Goal: Task Accomplishment & Management: Manage account settings

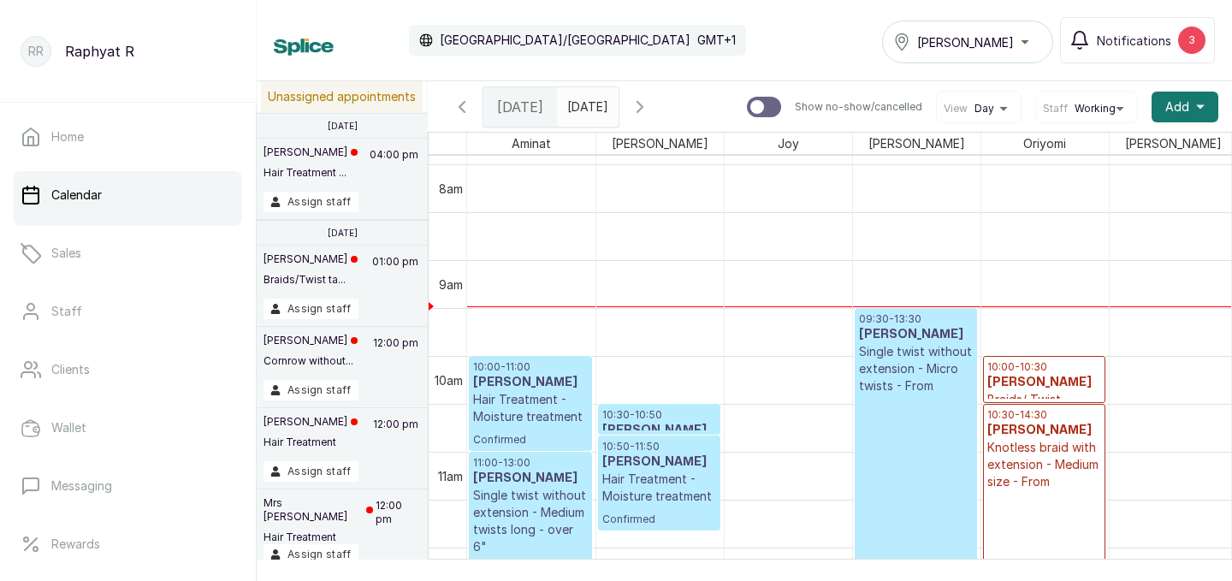
scroll to position [871, 0]
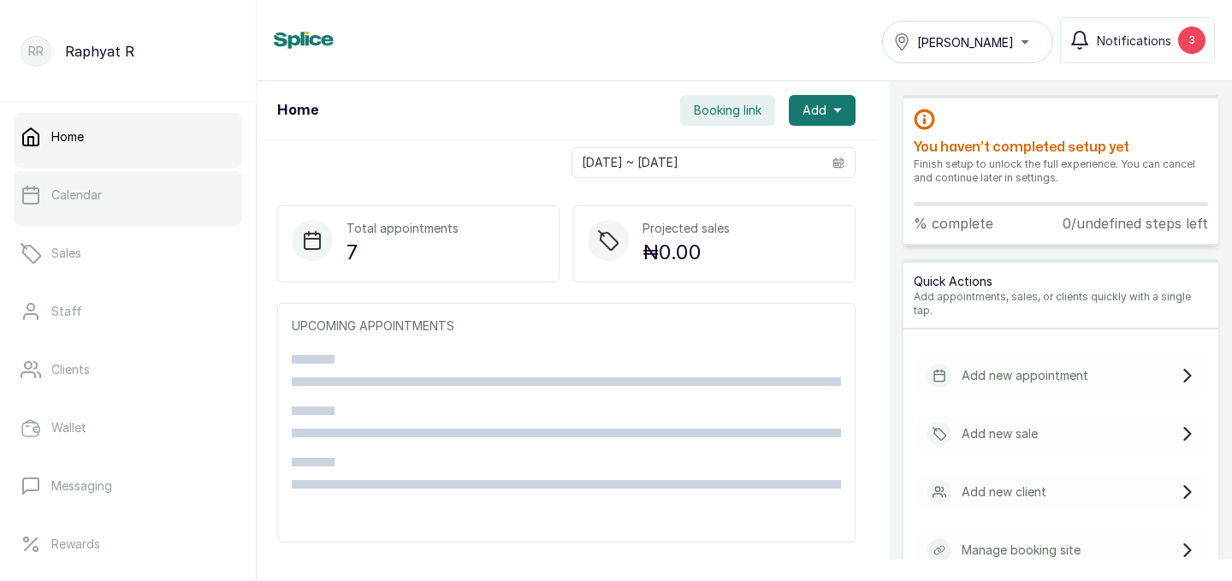
click at [104, 207] on link "Calendar" at bounding box center [128, 195] width 228 height 48
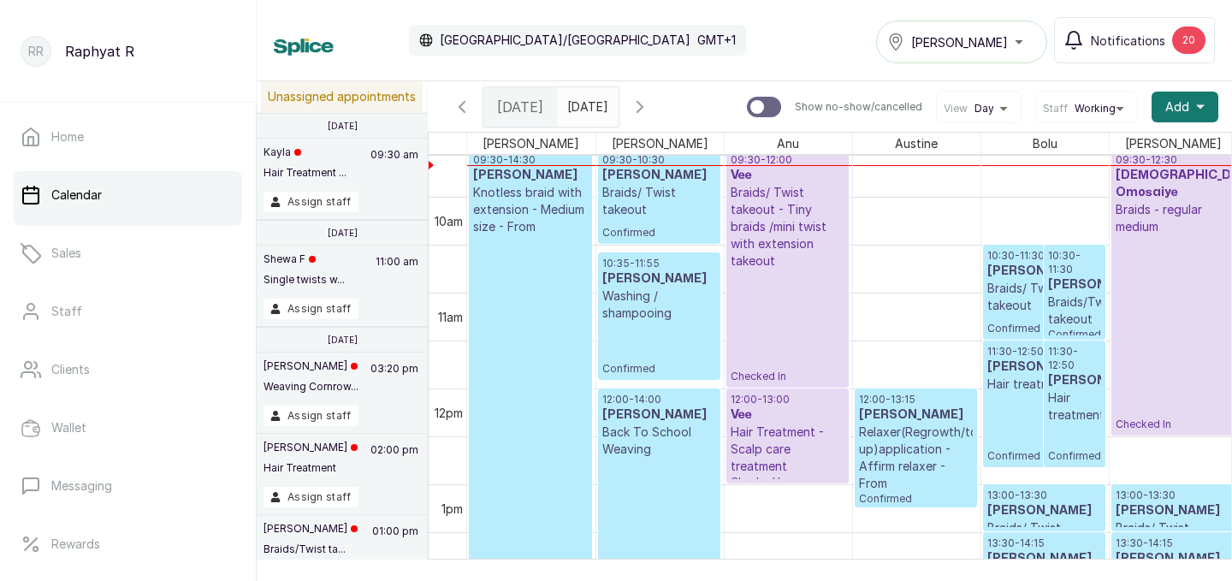
click at [0, 0] on div at bounding box center [0, 0] width 0 height 0
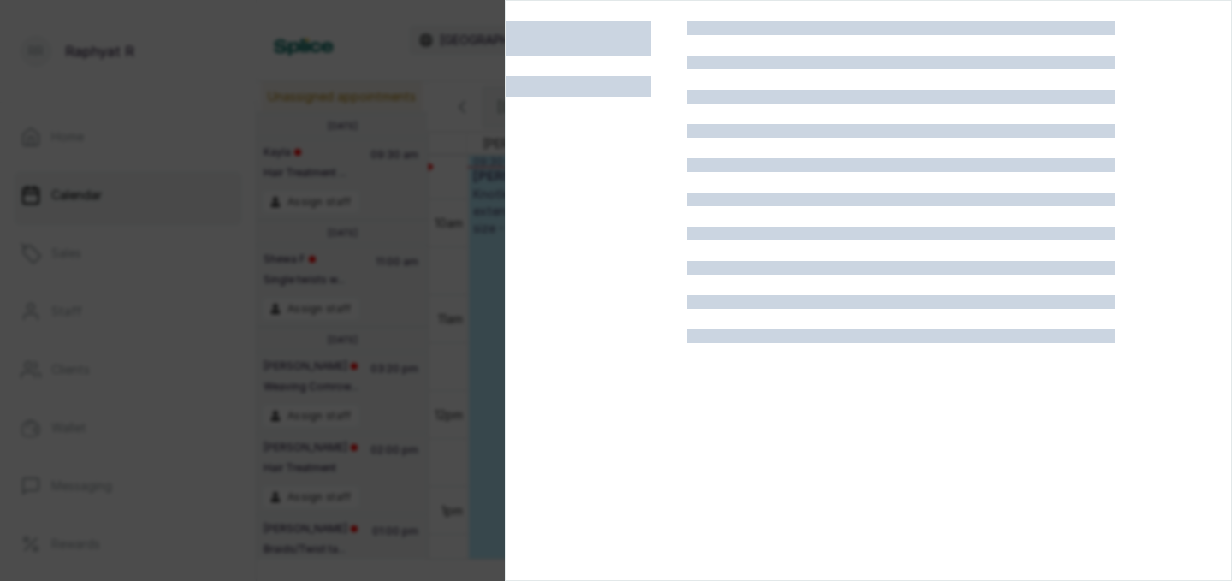
click at [288, 236] on div at bounding box center [616, 290] width 1232 height 581
click at [341, 228] on p "7 Jun, 2025" at bounding box center [343, 233] width 30 height 10
click at [434, 158] on td at bounding box center [448, 175] width 38 height 48
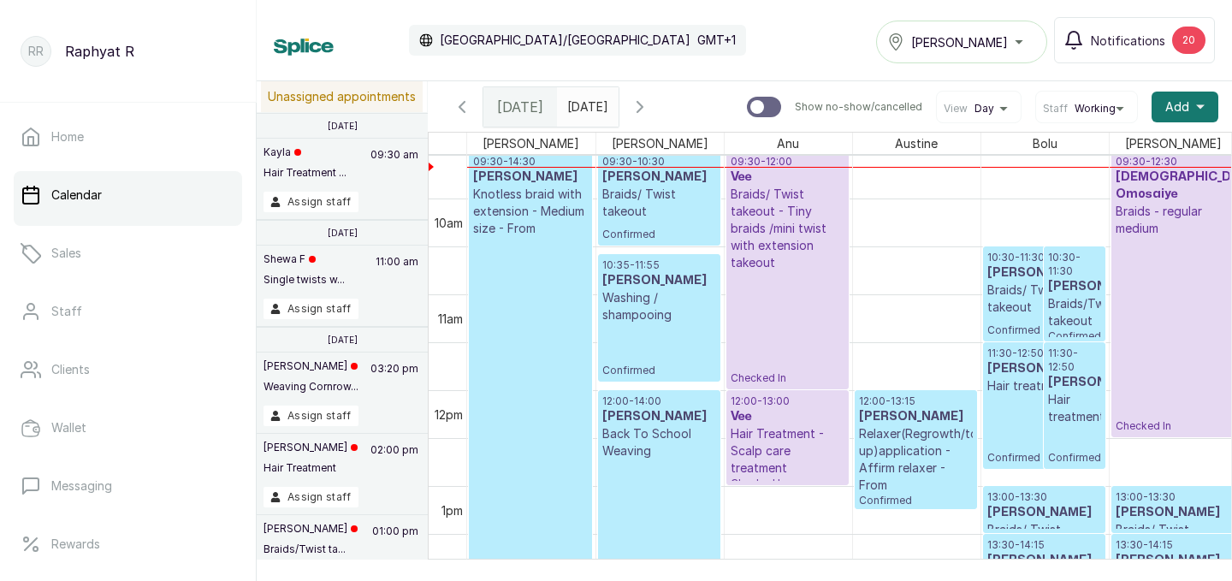
click at [962, 35] on span "Tasala Lekki" at bounding box center [959, 42] width 97 height 18
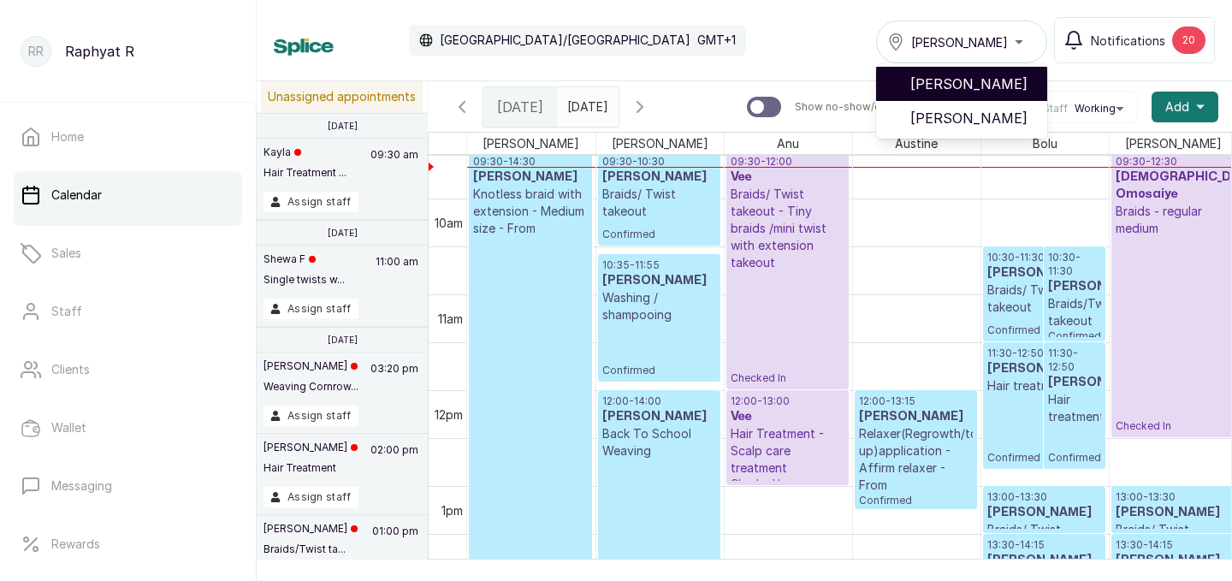
click at [972, 89] on span "[PERSON_NAME]" at bounding box center [971, 84] width 123 height 21
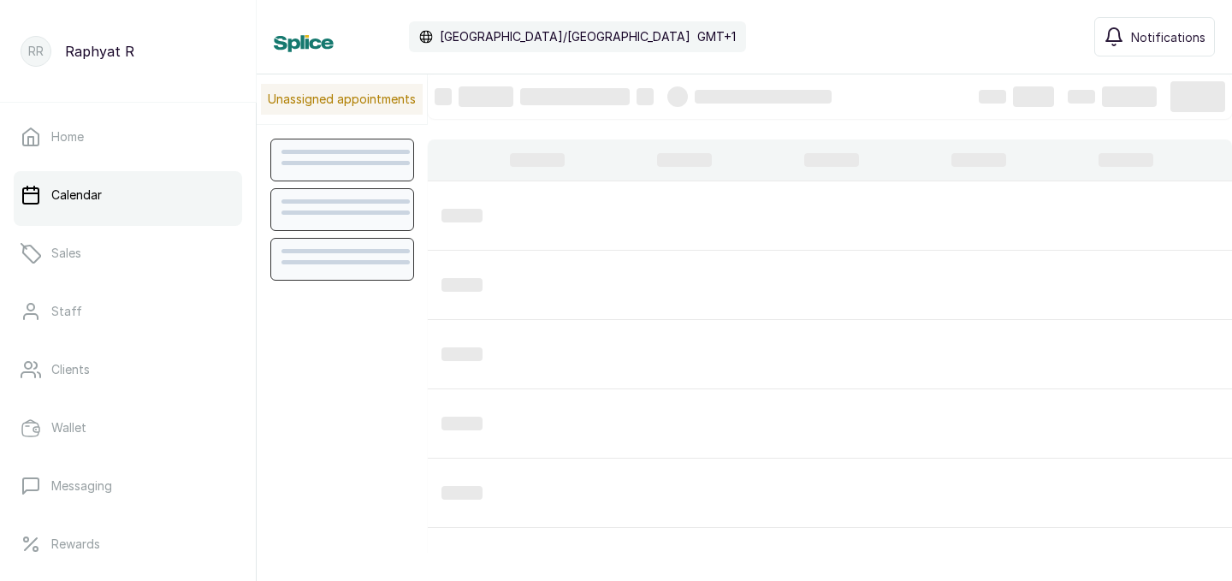
scroll to position [576, 0]
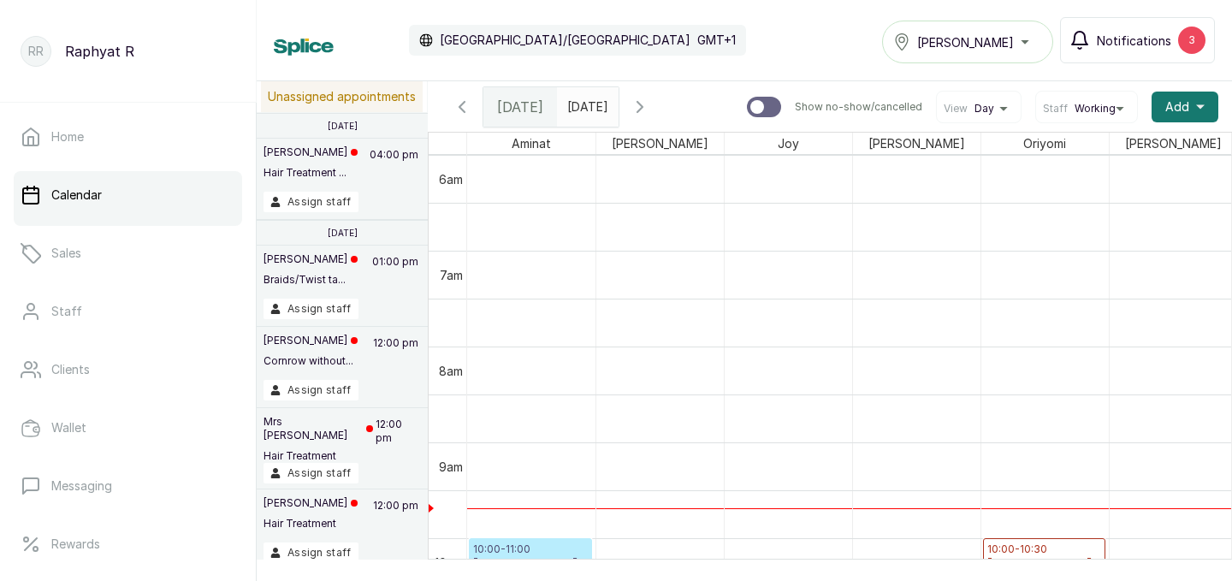
click at [1191, 31] on div "3" at bounding box center [1191, 40] width 27 height 27
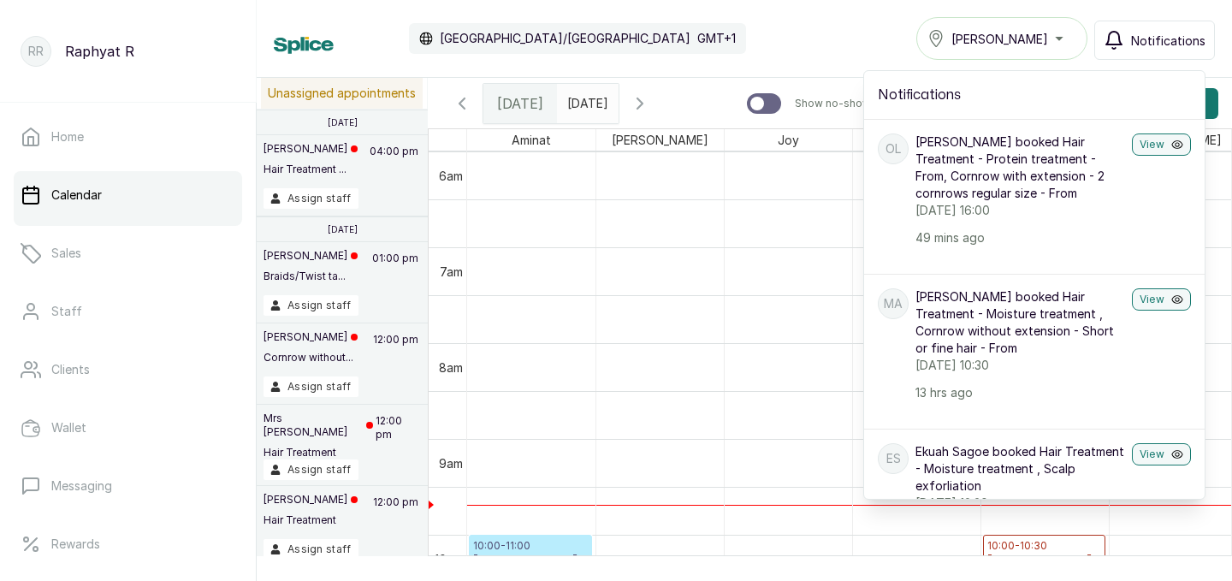
click at [878, 22] on div "Calendar Africa/Lagos GMT+1 Tasala Ikoyi Notifications Notifications OL Oluwase…" at bounding box center [744, 38] width 941 height 43
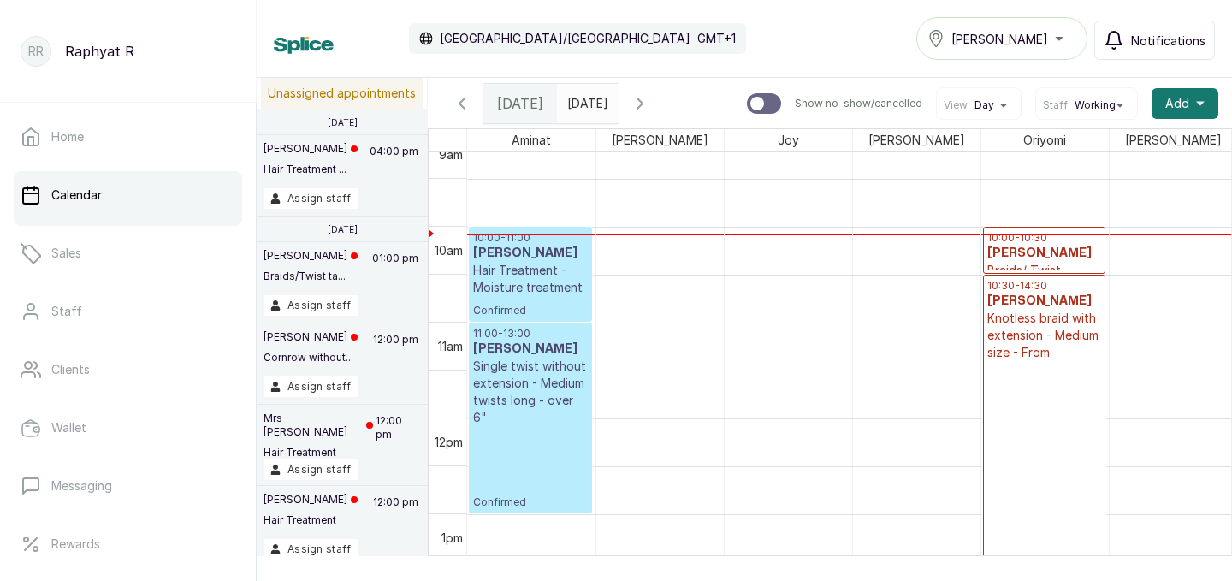
scroll to position [884, 0]
click at [513, 246] on h3 "[PERSON_NAME]" at bounding box center [530, 253] width 115 height 17
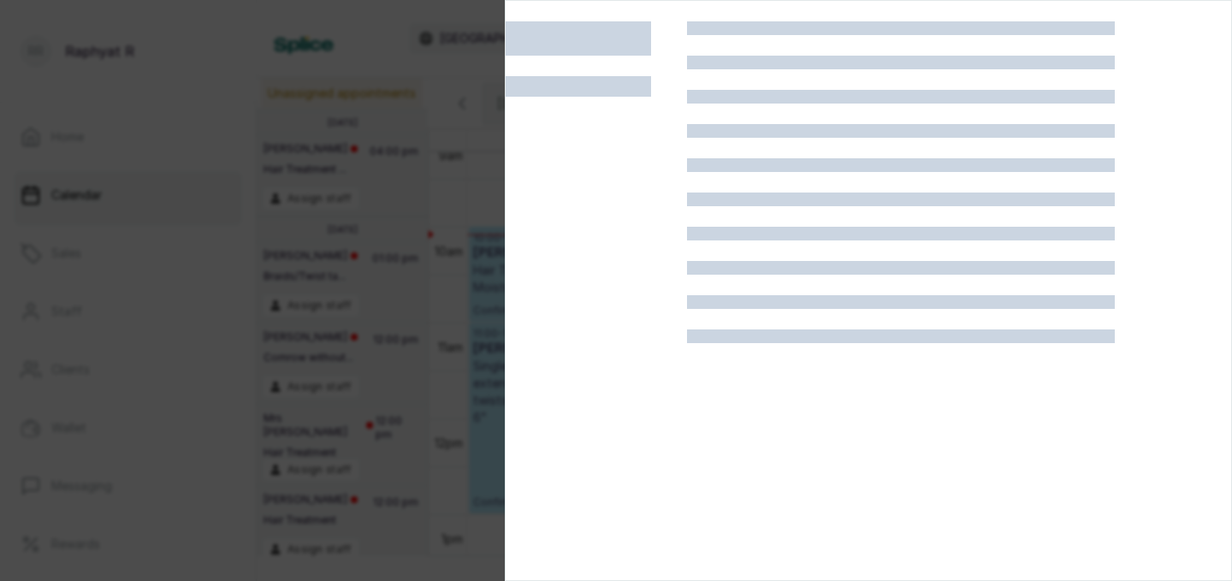
click at [305, 211] on div at bounding box center [616, 290] width 1232 height 581
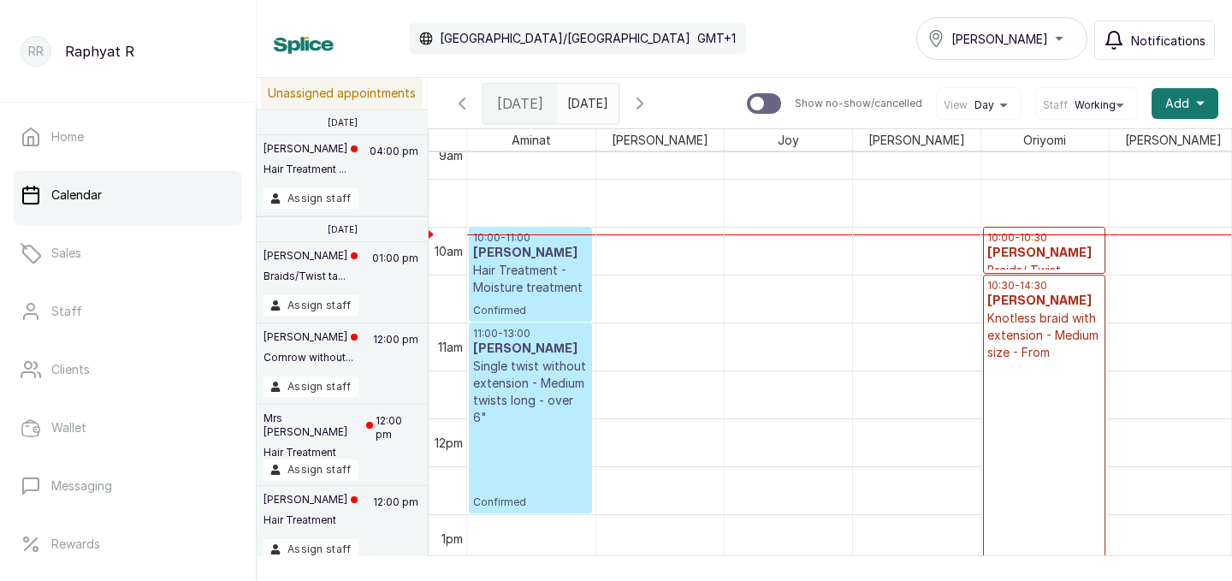
click at [305, 211] on div "Oluwaseye Ladigbolu Hair Treatment ... 04:00 pm Assign staff" at bounding box center [342, 175] width 171 height 81
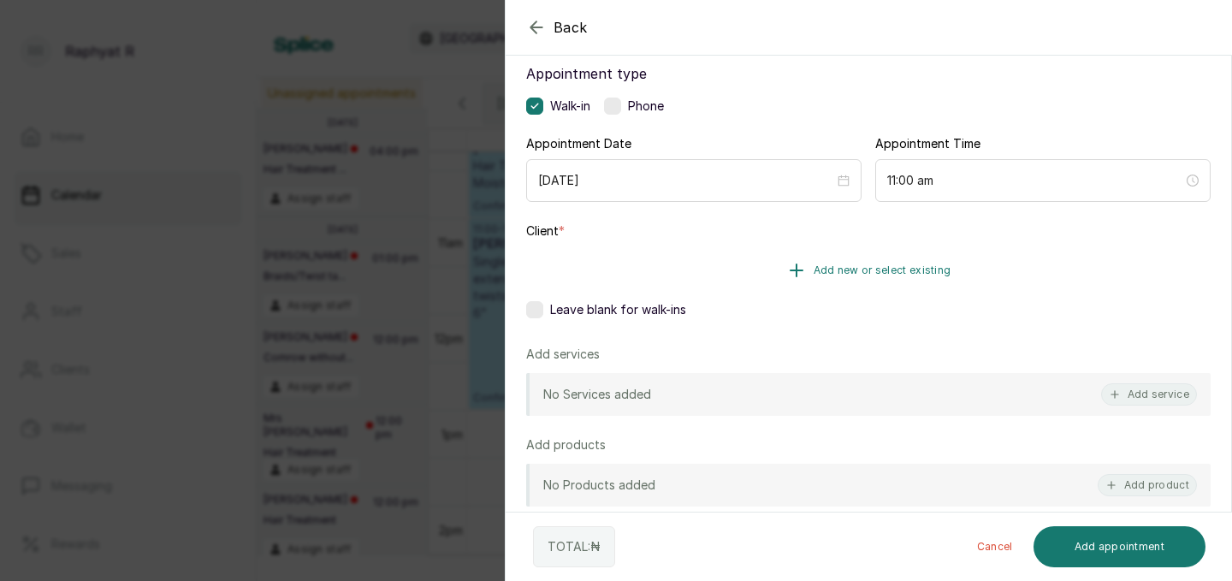
scroll to position [125, 0]
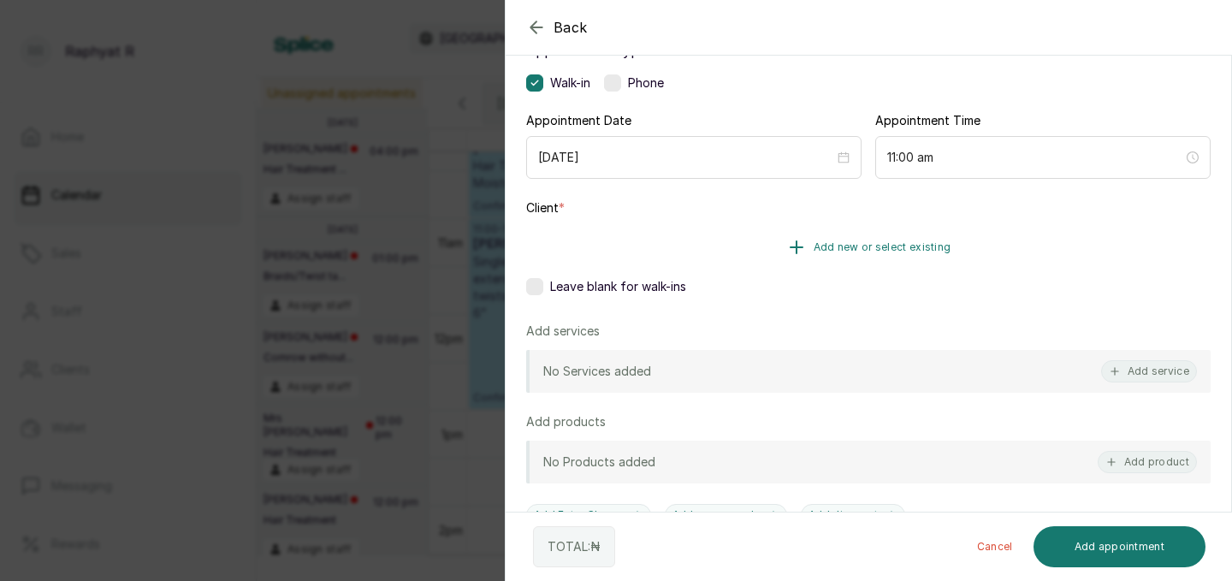
click at [914, 246] on span "Add new or select existing" at bounding box center [883, 247] width 138 height 14
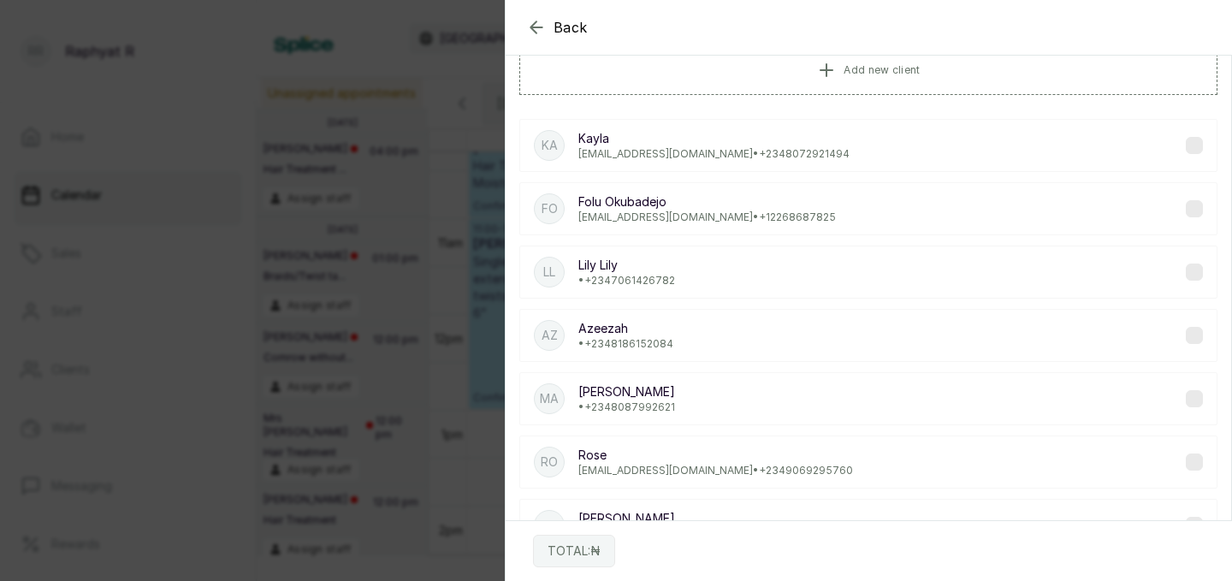
scroll to position [0, 0]
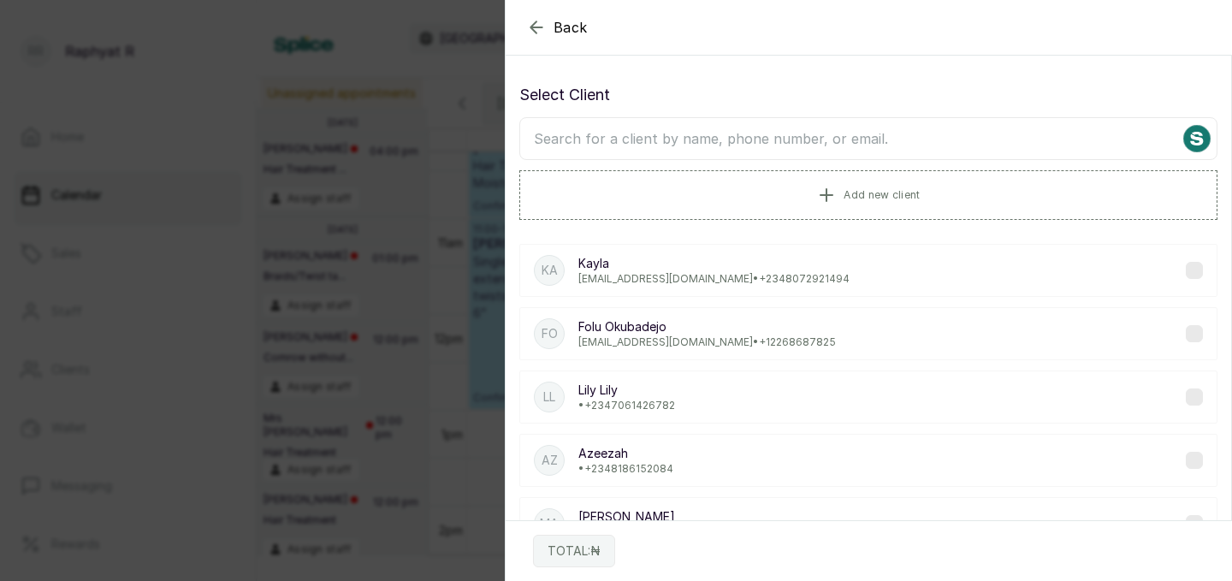
click at [837, 136] on input "text" at bounding box center [868, 138] width 698 height 43
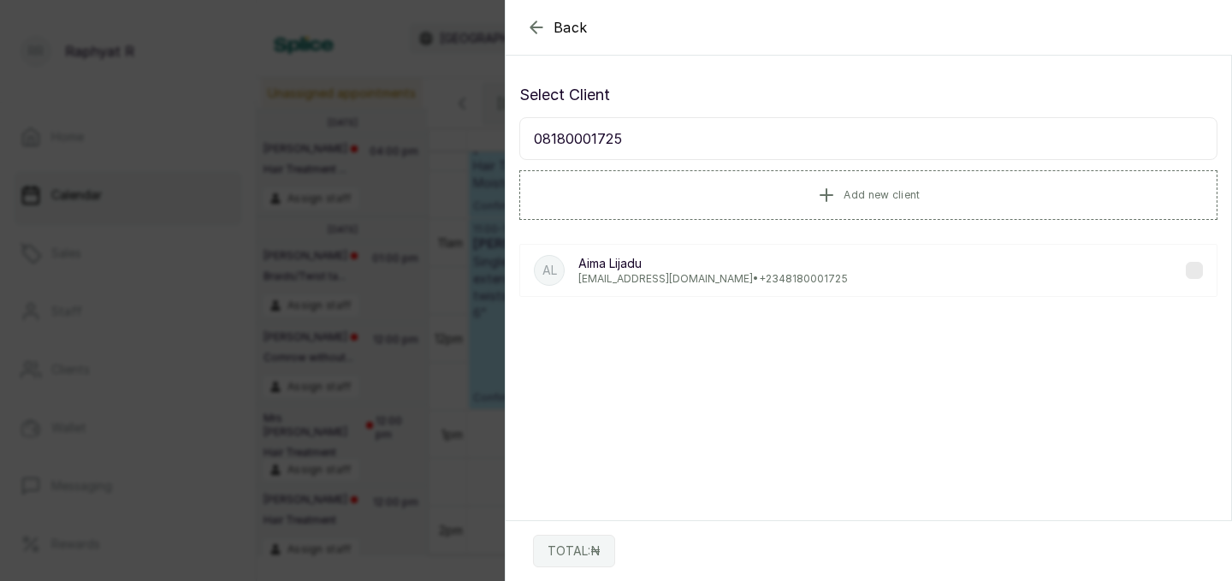
type input "08180001725"
click at [784, 282] on p "aima.lijadu@gmail.com • +234 8180001725" at bounding box center [713, 279] width 270 height 14
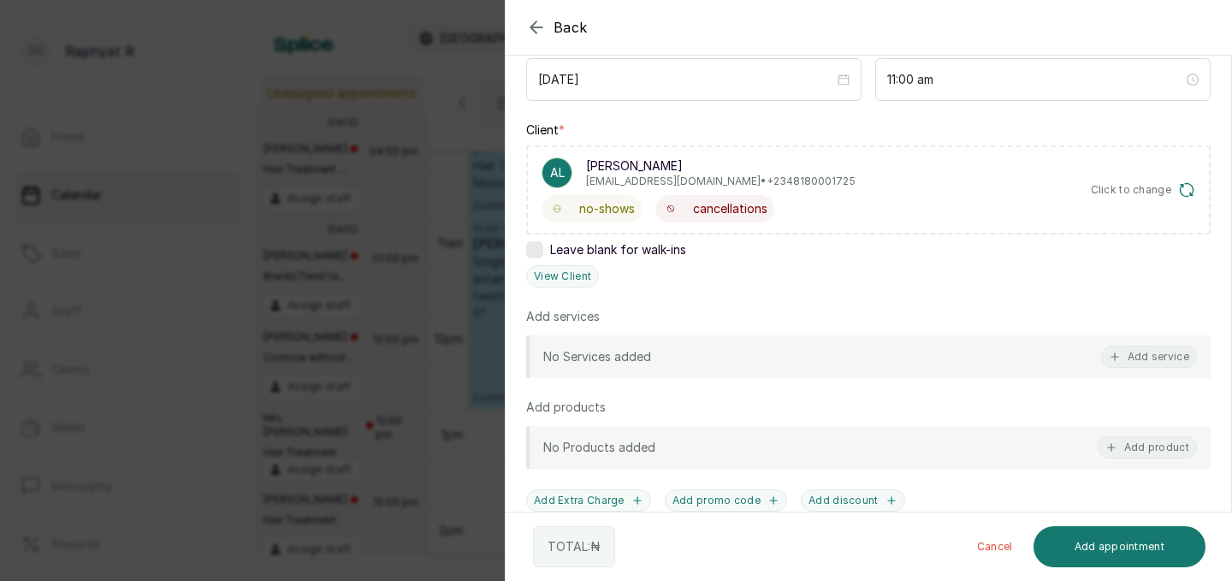
scroll to position [265, 0]
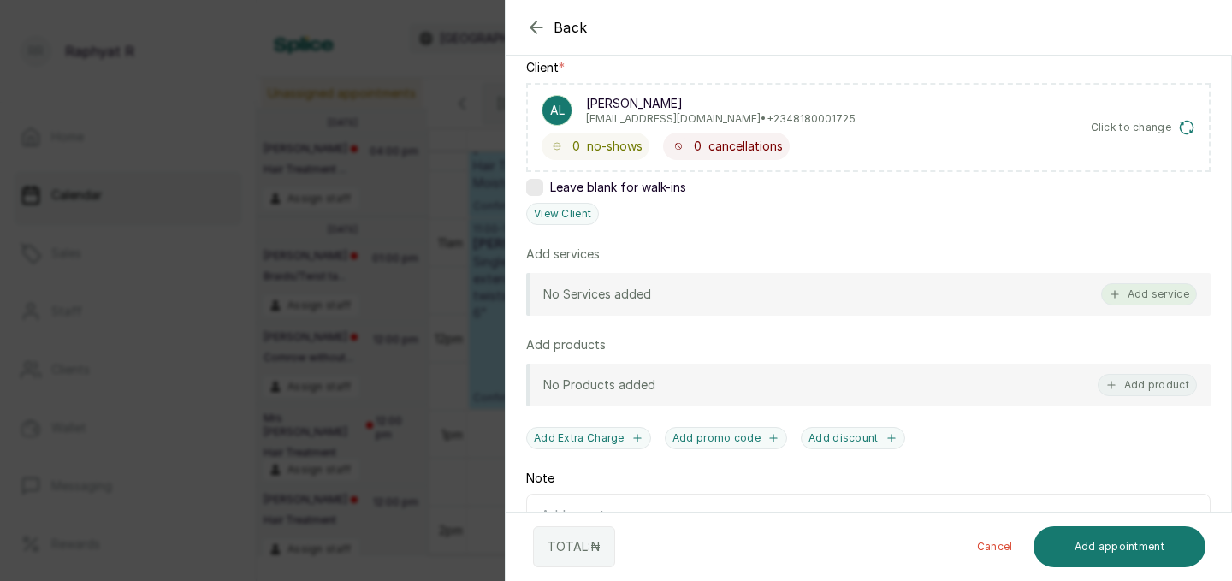
click at [1157, 292] on button "Add service" at bounding box center [1149, 294] width 96 height 22
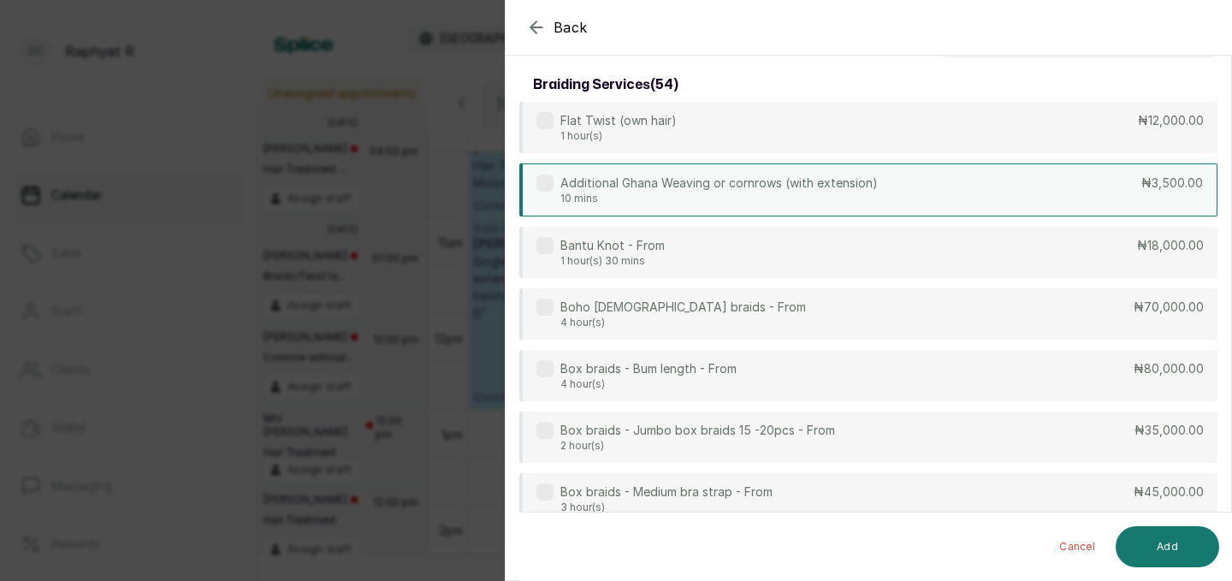
scroll to position [0, 0]
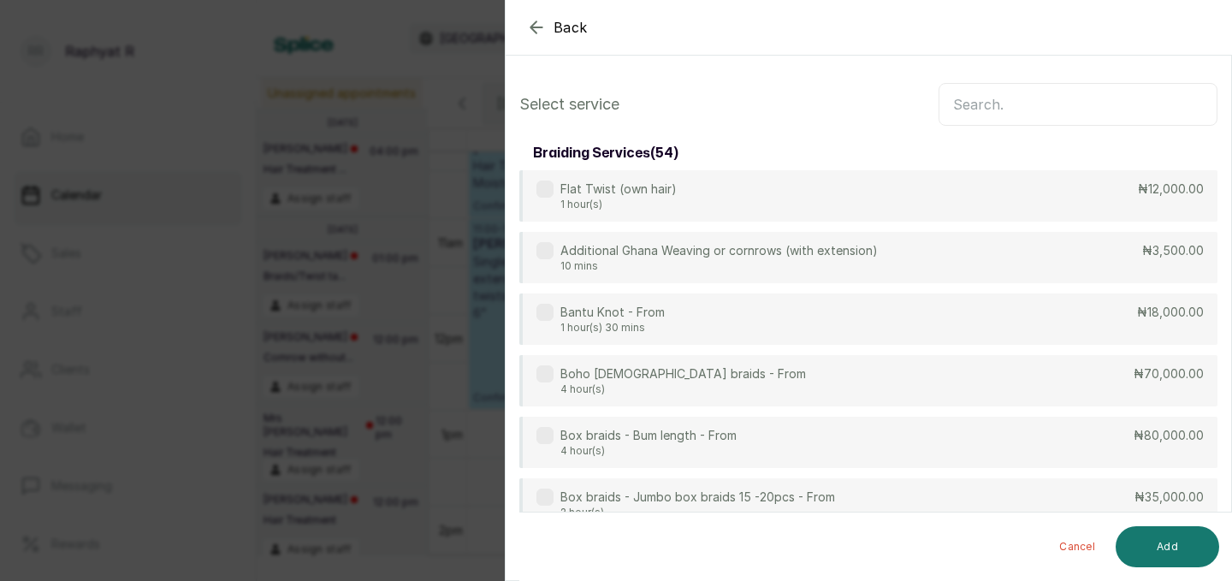
click at [1053, 110] on input "text" at bounding box center [1078, 104] width 279 height 43
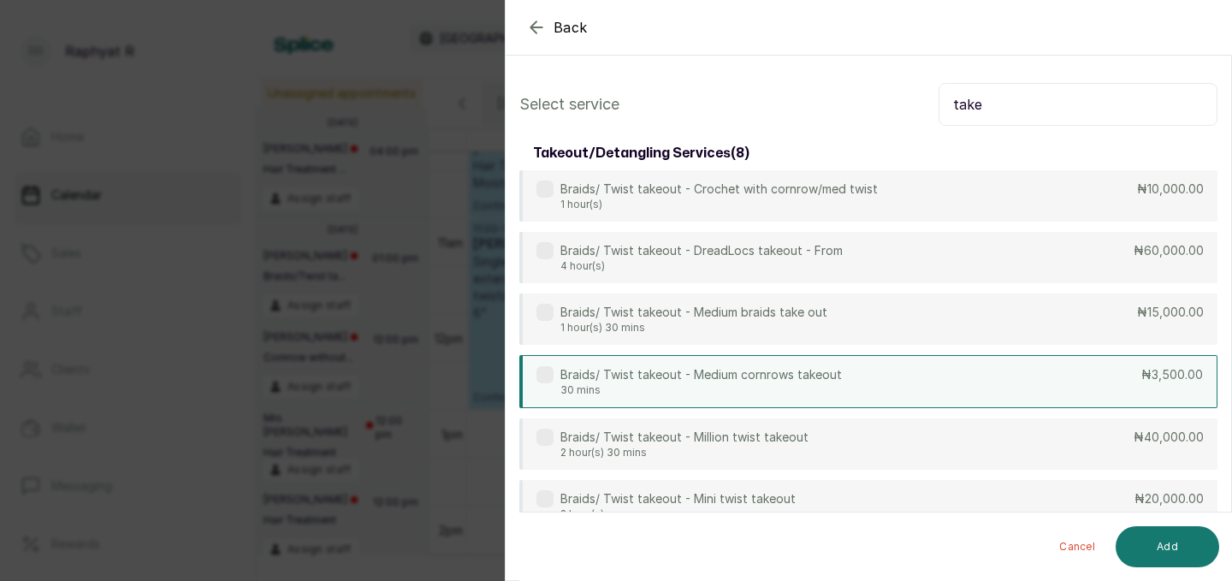
type input "take"
click at [1009, 384] on div "Braids/ Twist takeout - Medium cornrows takeout 30 mins ₦3,500.00" at bounding box center [868, 381] width 698 height 53
click at [1016, 107] on input "take" at bounding box center [1078, 104] width 279 height 43
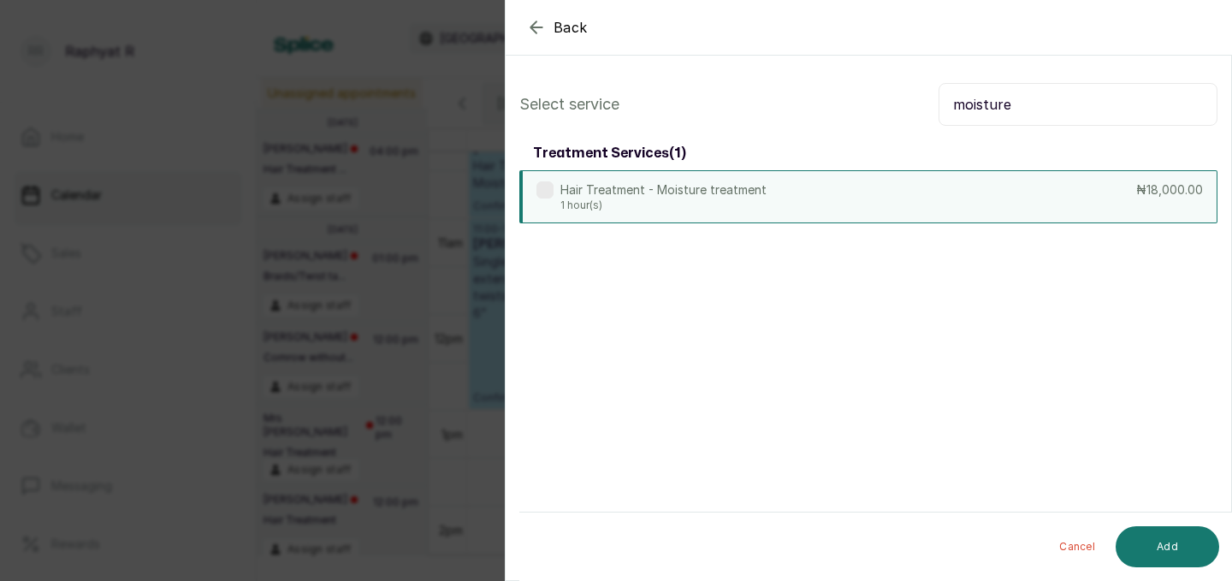
type input "moisture"
click at [875, 197] on div "Hair Treatment - Moisture treatment 1 hour(s) ₦18,000.00" at bounding box center [868, 196] width 698 height 53
click at [1145, 530] on button "Add" at bounding box center [1168, 546] width 104 height 41
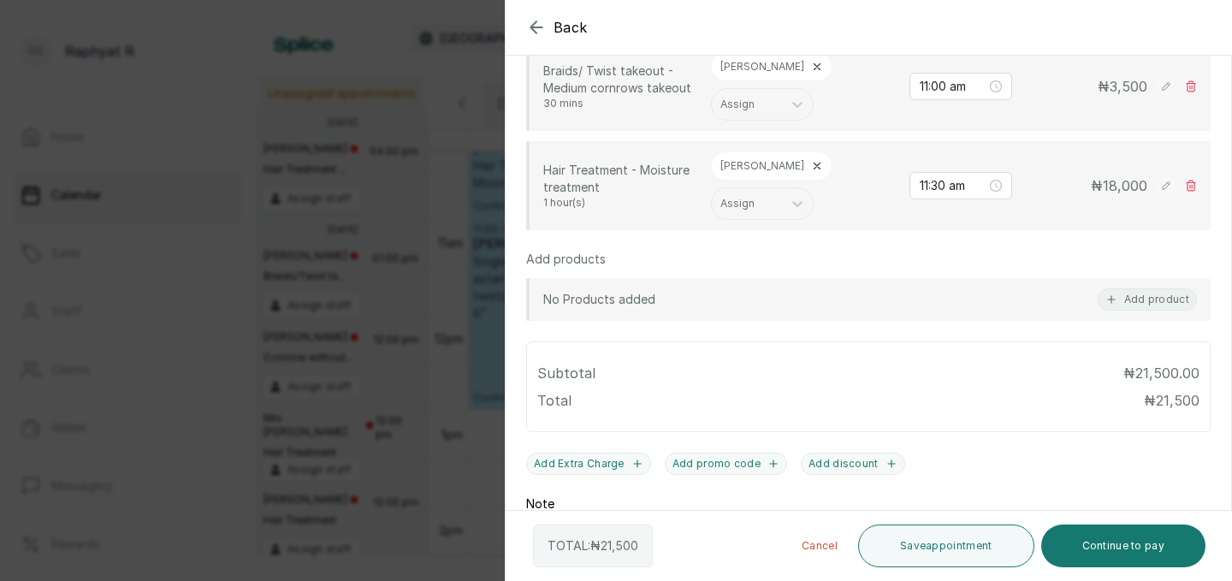
scroll to position [507, 0]
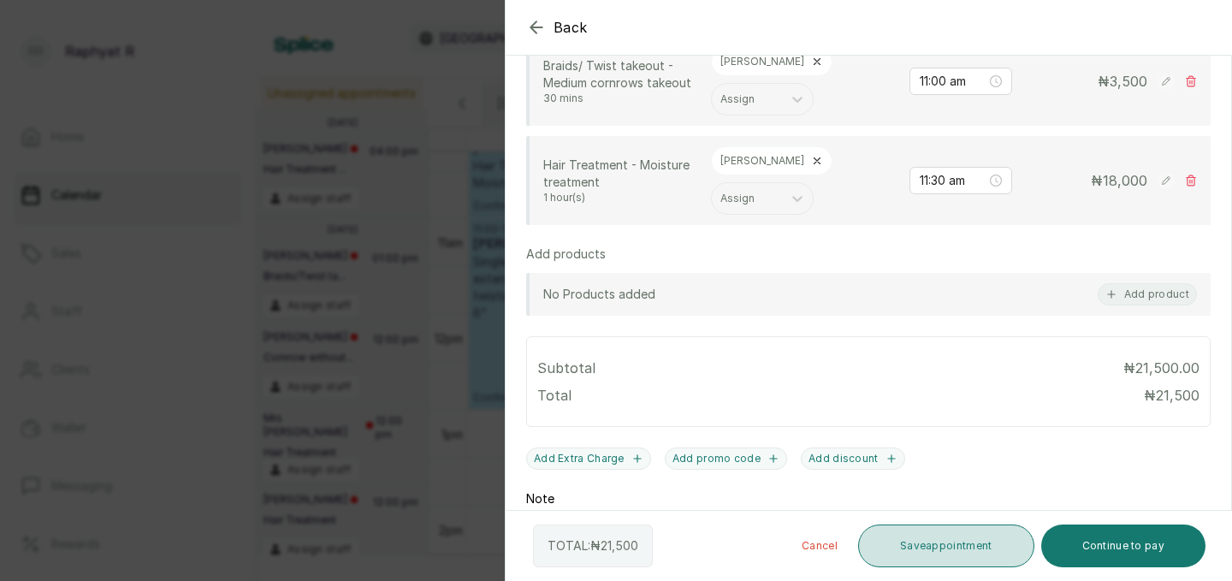
click at [911, 535] on button "Save appointment" at bounding box center [946, 546] width 176 height 43
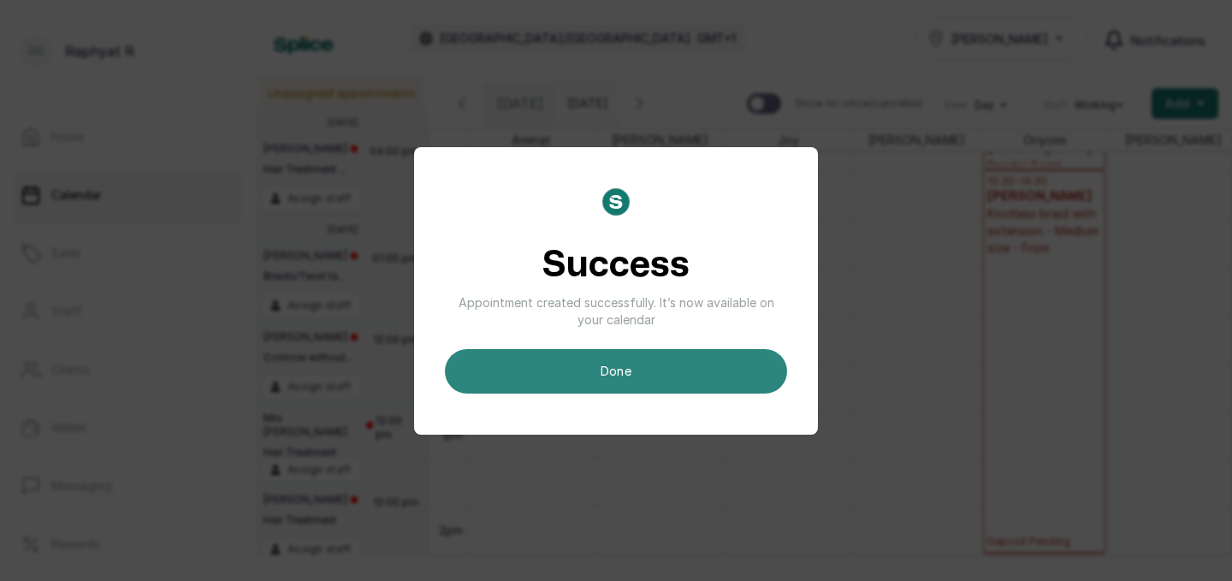
click at [699, 358] on button "done" at bounding box center [616, 371] width 342 height 44
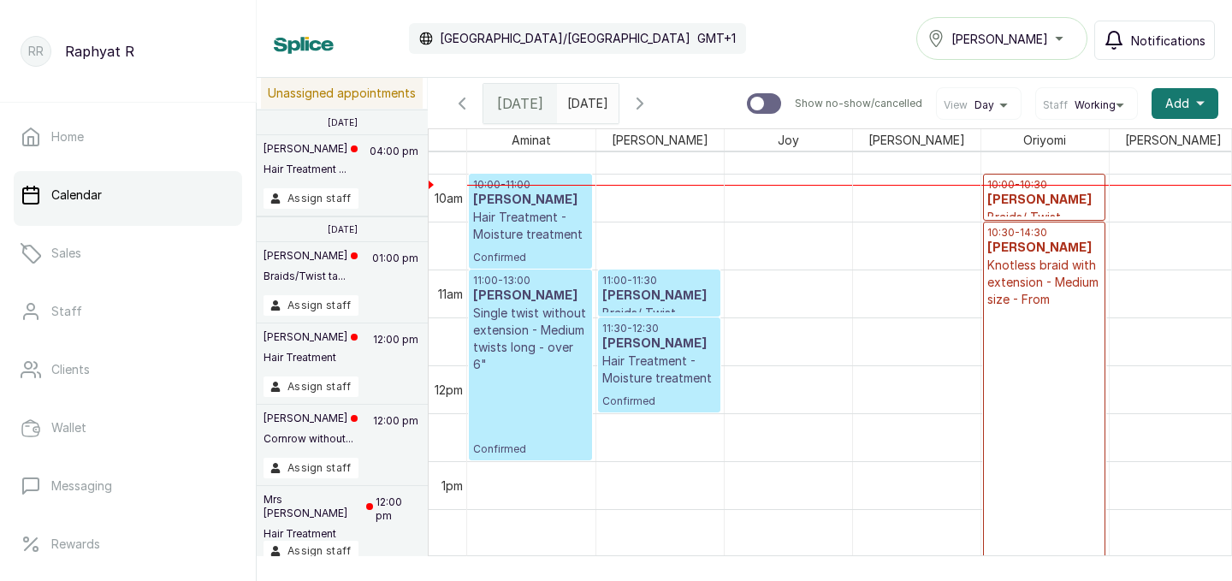
scroll to position [940, 0]
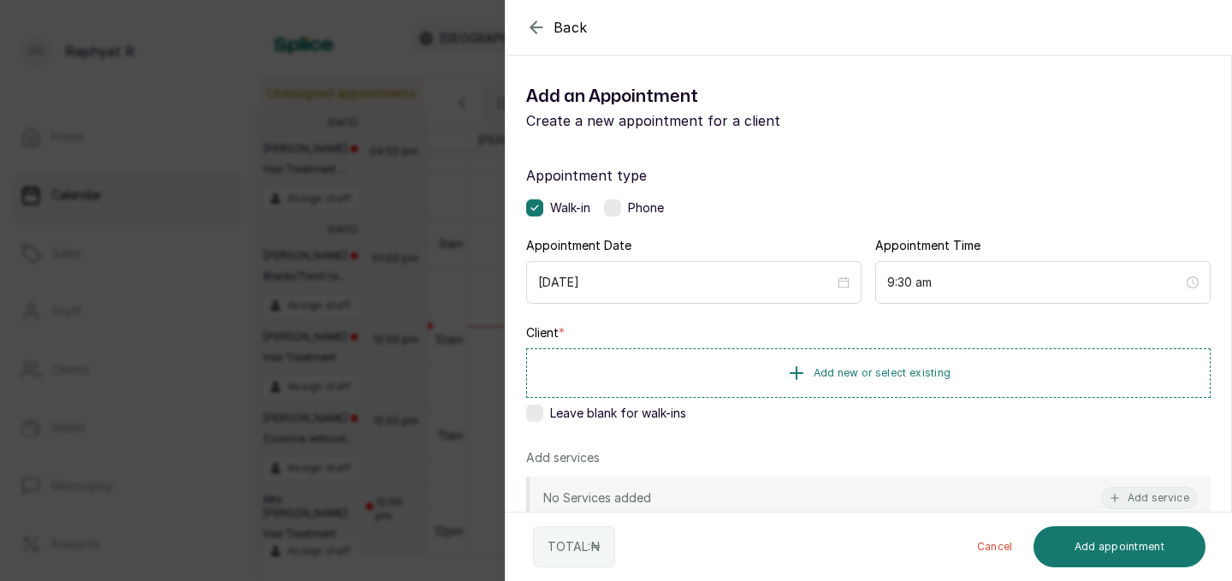
click at [370, 125] on div "Back Add Appointment Add an Appointment Create a new appointment for a client A…" at bounding box center [616, 290] width 1232 height 581
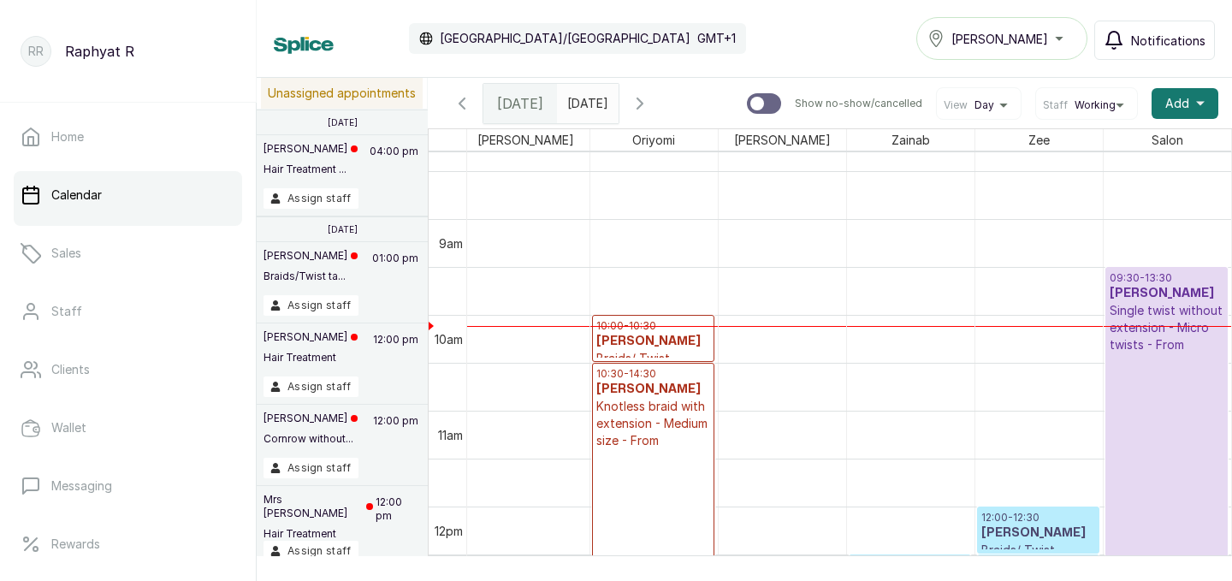
click at [656, 324] on p "10:00 - 10:30" at bounding box center [653, 326] width 114 height 14
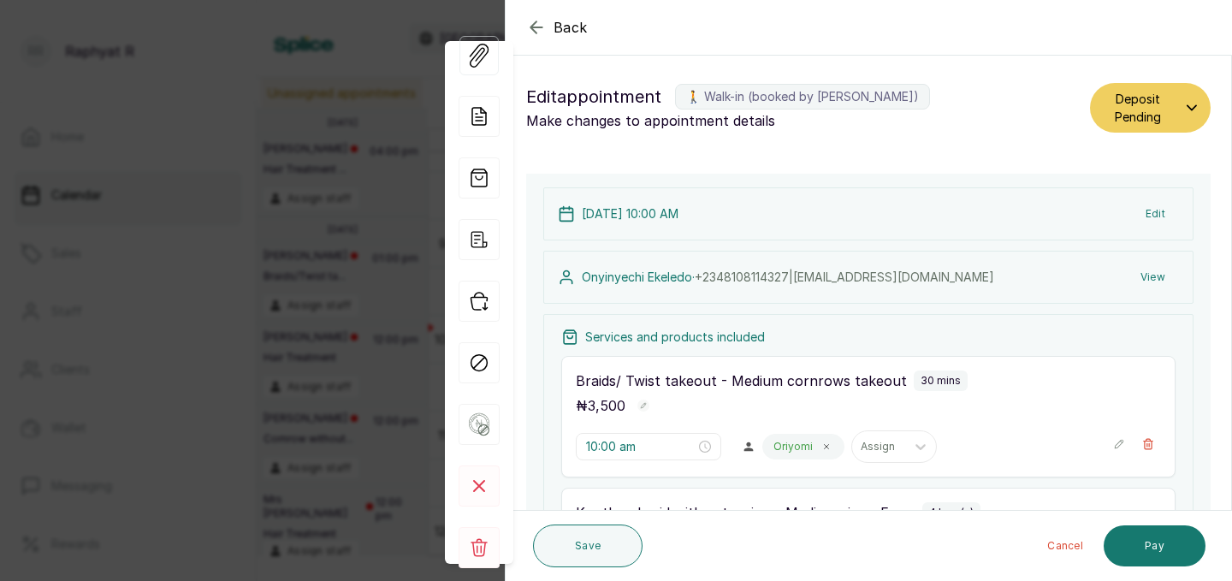
click at [543, 28] on icon "button" at bounding box center [536, 27] width 21 height 21
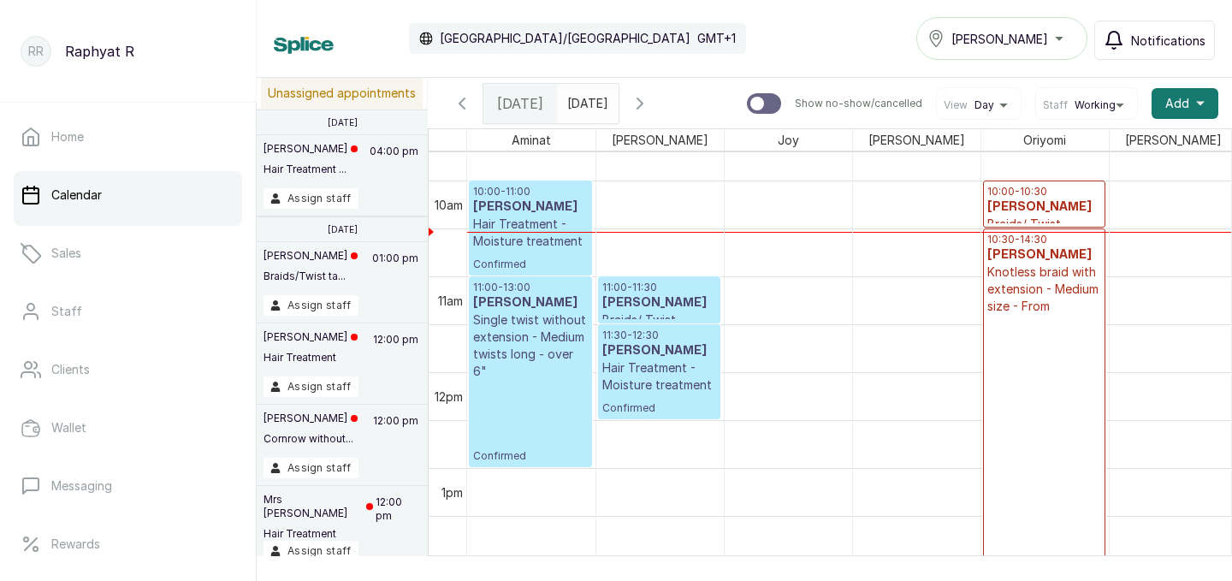
scroll to position [933, 0]
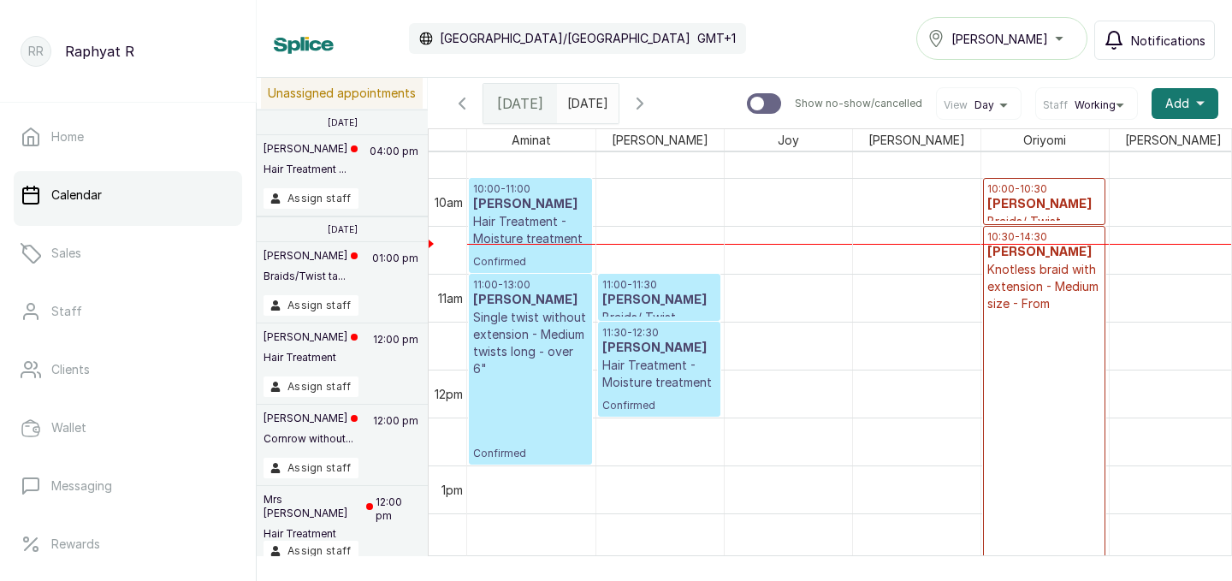
click at [460, 104] on icon "button" at bounding box center [462, 103] width 5 height 10
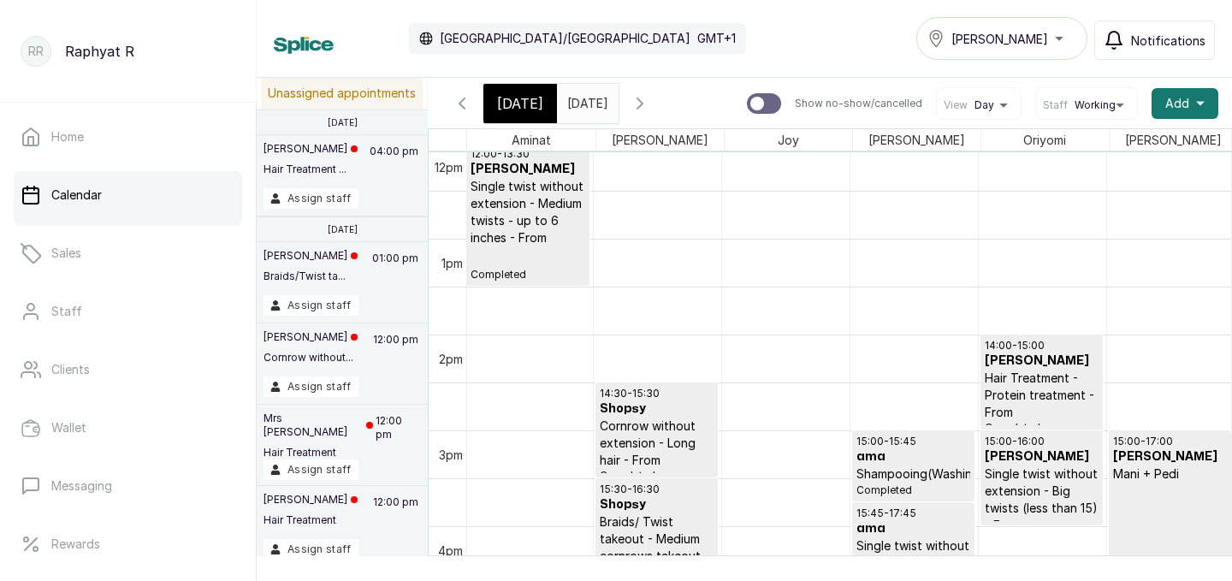
scroll to position [0, 3]
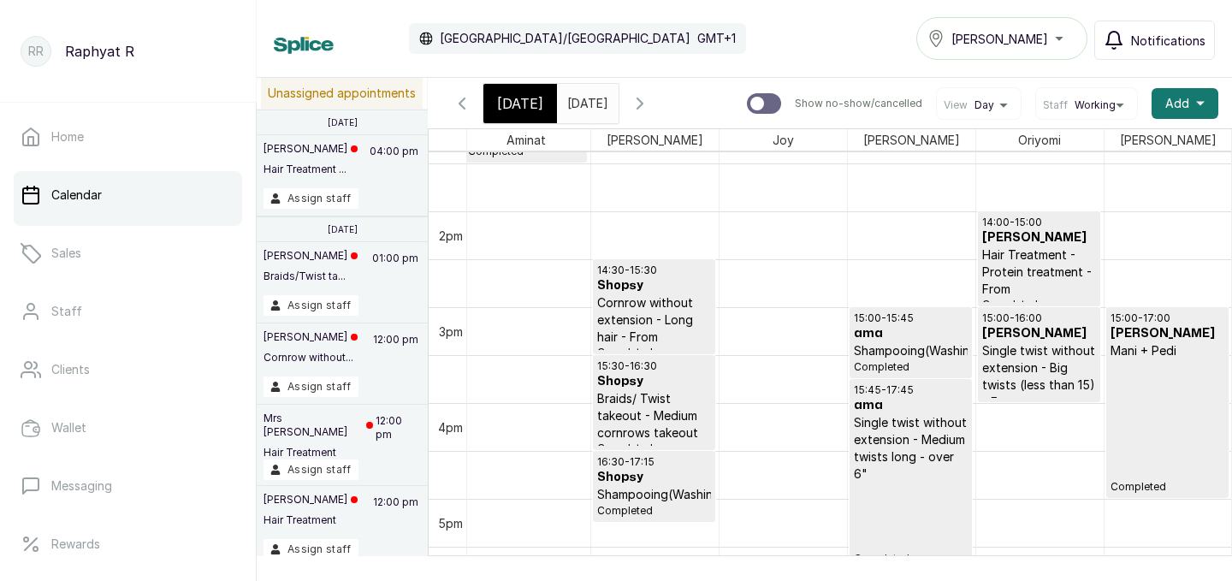
click at [911, 327] on h3 "ama" at bounding box center [911, 333] width 114 height 17
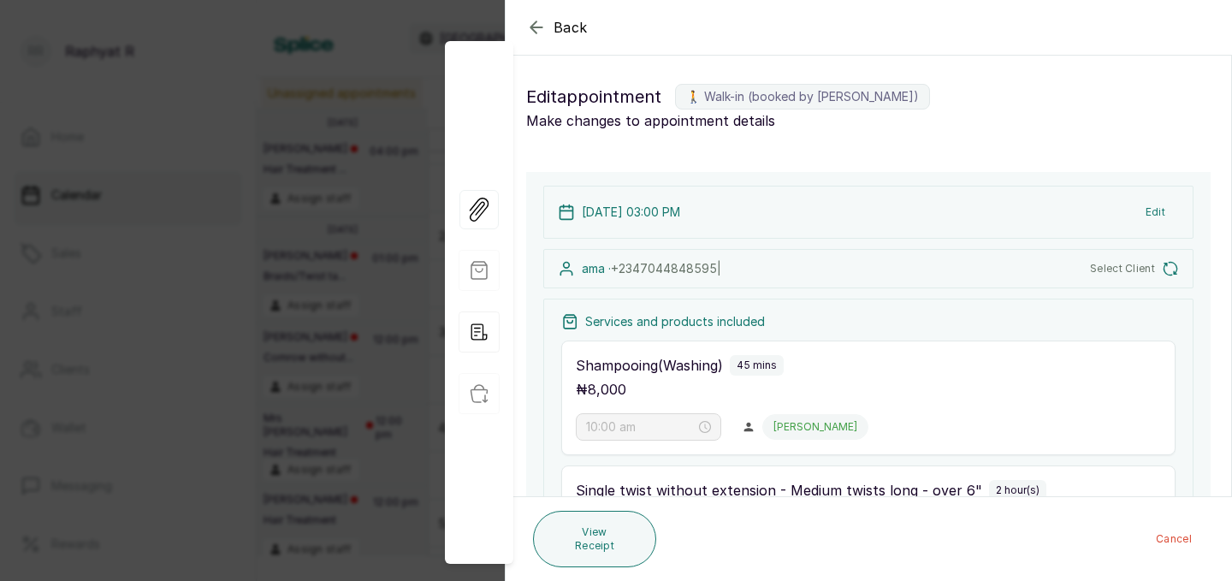
type input "3:00 pm"
type input "3:45 pm"
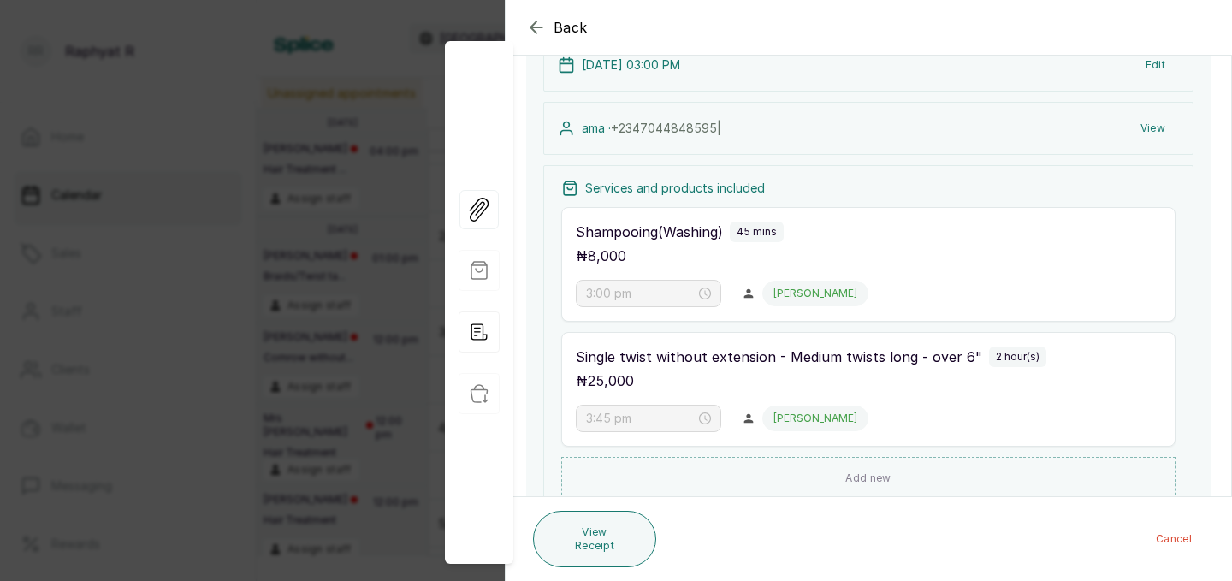
click at [539, 27] on icon "button" at bounding box center [536, 26] width 11 height 11
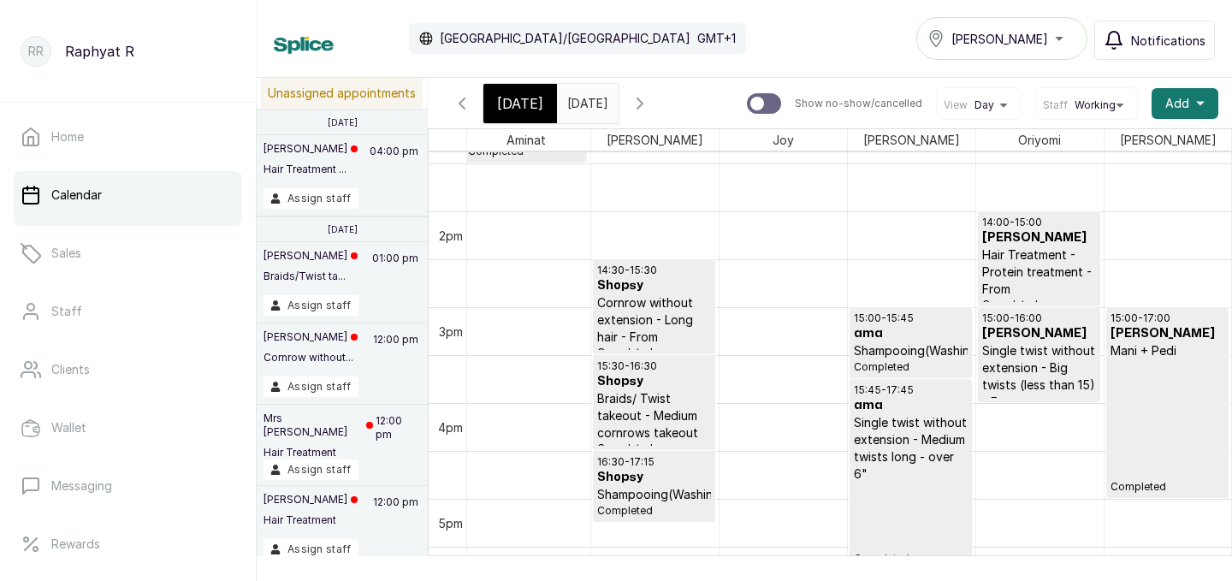
click at [661, 91] on button "Show no-show/cancelled" at bounding box center [640, 103] width 41 height 41
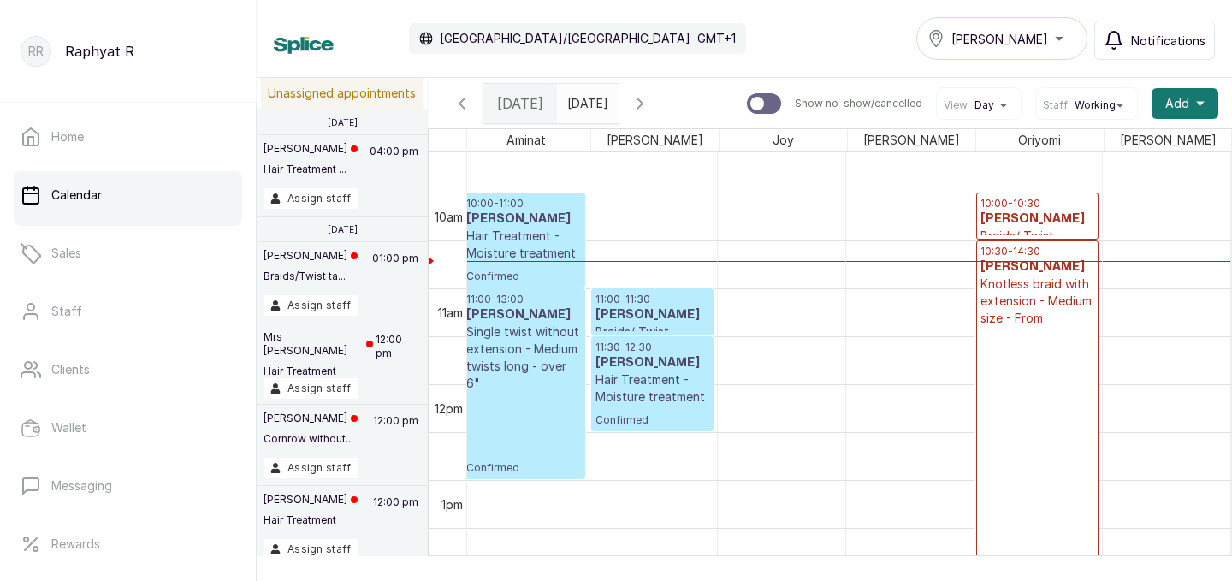
scroll to position [0, 7]
click at [1053, 216] on h3 "[PERSON_NAME]" at bounding box center [1038, 219] width 114 height 17
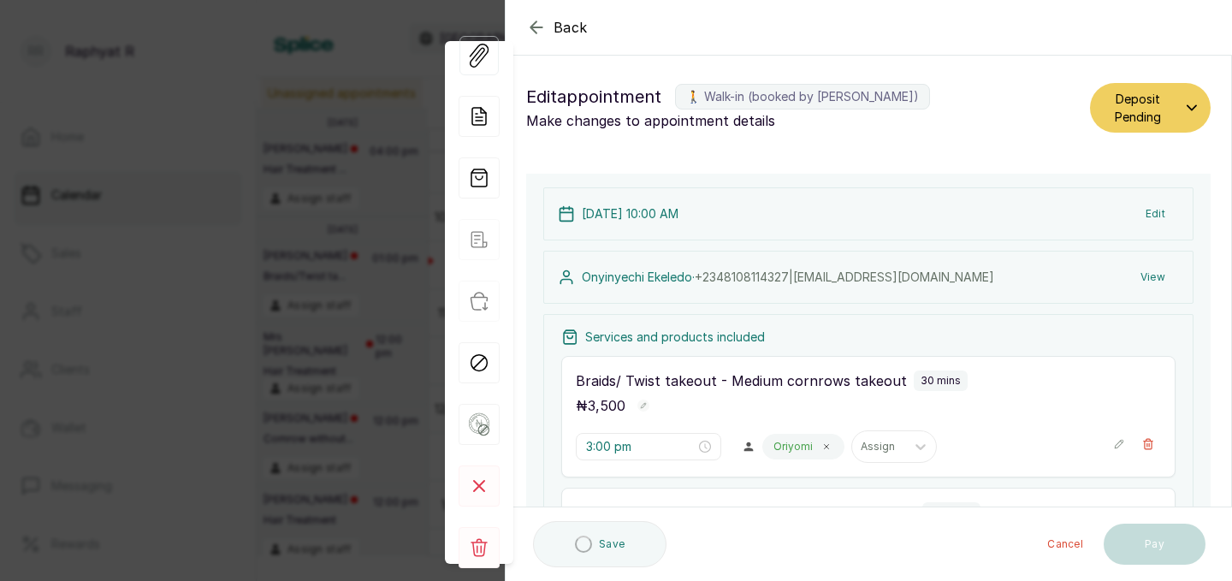
type input "10:00 am"
type input "10:30 am"
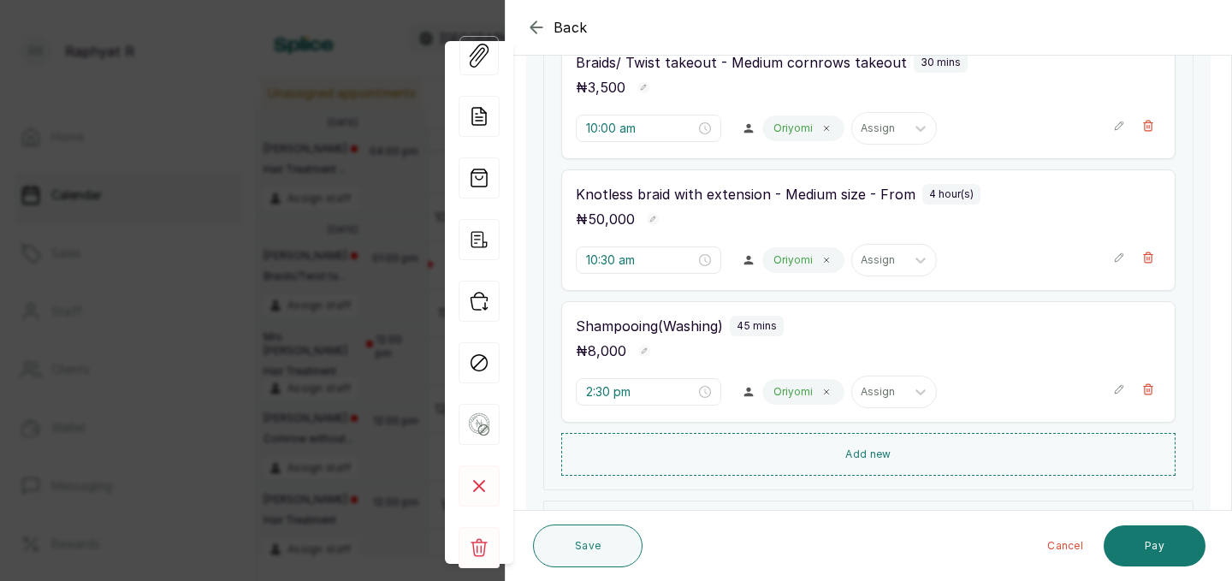
scroll to position [310, 0]
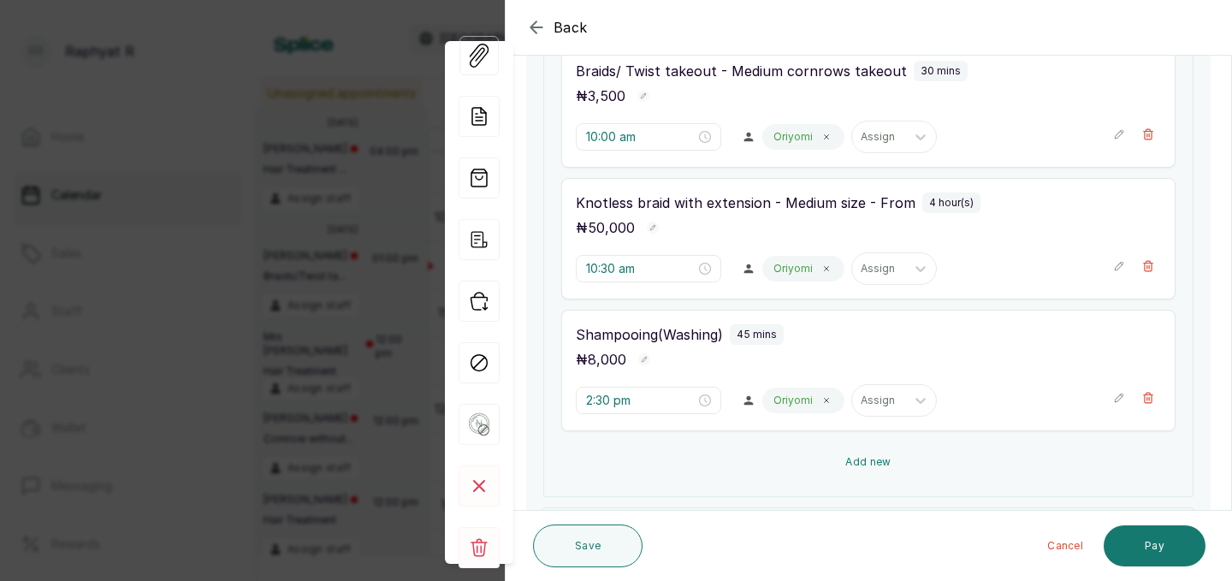
click at [856, 468] on button "Add new" at bounding box center [868, 462] width 614 height 41
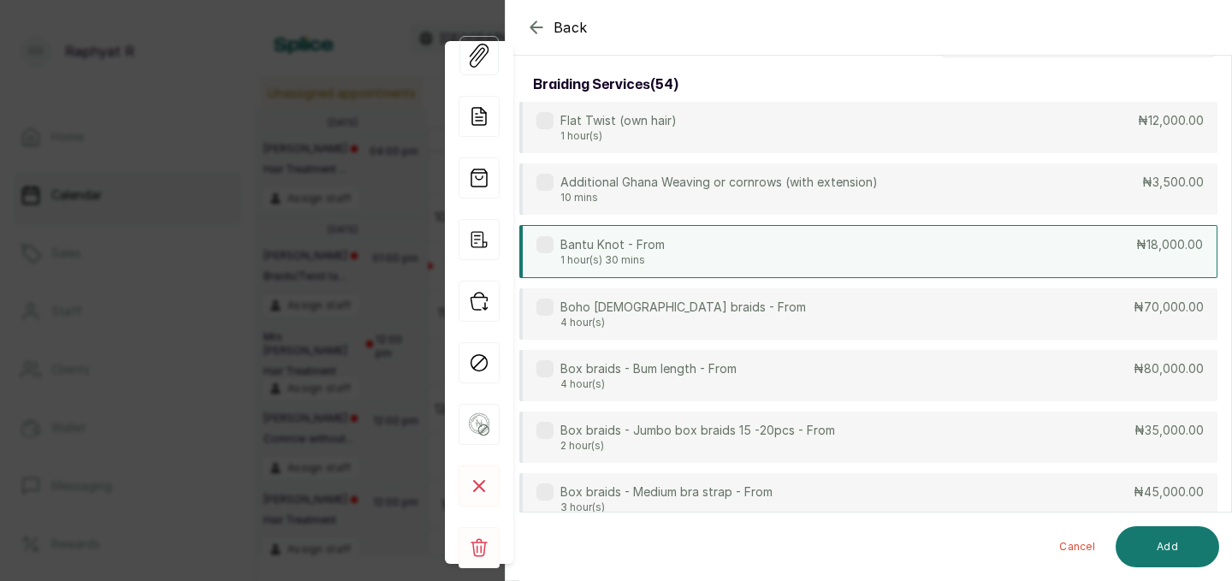
scroll to position [0, 0]
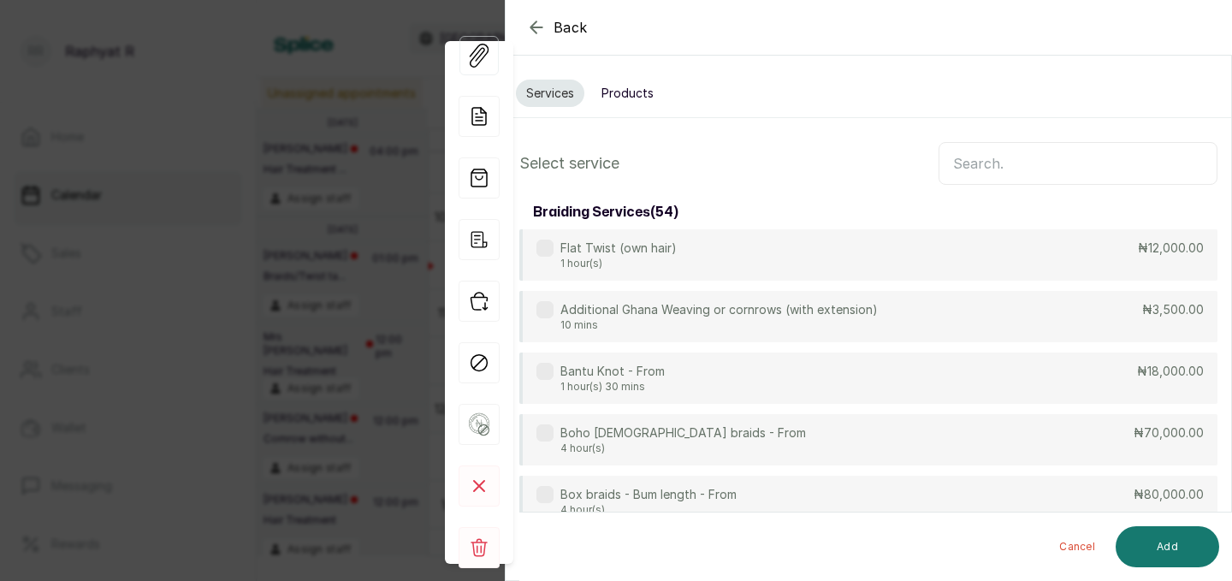
click at [979, 169] on input "text" at bounding box center [1078, 163] width 279 height 43
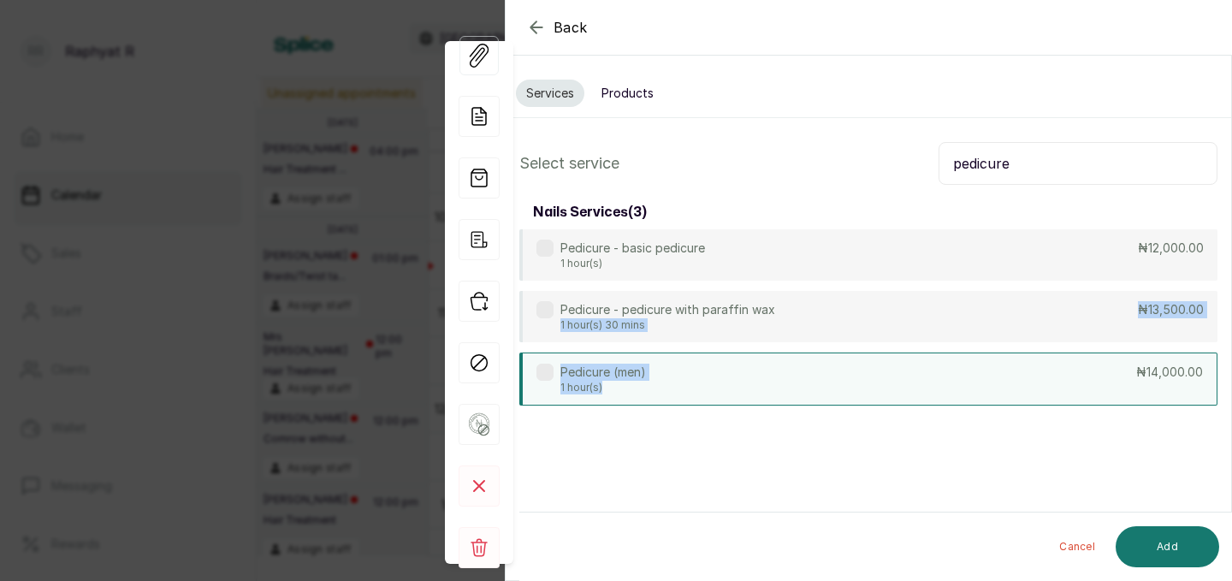
drag, startPoint x: 886, startPoint y: 317, endPoint x: 884, endPoint y: 400, distance: 82.2
click at [884, 400] on div "Pedicure - basic pedicure 1 hour(s) ₦12,000.00 Pedicure - pedicure with paraffi…" at bounding box center [868, 317] width 698 height 176
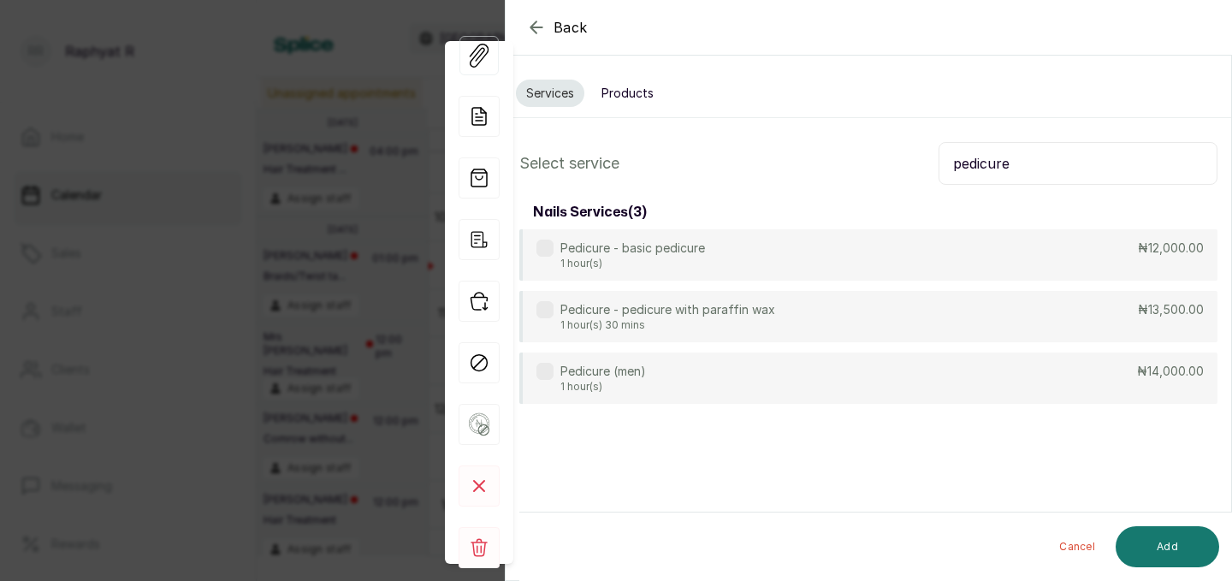
click at [1013, 175] on input "pedicure" at bounding box center [1078, 163] width 279 height 43
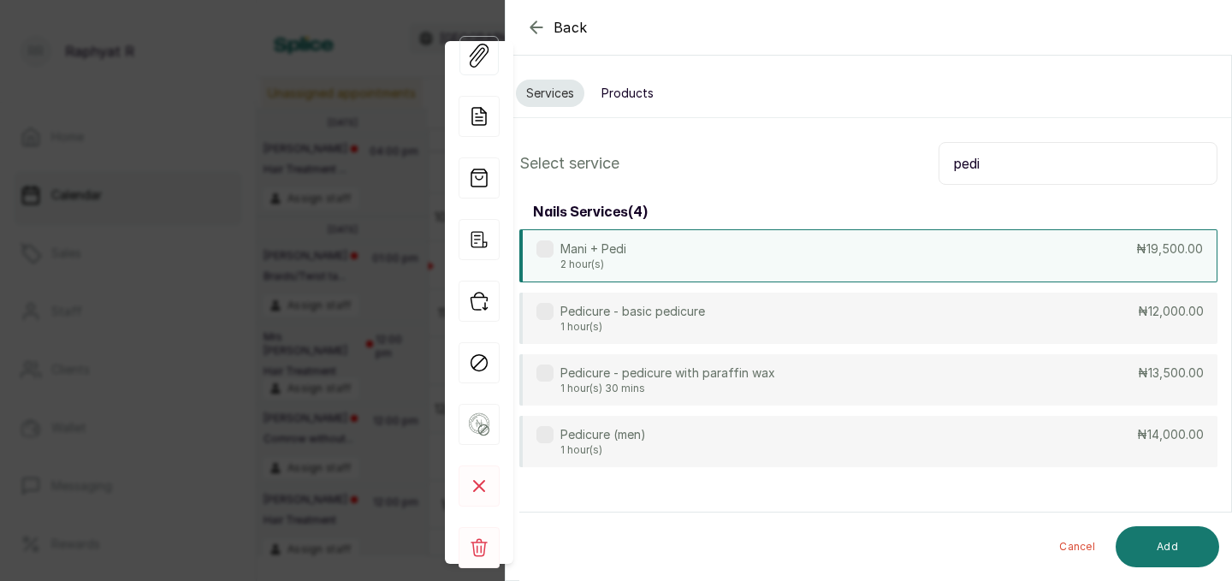
type input "pedi"
click at [831, 256] on div "Mani + Pedi 2 hour(s) ₦19,500.00" at bounding box center [868, 255] width 698 height 53
click at [1148, 541] on button "Add" at bounding box center [1168, 546] width 104 height 41
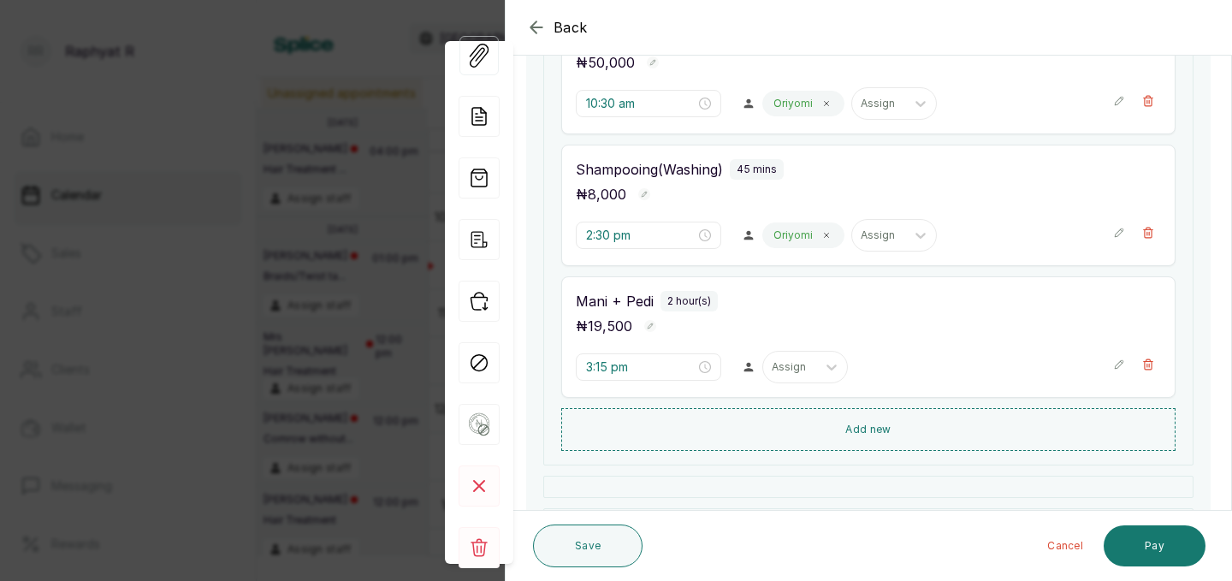
scroll to position [510, 0]
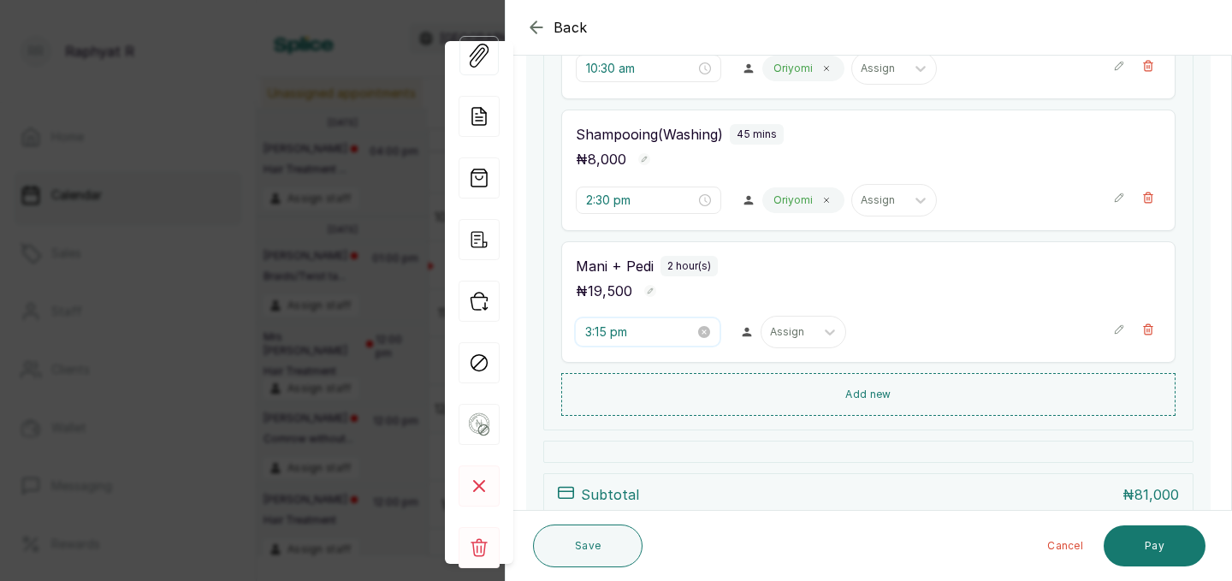
click at [609, 333] on input "3:15 pm" at bounding box center [640, 332] width 110 height 19
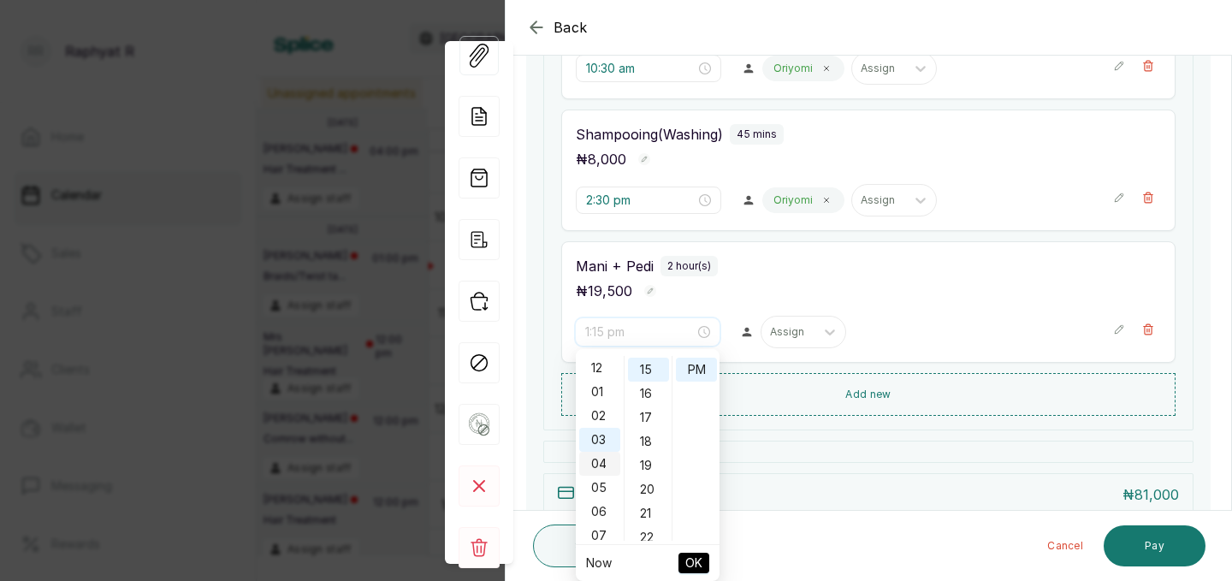
scroll to position [264, 0]
click at [598, 366] on div "11" at bounding box center [599, 368] width 41 height 24
click at [643, 373] on div "00" at bounding box center [648, 368] width 41 height 24
click at [700, 371] on div "AM" at bounding box center [696, 368] width 41 height 24
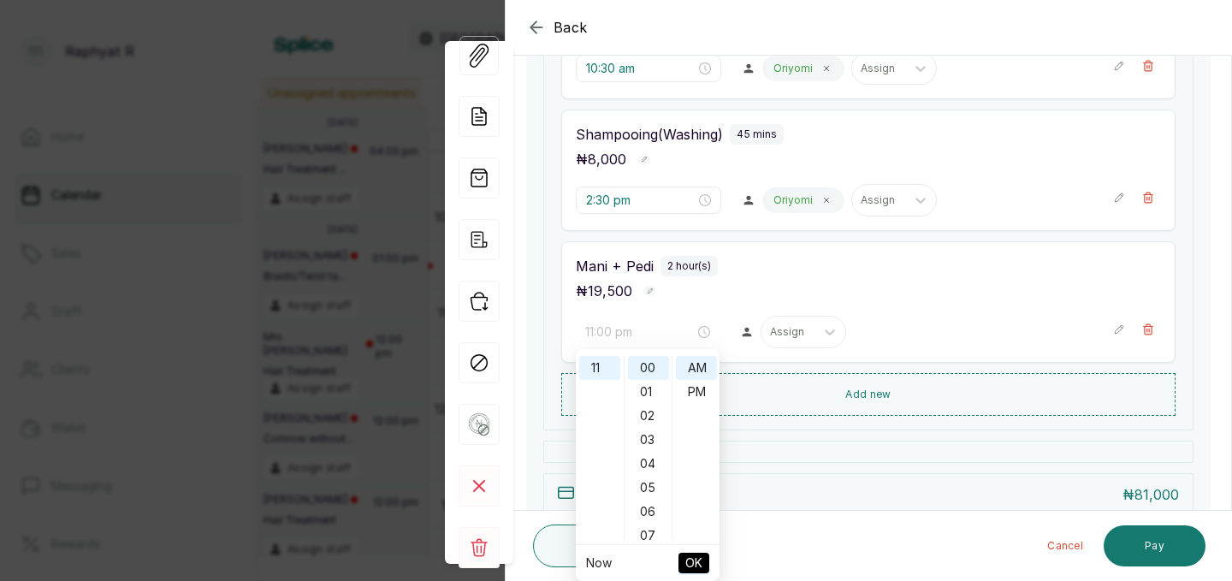
type input "11:00 am"
click at [696, 562] on span "OK" at bounding box center [693, 563] width 17 height 33
type input "11:00 am"
type input "2:30 pm"
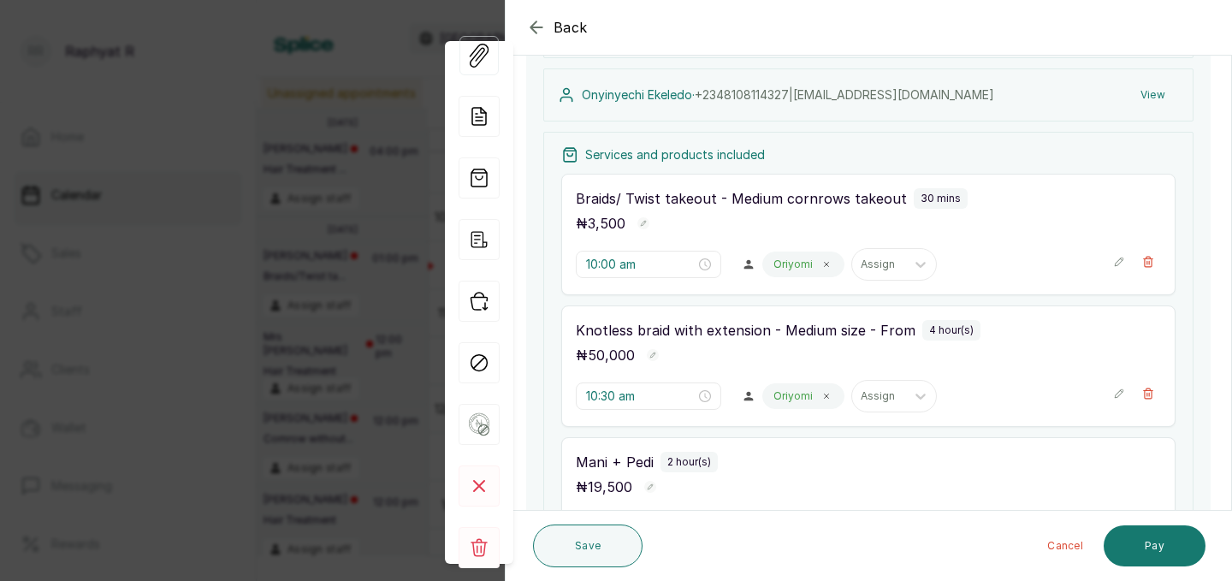
scroll to position [210, 0]
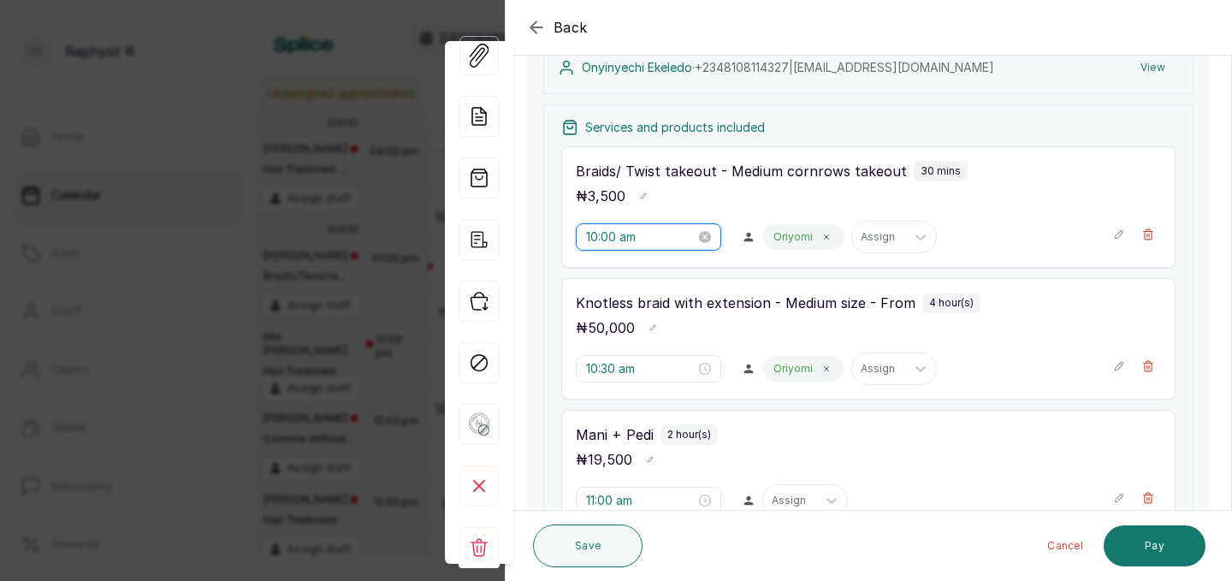
click at [619, 235] on input "10:00 am" at bounding box center [641, 237] width 110 height 19
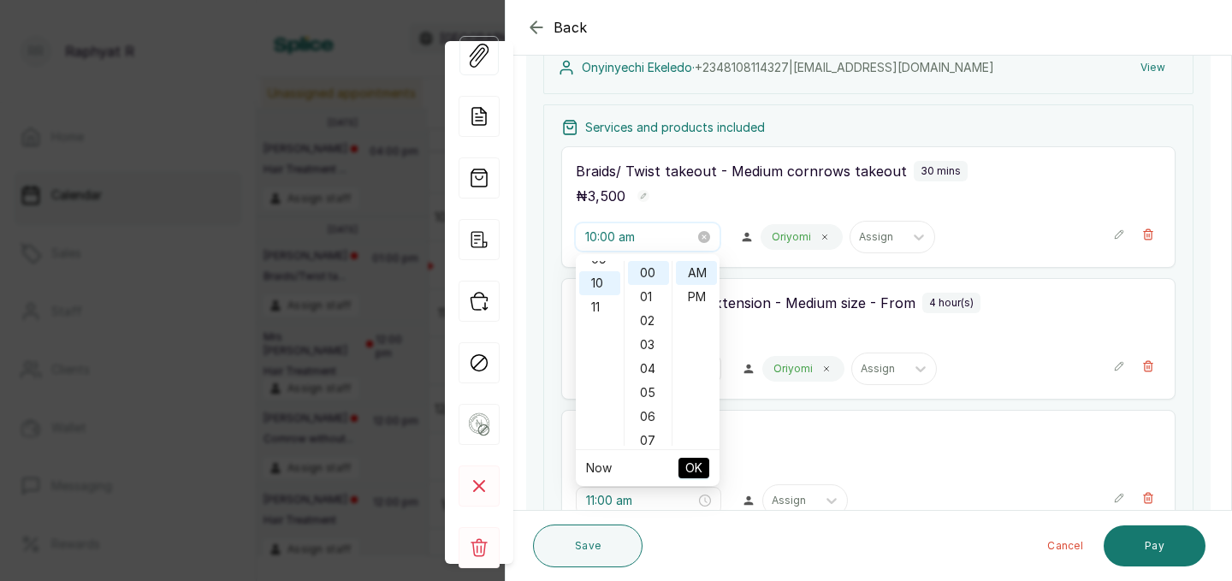
scroll to position [238, 0]
click at [594, 300] on div "11" at bounding box center [599, 299] width 41 height 24
click at [687, 462] on span "OK" at bounding box center [693, 468] width 17 height 33
type input "10:30 am"
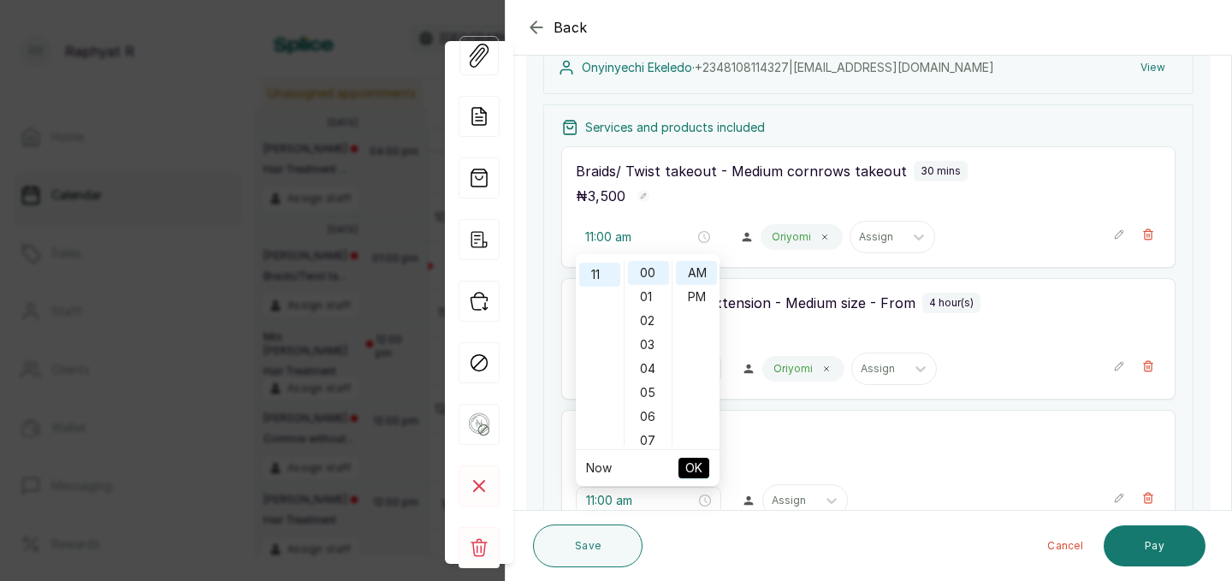
type input "11:00 am"
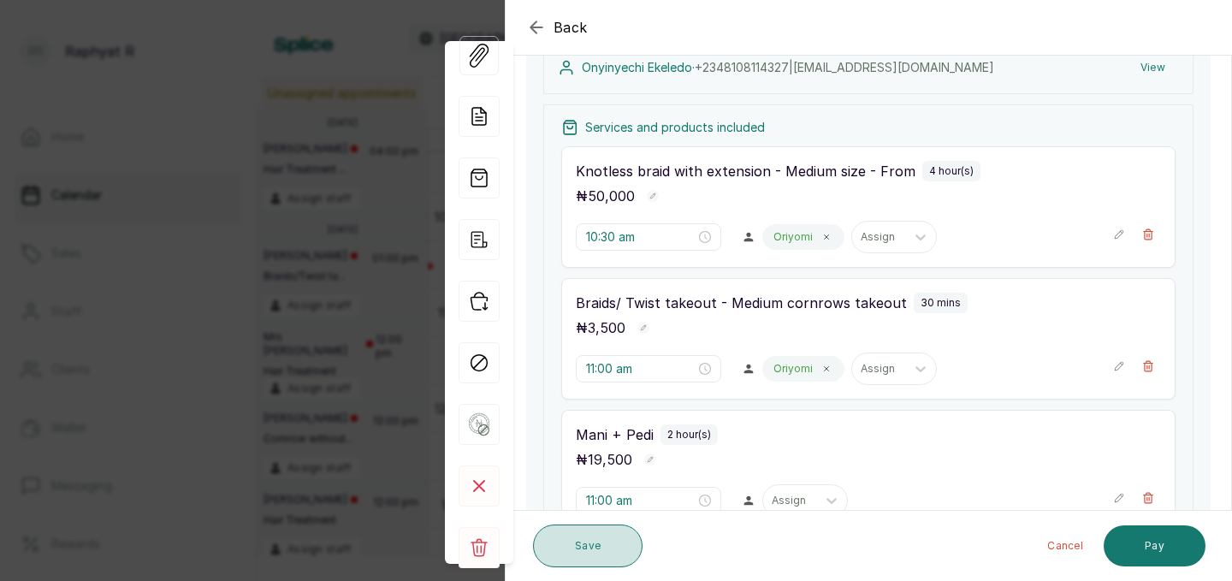
click at [614, 544] on button "Save" at bounding box center [588, 546] width 110 height 43
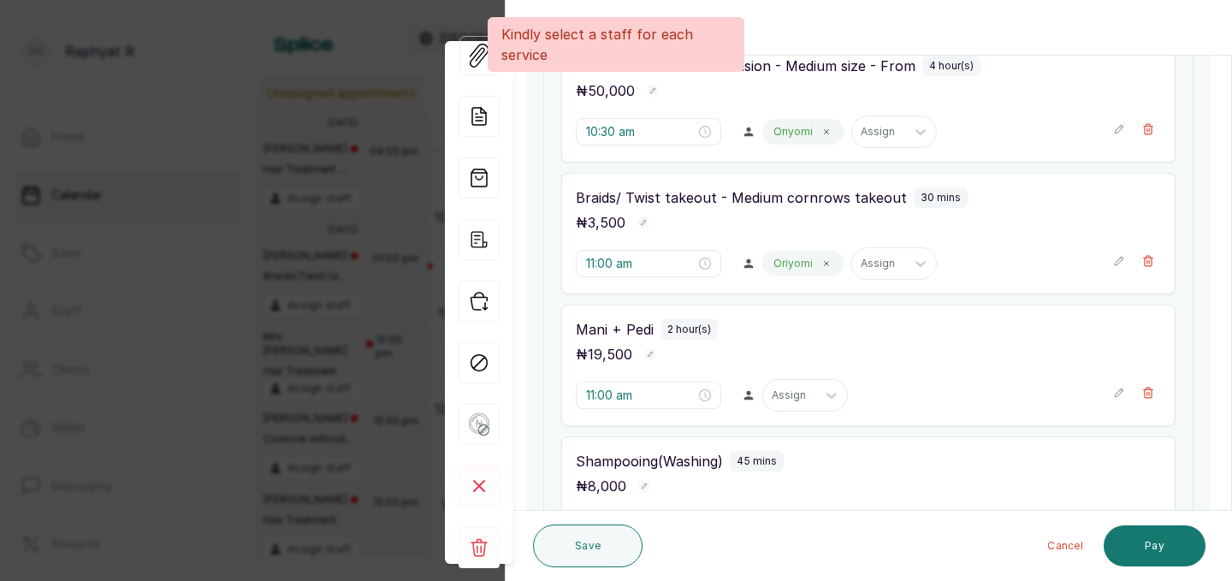
scroll to position [316, 0]
click at [772, 395] on div at bounding box center [790, 394] width 36 height 15
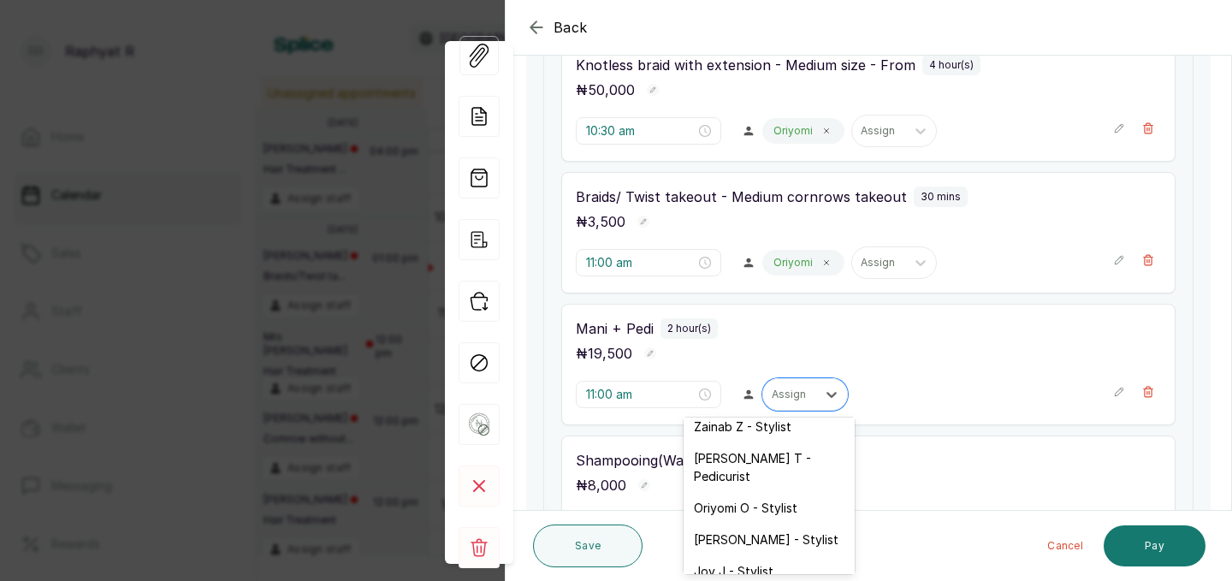
scroll to position [62, 0]
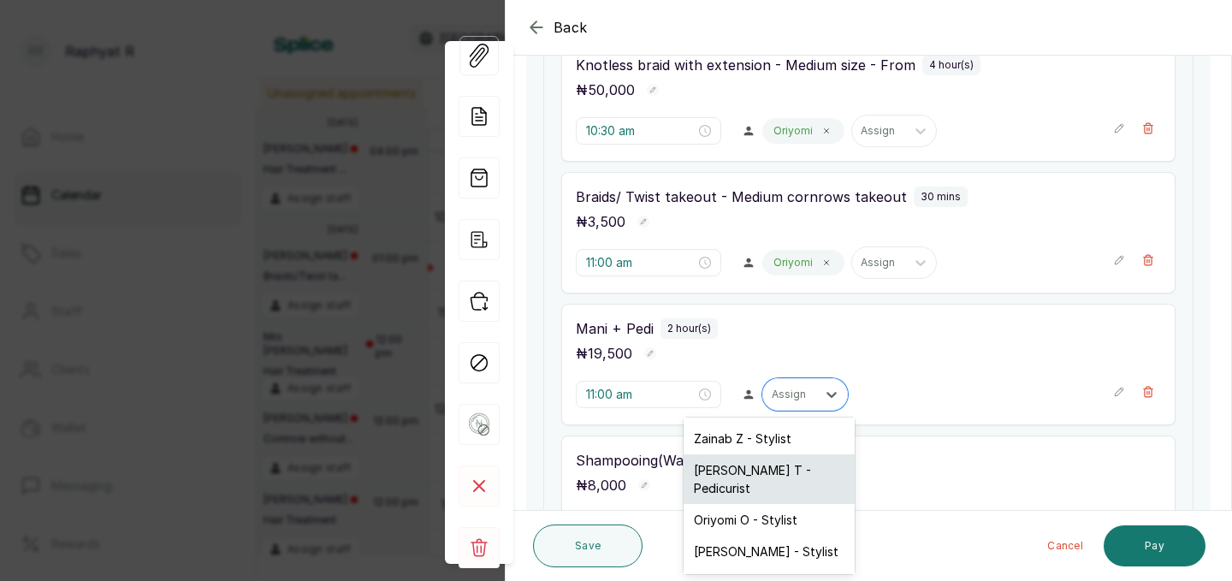
click at [752, 467] on div "Tope T - Pedicurist" at bounding box center [769, 479] width 171 height 50
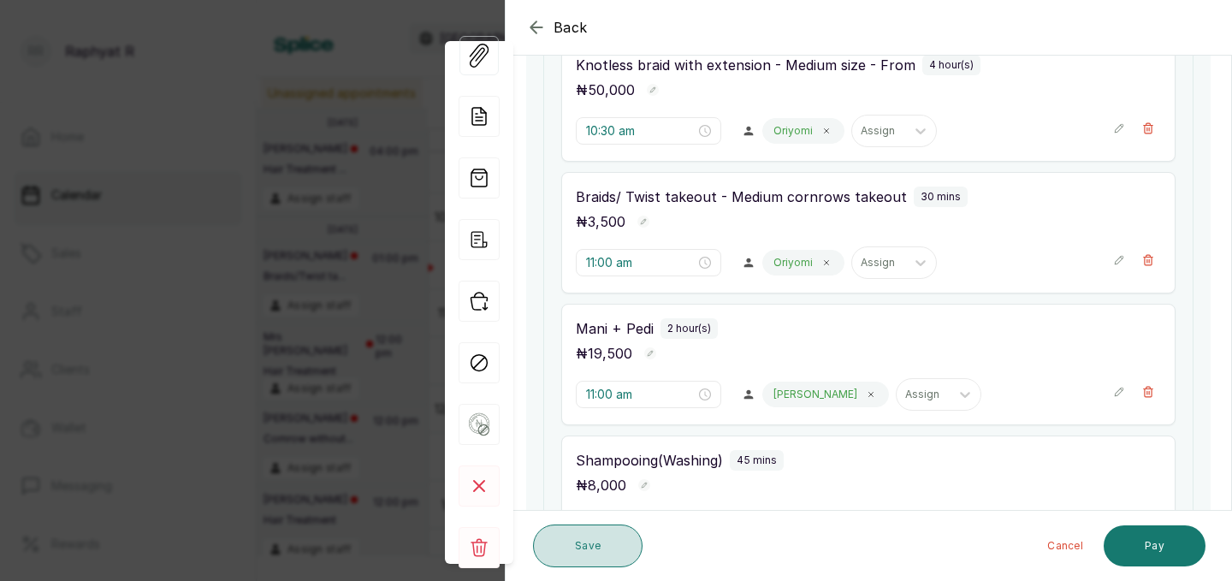
click at [604, 544] on button "Save" at bounding box center [588, 546] width 110 height 43
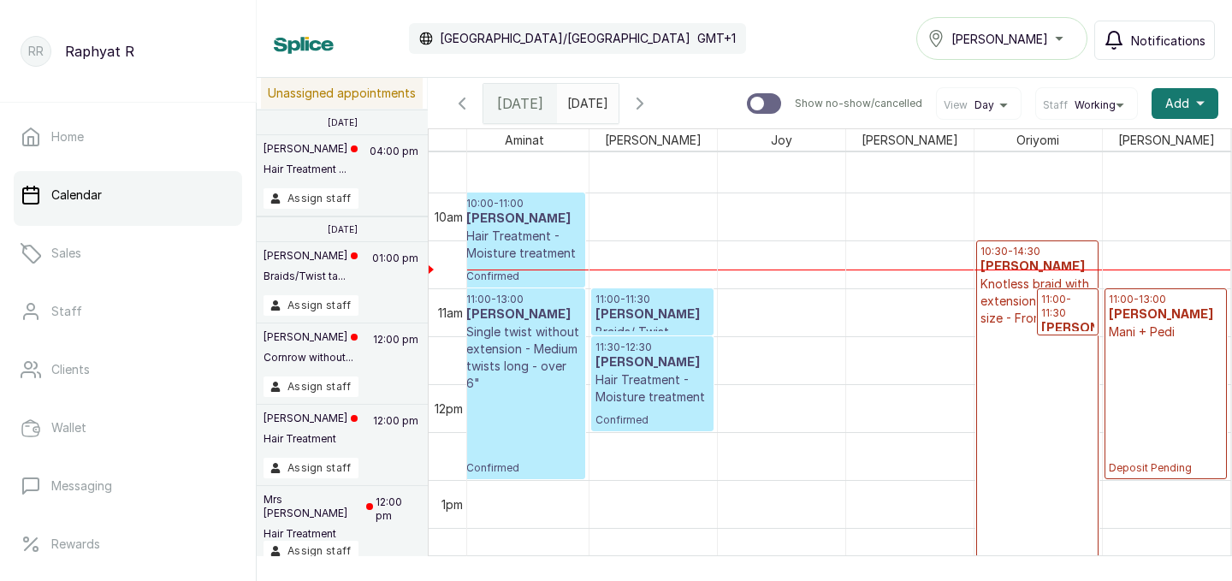
click at [506, 249] on p "Hair Treatment - Moisture treatment" at bounding box center [523, 245] width 115 height 34
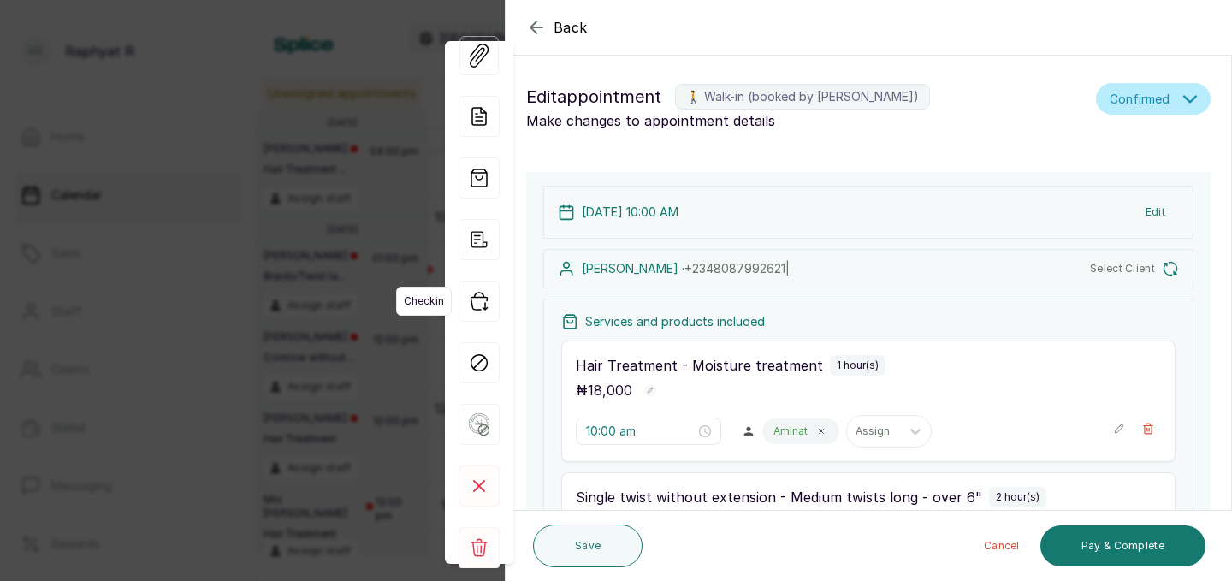
click at [482, 299] on icon "button" at bounding box center [479, 301] width 41 height 41
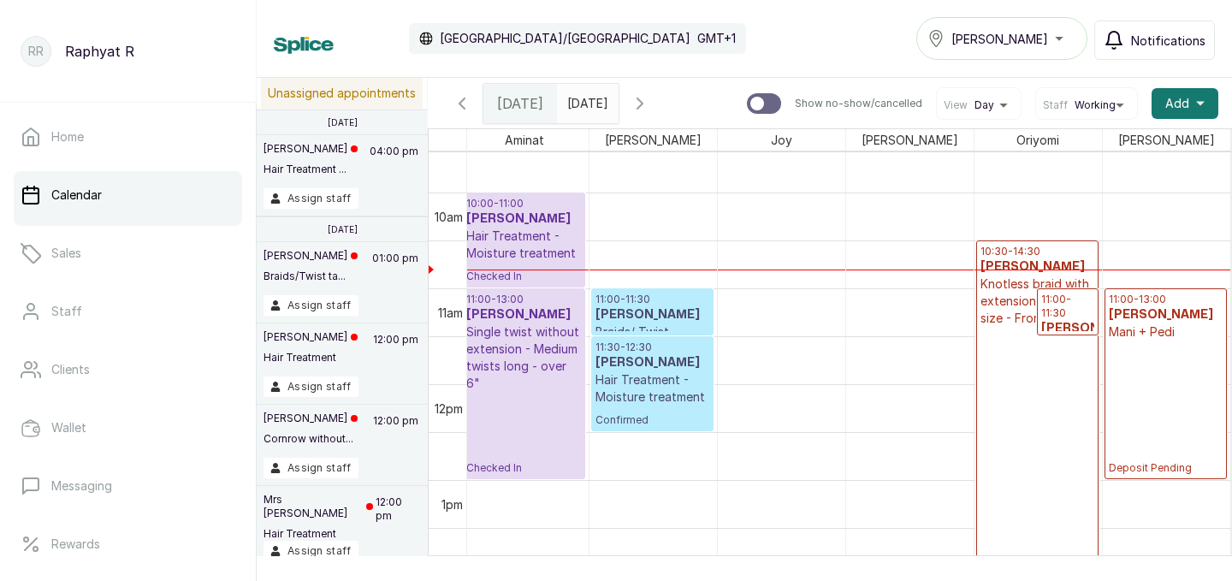
click at [1013, 255] on p "10:30 - 14:30" at bounding box center [1038, 252] width 114 height 14
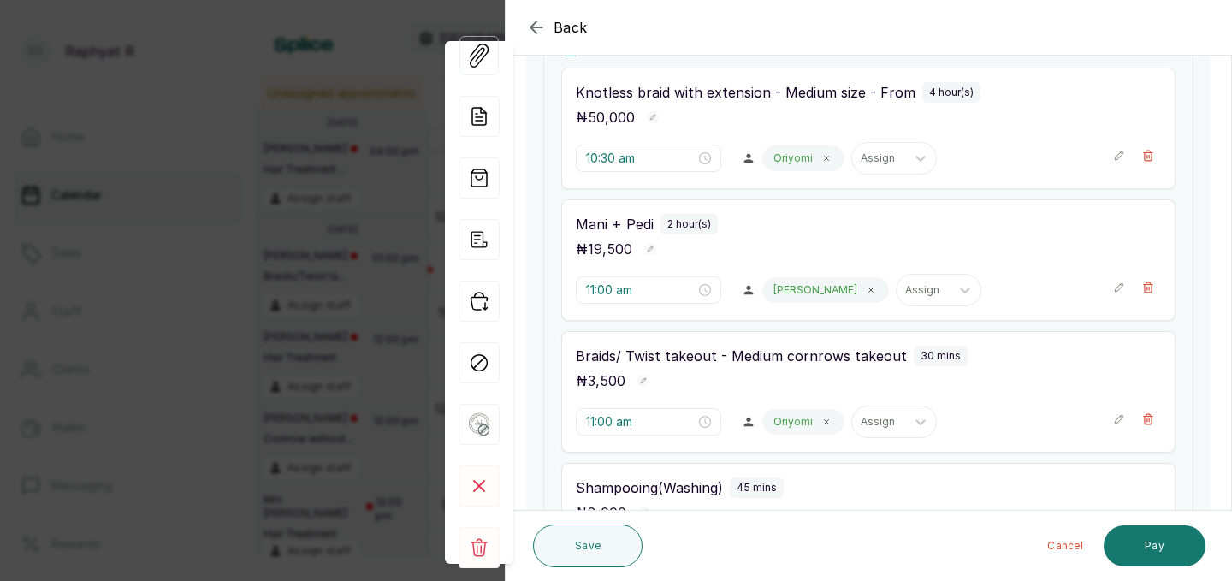
scroll to position [365, 0]
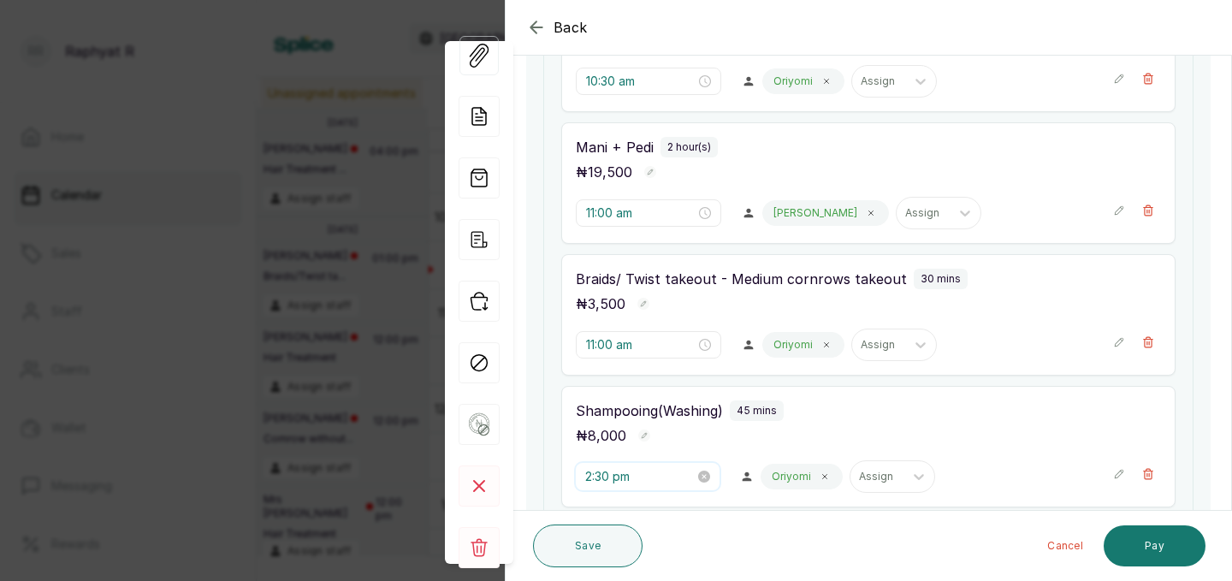
click at [608, 473] on input "2:30 pm" at bounding box center [640, 476] width 110 height 19
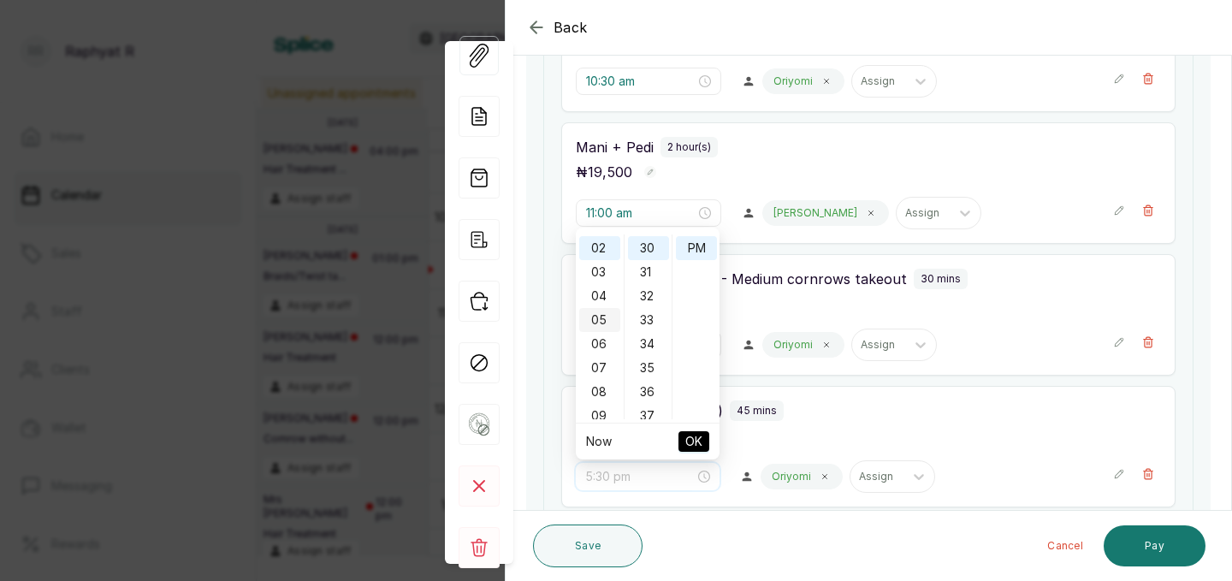
scroll to position [264, 0]
click at [597, 244] on div "11" at bounding box center [599, 246] width 41 height 24
type input "11:30 pm"
click at [701, 258] on div "PM" at bounding box center [696, 270] width 41 height 24
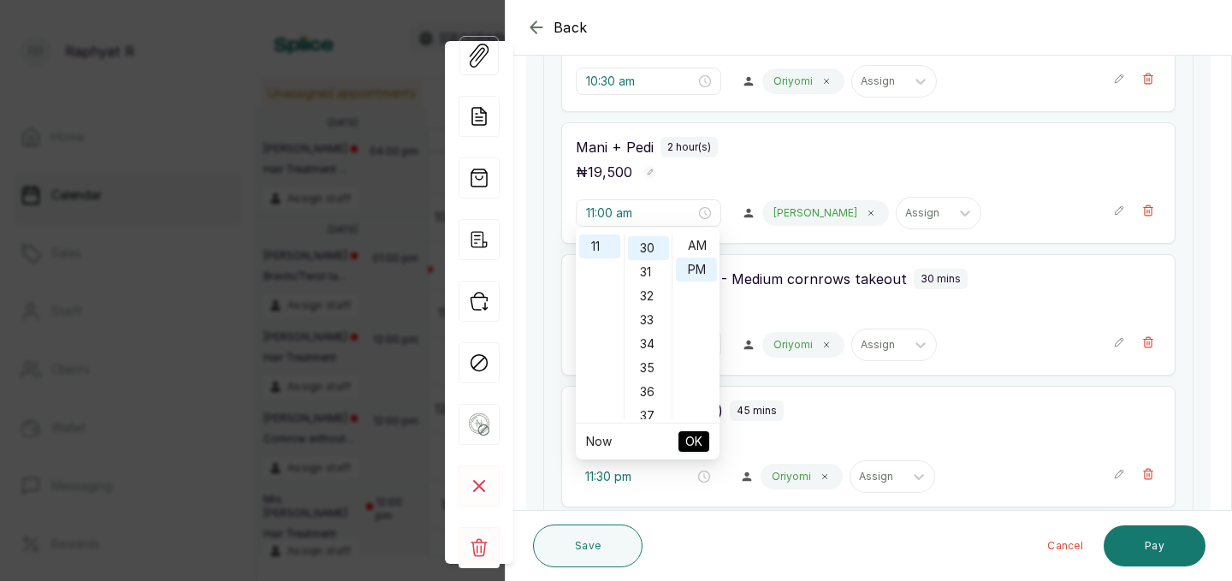
click at [705, 442] on button "OK" at bounding box center [694, 441] width 31 height 21
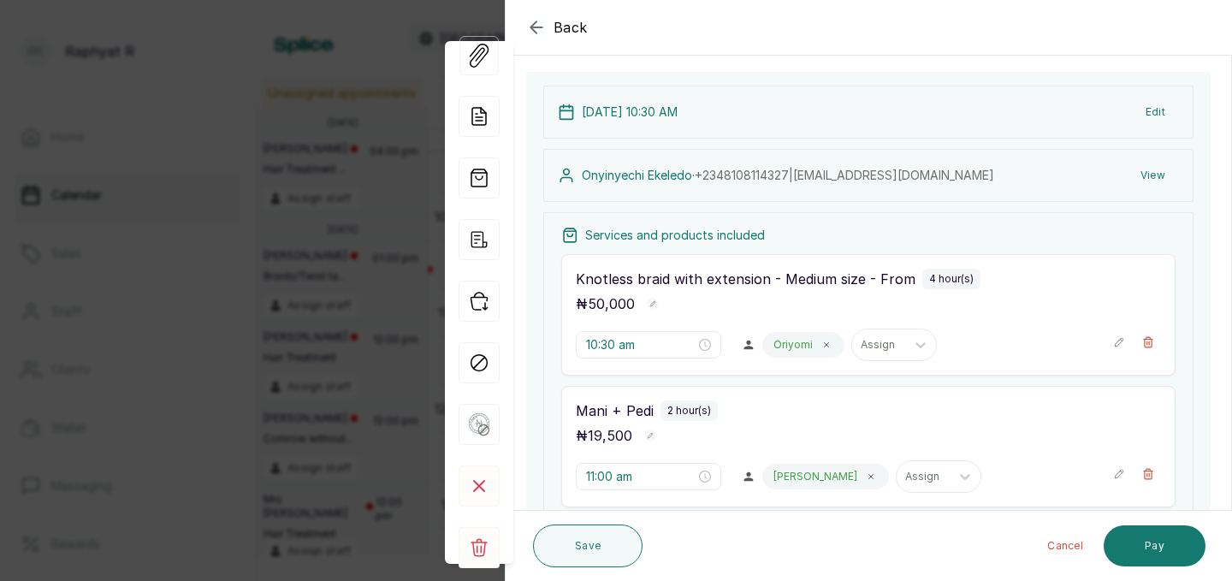
scroll to position [81, 0]
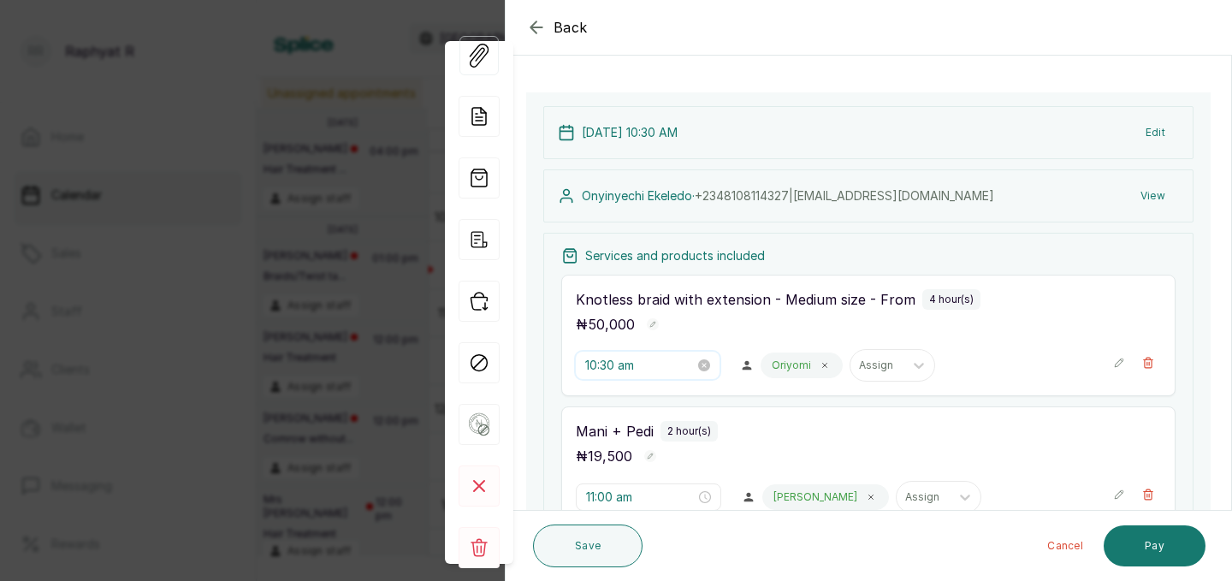
click at [622, 368] on input "10:30 am" at bounding box center [640, 365] width 110 height 19
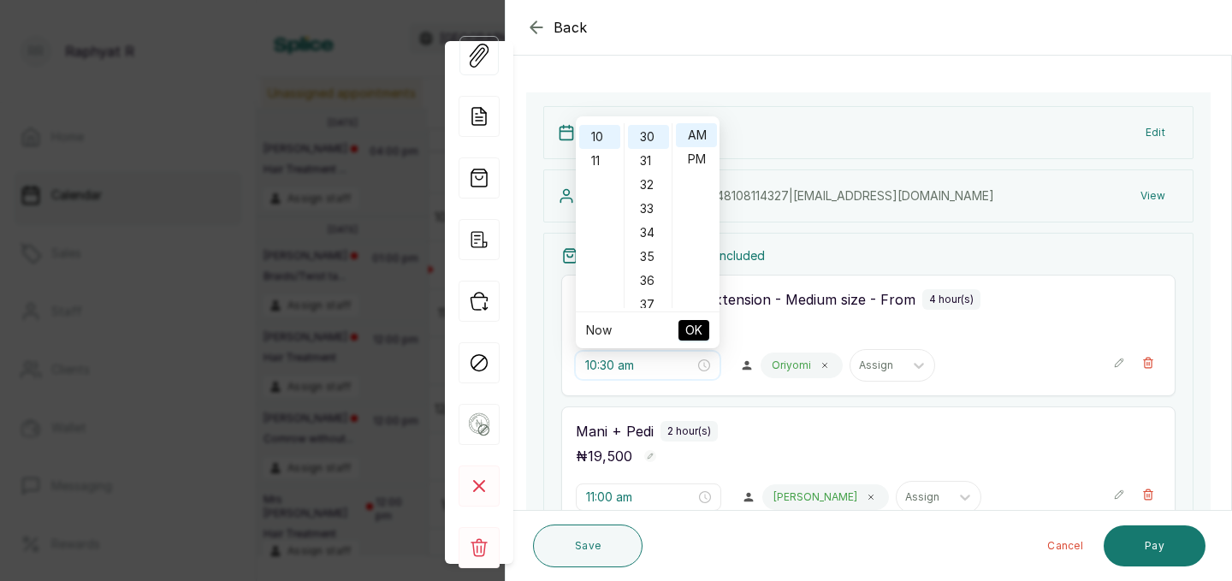
scroll to position [0, 0]
click at [599, 137] on div "12" at bounding box center [599, 135] width 41 height 24
click at [645, 251] on div "16" at bounding box center [648, 250] width 41 height 24
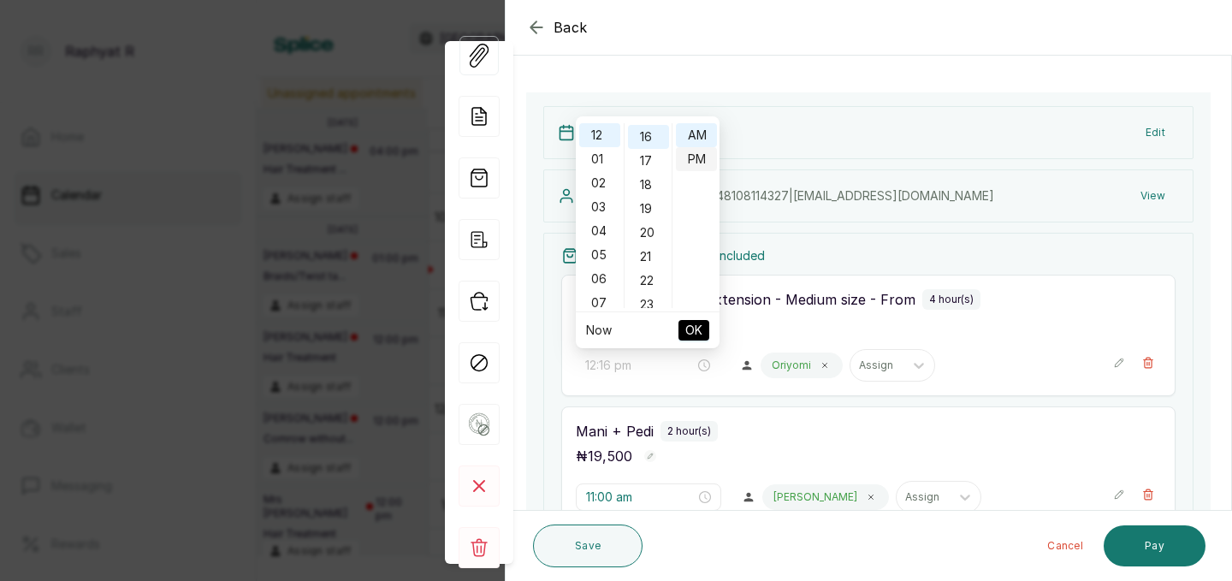
click at [703, 157] on div "PM" at bounding box center [696, 159] width 41 height 24
click at [697, 330] on span "OK" at bounding box center [693, 330] width 17 height 33
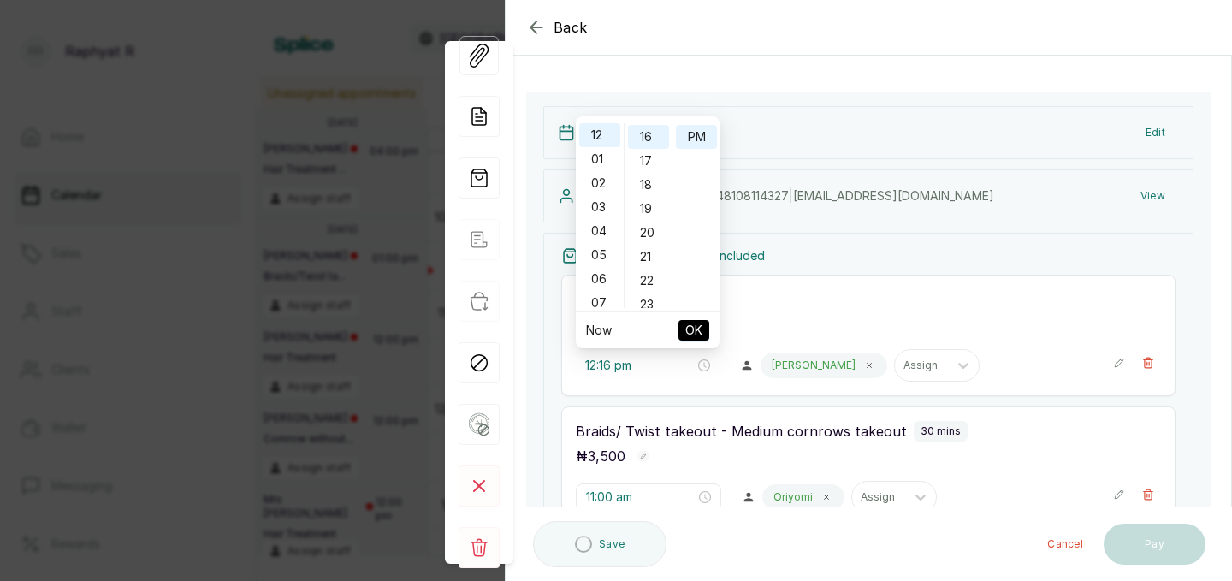
type input "11:00 am"
type input "12:16 pm"
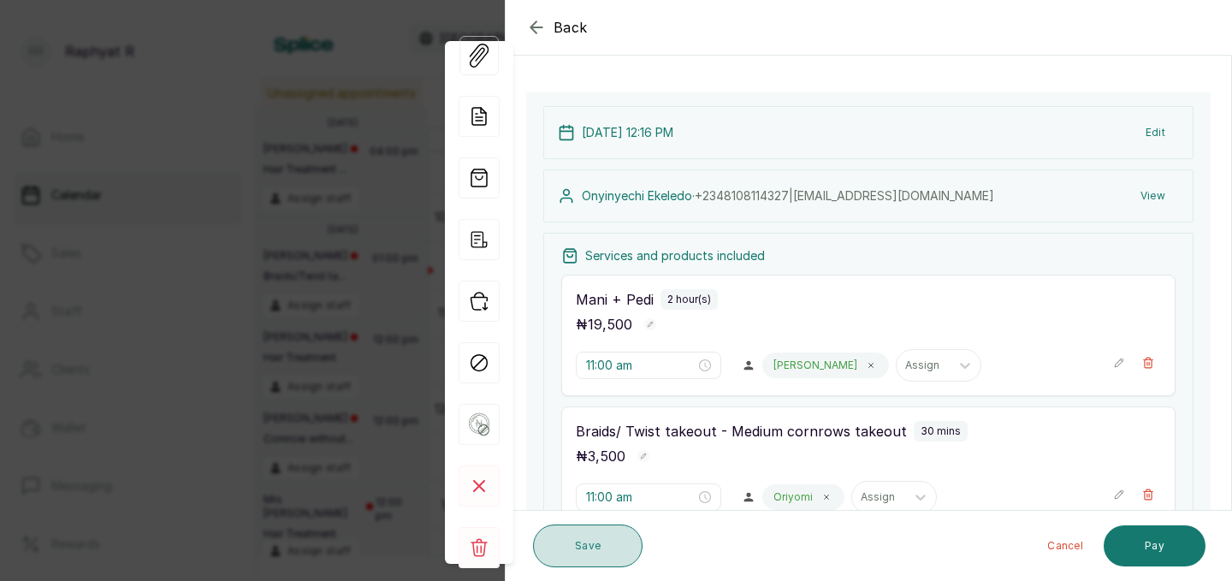
click at [594, 554] on button "Save" at bounding box center [588, 546] width 110 height 43
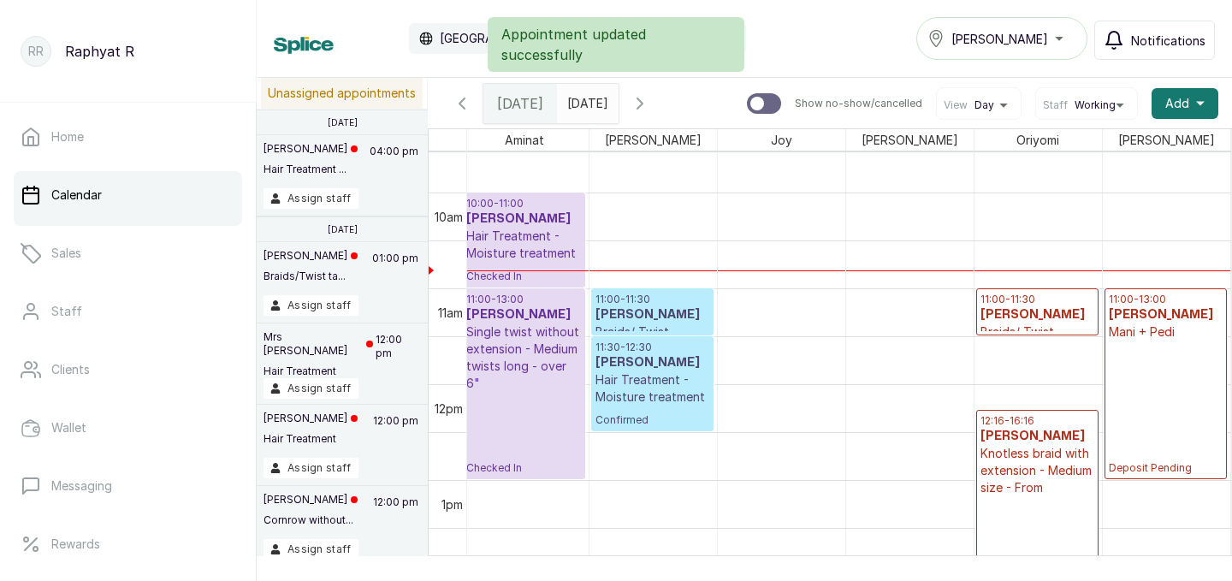
click at [522, 214] on h3 "[PERSON_NAME]" at bounding box center [523, 219] width 115 height 17
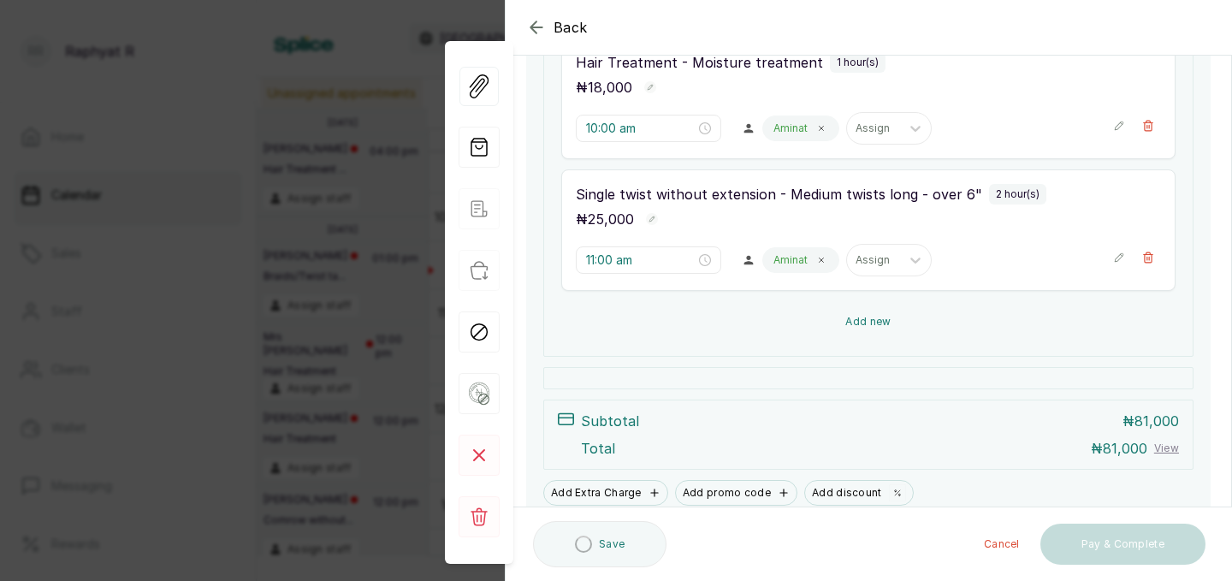
click at [830, 322] on button "Add new" at bounding box center [868, 321] width 614 height 41
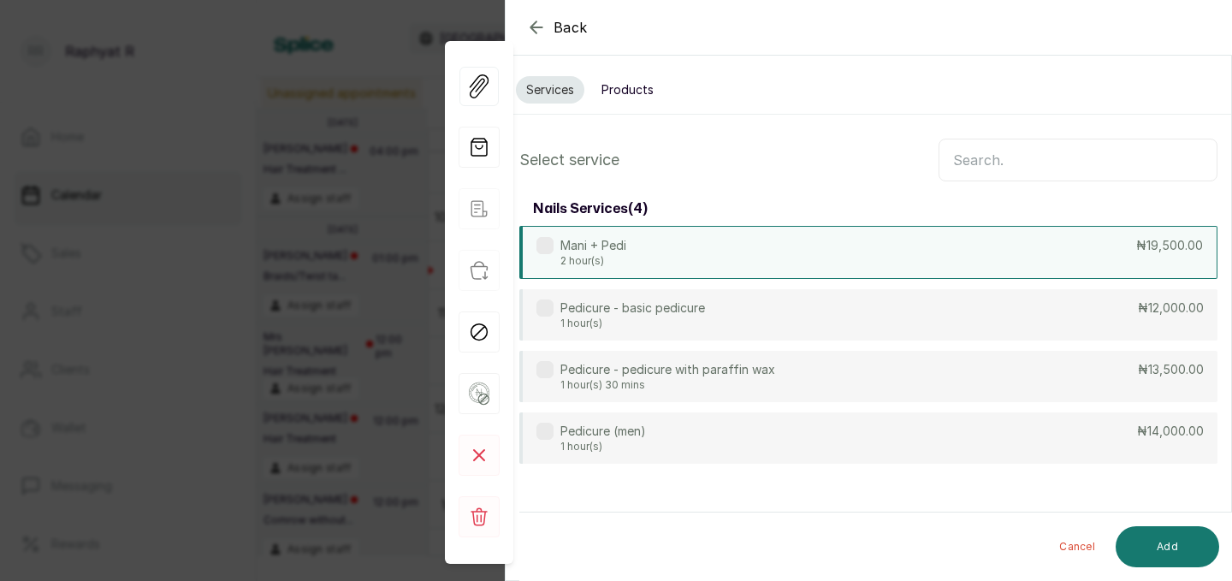
scroll to position [0, 0]
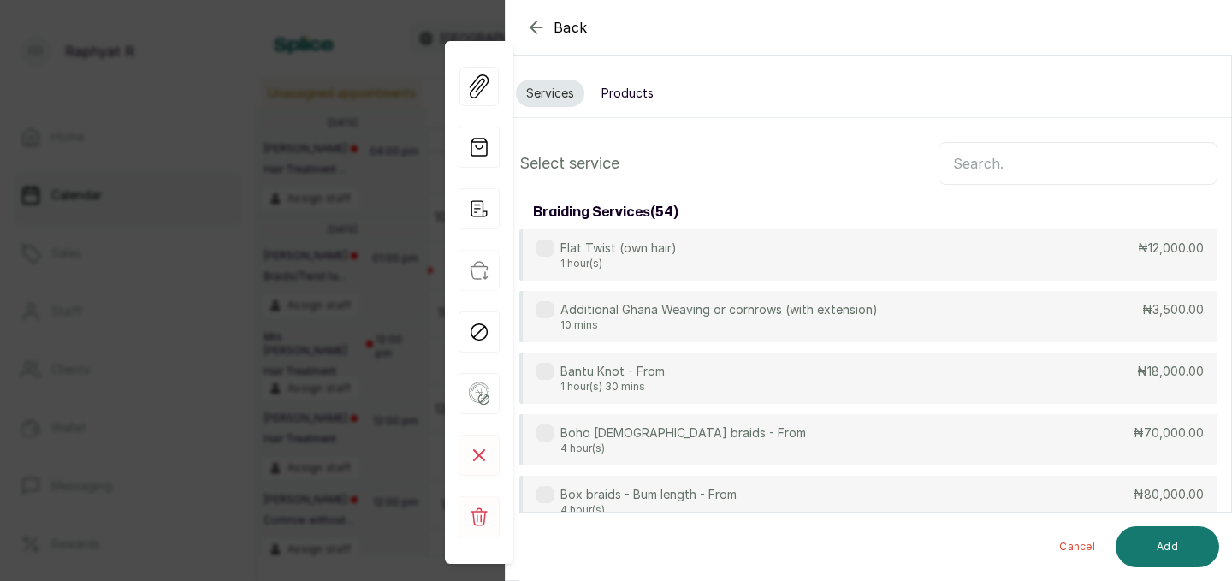
click at [984, 153] on input "text" at bounding box center [1078, 163] width 279 height 43
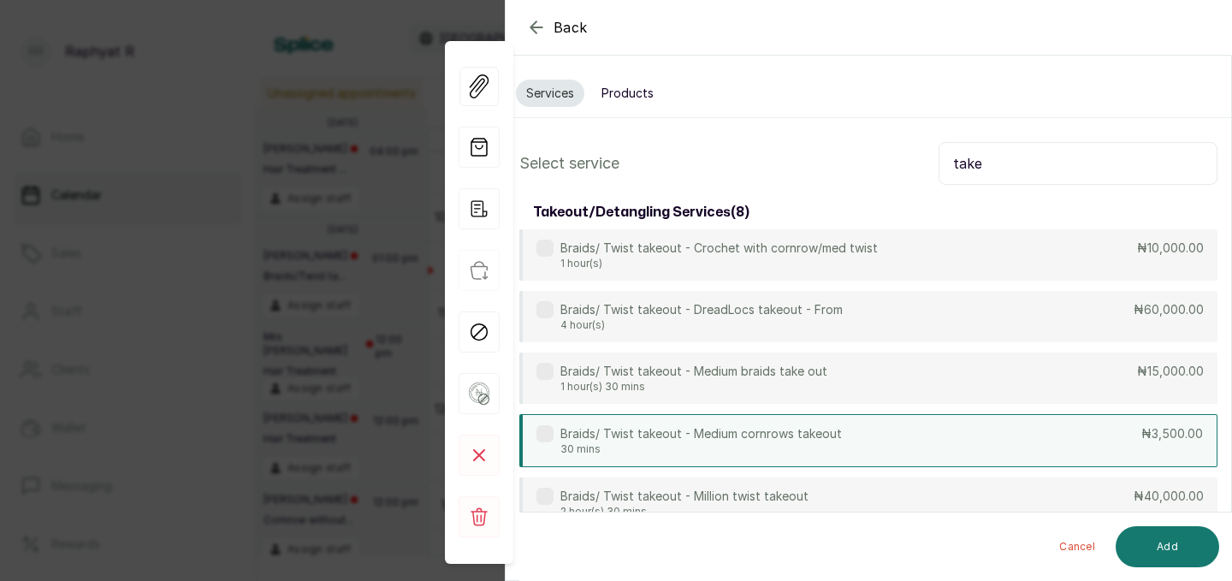
type input "take"
click at [812, 429] on p "Braids/ Twist takeout - Medium cornrows takeout" at bounding box center [701, 433] width 282 height 17
click at [1143, 529] on button "Add" at bounding box center [1168, 546] width 104 height 41
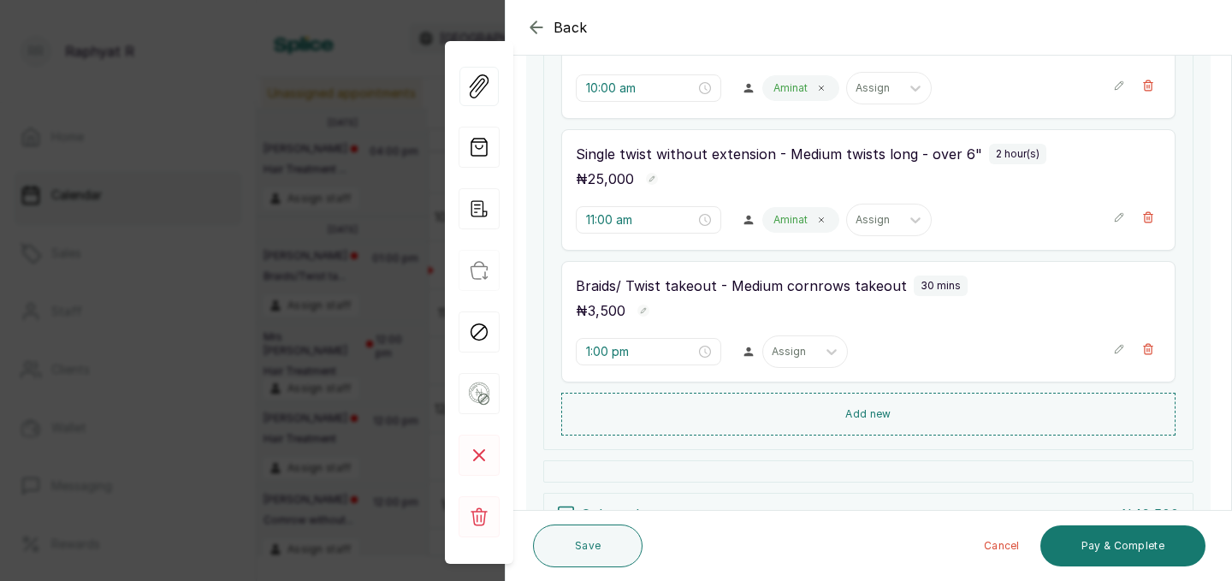
scroll to position [364, 0]
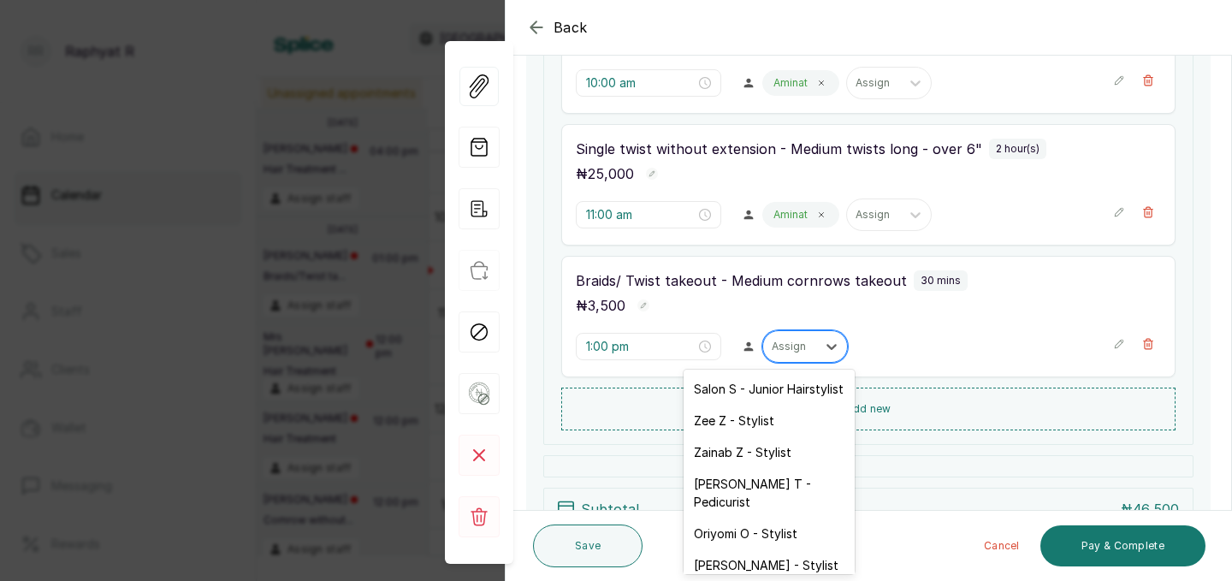
click at [772, 353] on div at bounding box center [790, 346] width 36 height 15
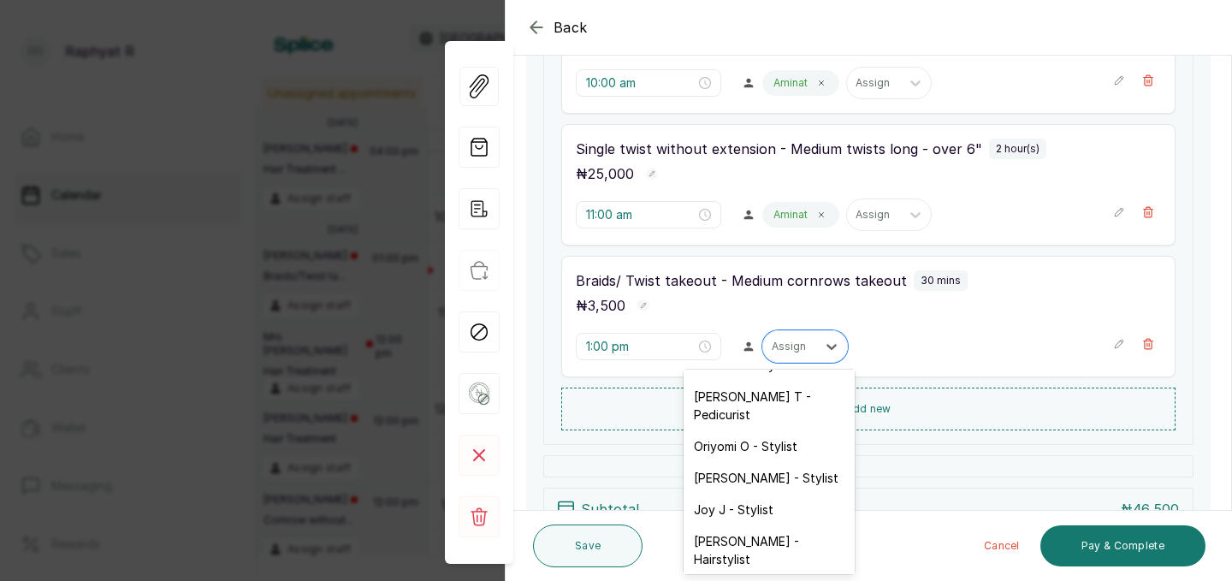
click at [725, 575] on div "Aminat A - Stylist" at bounding box center [769, 591] width 171 height 32
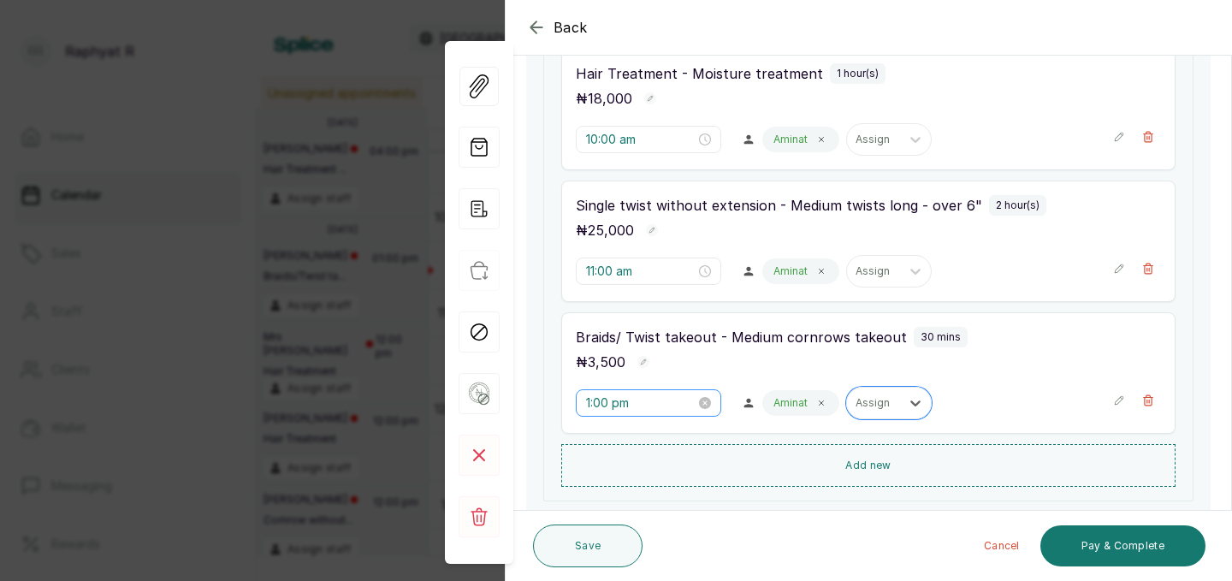
scroll to position [300, 0]
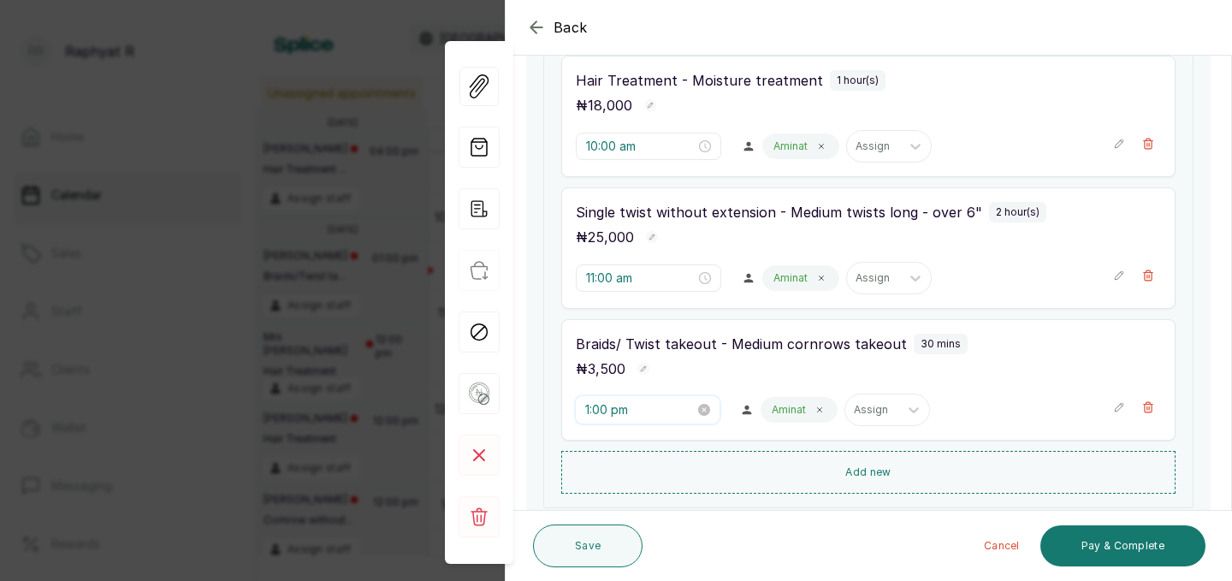
click at [610, 407] on input "1:00 pm" at bounding box center [640, 409] width 110 height 19
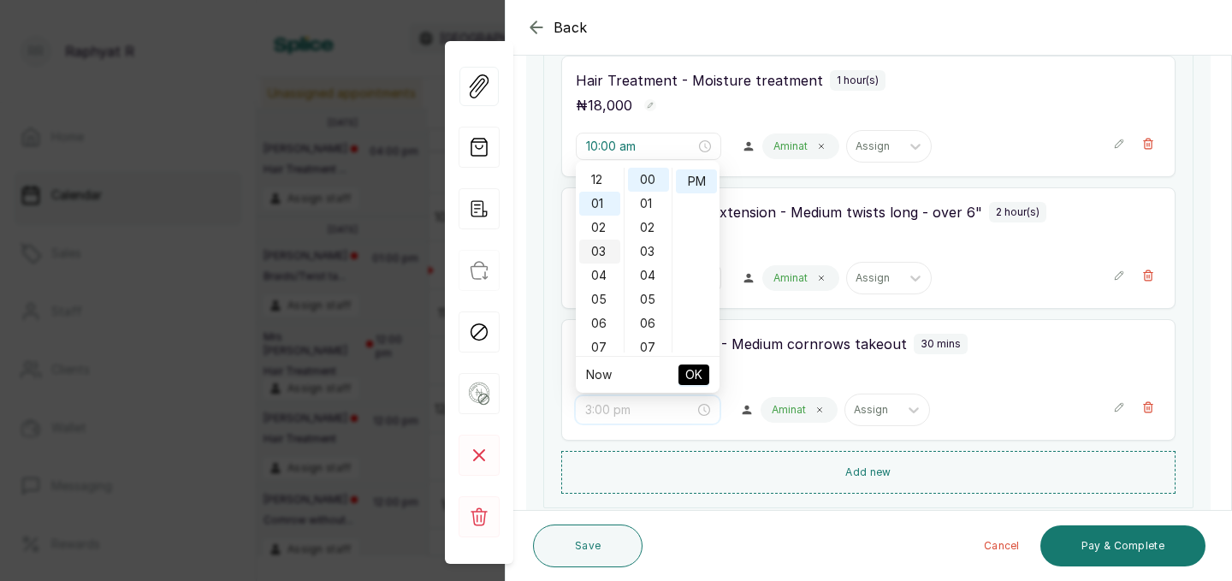
scroll to position [264, 0]
click at [599, 179] on div "11" at bounding box center [599, 180] width 41 height 24
click at [697, 186] on div "AM" at bounding box center [696, 180] width 41 height 24
type input "11:00 am"
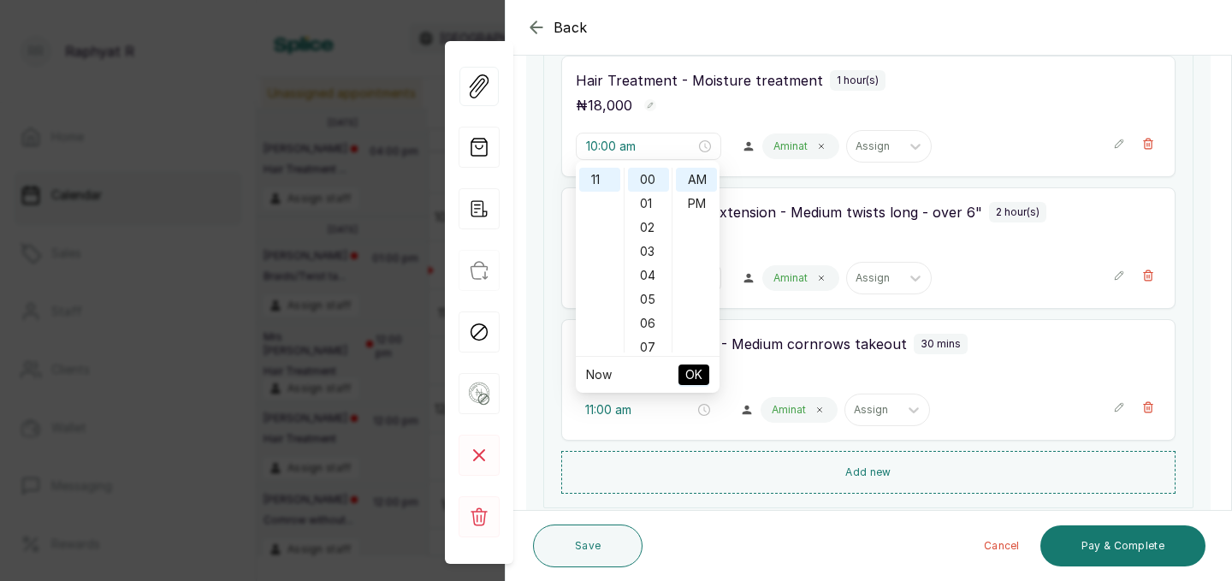
click at [696, 377] on span "OK" at bounding box center [693, 375] width 17 height 33
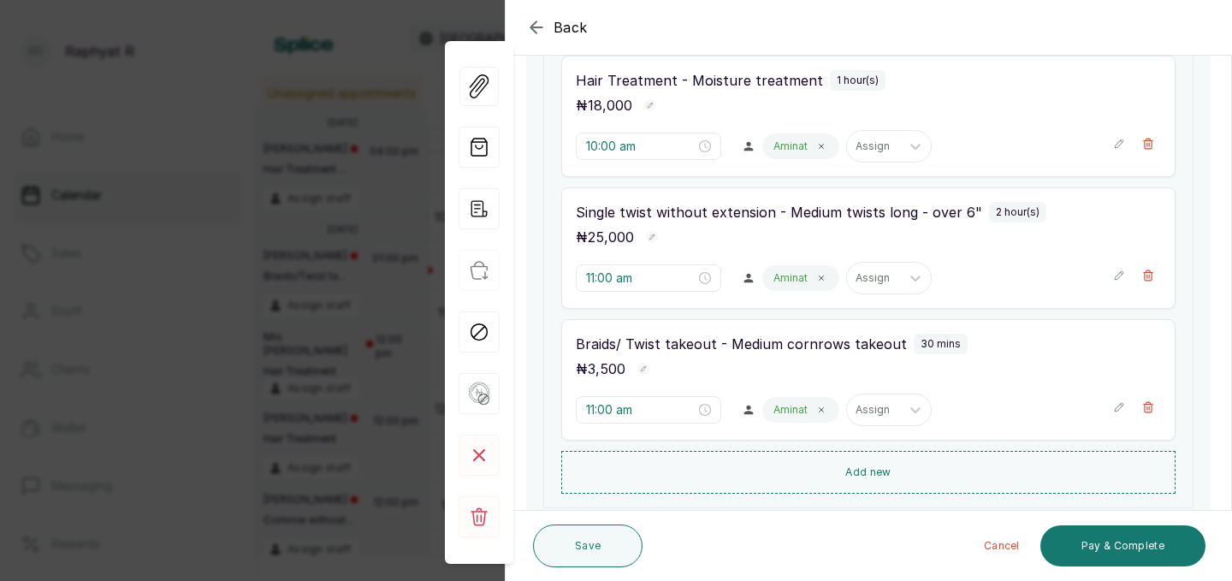
scroll to position [264, 0]
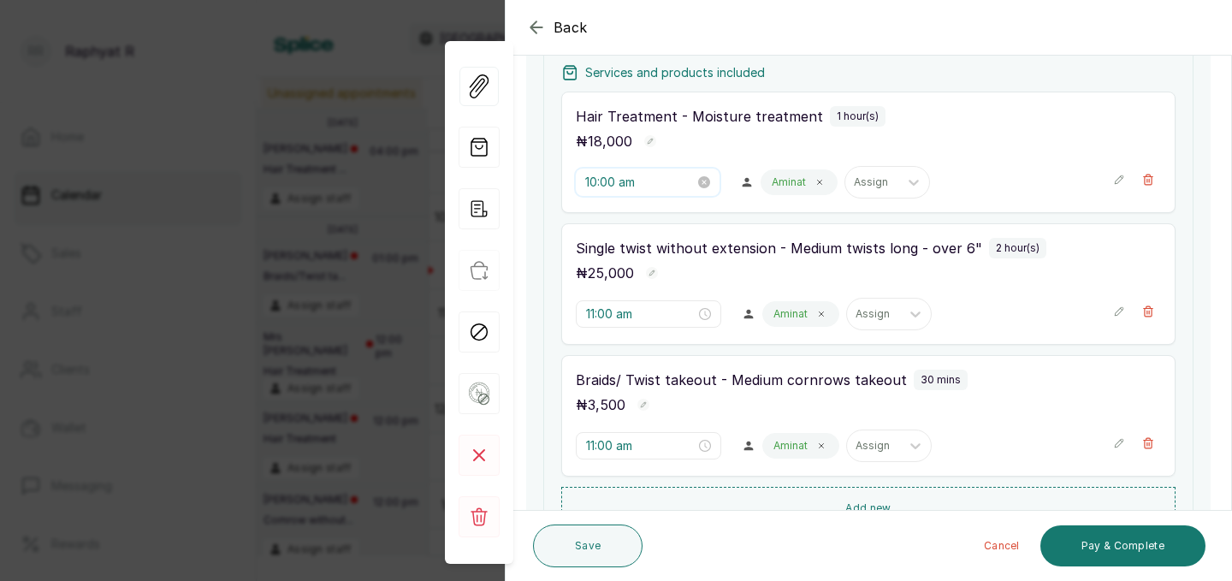
click at [614, 187] on input "10:00 am" at bounding box center [640, 182] width 110 height 19
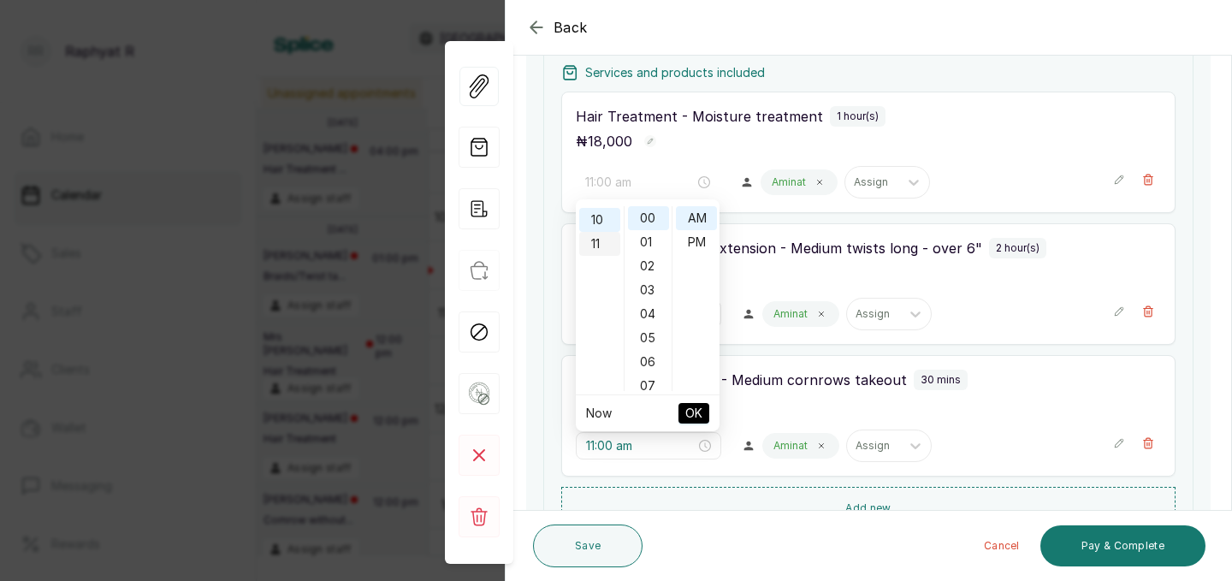
click at [598, 246] on div "11" at bounding box center [599, 244] width 41 height 24
click at [648, 316] on div "30" at bounding box center [648, 315] width 41 height 24
click at [691, 413] on span "OK" at bounding box center [693, 413] width 17 height 33
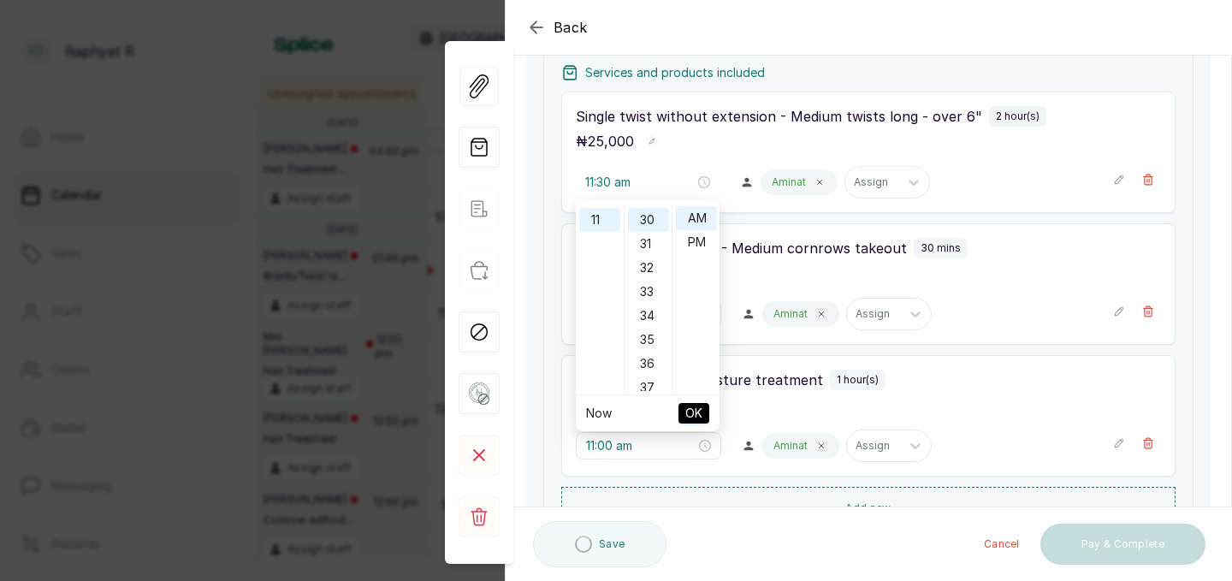
type input "11:00 am"
type input "11:30 am"
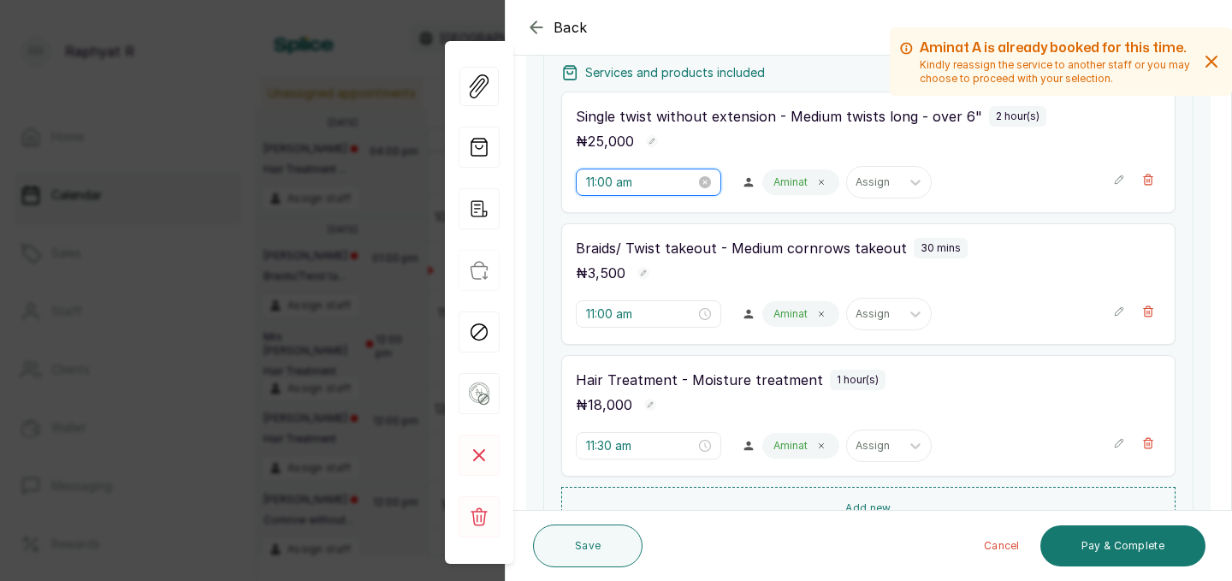
click at [615, 185] on input "11:00 am" at bounding box center [641, 182] width 110 height 19
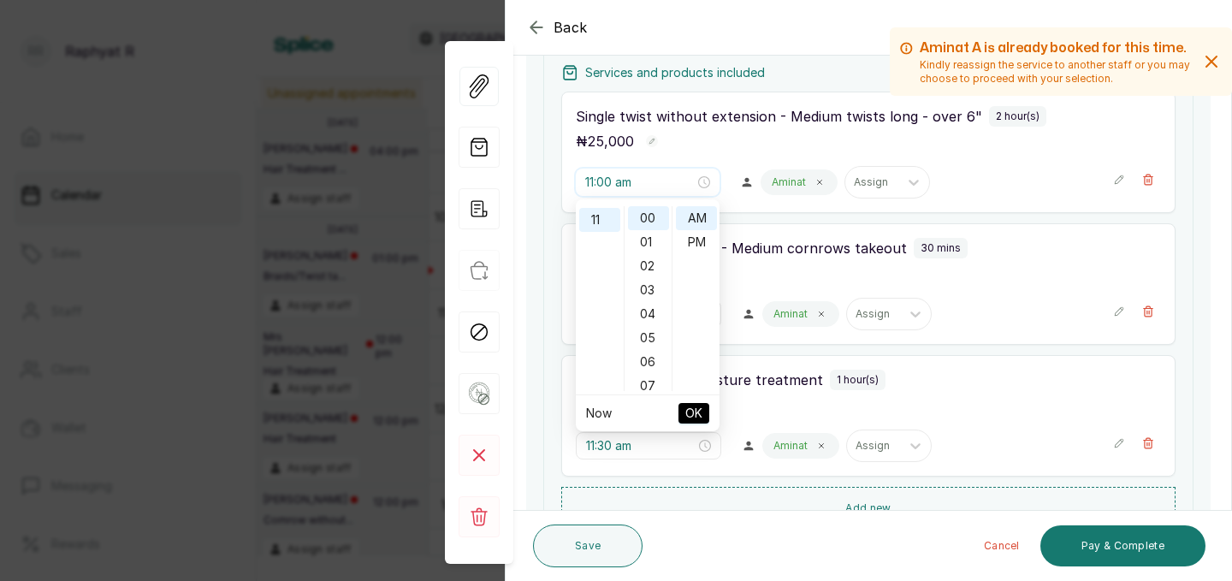
scroll to position [0, 0]
click at [600, 215] on div "12" at bounding box center [599, 218] width 41 height 24
click at [647, 361] on div "30" at bounding box center [648, 364] width 41 height 24
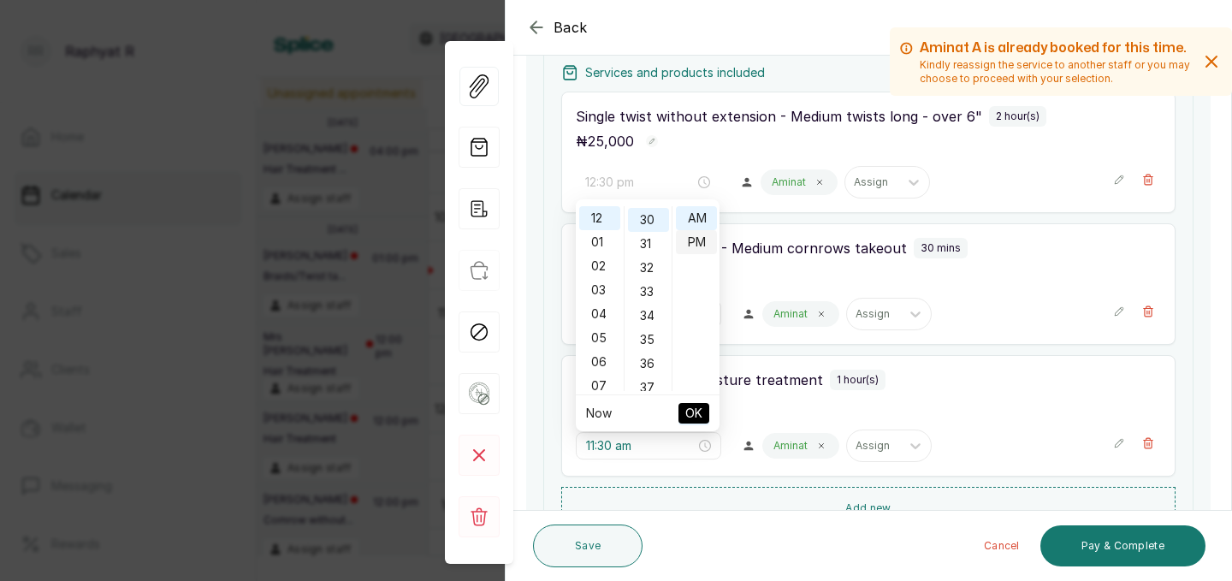
click at [696, 243] on div "PM" at bounding box center [696, 242] width 41 height 24
click at [692, 410] on span "OK" at bounding box center [693, 413] width 17 height 33
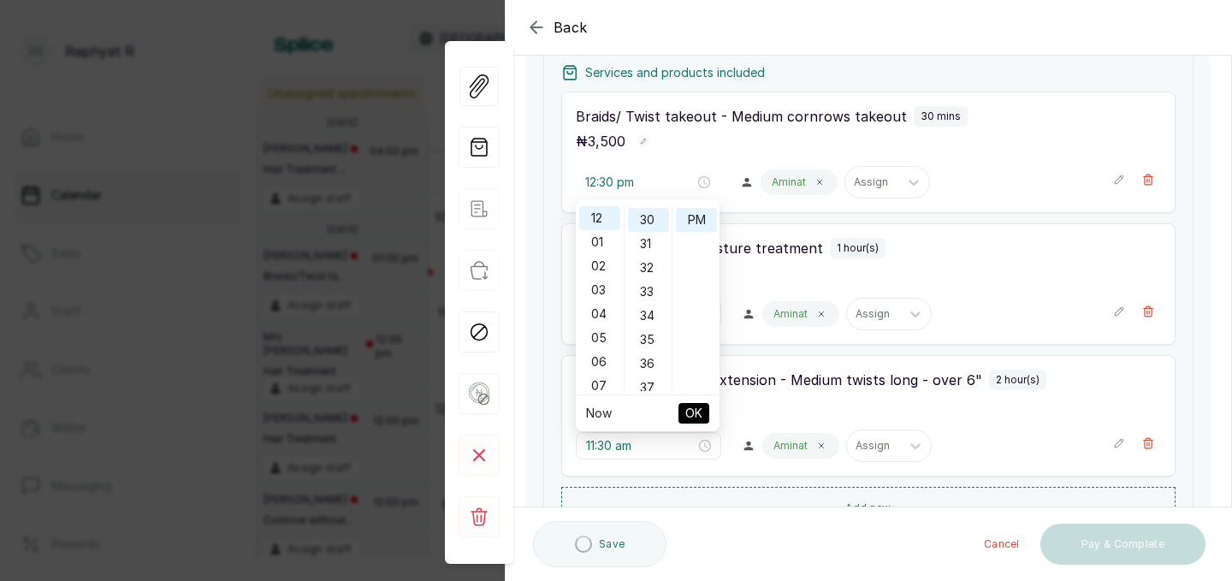
type input "11:00 am"
type input "11:30 am"
type input "12:30 pm"
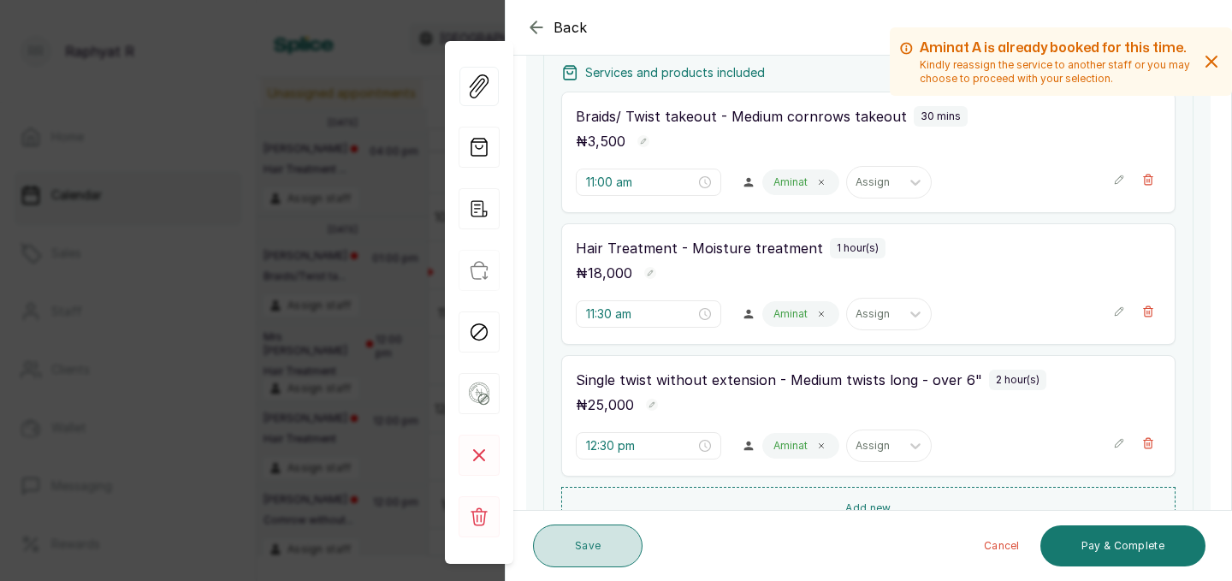
click at [602, 555] on button "Save" at bounding box center [588, 546] width 110 height 43
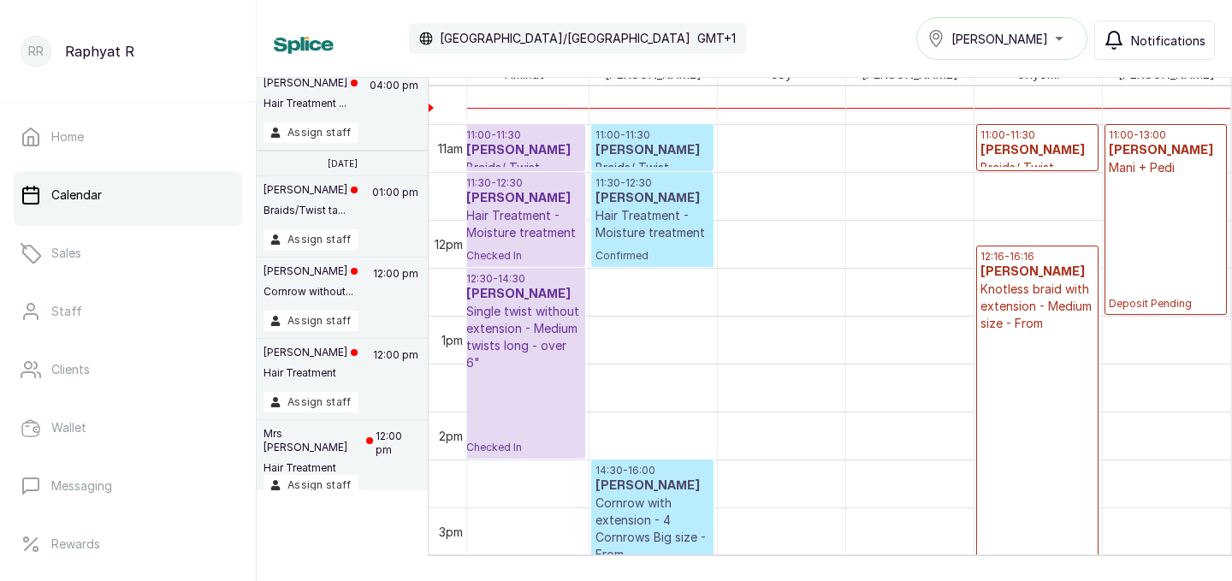
scroll to position [0, 39]
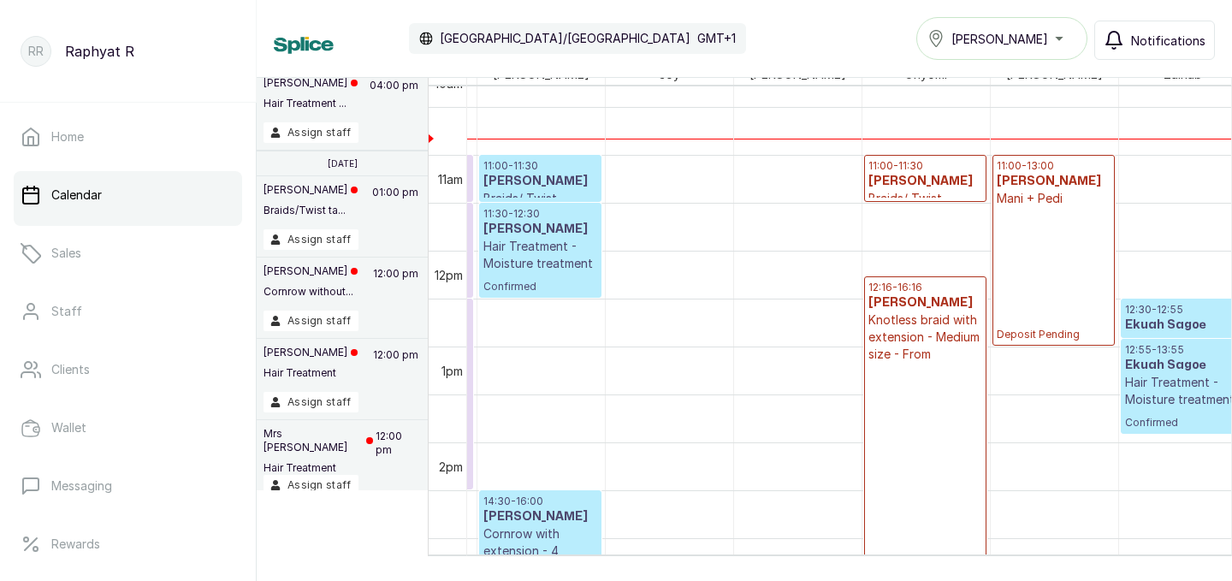
click at [951, 160] on p "11:00 - 11:30" at bounding box center [926, 166] width 114 height 14
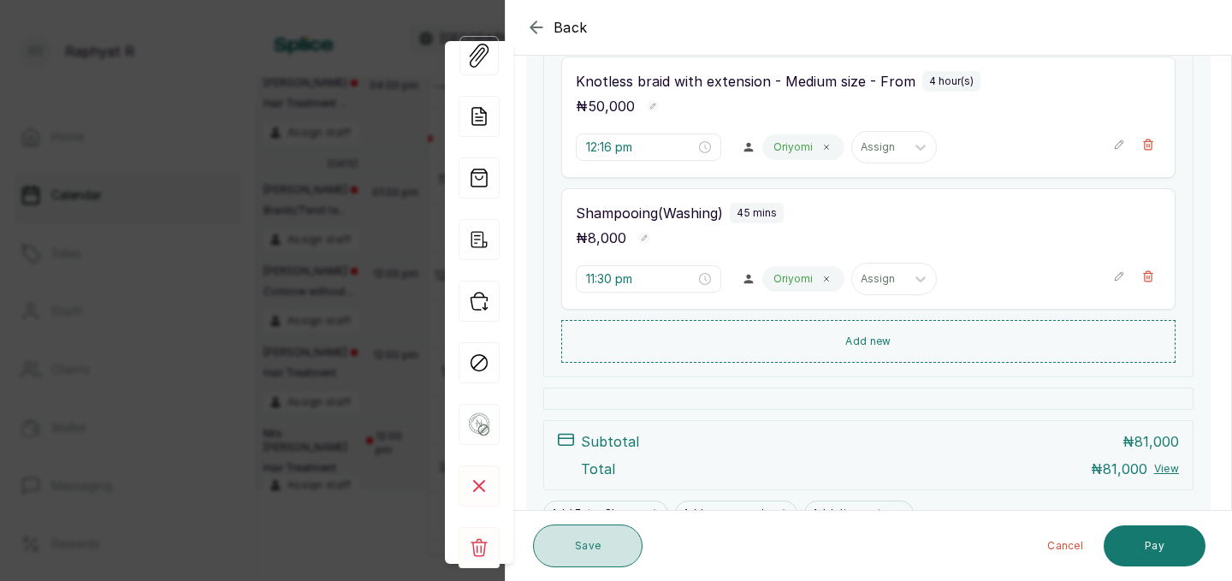
click at [607, 532] on button "Save" at bounding box center [588, 546] width 110 height 43
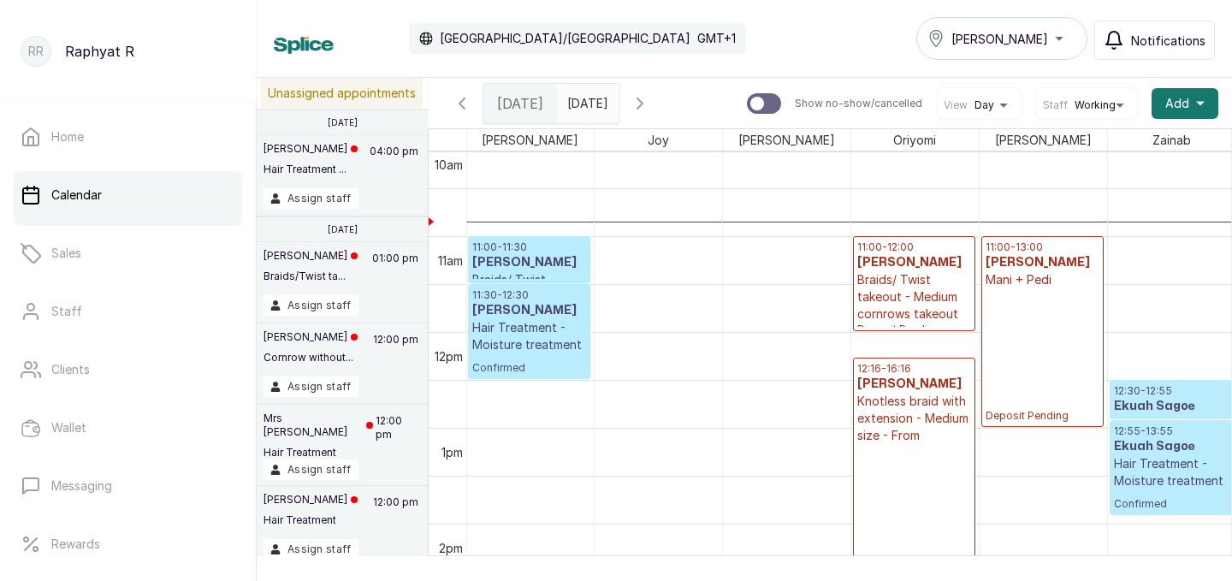
drag, startPoint x: 891, startPoint y: 282, endPoint x: 891, endPoint y: 314, distance: 32.5
click at [891, 314] on div "11:00 - 11:30 Onyinyechi Ekeledo Braids/ Twist takeout - Medium cornrows takeou…" at bounding box center [914, 332] width 127 height 2300
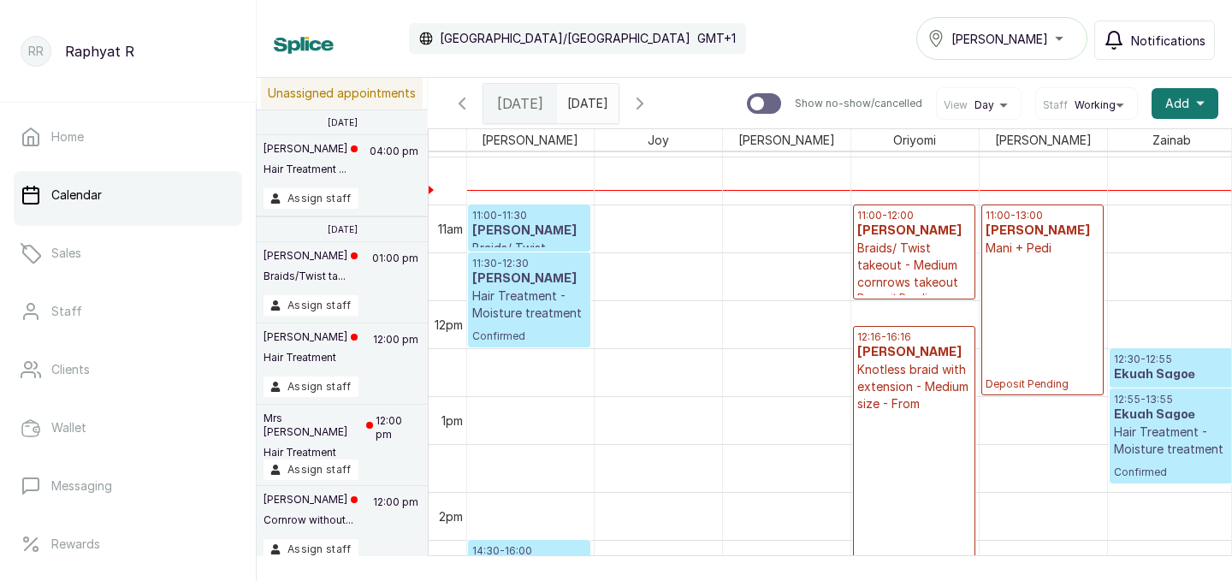
click at [910, 225] on h3 "[PERSON_NAME]" at bounding box center [914, 230] width 114 height 17
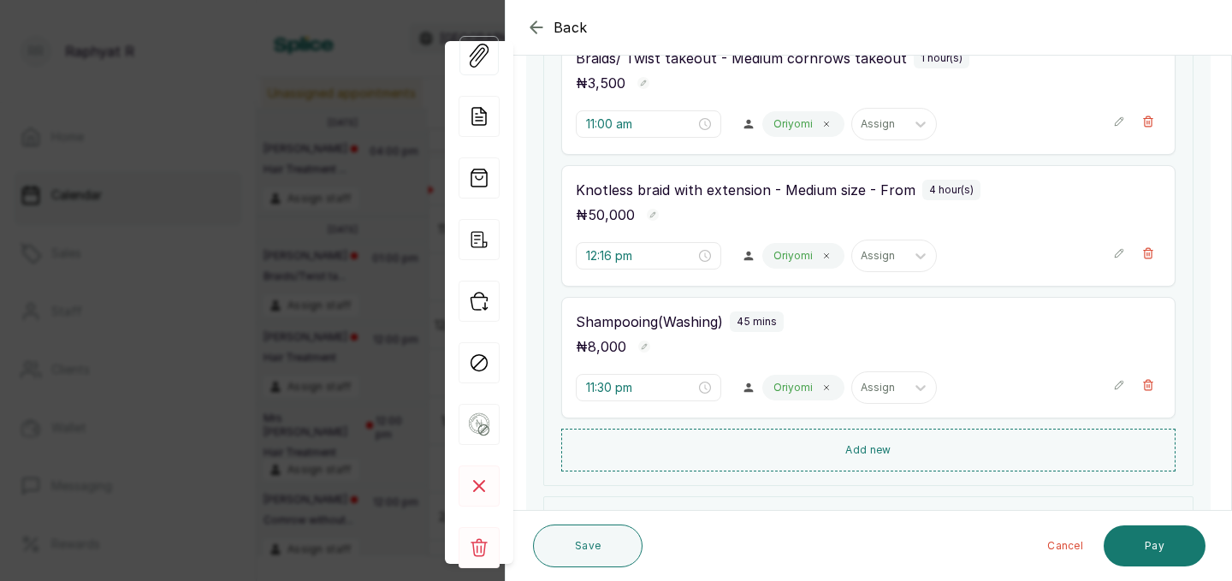
click at [1118, 382] on icon "button" at bounding box center [1119, 385] width 12 height 12
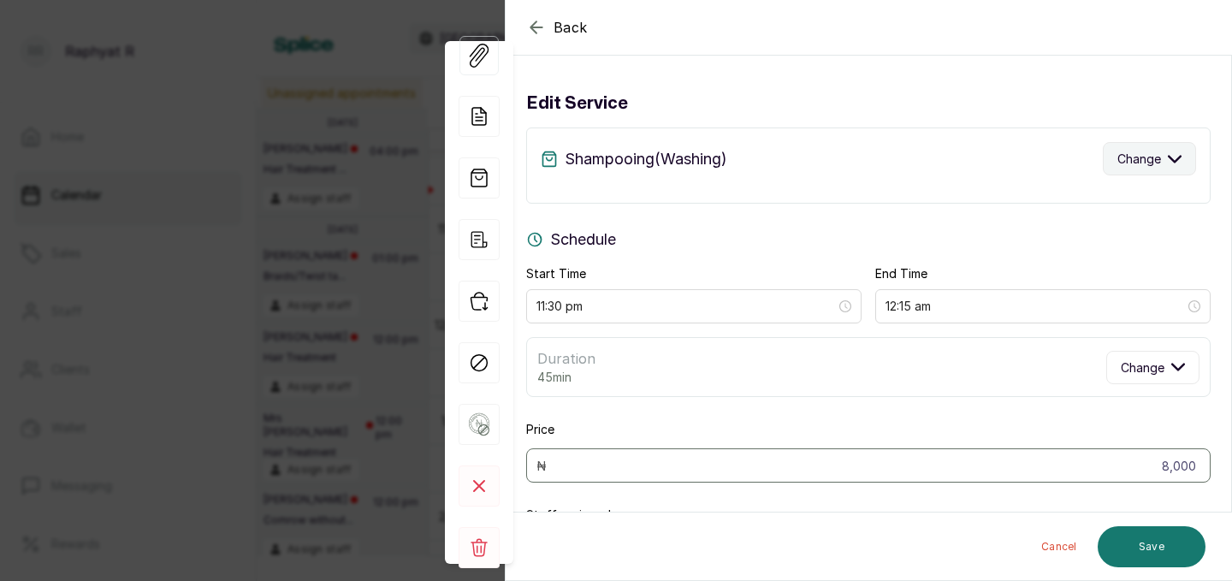
click at [1157, 153] on span "Change" at bounding box center [1140, 159] width 44 height 18
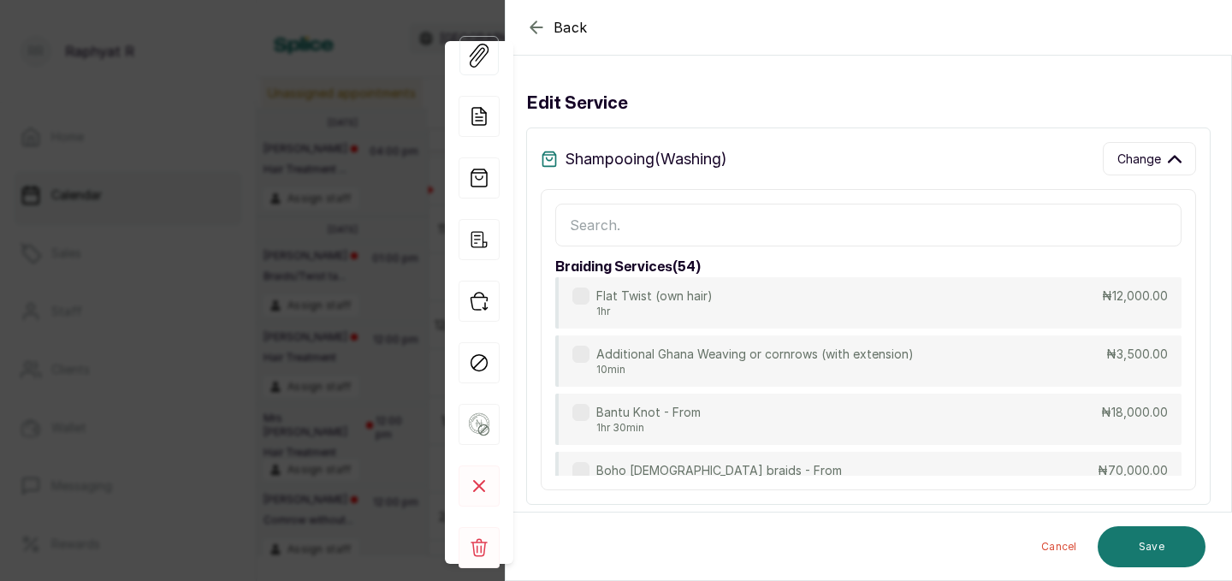
click at [931, 239] on input "text" at bounding box center [868, 225] width 626 height 43
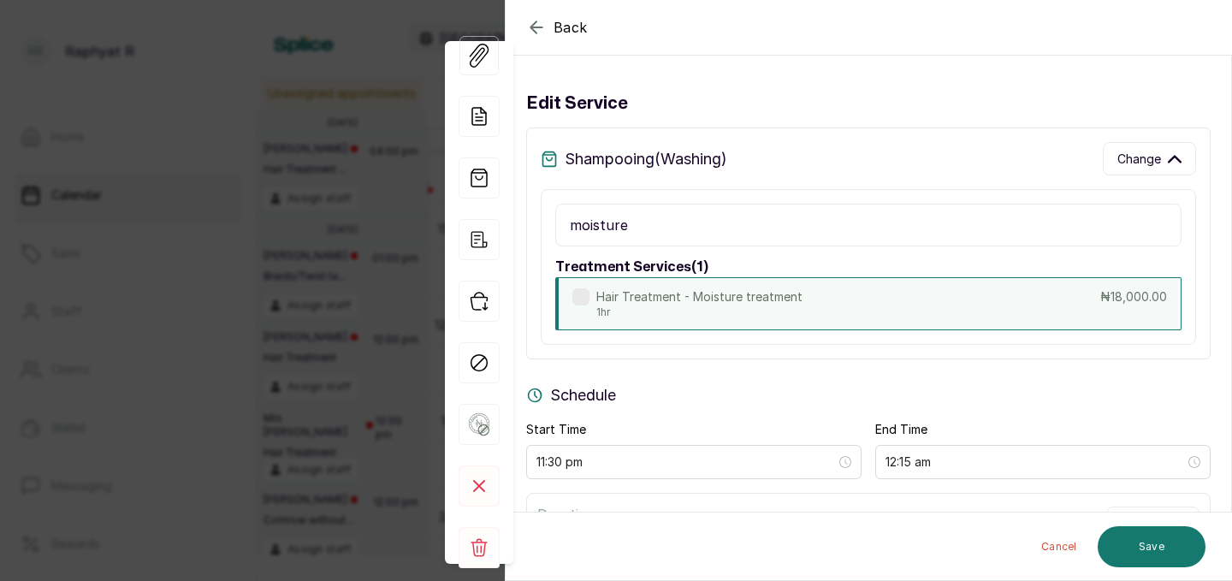
type input "moisture"
click at [816, 298] on div "Hair Treatment - Moisture treatment 1hr ₦18,000.00" at bounding box center [868, 303] width 626 height 53
type input "12:30 am"
type input "18,000"
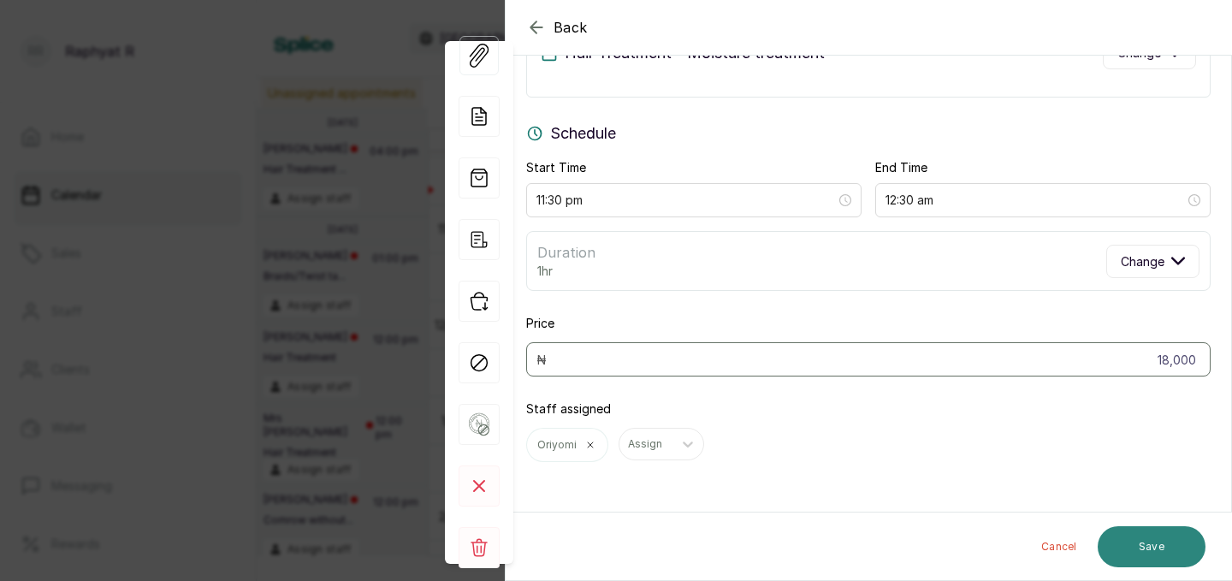
click at [1121, 531] on button "Save" at bounding box center [1152, 546] width 108 height 41
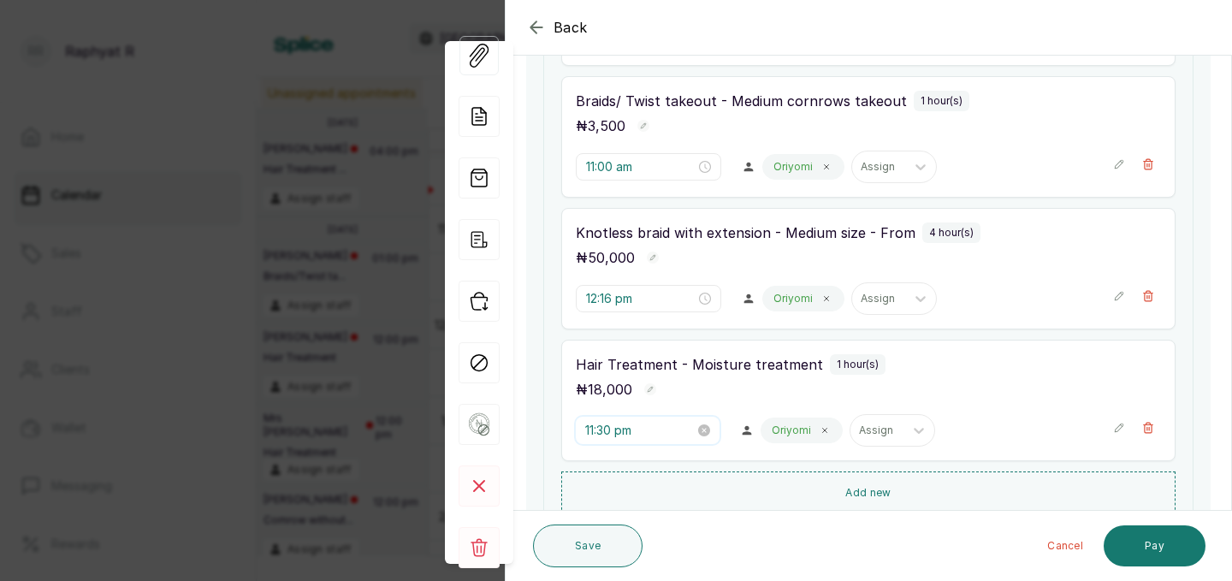
click at [645, 424] on input "11:30 pm" at bounding box center [640, 430] width 110 height 19
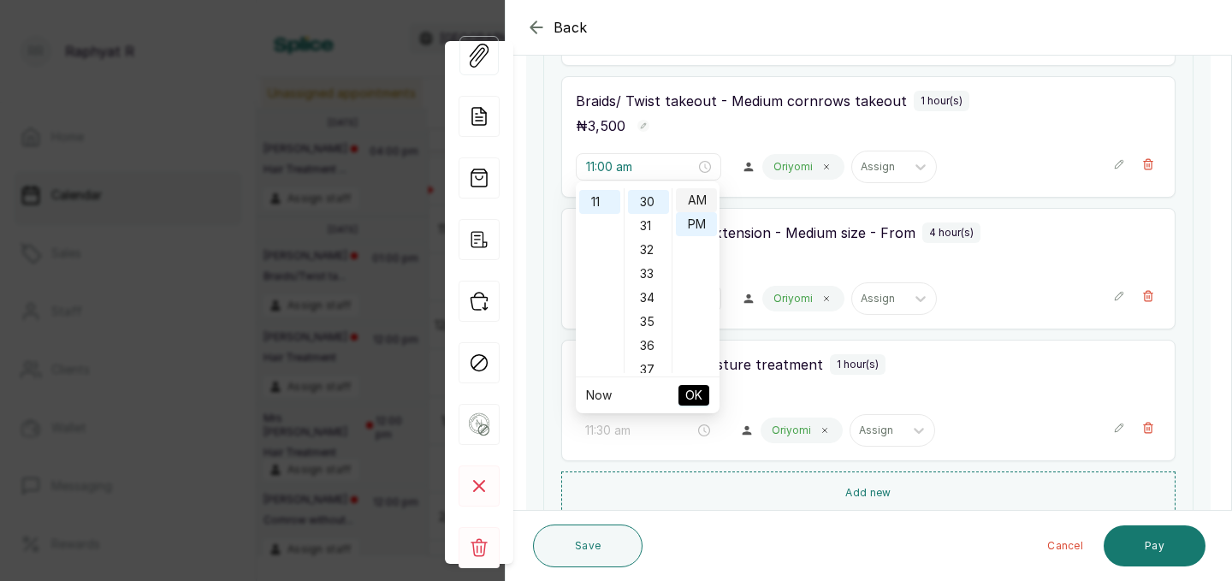
click at [703, 197] on div "AM" at bounding box center [696, 200] width 41 height 24
type input "11:30 am"
click at [689, 396] on span "OK" at bounding box center [693, 395] width 17 height 33
type input "11:30 am"
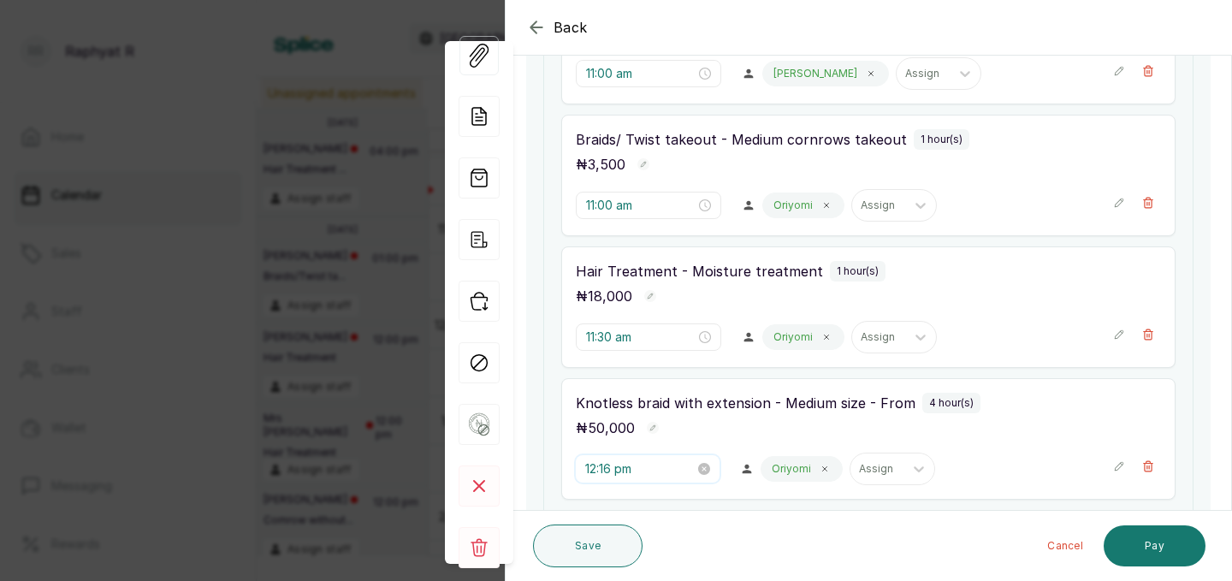
click at [614, 466] on input "12:16 pm" at bounding box center [640, 469] width 110 height 19
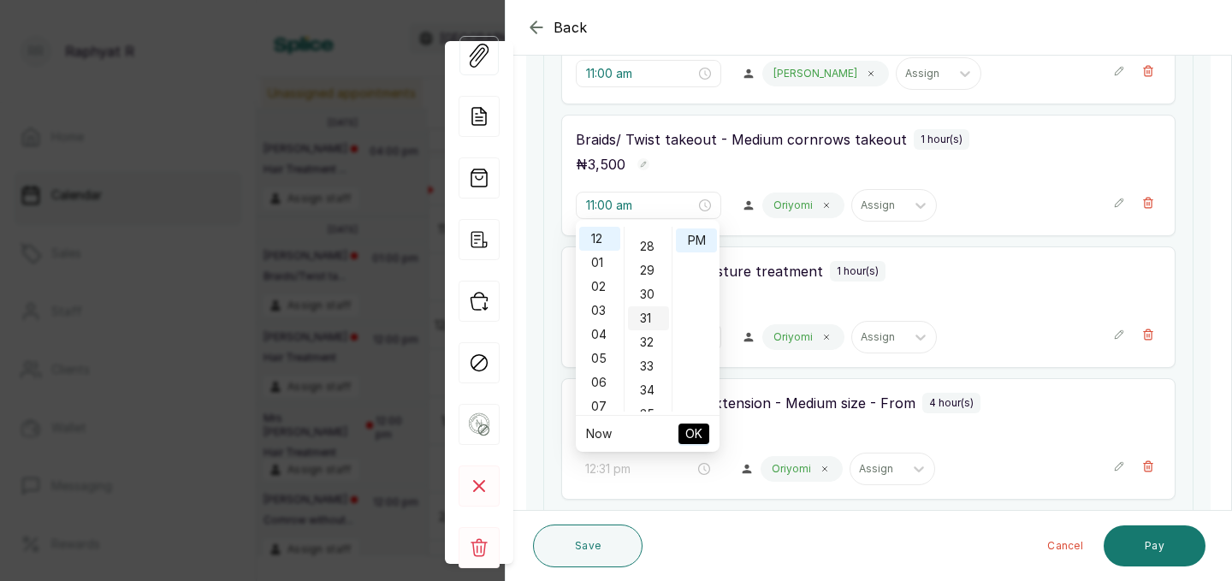
click at [644, 315] on div "31" at bounding box center [648, 318] width 41 height 24
type input "12:31 pm"
click at [695, 431] on span "OK" at bounding box center [693, 434] width 17 height 33
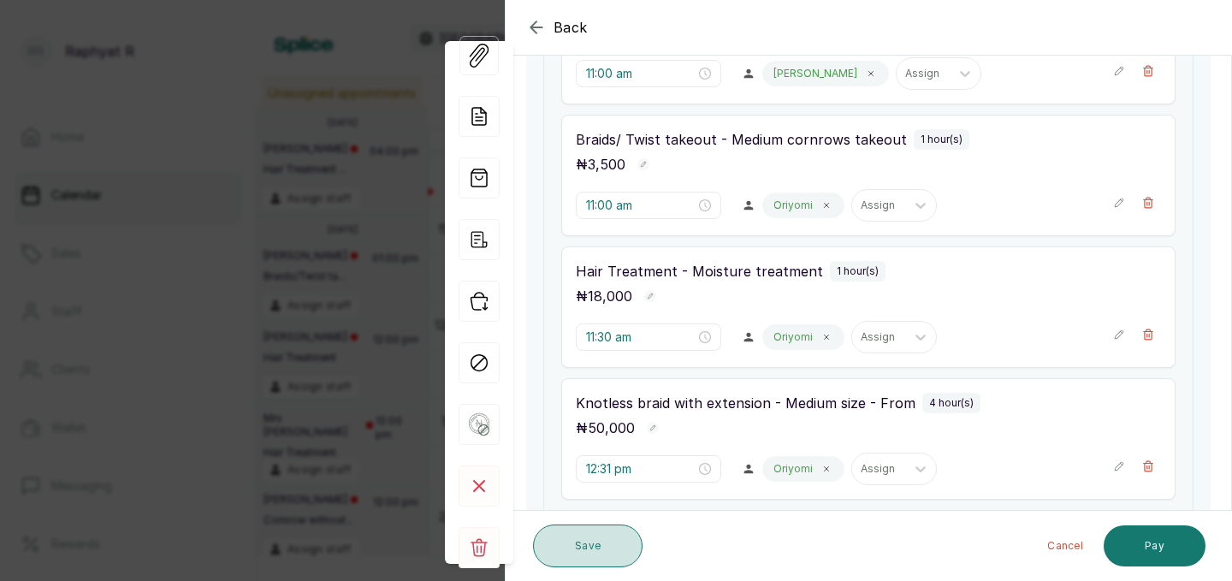
click at [601, 543] on button "Save" at bounding box center [588, 546] width 110 height 43
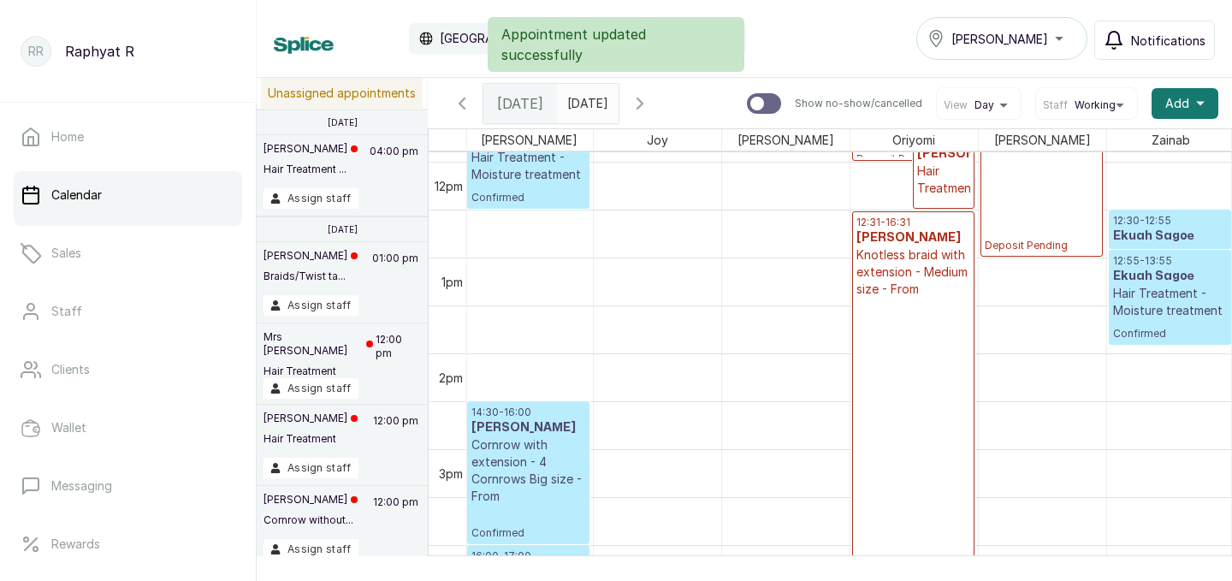
scroll to position [1168, 0]
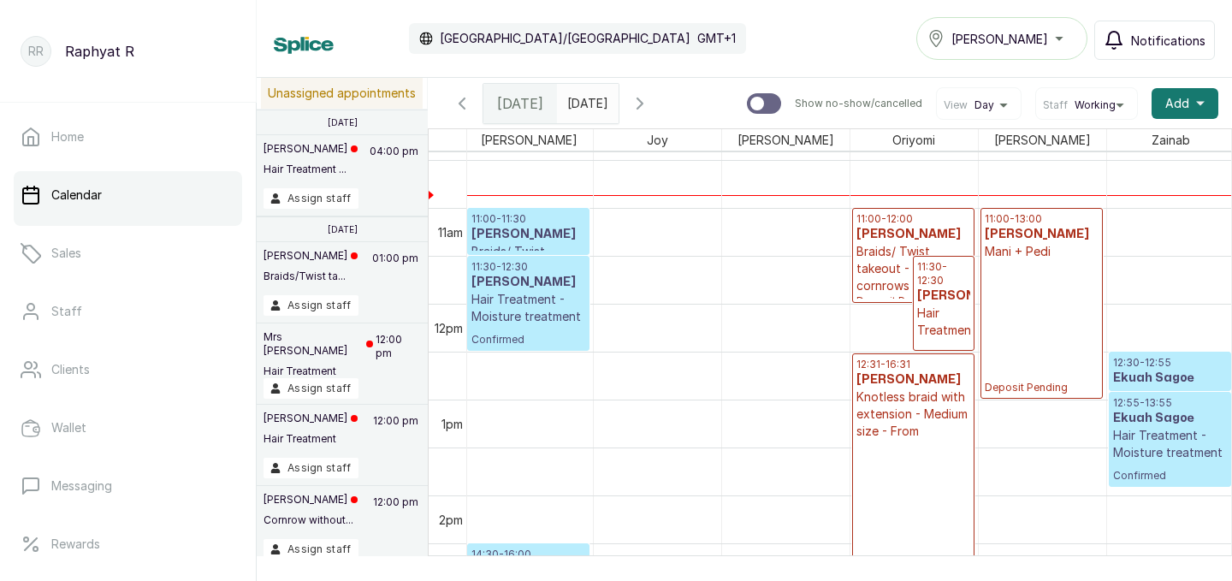
click at [909, 220] on p "11:00 - 12:00" at bounding box center [914, 219] width 114 height 14
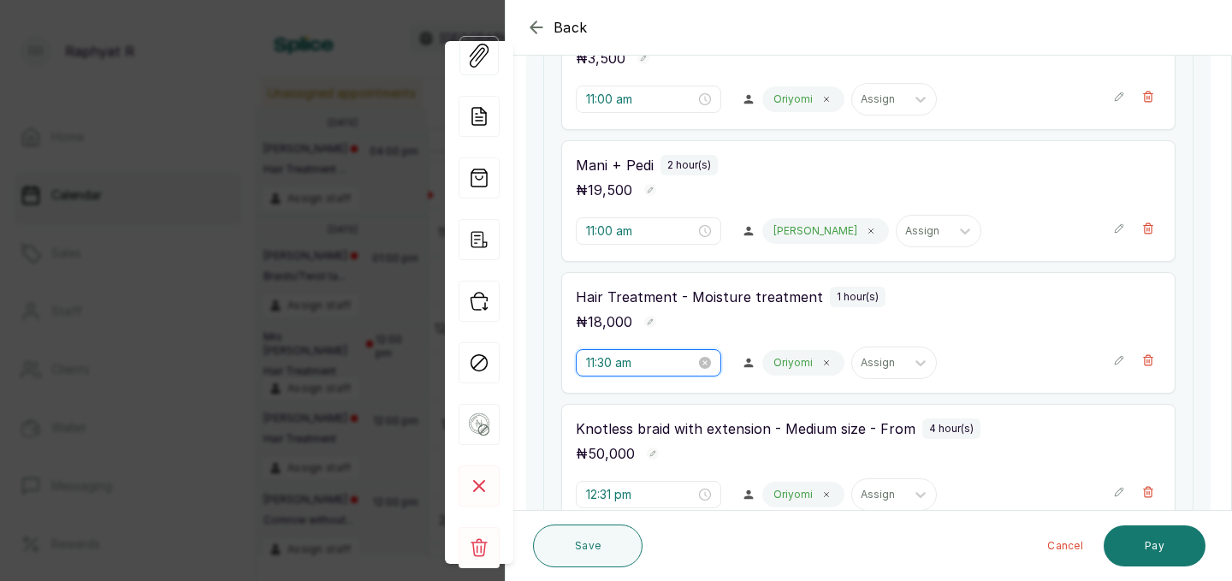
click at [613, 361] on input "11:30 am" at bounding box center [641, 362] width 110 height 19
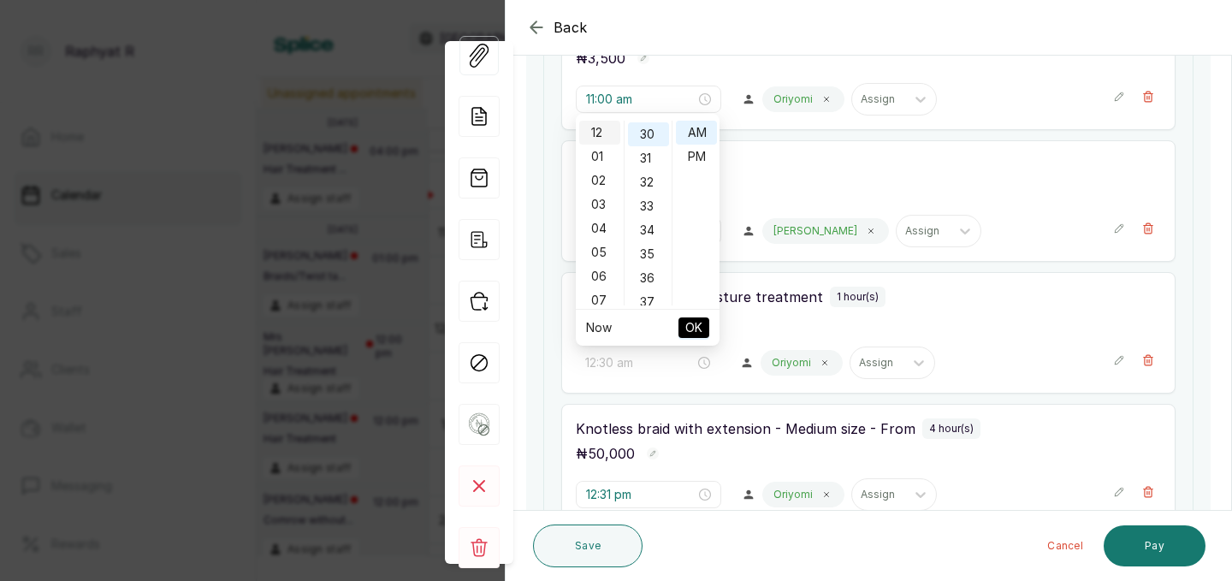
click at [598, 131] on div "12" at bounding box center [599, 133] width 41 height 24
click at [647, 136] on div "00" at bounding box center [648, 133] width 41 height 24
type input "12:00 pm"
click at [690, 156] on div "PM" at bounding box center [696, 157] width 41 height 24
click at [693, 332] on span "OK" at bounding box center [693, 327] width 17 height 33
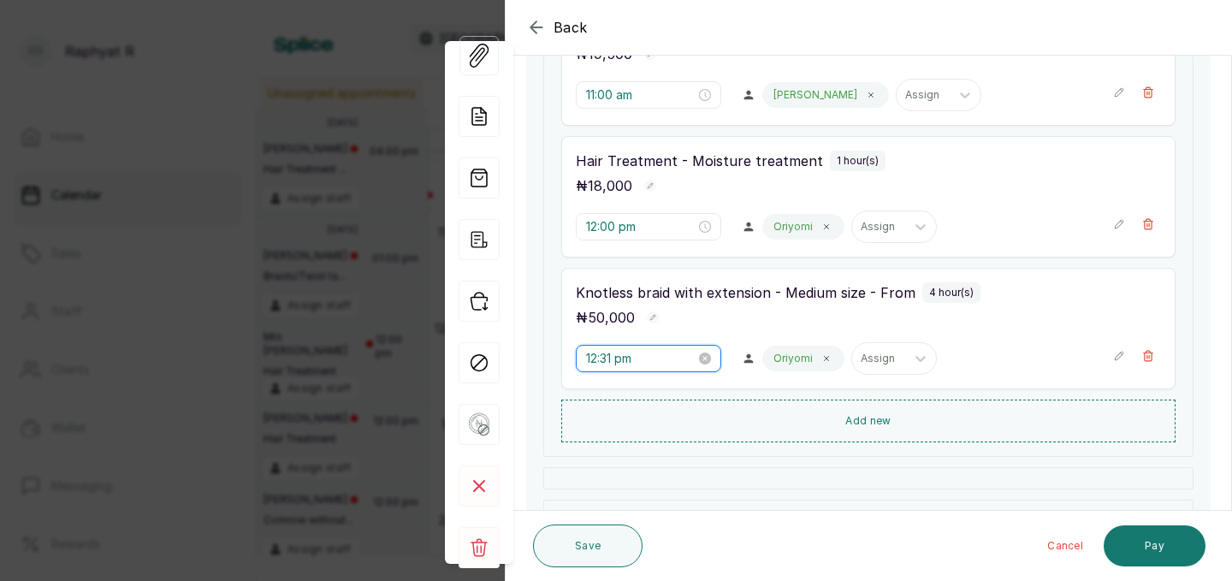
click at [617, 364] on input "12:31 pm" at bounding box center [641, 358] width 110 height 19
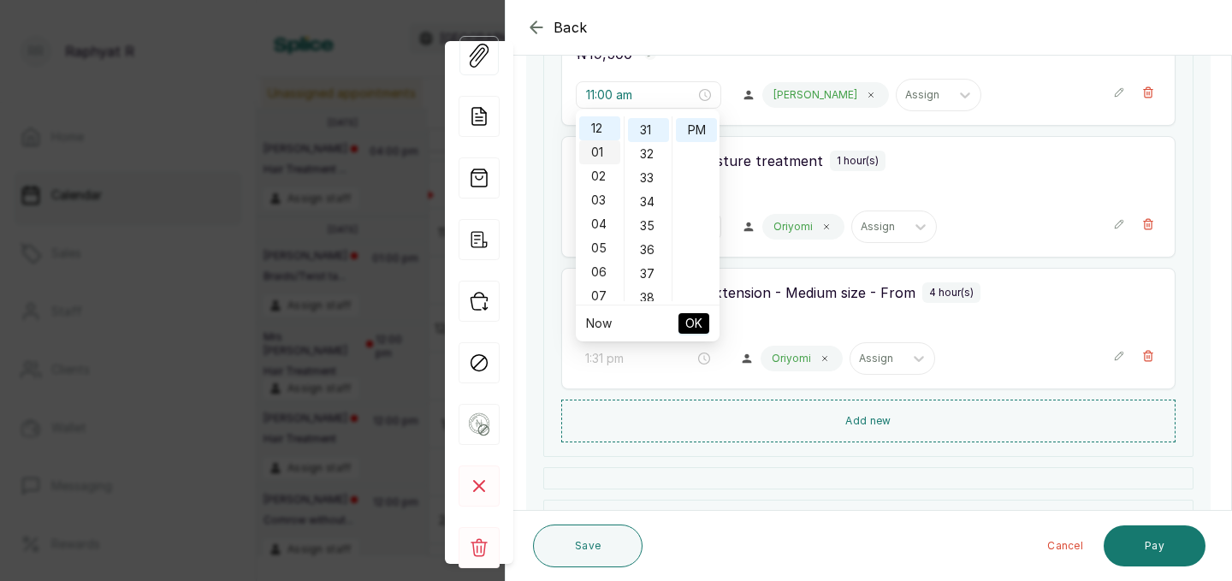
click at [602, 154] on div "01" at bounding box center [599, 152] width 41 height 24
click at [652, 132] on div "00" at bounding box center [648, 128] width 41 height 24
type input "1:00 pm"
click at [689, 314] on span "OK" at bounding box center [693, 323] width 17 height 33
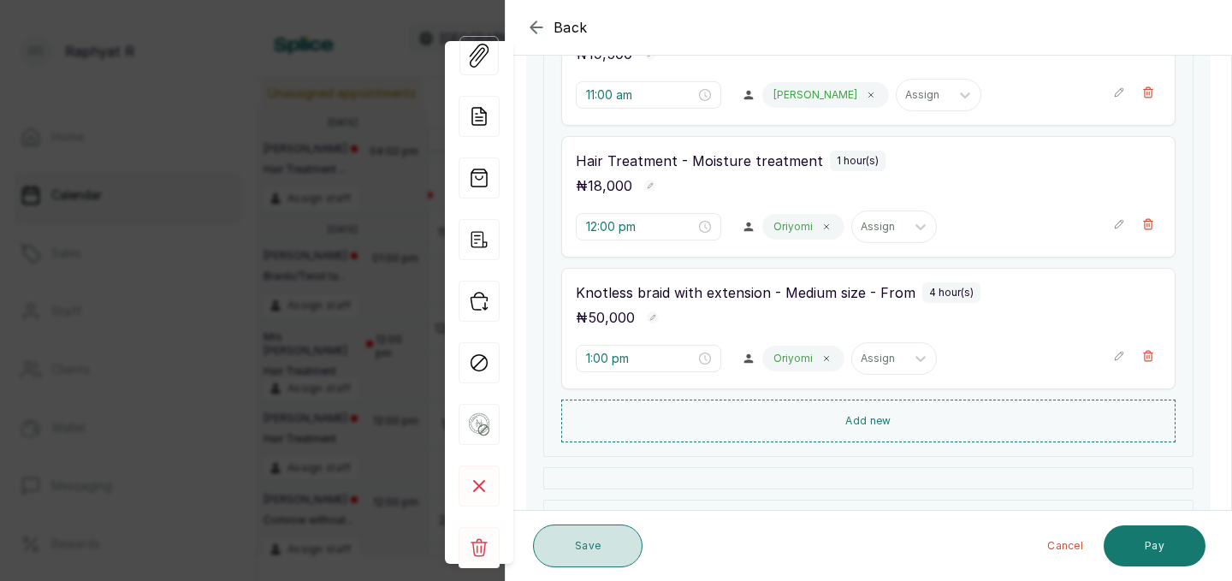
click at [604, 543] on button "Save" at bounding box center [588, 546] width 110 height 43
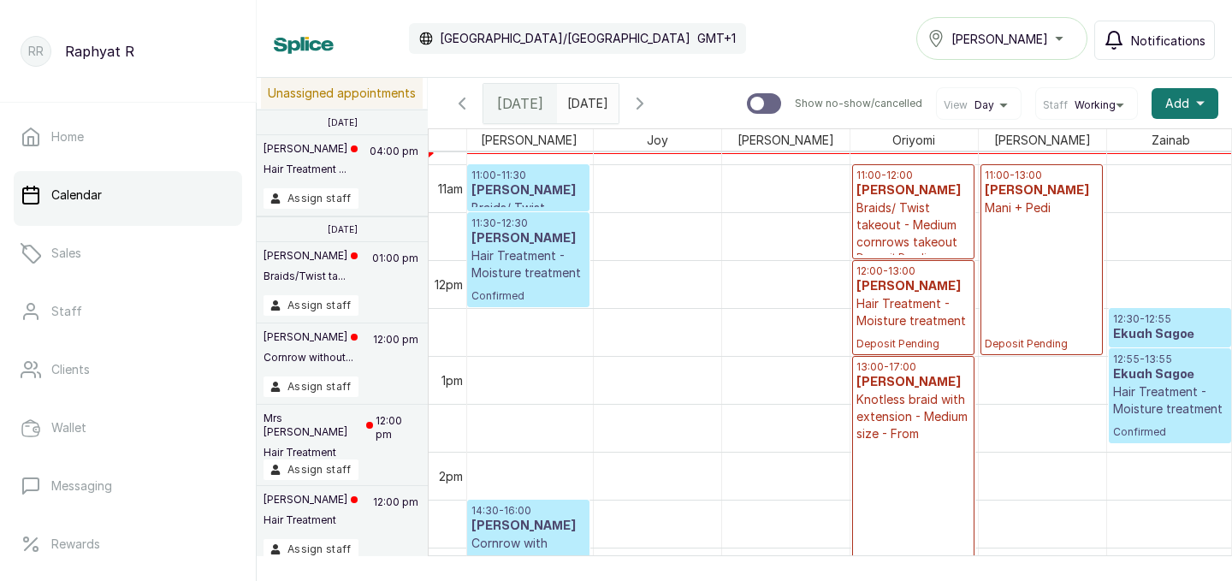
click at [934, 199] on h3 "[PERSON_NAME]" at bounding box center [914, 190] width 114 height 17
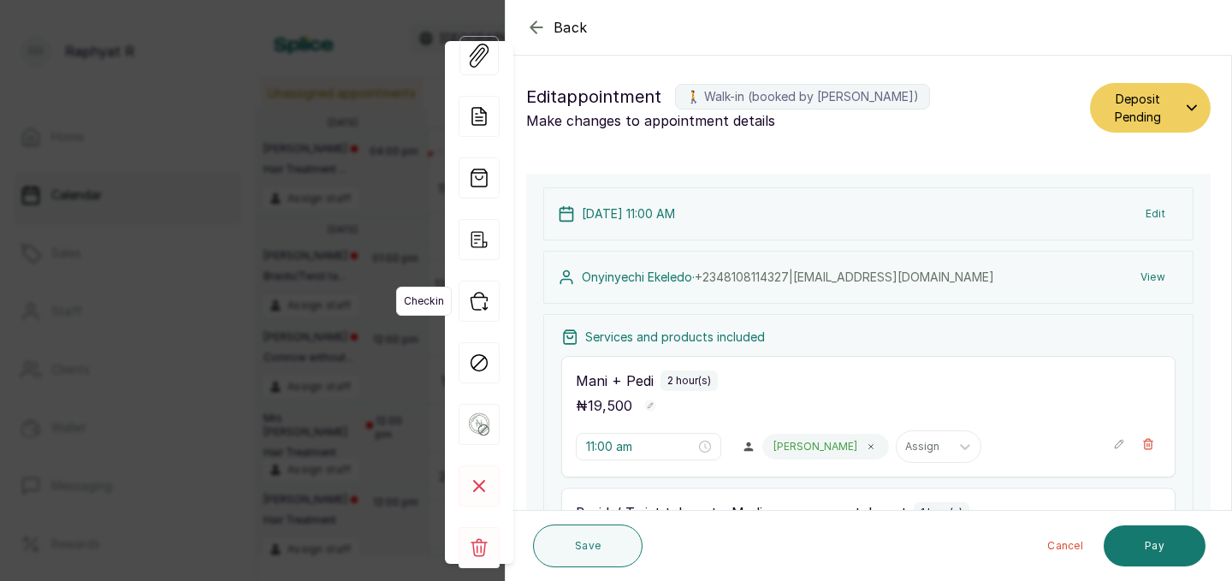
click at [484, 308] on icon "button" at bounding box center [479, 301] width 16 height 17
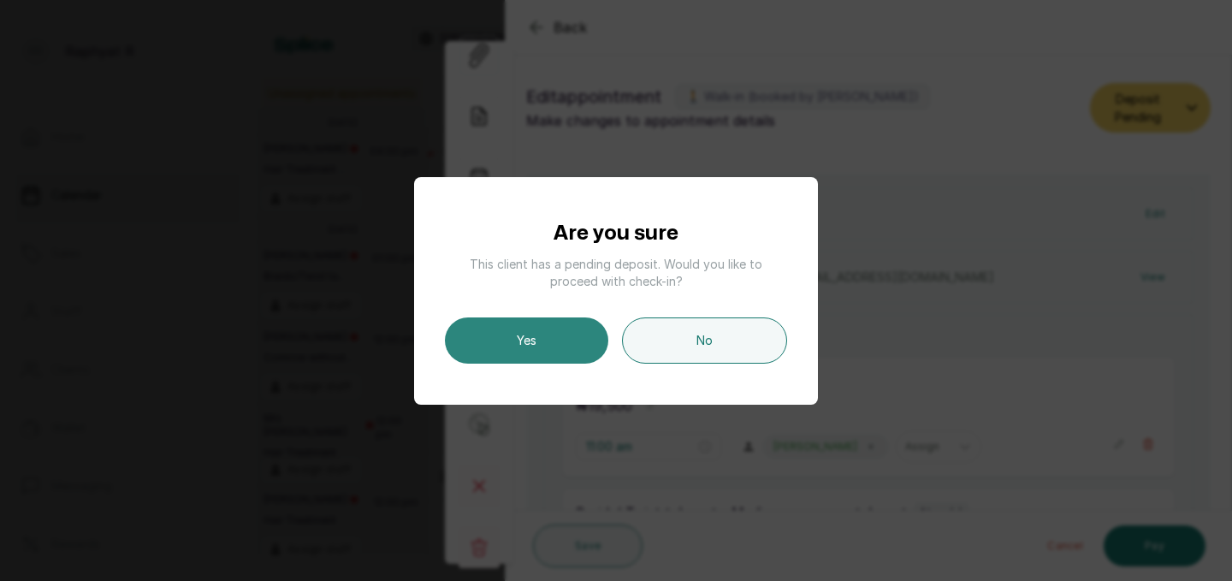
click at [574, 347] on button "Yes" at bounding box center [526, 340] width 163 height 46
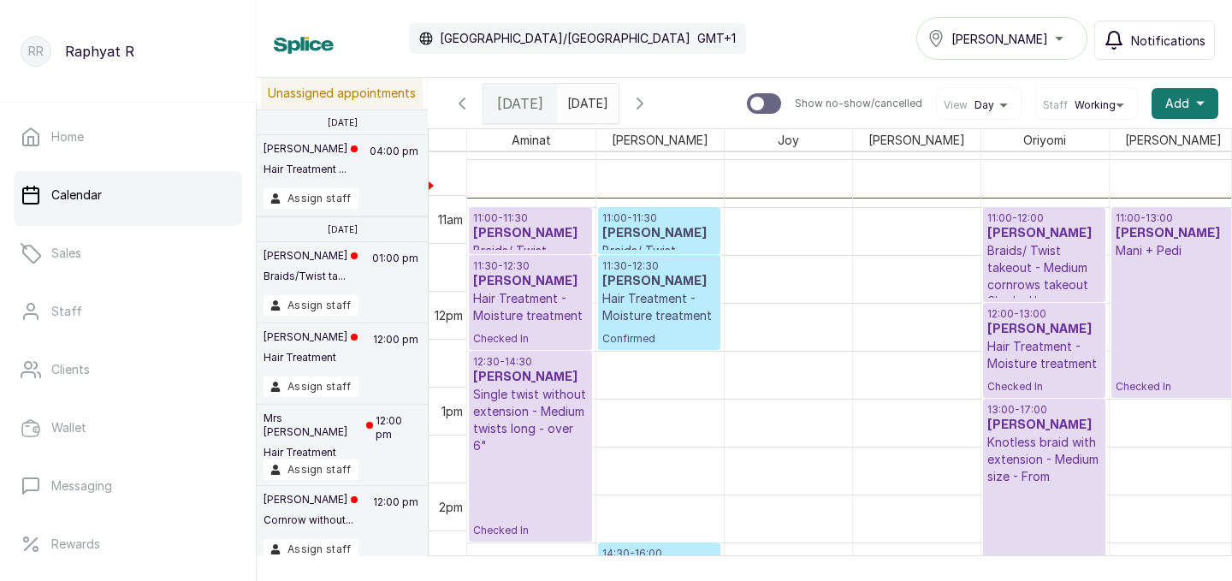
scroll to position [999, 0]
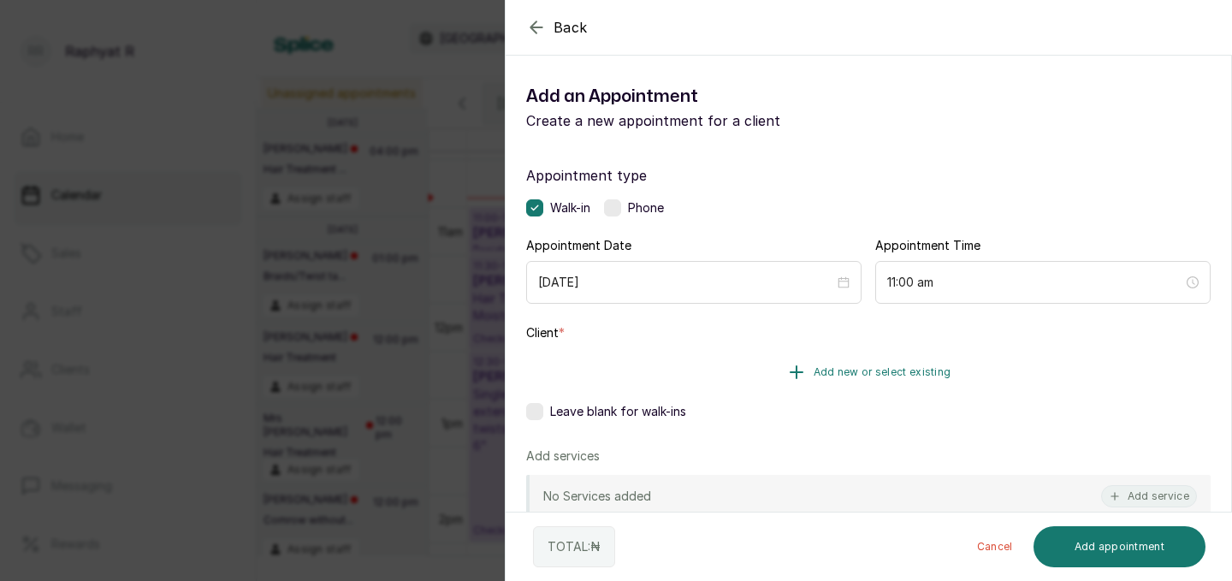
click at [784, 365] on button "Add new or select existing" at bounding box center [868, 372] width 685 height 48
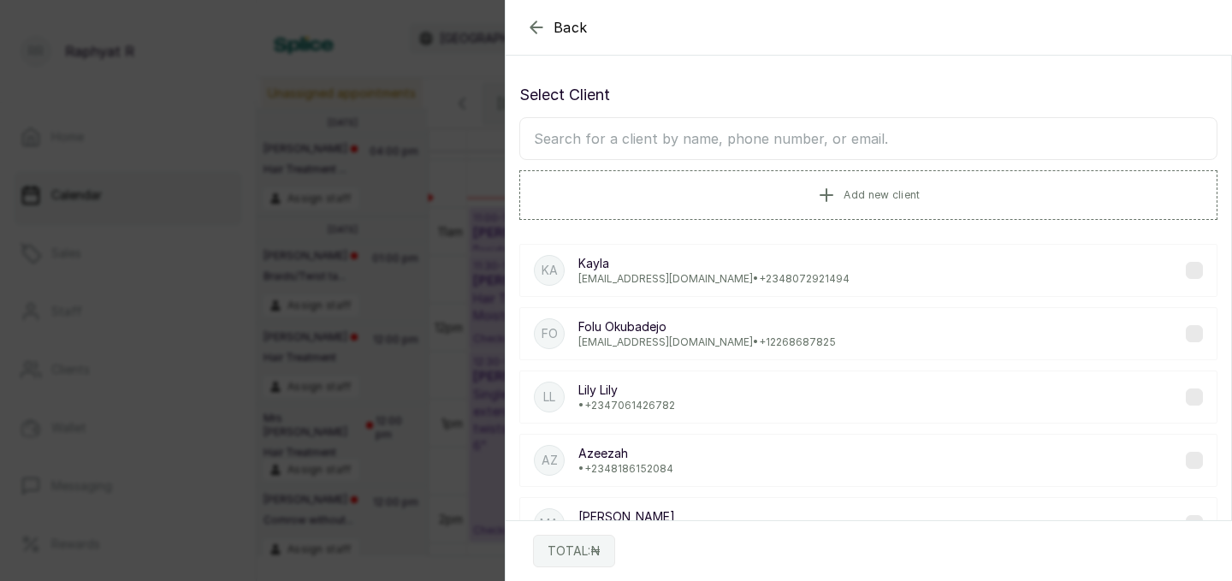
click at [746, 134] on input "text" at bounding box center [868, 138] width 698 height 43
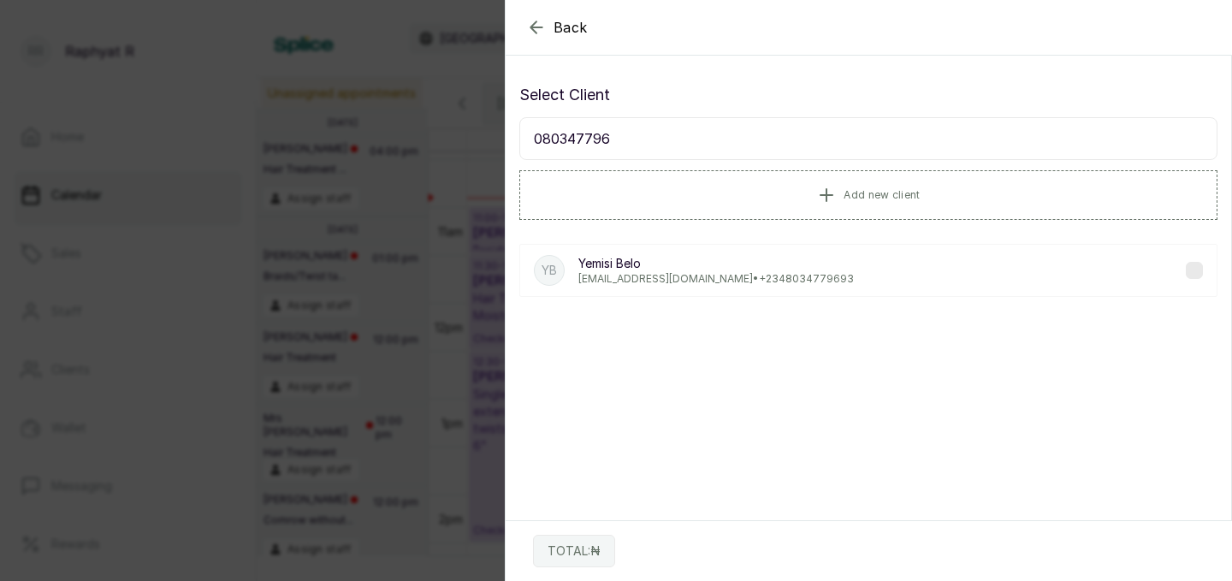
type input "080347796"
click at [697, 262] on p "Yemisi Belo" at bounding box center [716, 263] width 276 height 17
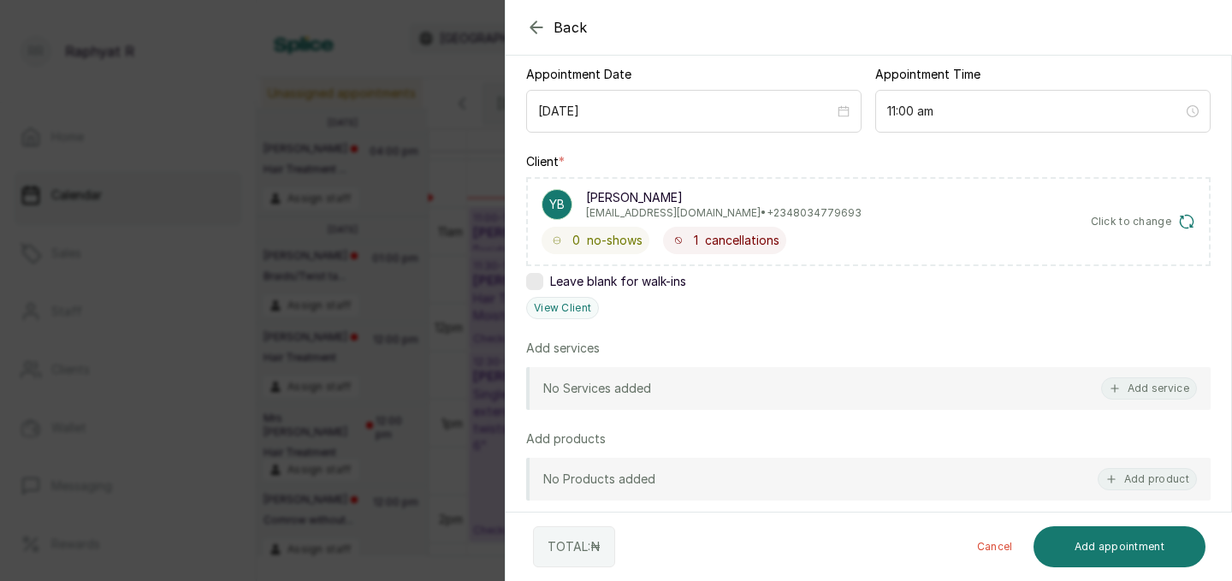
scroll to position [212, 0]
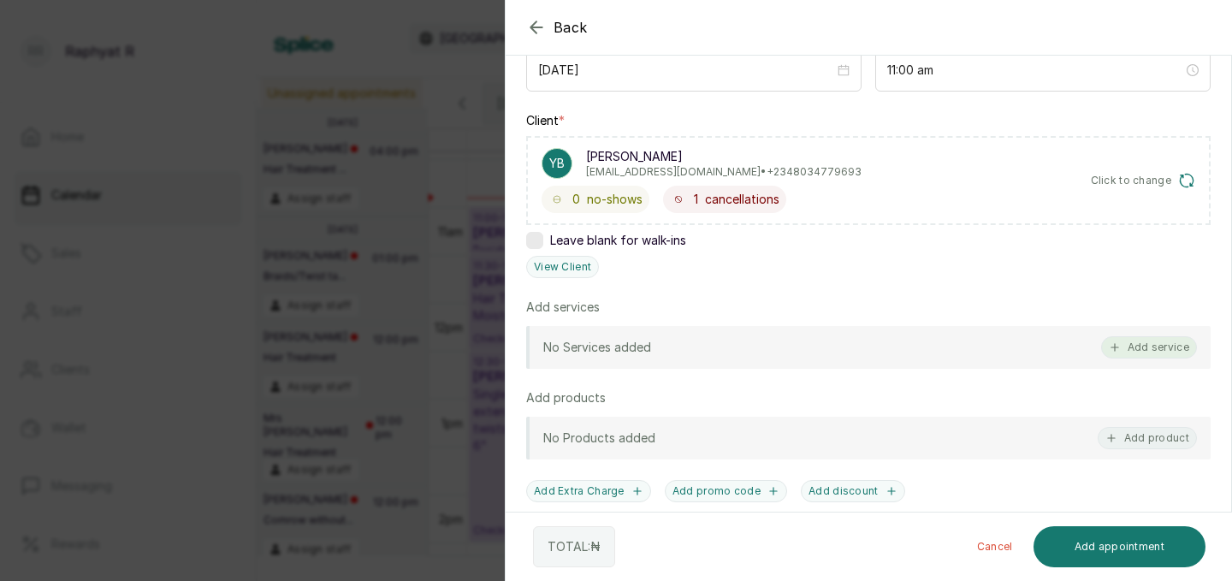
click at [1130, 354] on button "Add service" at bounding box center [1149, 347] width 96 height 22
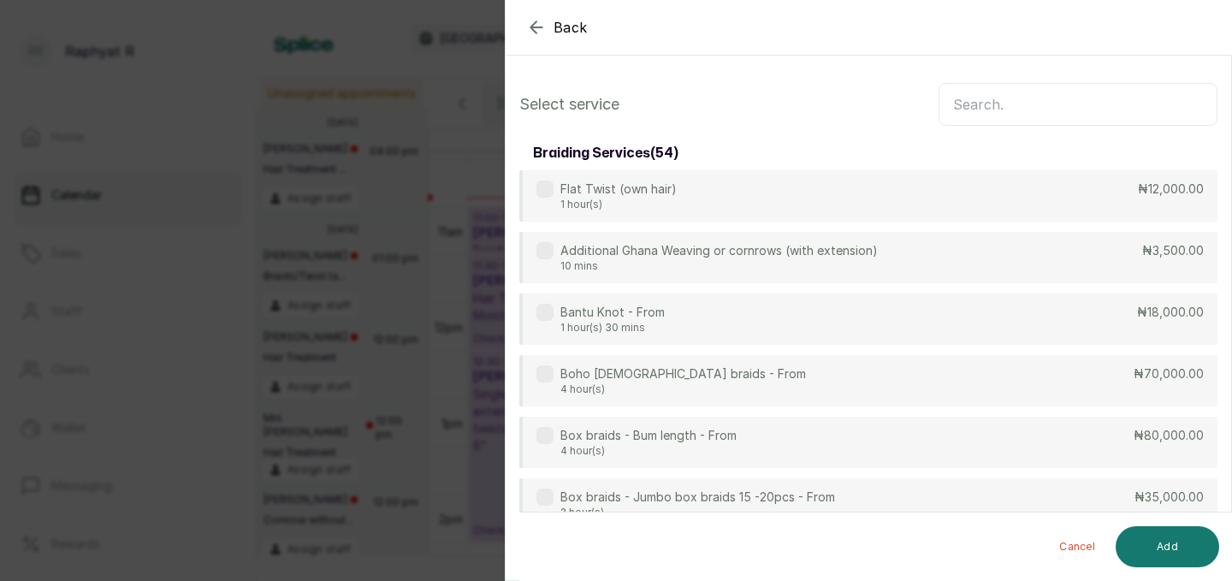
click at [1008, 119] on input "text" at bounding box center [1078, 104] width 279 height 43
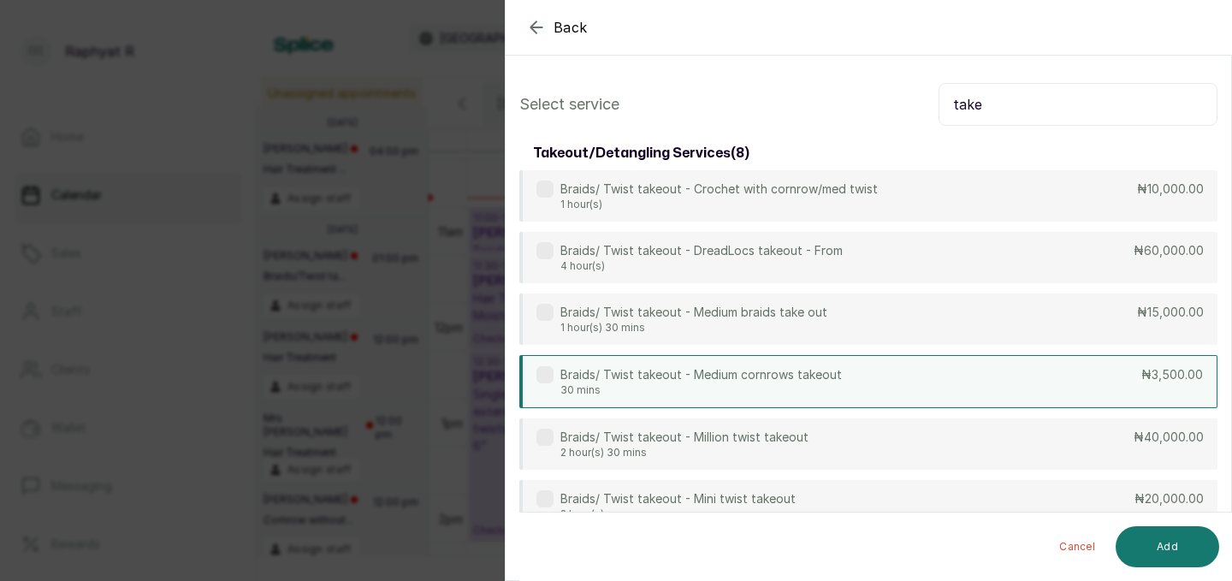
type input "take"
click at [1020, 370] on div "Braids/ Twist takeout - Medium cornrows takeout 30 mins ₦3,500.00" at bounding box center [868, 381] width 698 height 53
click at [1040, 117] on input "take" at bounding box center [1078, 104] width 279 height 43
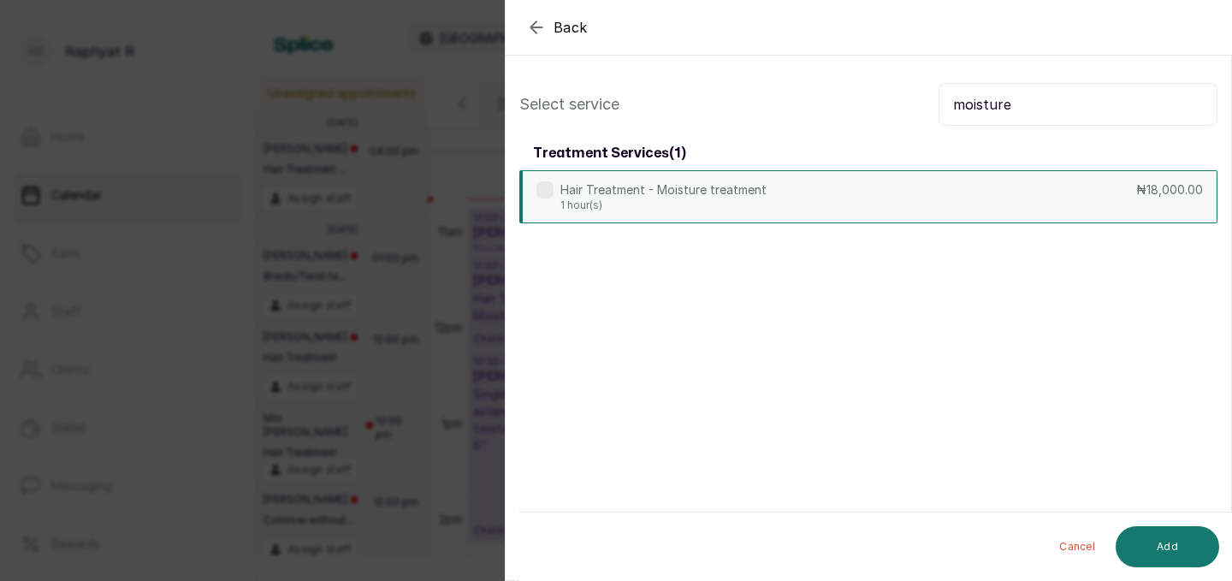
type input "moisture"
click at [939, 199] on div "Hair Treatment - Moisture treatment 1 hour(s) ₦18,000.00" at bounding box center [868, 196] width 698 height 53
click at [1146, 558] on button "Add" at bounding box center [1168, 546] width 104 height 41
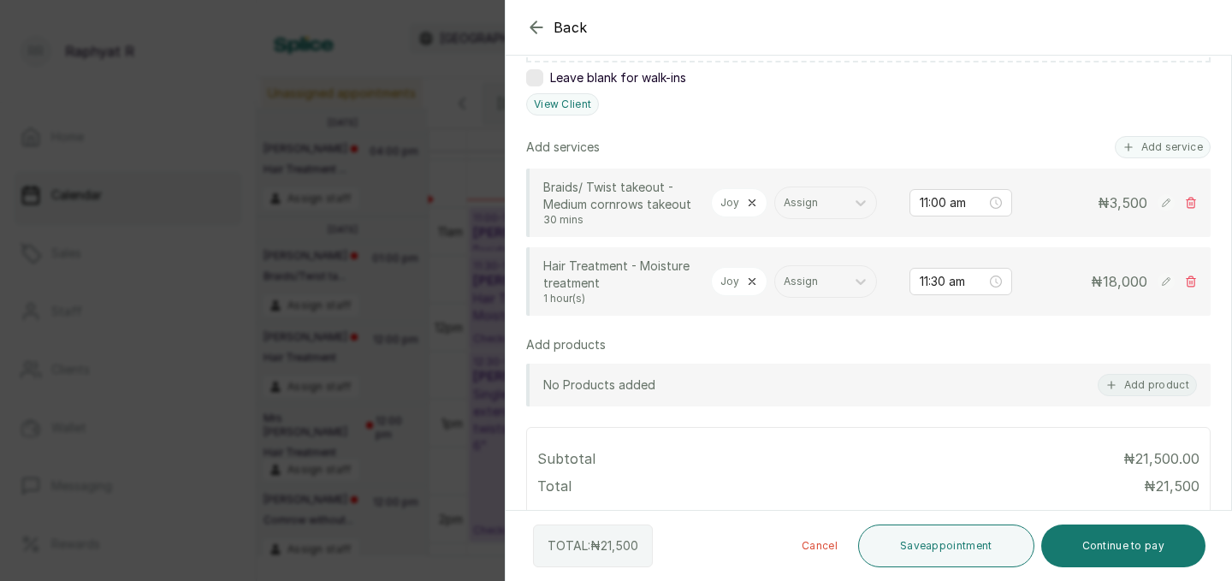
scroll to position [380, 0]
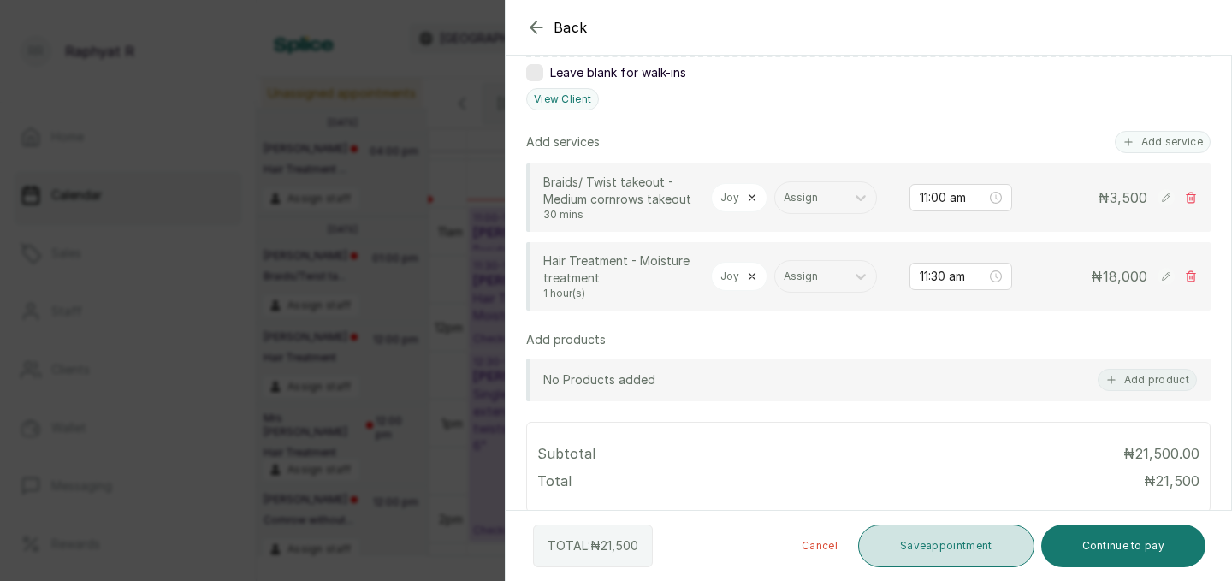
click at [964, 550] on button "Save appointment" at bounding box center [946, 546] width 176 height 43
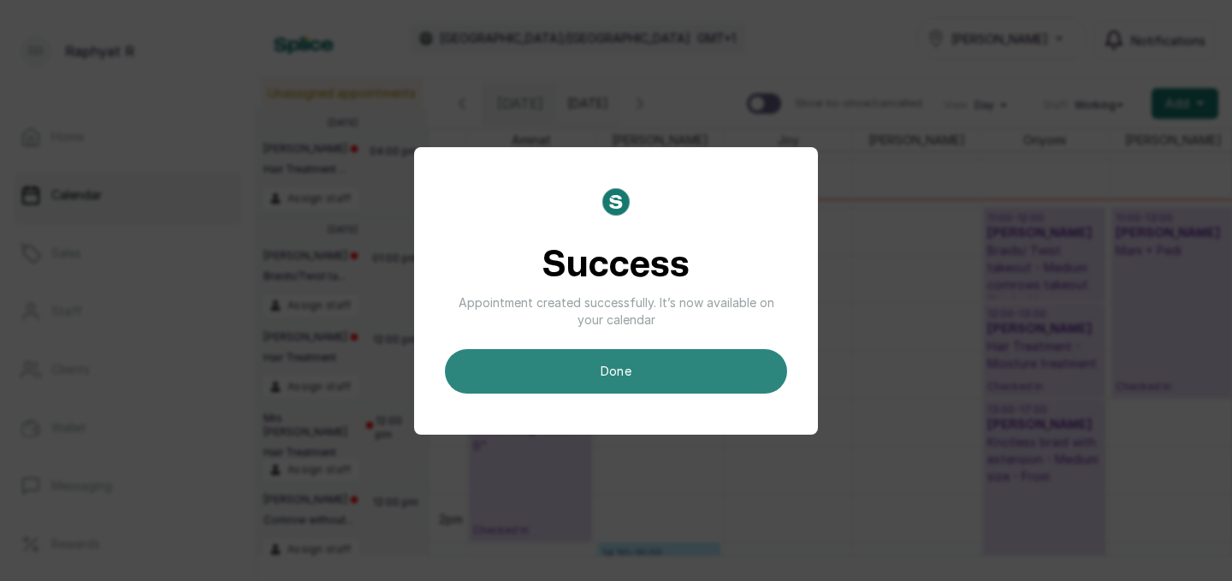
click at [726, 383] on button "done" at bounding box center [616, 371] width 342 height 44
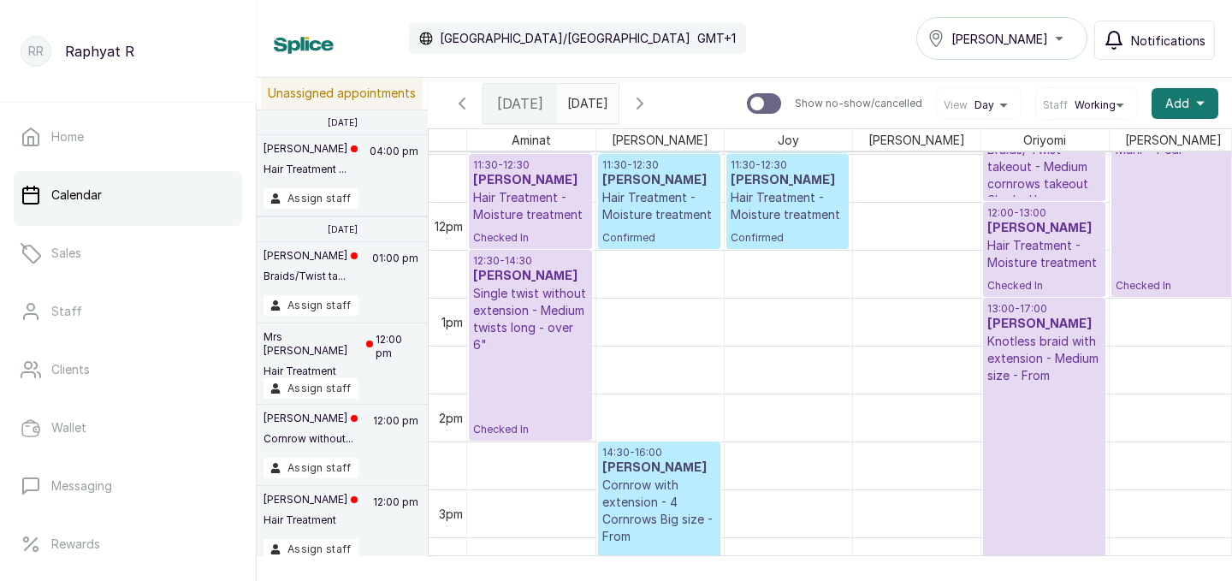
scroll to position [1100, 391]
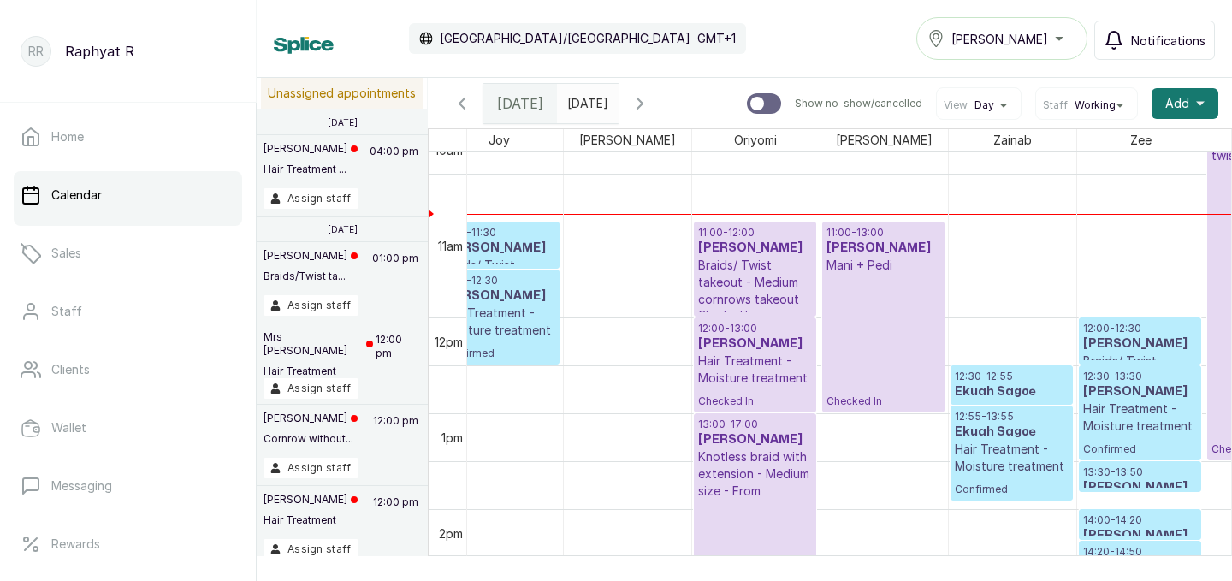
click at [1019, 371] on p "12:30 - 12:55" at bounding box center [1012, 377] width 114 height 14
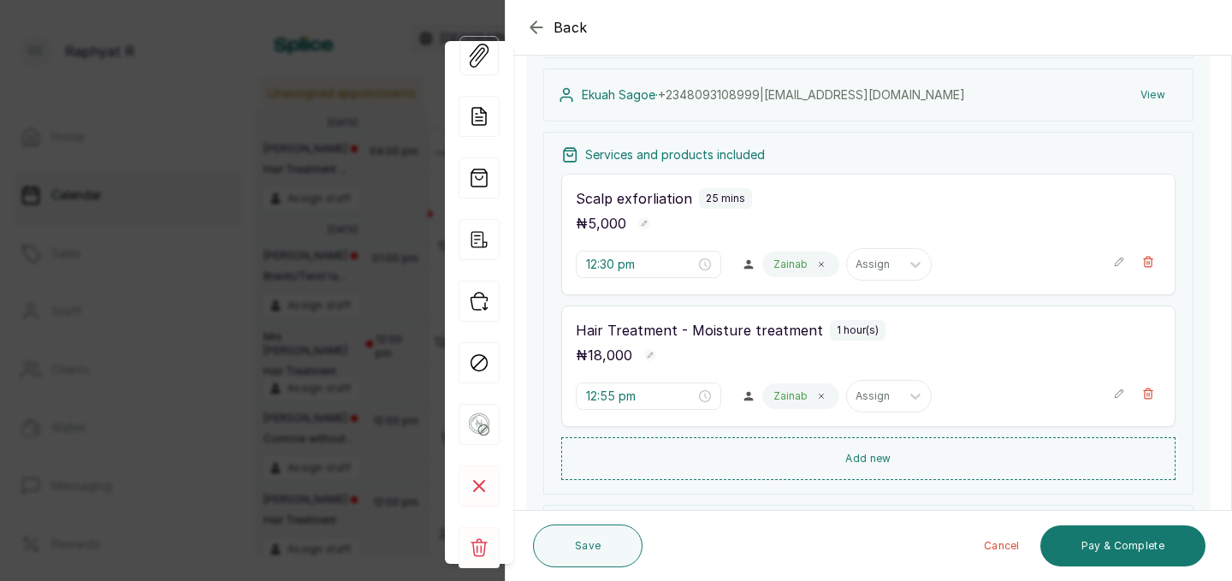
click at [539, 27] on icon "button" at bounding box center [536, 26] width 11 height 11
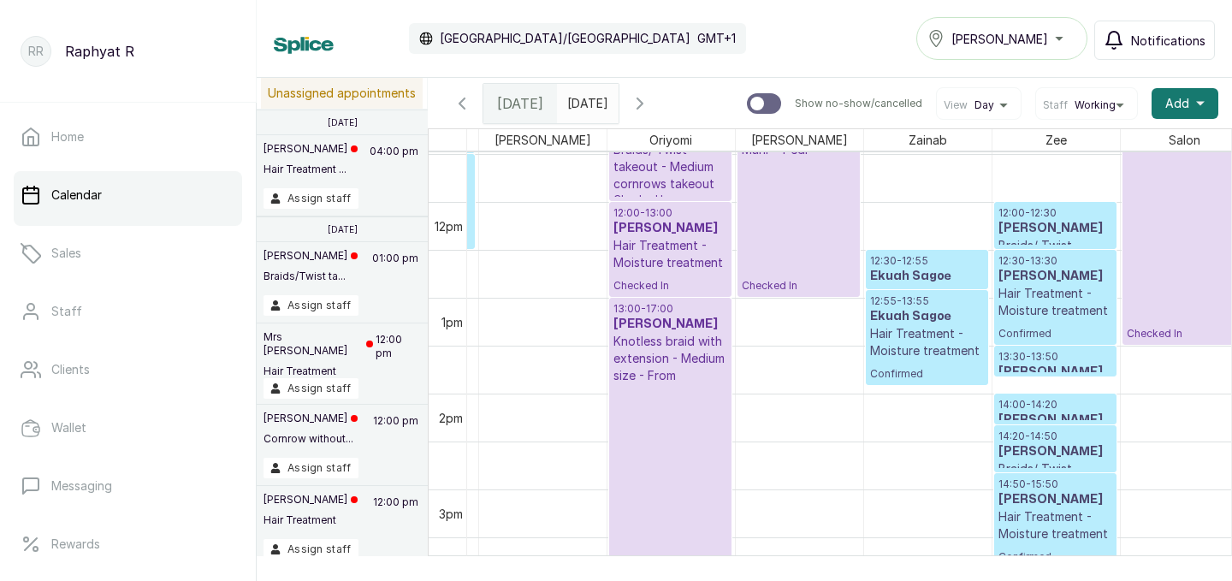
click at [1038, 213] on p "12:00 - 12:30" at bounding box center [1056, 213] width 114 height 14
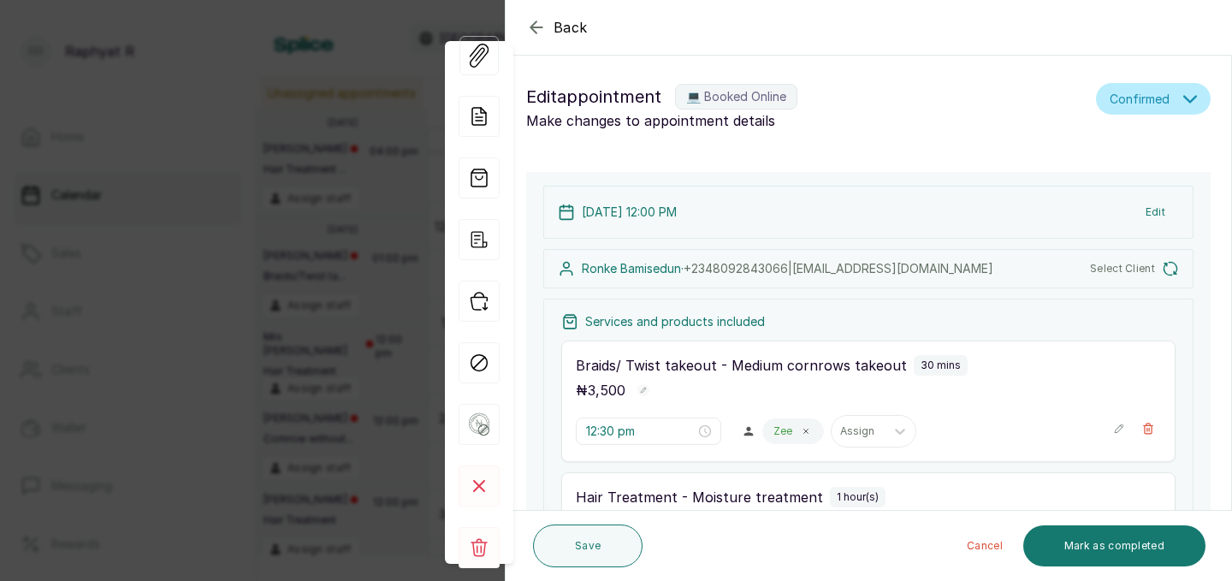
type input "12:00 pm"
type input "12:30 pm"
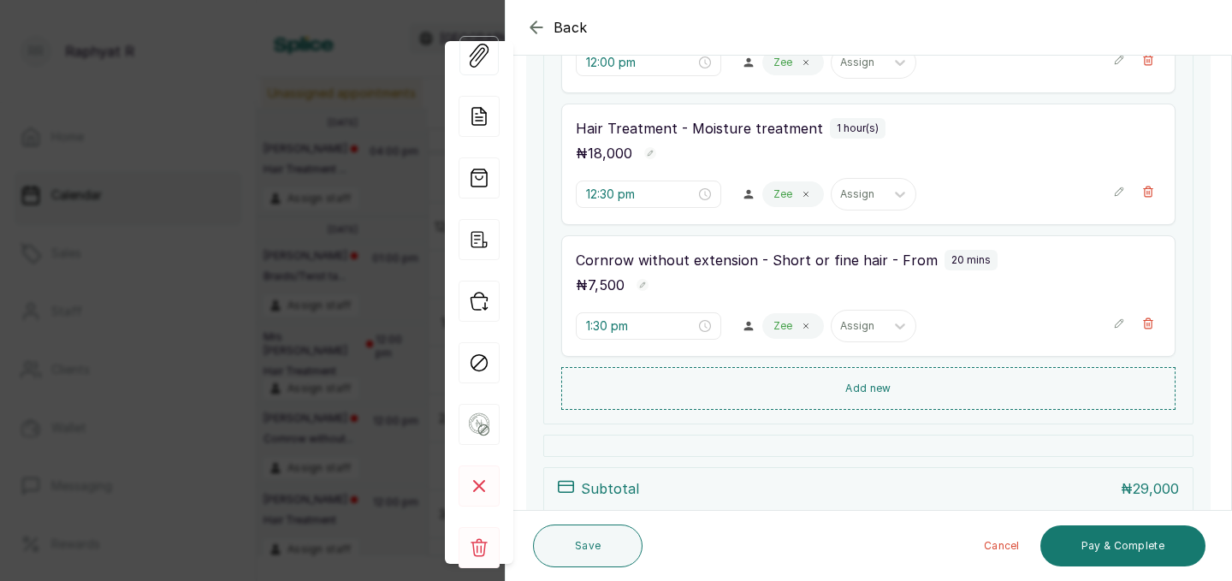
click at [546, 31] on icon "button" at bounding box center [536, 27] width 21 height 21
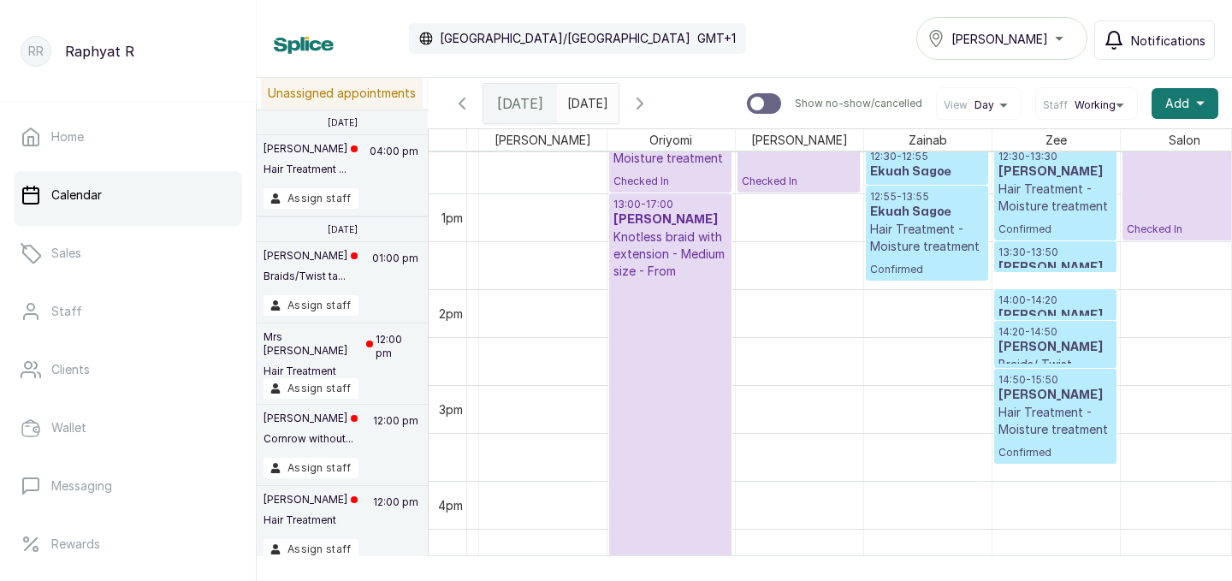
click at [1029, 317] on div at bounding box center [1055, 319] width 121 height 7
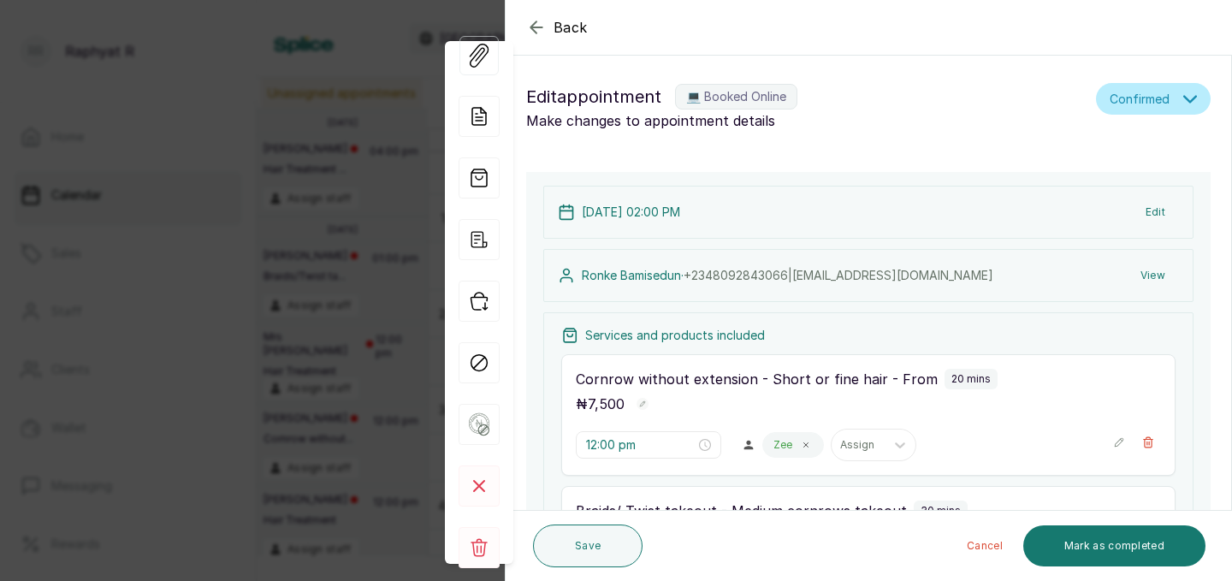
type input "2:00 pm"
type input "2:20 pm"
type input "2:50 pm"
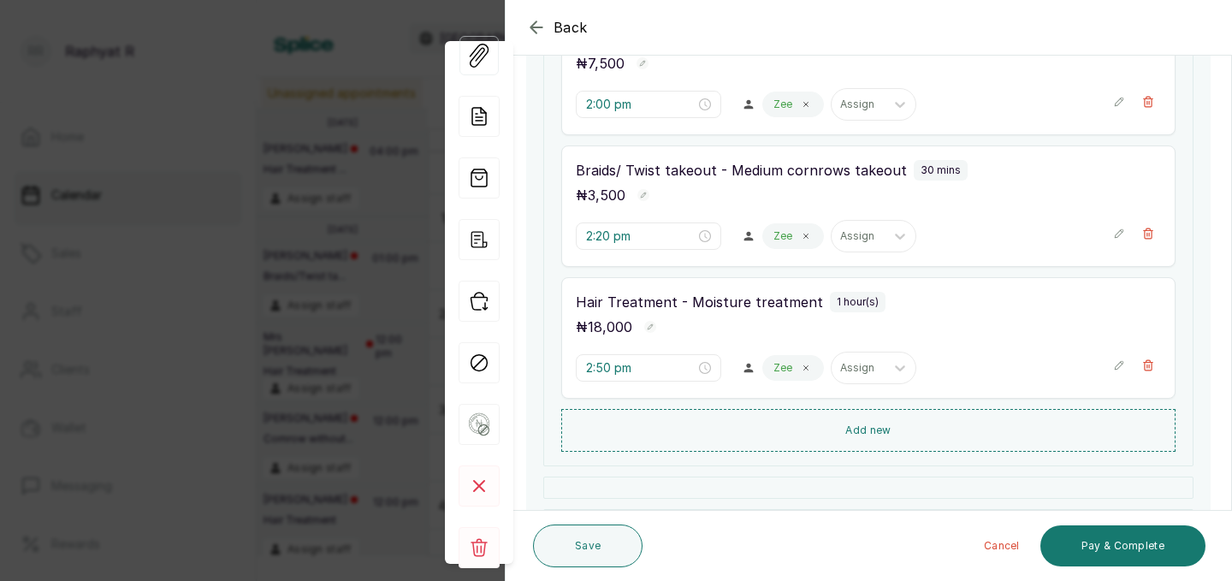
click at [539, 27] on icon "button" at bounding box center [536, 26] width 11 height 11
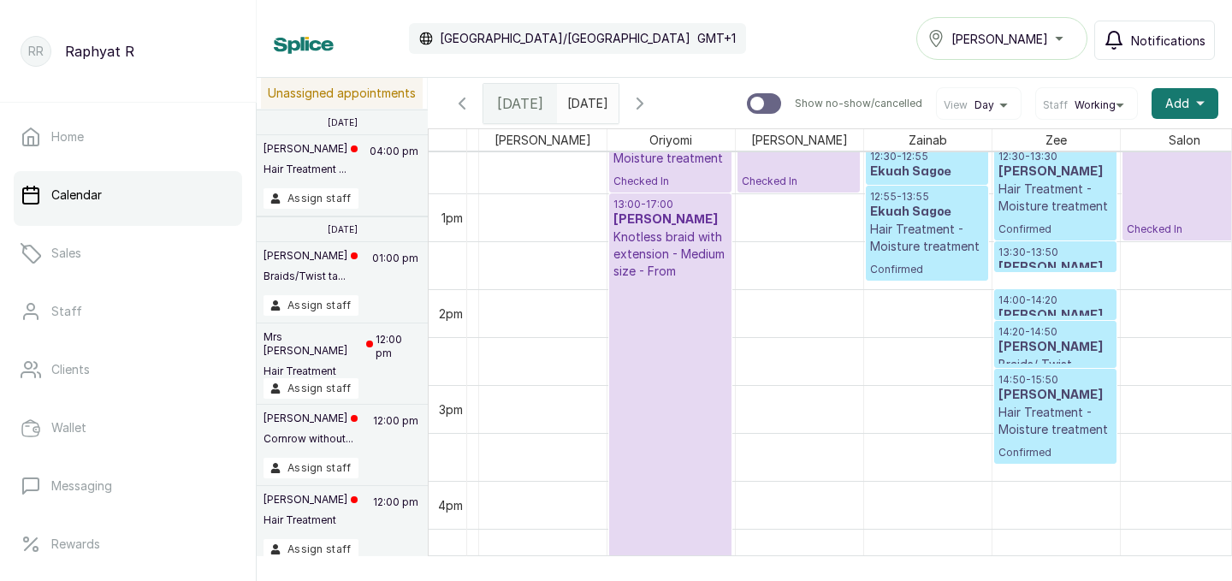
click at [1028, 302] on p "14:00 - 14:20" at bounding box center [1056, 301] width 114 height 14
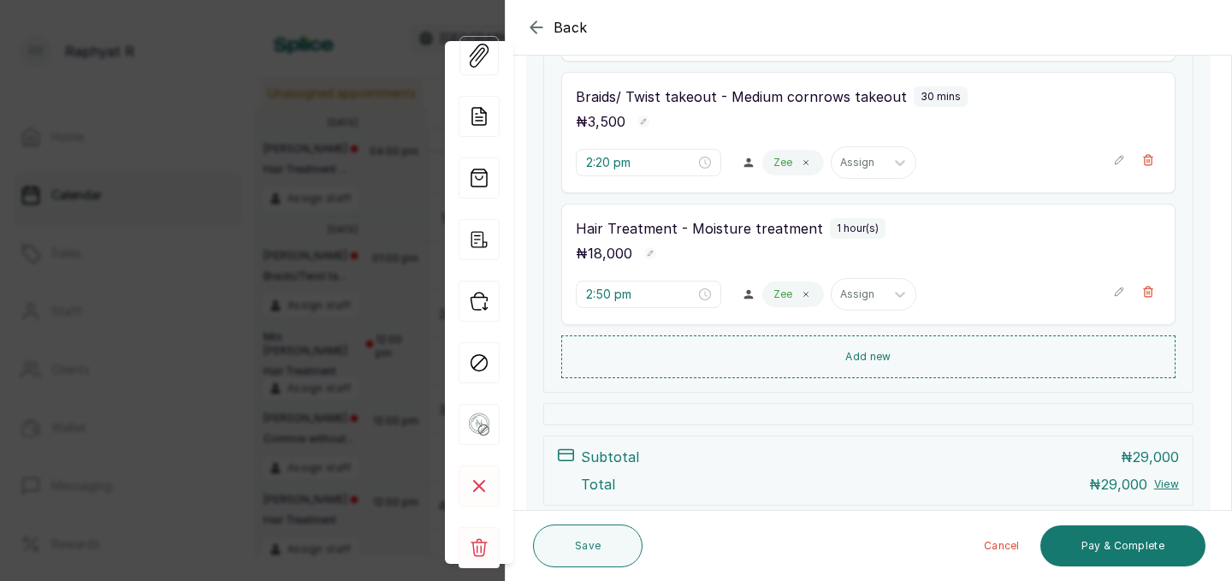
scroll to position [417, 0]
click at [473, 298] on icon "button" at bounding box center [479, 301] width 41 height 41
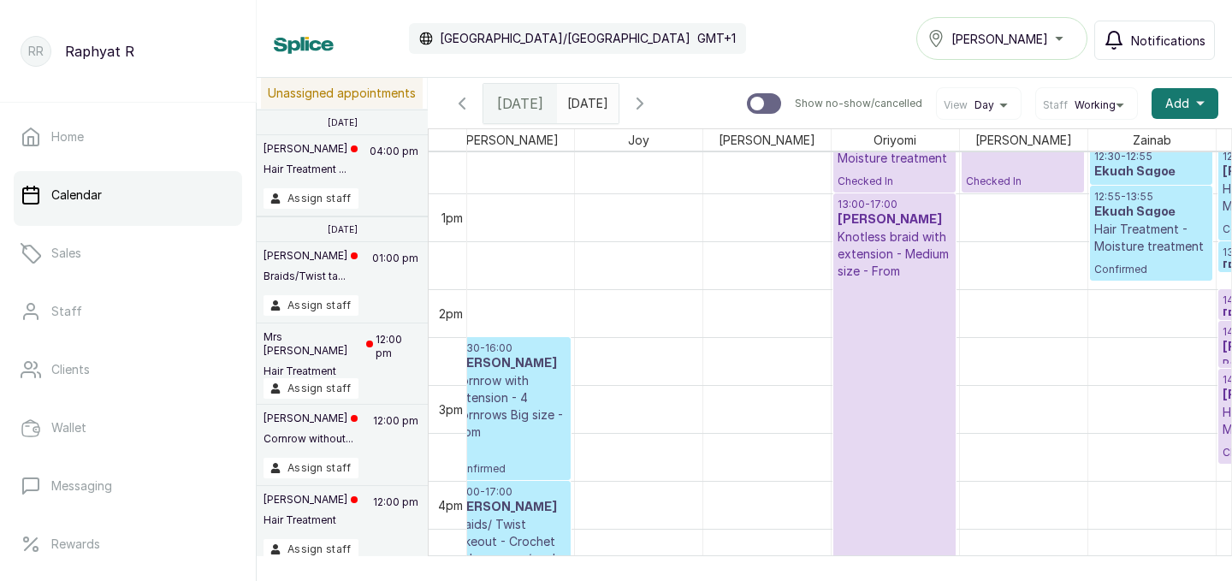
scroll to position [0, 0]
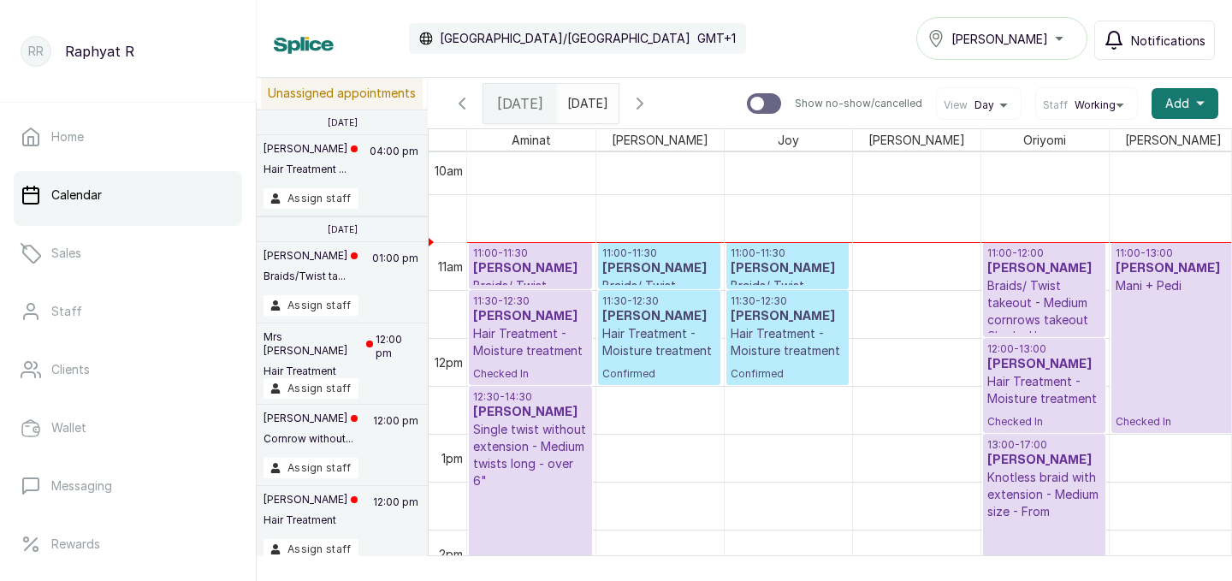
click at [788, 257] on p "11:00 - 11:30" at bounding box center [788, 253] width 114 height 14
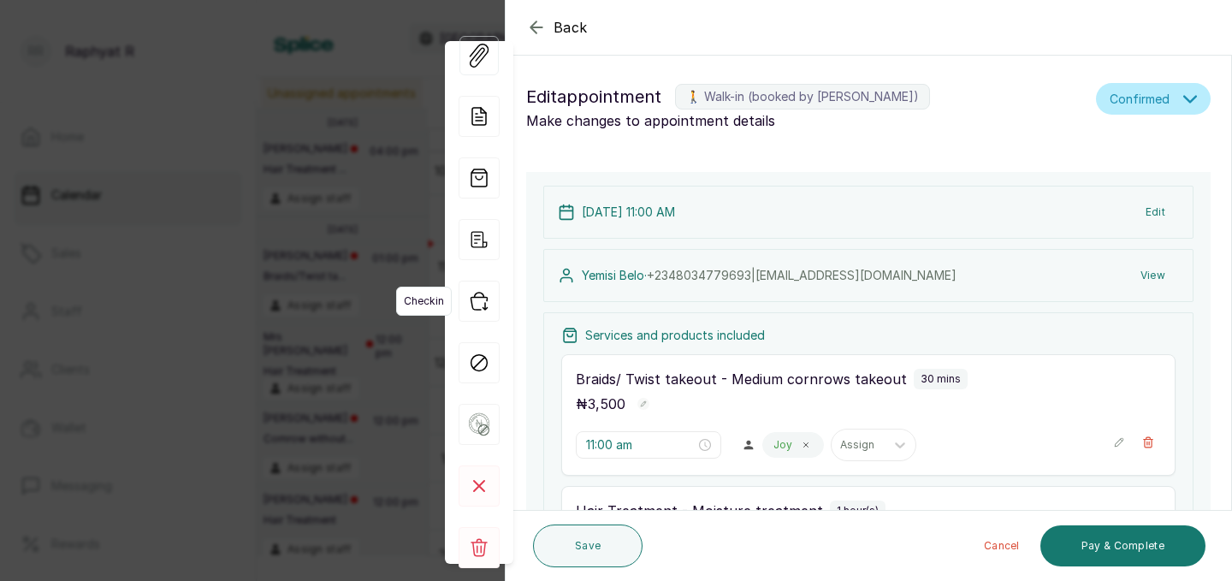
click at [488, 299] on icon "button" at bounding box center [479, 301] width 41 height 41
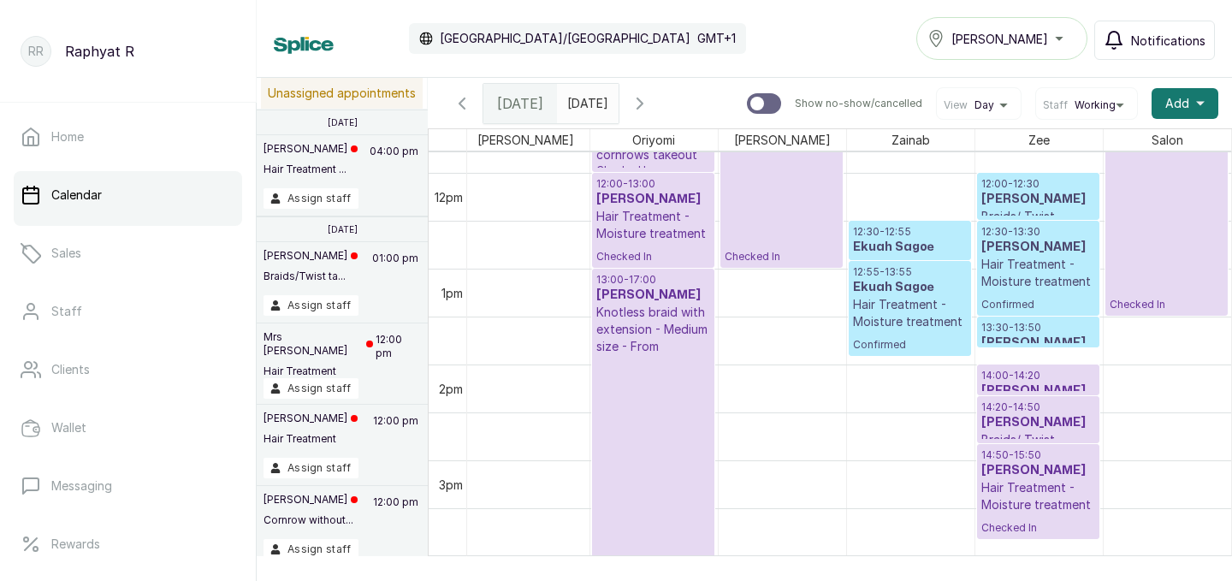
click at [1011, 387] on h3 "[PERSON_NAME]" at bounding box center [1038, 390] width 114 height 17
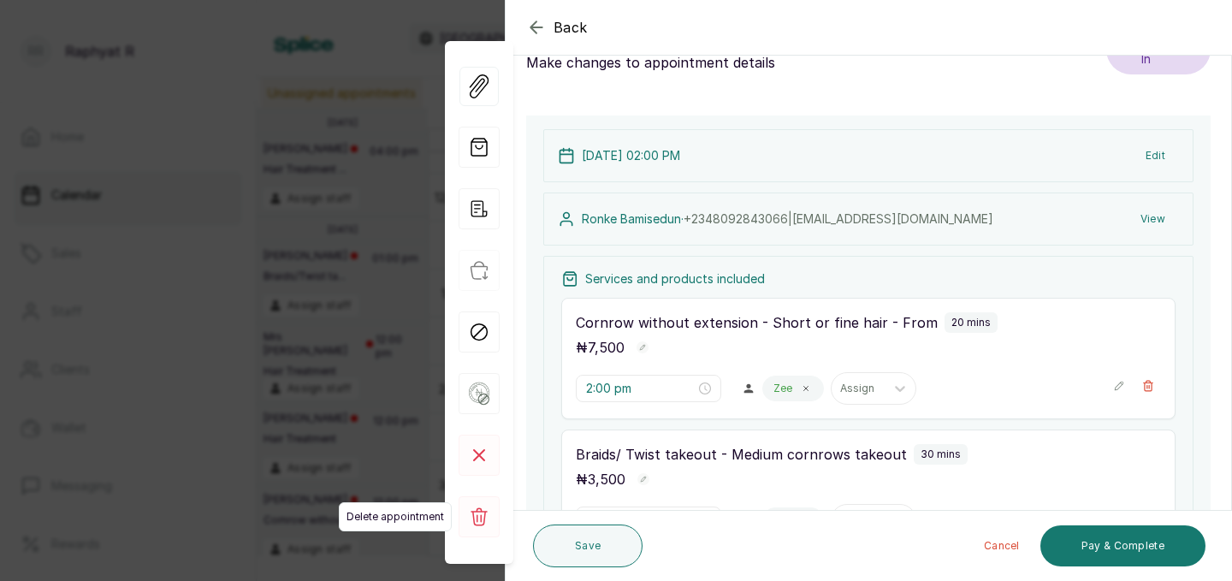
click at [477, 500] on rect at bounding box center [479, 516] width 41 height 41
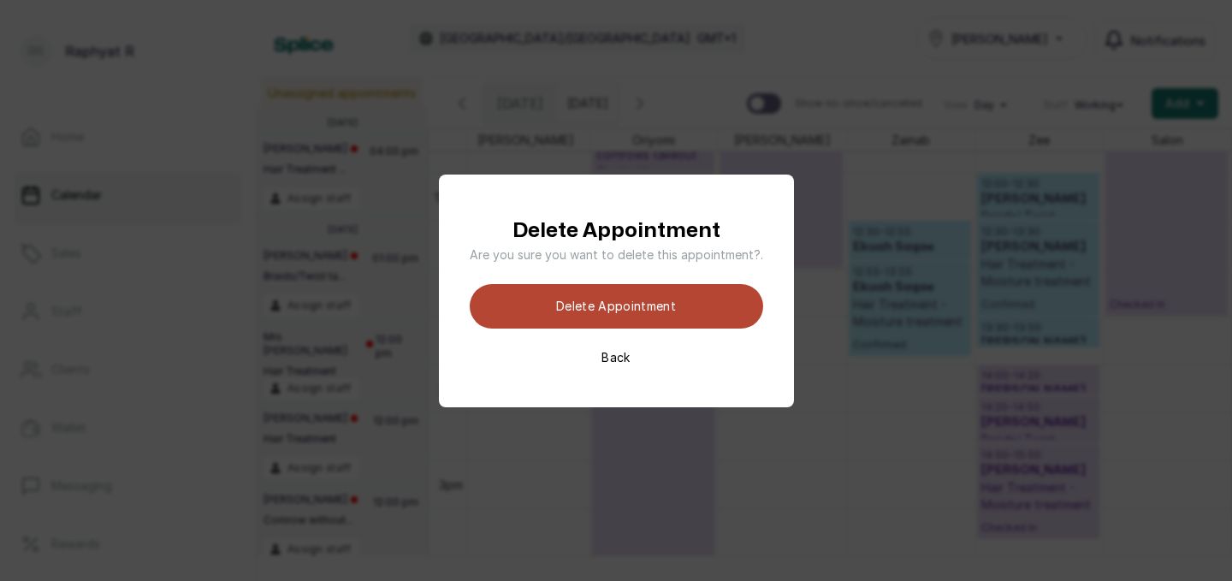
click at [628, 309] on button "Delete appointment" at bounding box center [617, 306] width 294 height 44
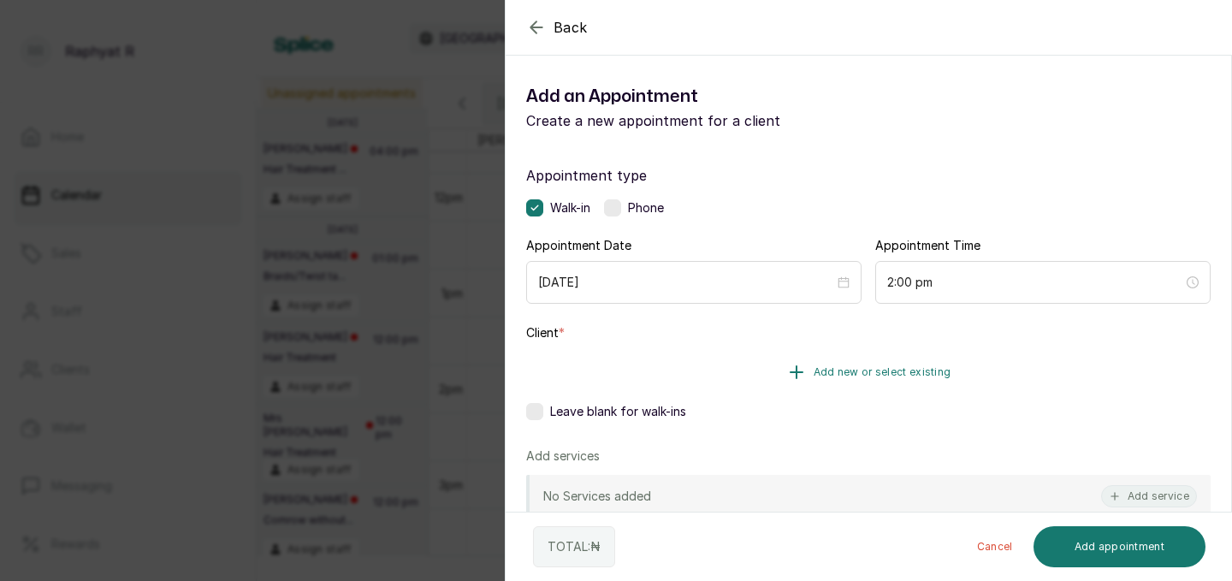
click at [963, 364] on button "Add new or select existing" at bounding box center [868, 372] width 685 height 48
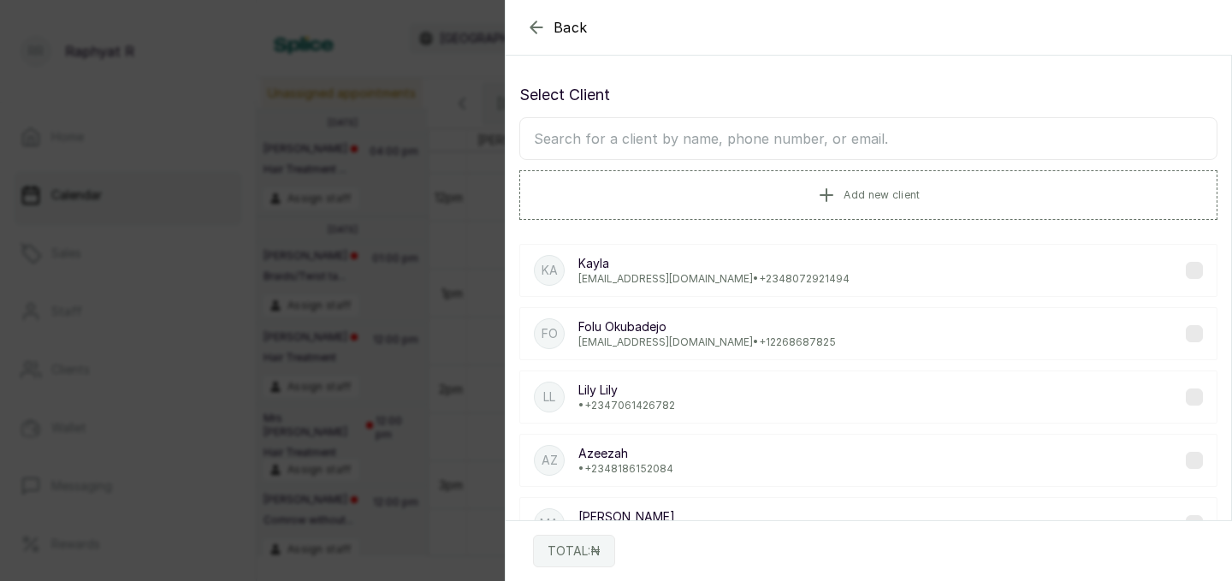
click at [870, 136] on input "text" at bounding box center [868, 138] width 698 height 43
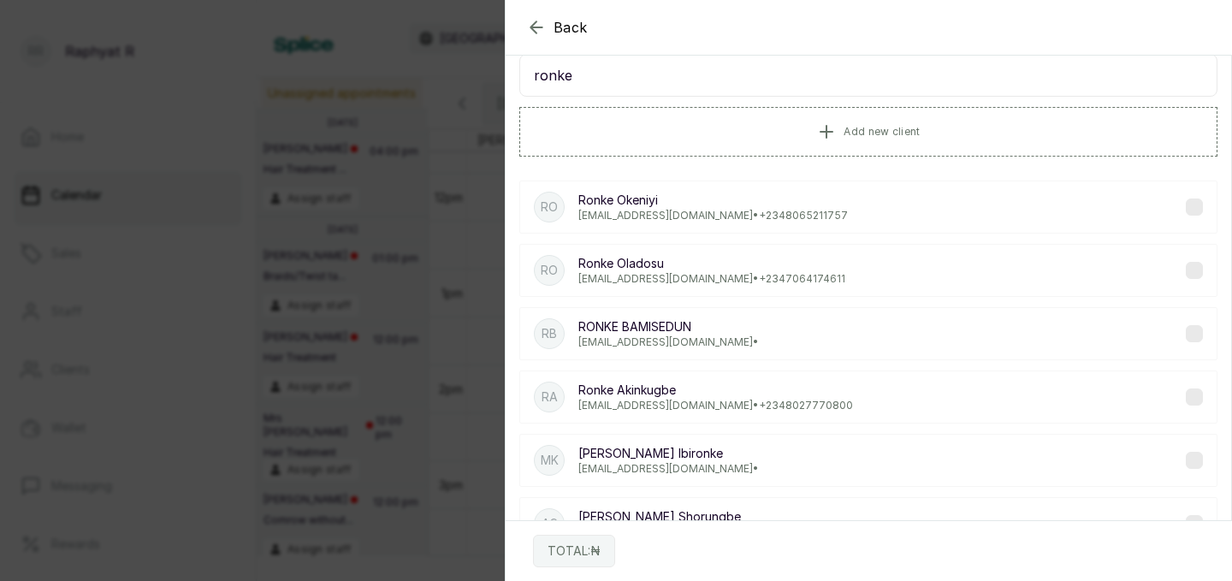
type input "ronke"
click at [738, 328] on div "RB RONKE BAMISEDUN ronkebamisedun@yahoo.co.uk •" at bounding box center [868, 333] width 698 height 53
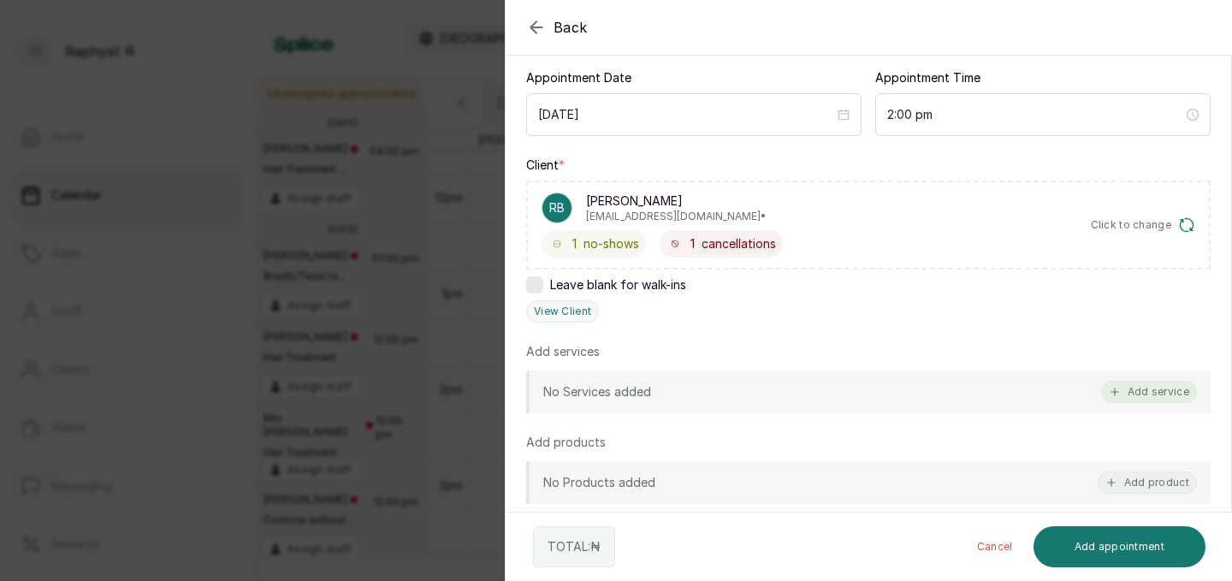
click at [1143, 393] on button "Add service" at bounding box center [1149, 392] width 96 height 22
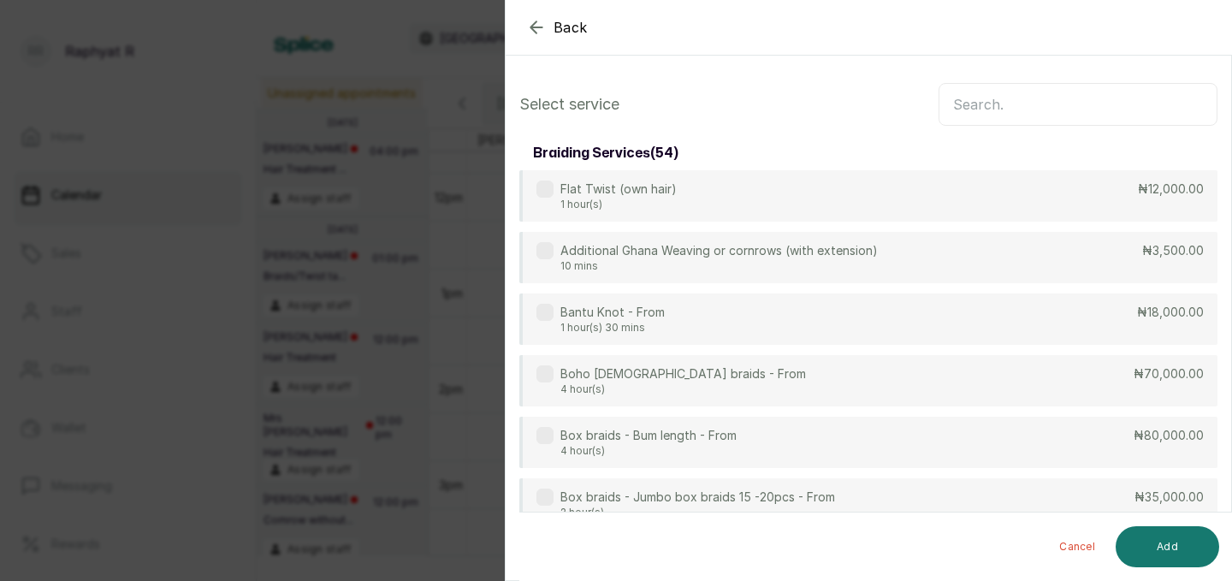
click at [1004, 119] on input "text" at bounding box center [1078, 104] width 279 height 43
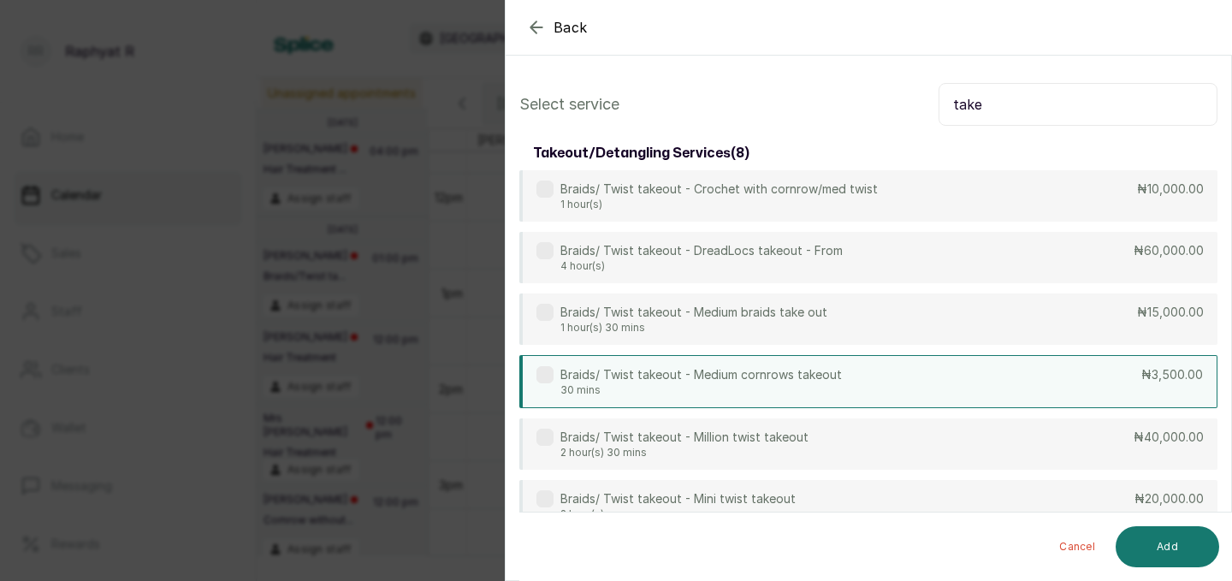
type input "take"
click at [1075, 373] on div "Braids/ Twist takeout - Medium cornrows takeout 30 mins ₦3,500.00" at bounding box center [868, 381] width 698 height 53
click at [1034, 111] on input "take" at bounding box center [1078, 104] width 279 height 43
type input "c"
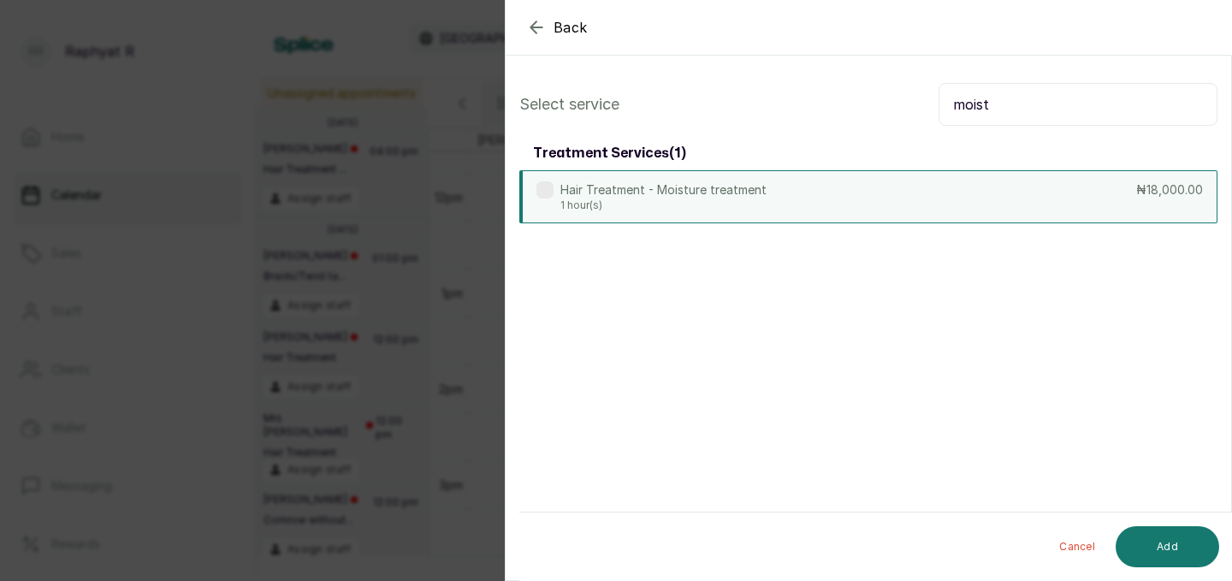
type input "moist"
click at [932, 216] on div "Hair Treatment - Moisture treatment 1 hour(s) ₦18,000.00" at bounding box center [868, 196] width 698 height 53
click at [1038, 112] on input "moist" at bounding box center [1078, 104] width 279 height 43
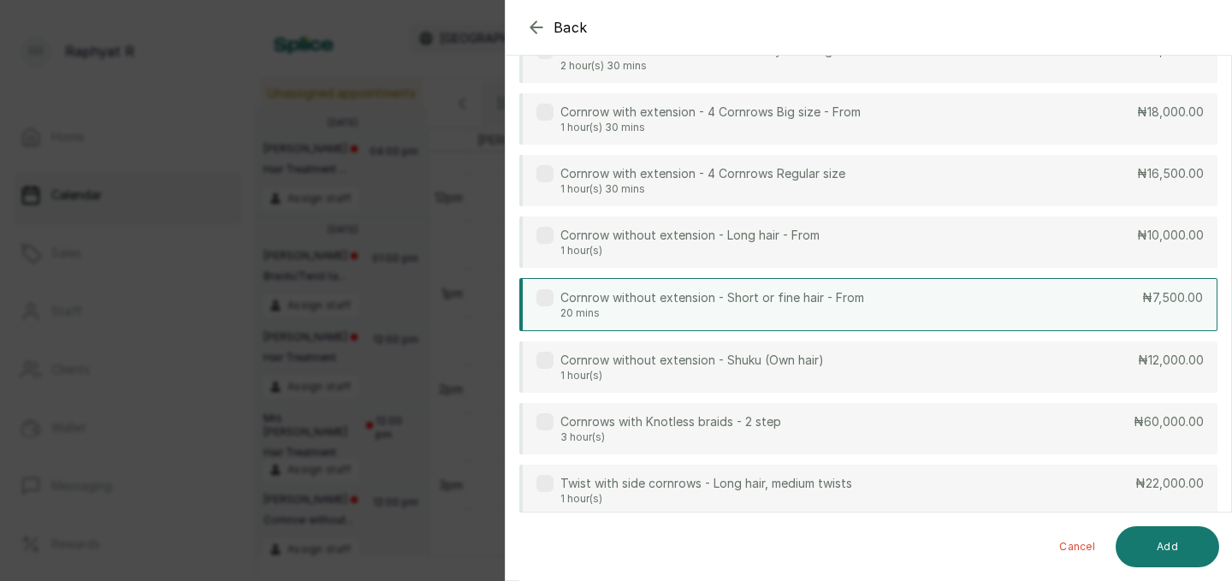
type input "corn"
click at [989, 297] on div "Cornrow without extension - Short or fine hair - From 20 mins ₦7,500.00" at bounding box center [868, 304] width 698 height 53
click at [1189, 543] on button "Add" at bounding box center [1168, 546] width 104 height 41
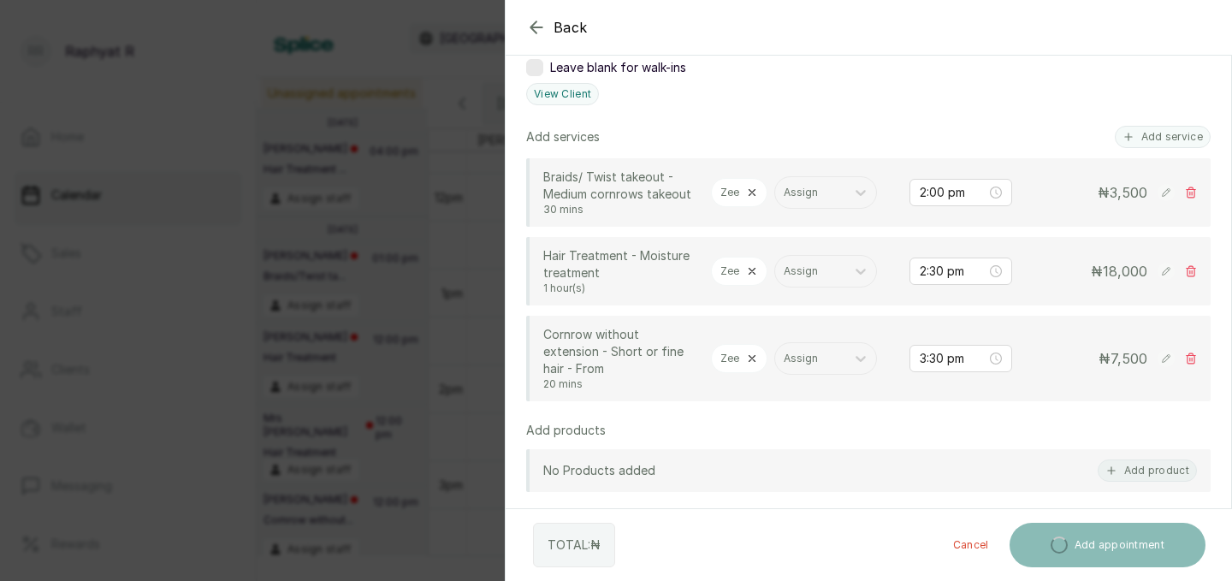
scroll to position [398, 0]
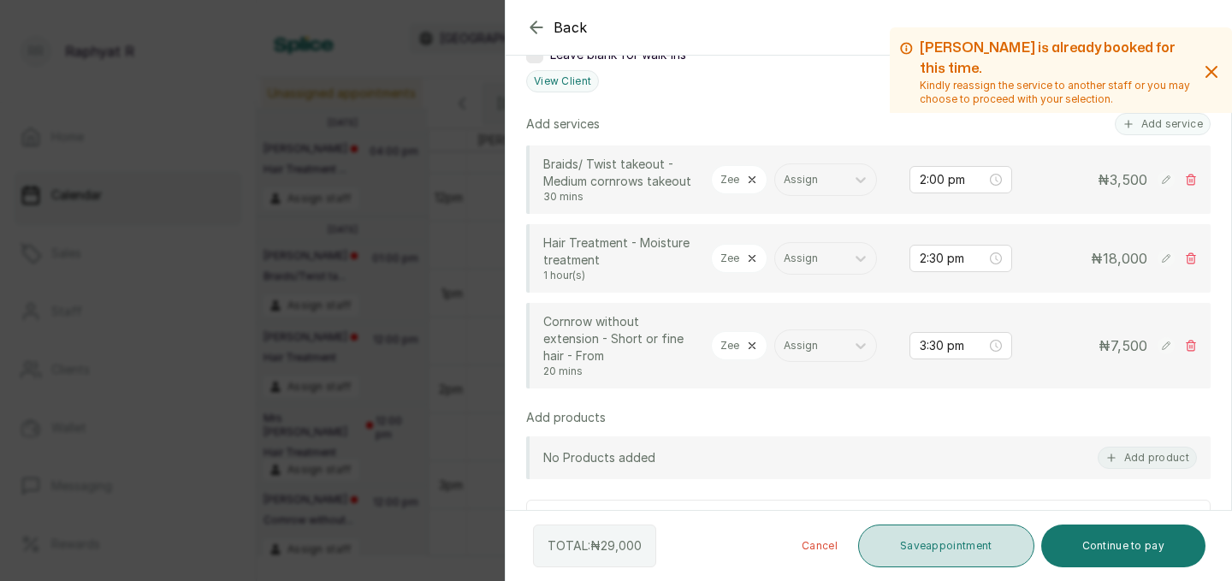
click at [919, 546] on button "Save appointment" at bounding box center [946, 546] width 176 height 43
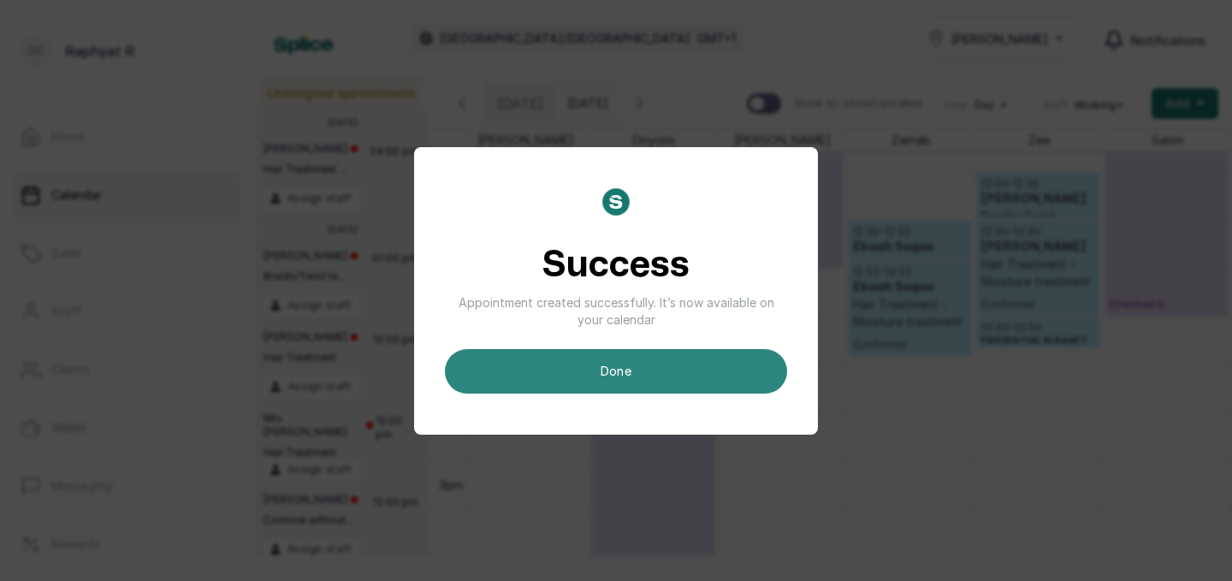
click at [739, 391] on button "done" at bounding box center [616, 371] width 342 height 44
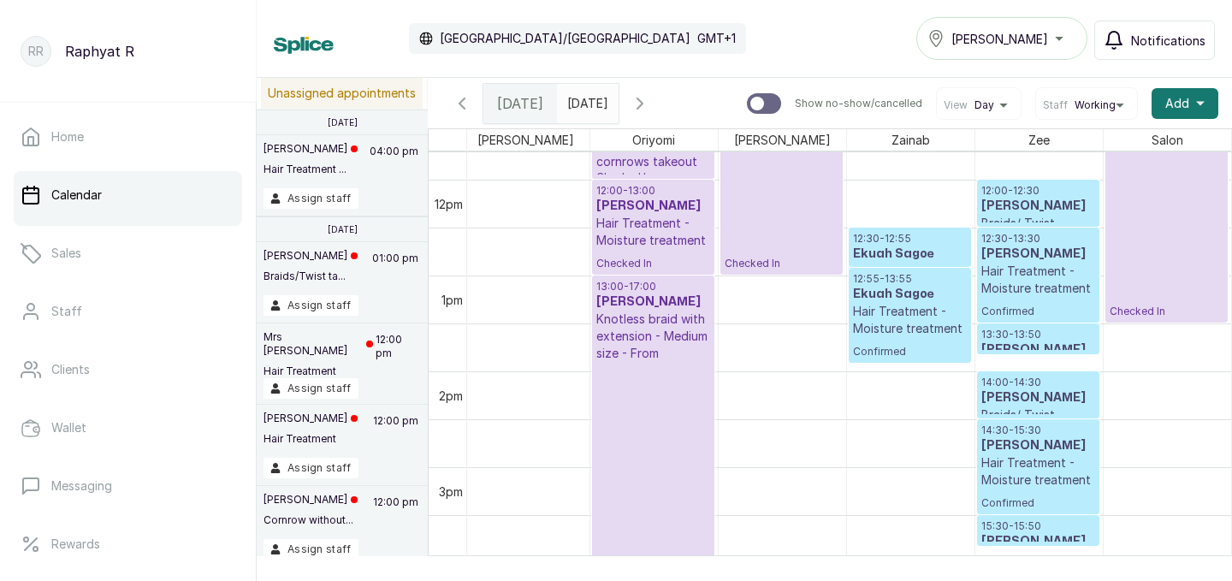
scroll to position [1205, 0]
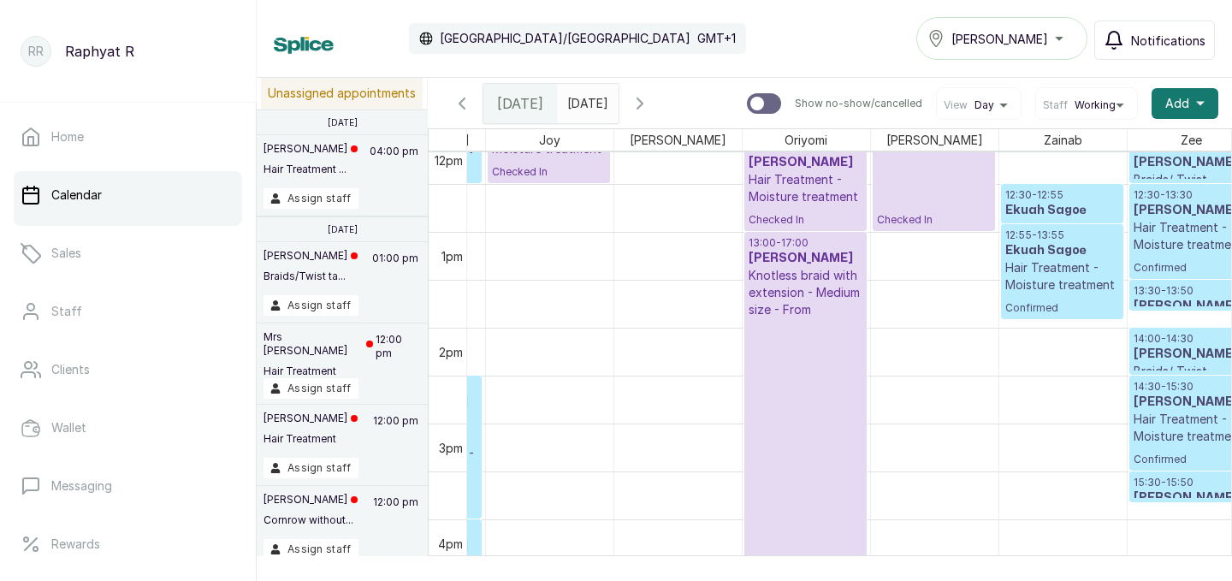
click at [1161, 346] on h3 "RONKE BAMISEDUN" at bounding box center [1191, 354] width 114 height 17
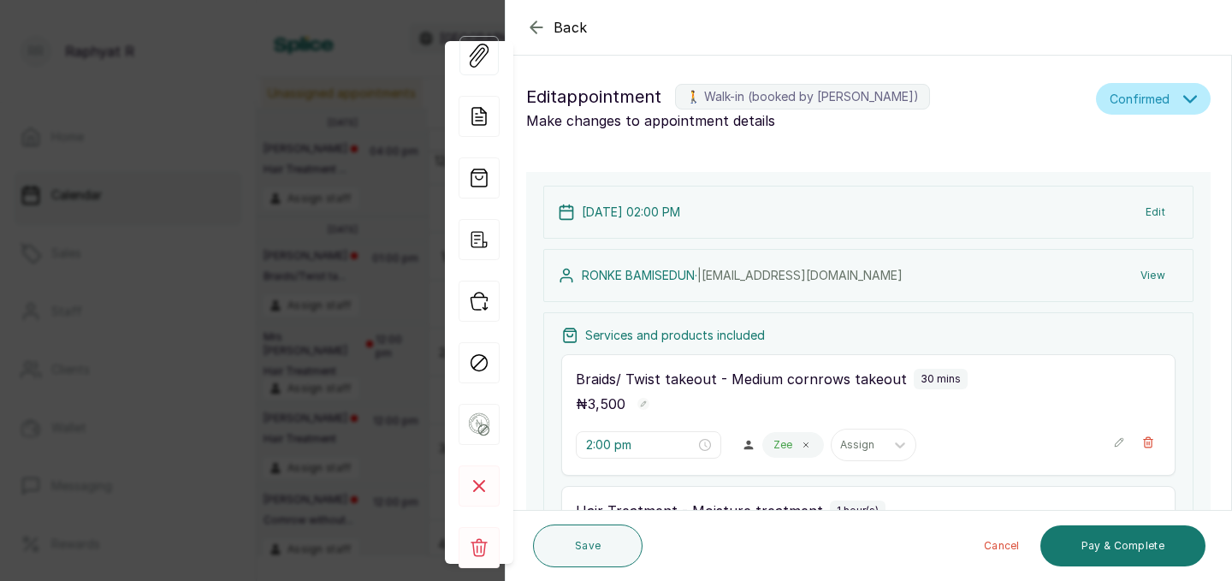
type input "2:30 pm"
type input "3:30 pm"
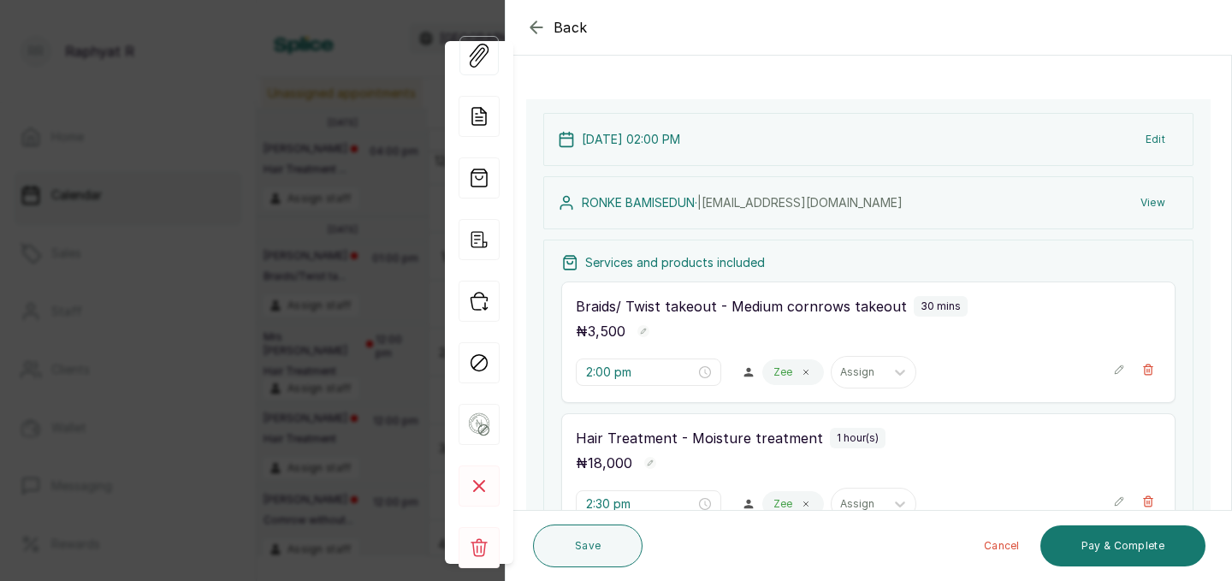
click at [1164, 202] on button "View" at bounding box center [1153, 202] width 52 height 31
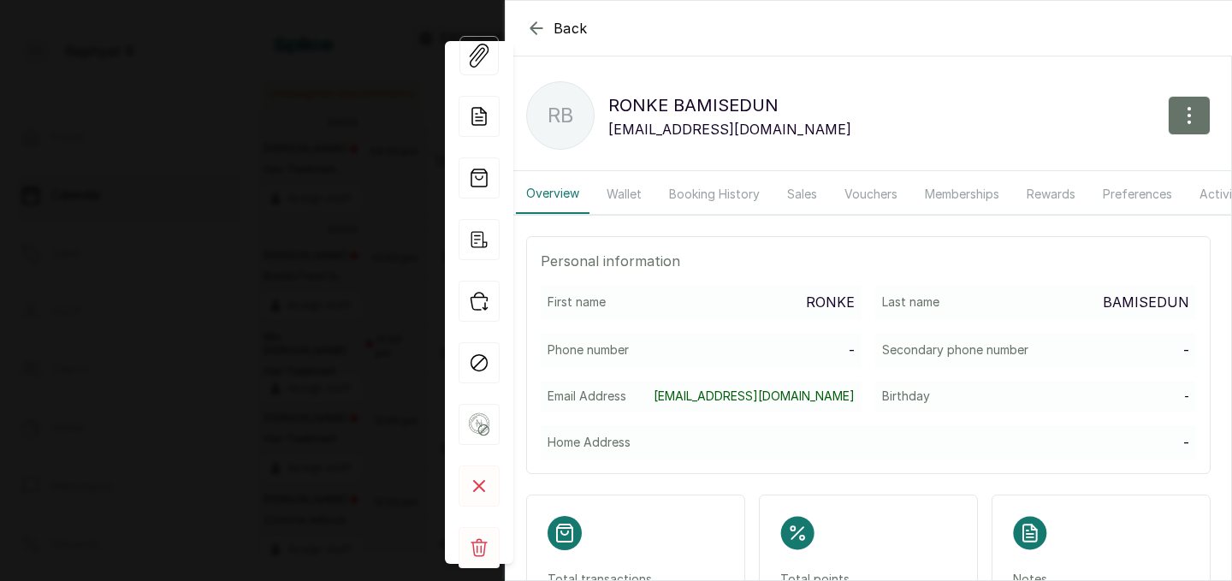
click at [539, 18] on icon "button" at bounding box center [536, 28] width 21 height 21
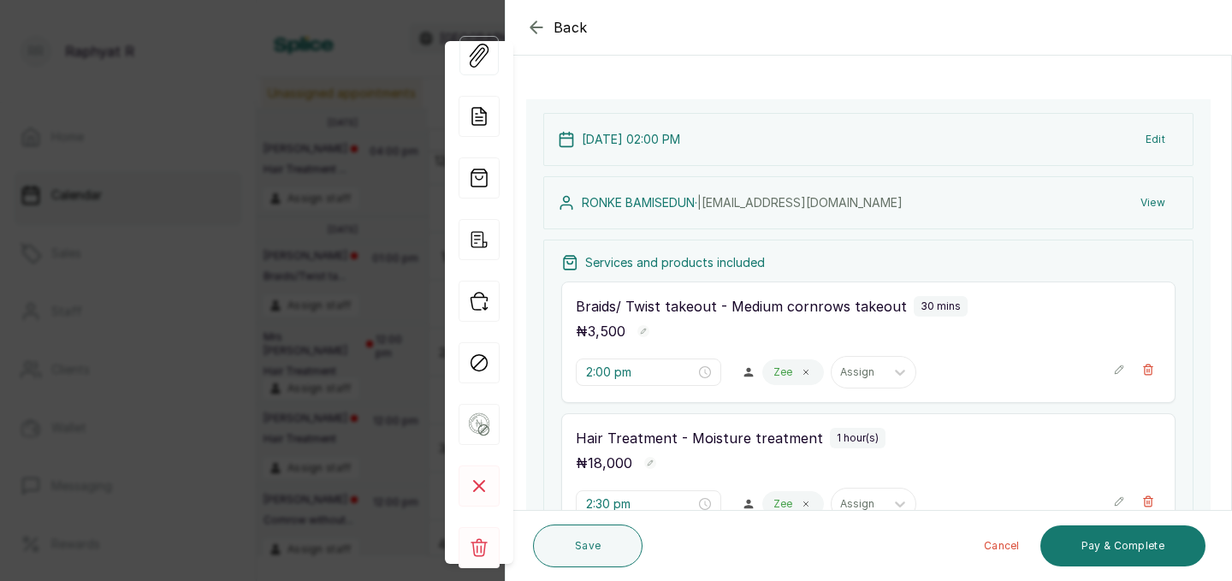
click at [534, 15] on div "Back" at bounding box center [1122, 27] width 1232 height 55
click at [537, 27] on icon "button" at bounding box center [536, 26] width 11 height 11
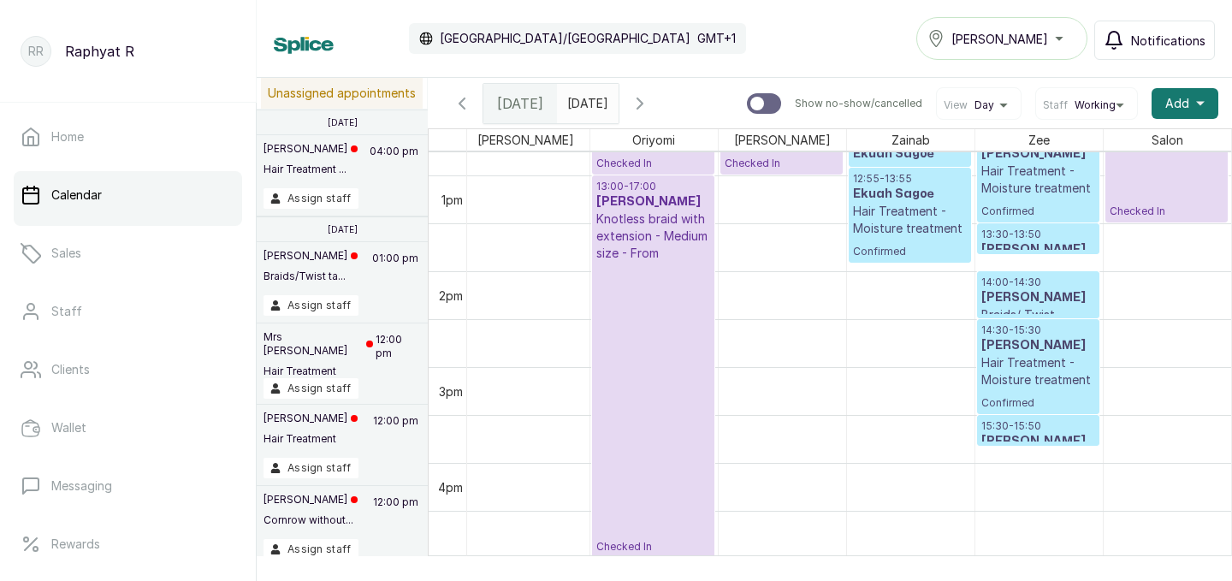
click at [1012, 195] on p "Hair Treatment - Moisture treatment" at bounding box center [1038, 180] width 114 height 34
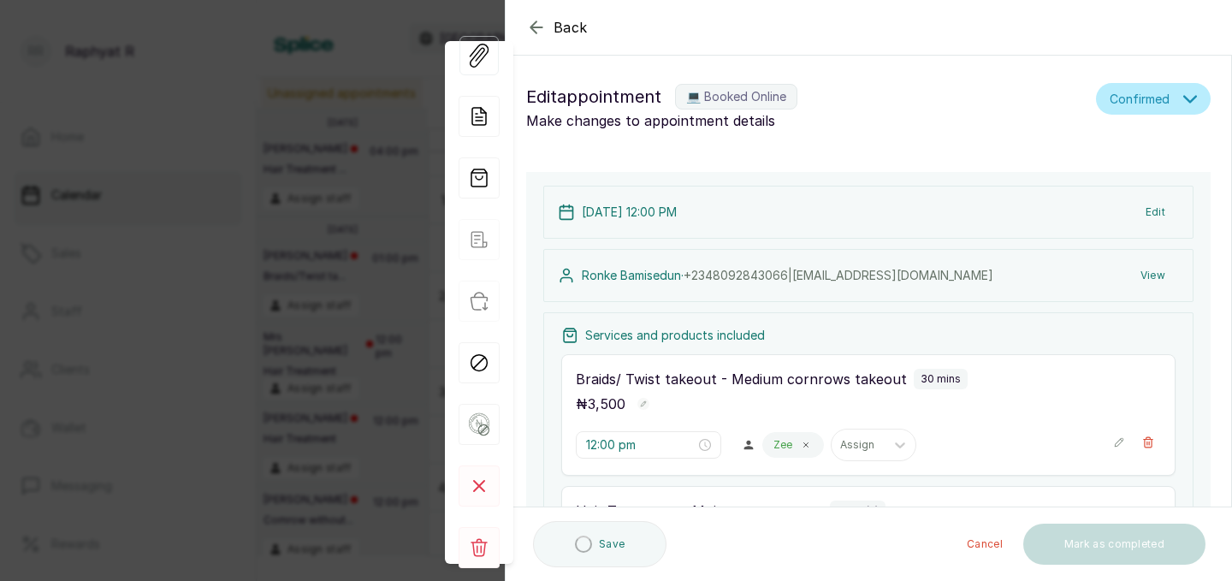
type input "12:00 pm"
type input "12:30 pm"
type input "1:30 pm"
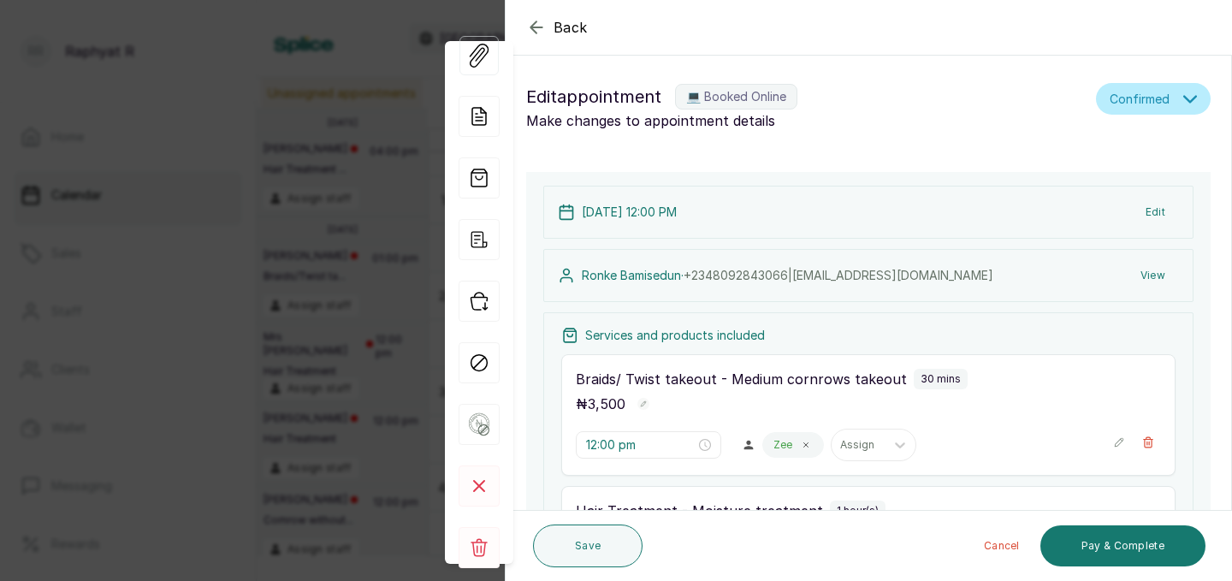
click at [543, 24] on icon "button" at bounding box center [536, 27] width 21 height 21
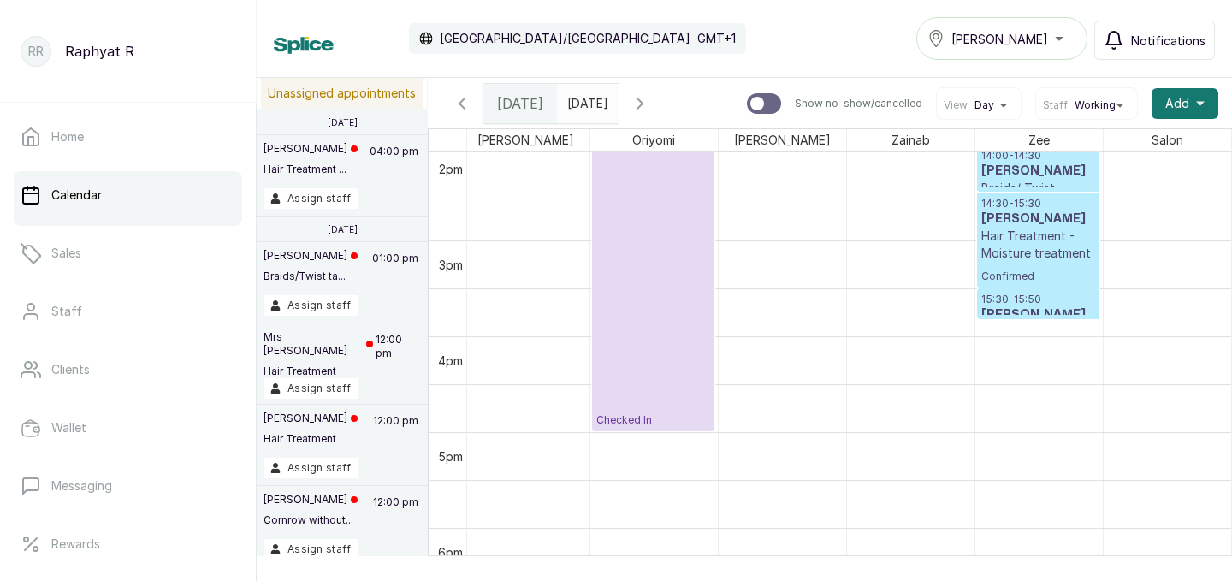
click at [1005, 228] on h3 "RONKE BAMISEDUN" at bounding box center [1038, 219] width 114 height 17
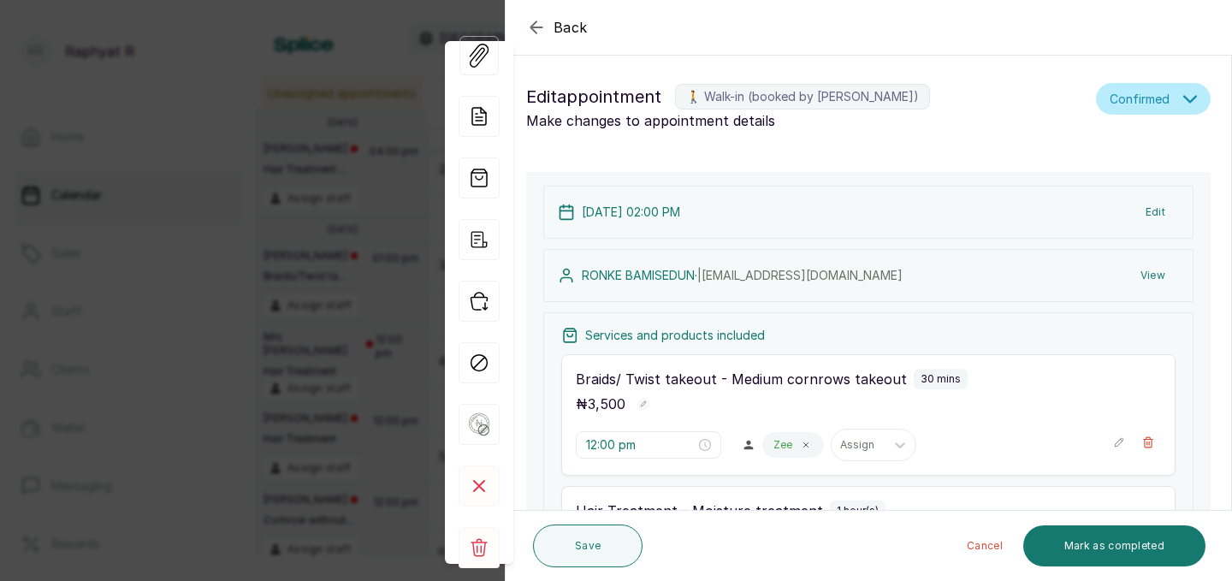
type input "2:00 pm"
type input "2:30 pm"
type input "3:30 pm"
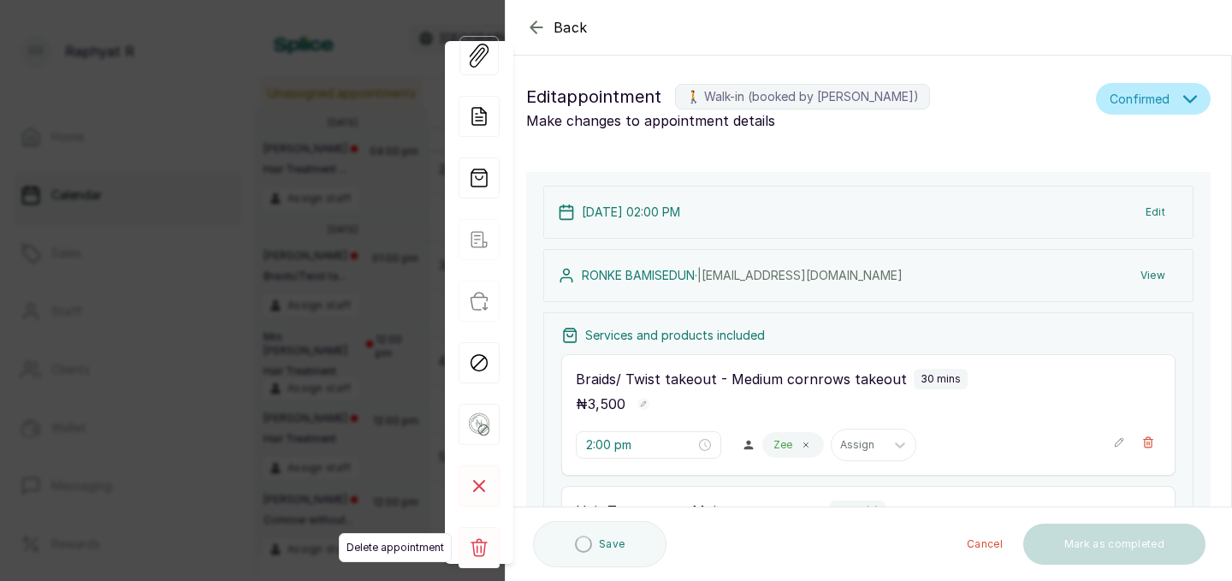
click at [474, 554] on icon at bounding box center [479, 548] width 17 height 18
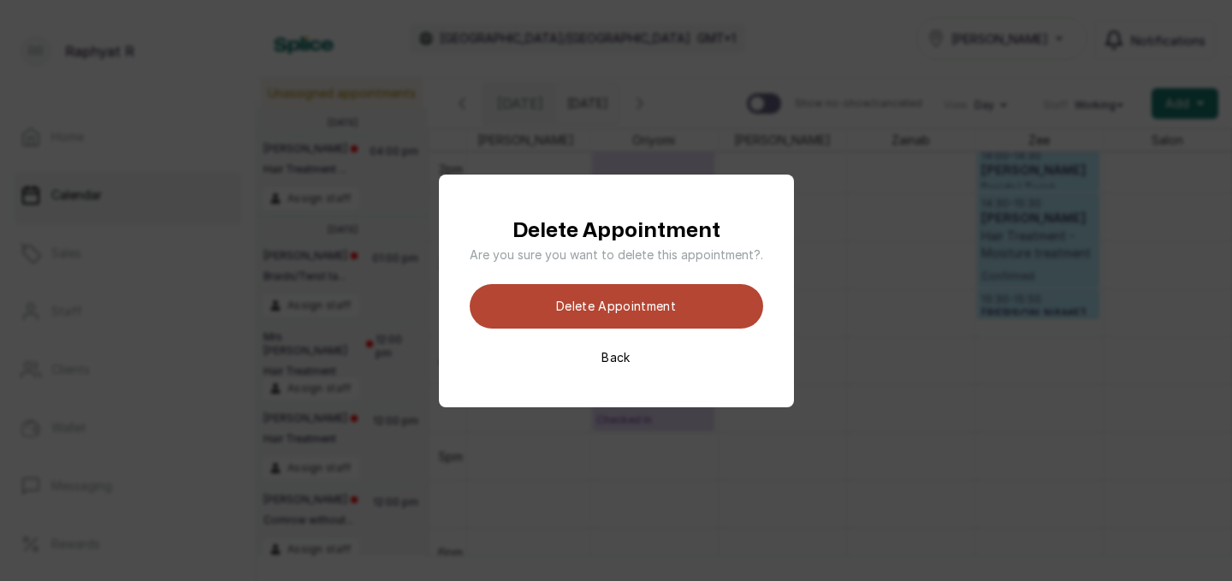
click at [600, 306] on button "Delete appointment" at bounding box center [617, 306] width 294 height 44
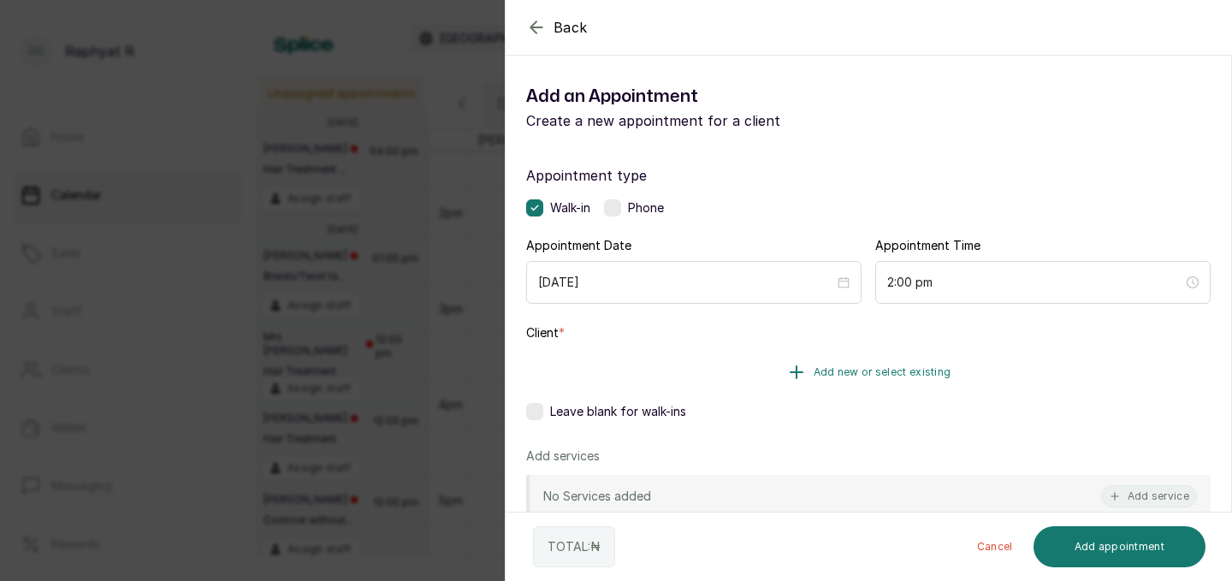
click at [899, 359] on button "Add new or select existing" at bounding box center [868, 372] width 685 height 48
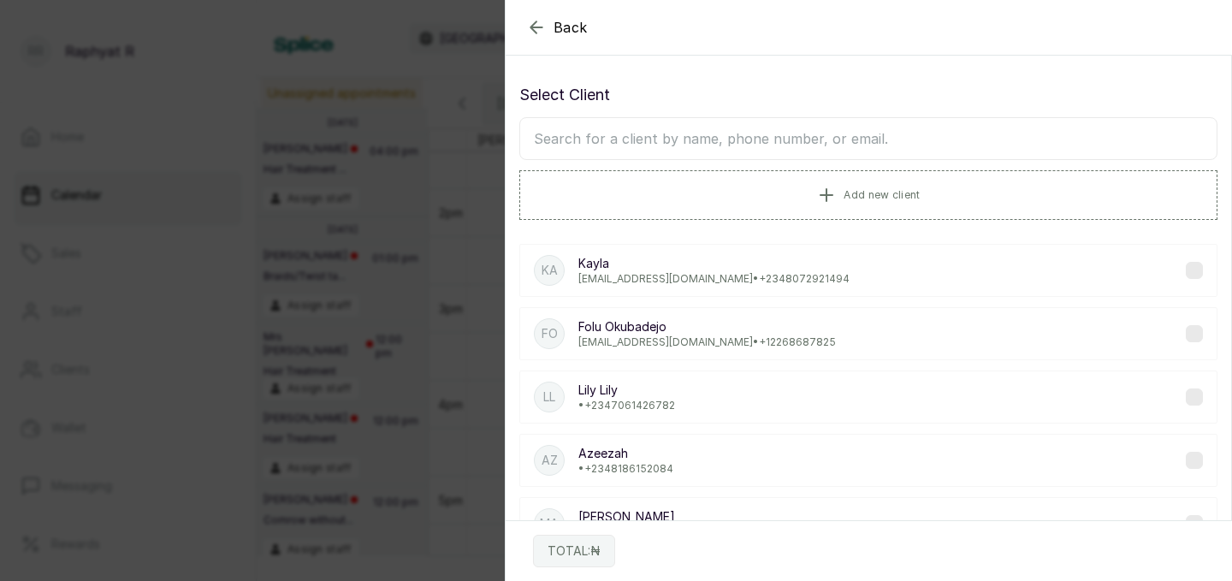
click at [754, 146] on input "text" at bounding box center [868, 138] width 698 height 43
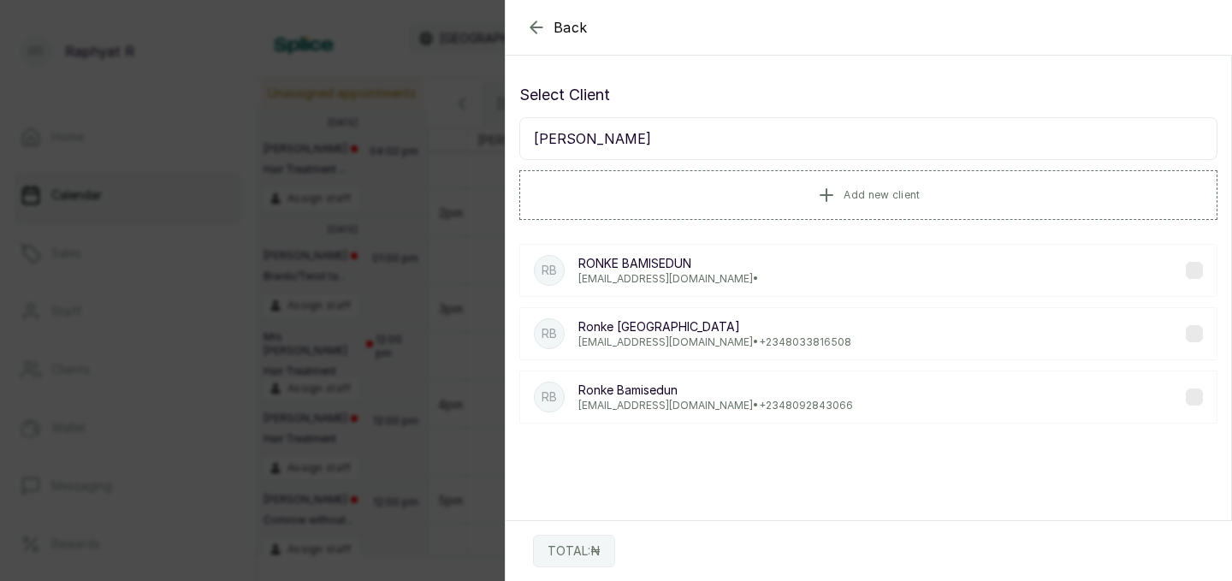
type input "ronke ba"
click at [674, 404] on p "latti.bamisedun@gmail.com • +234 8092843066" at bounding box center [715, 406] width 275 height 14
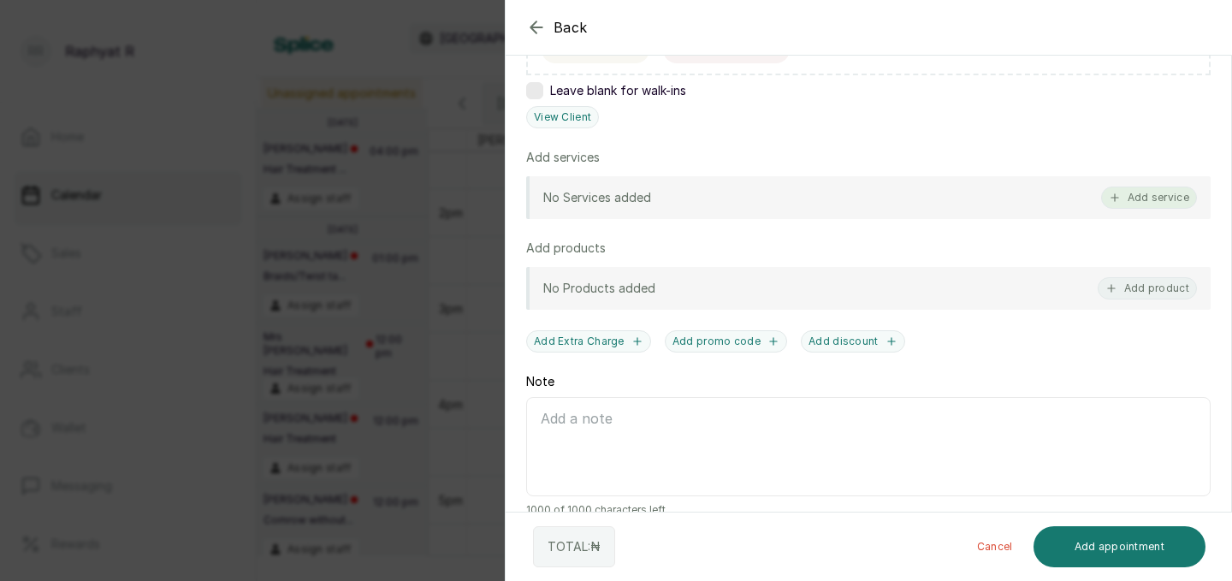
click at [1139, 198] on button "Add service" at bounding box center [1149, 198] width 96 height 22
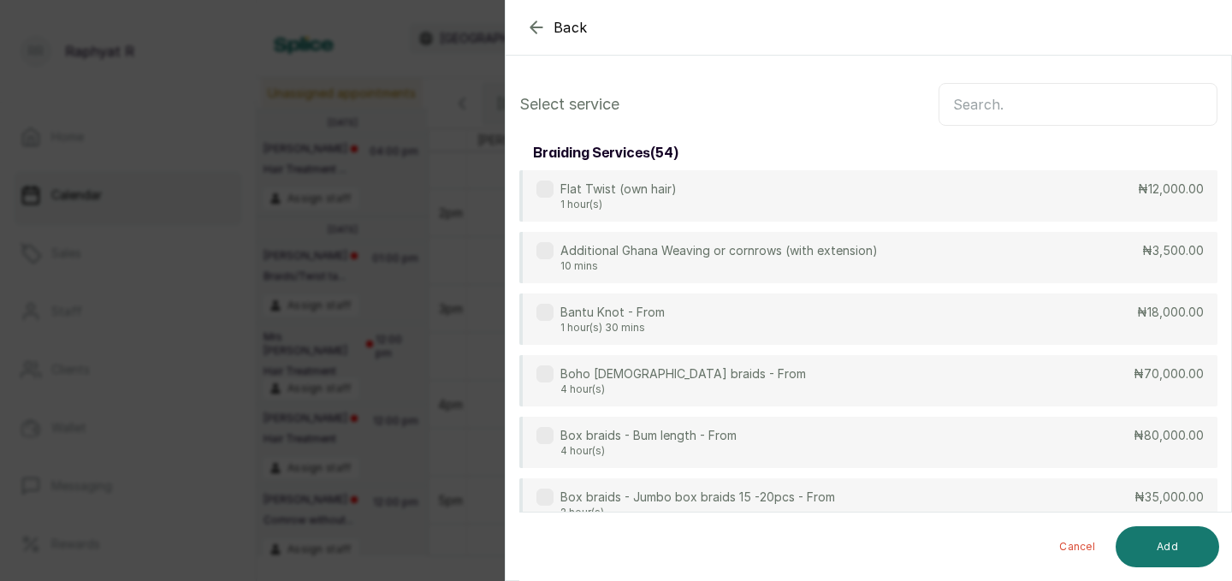
click at [981, 100] on input "text" at bounding box center [1078, 104] width 279 height 43
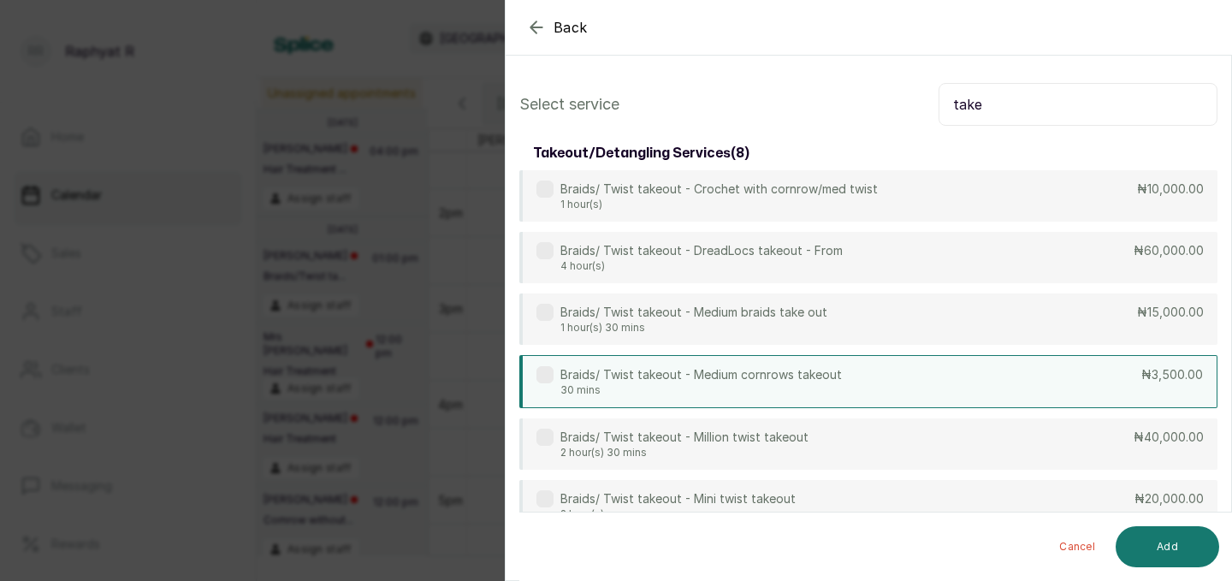
type input "take"
click at [951, 371] on div "Braids/ Twist takeout - Medium cornrows takeout 30 mins ₦3,500.00" at bounding box center [868, 381] width 698 height 53
click at [1012, 107] on input "take" at bounding box center [1078, 104] width 279 height 43
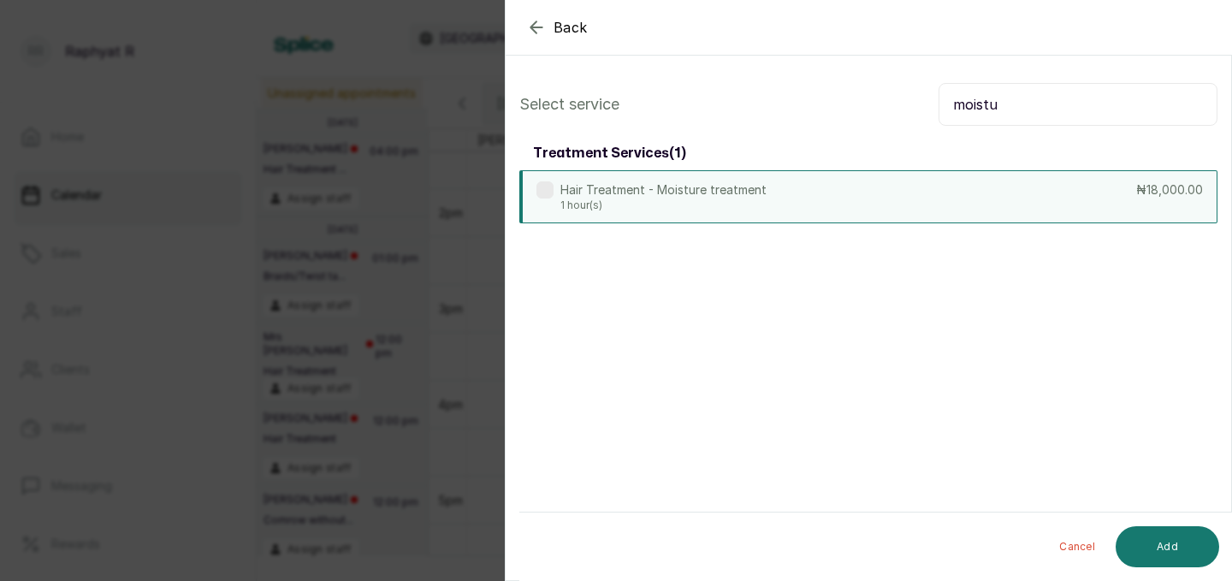
type input "moistu"
click at [964, 193] on div "Hair Treatment - Moisture treatment 1 hour(s) ₦18,000.00" at bounding box center [868, 196] width 698 height 53
click at [1003, 101] on input "moistu" at bounding box center [1078, 104] width 279 height 43
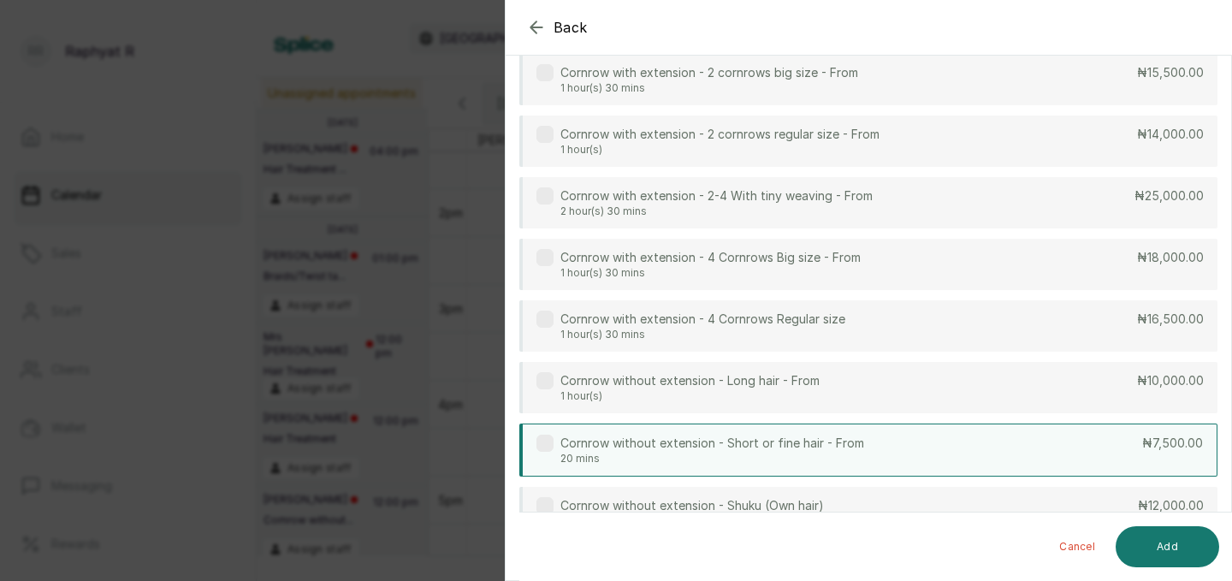
scroll to position [181, 0]
type input "corn"
click at [904, 461] on div "Cornrow without extension - Short or fine hair - From 20 mins ₦7,500.00" at bounding box center [868, 446] width 698 height 53
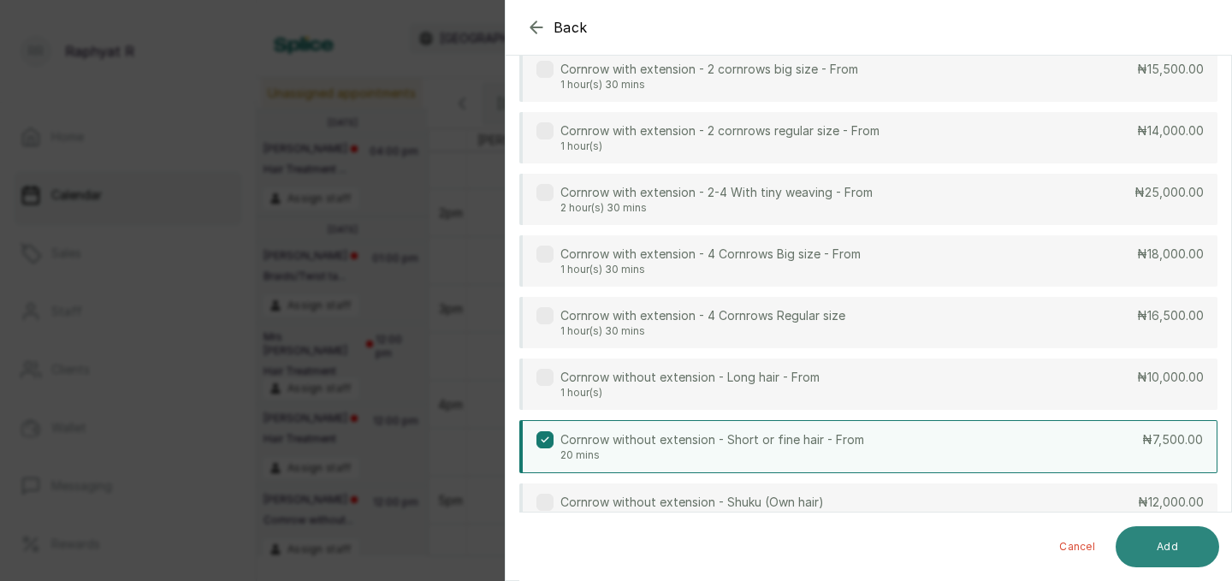
click at [1180, 552] on button "Add" at bounding box center [1168, 546] width 104 height 41
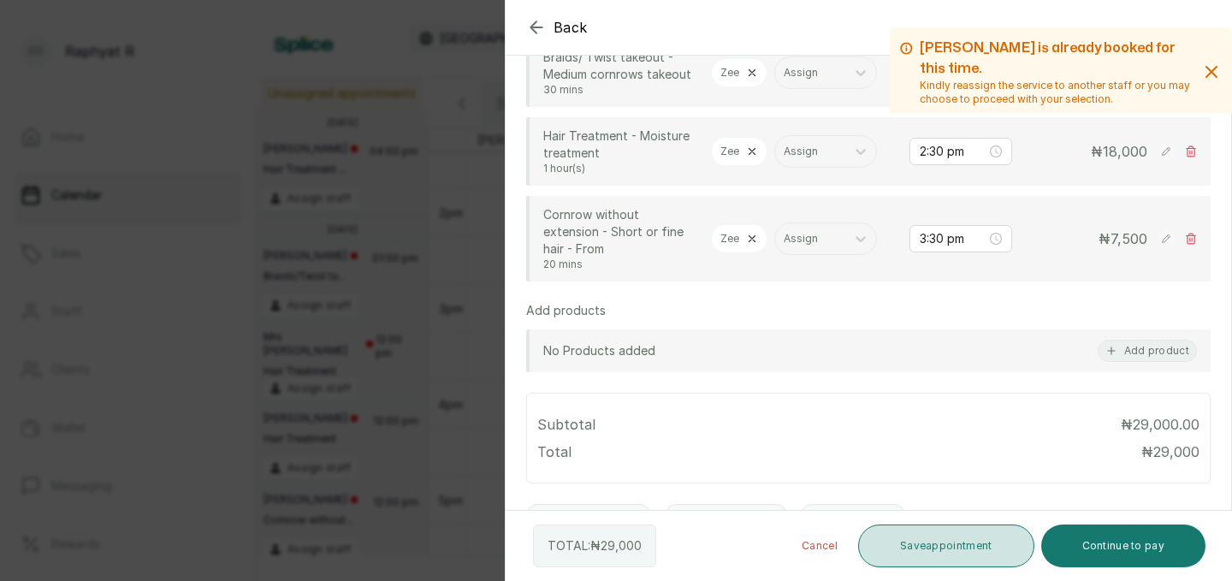
scroll to position [520, 0]
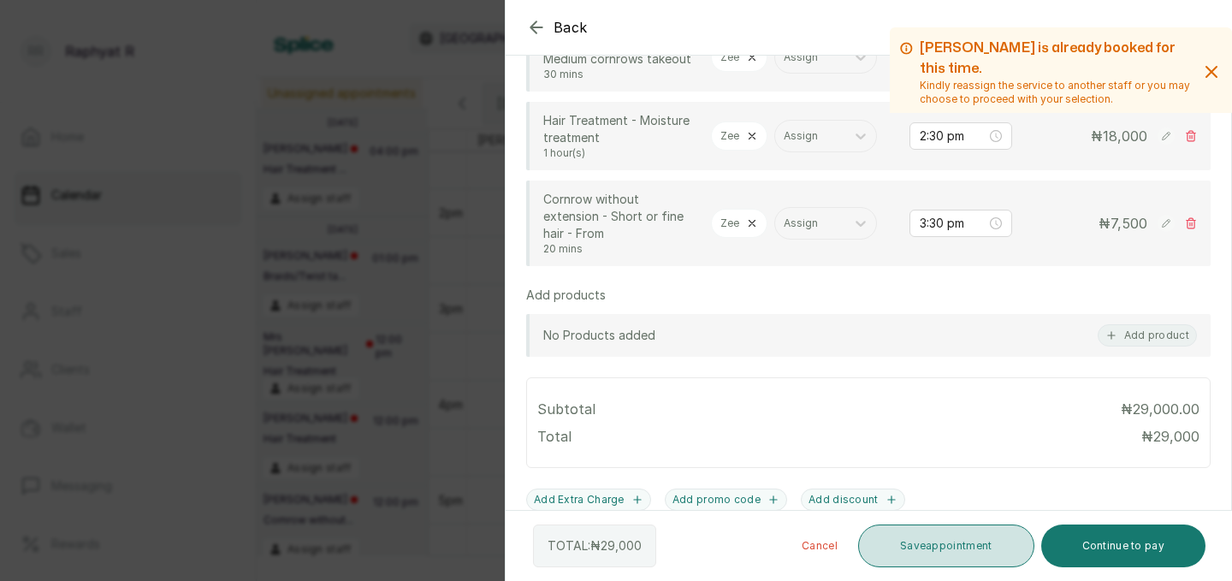
click at [935, 547] on button "Save appointment" at bounding box center [946, 546] width 176 height 43
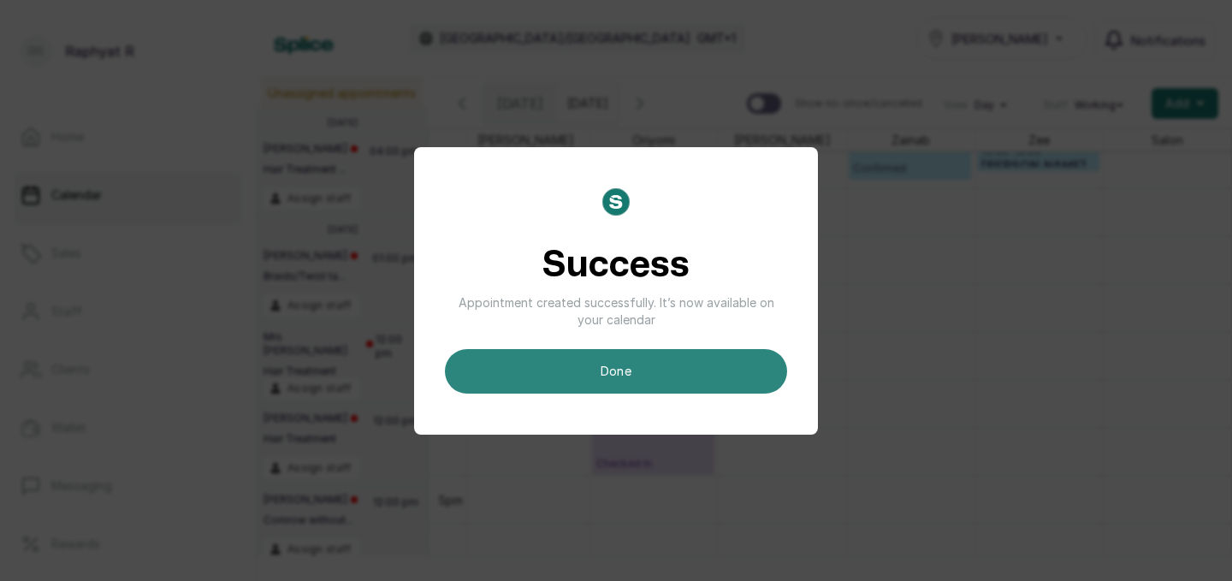
click at [741, 363] on button "done" at bounding box center [616, 371] width 342 height 44
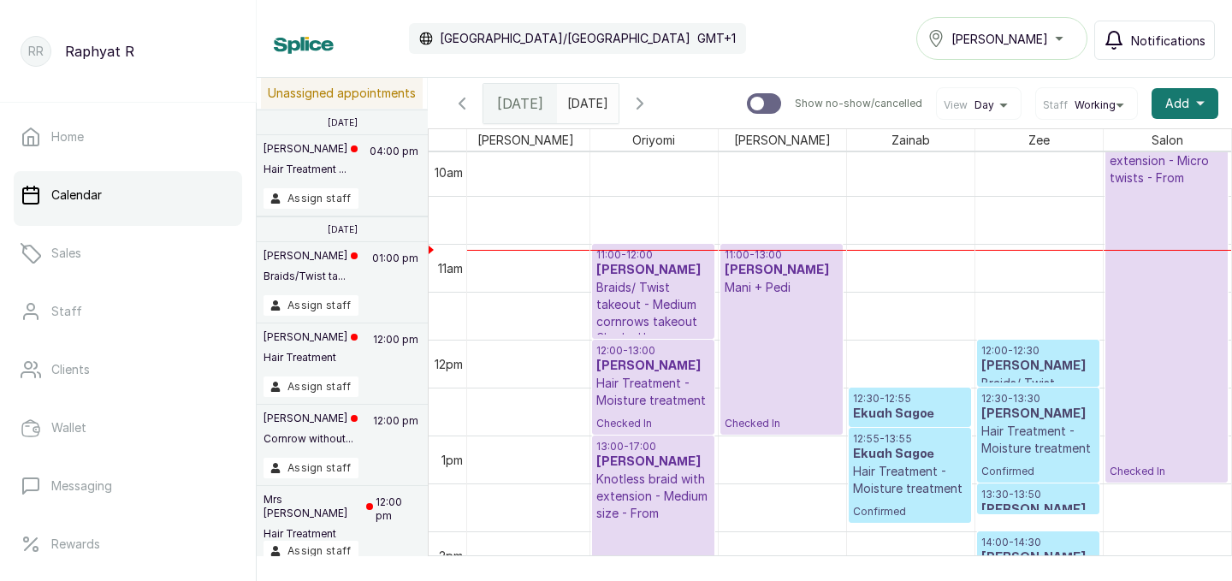
scroll to position [0, 316]
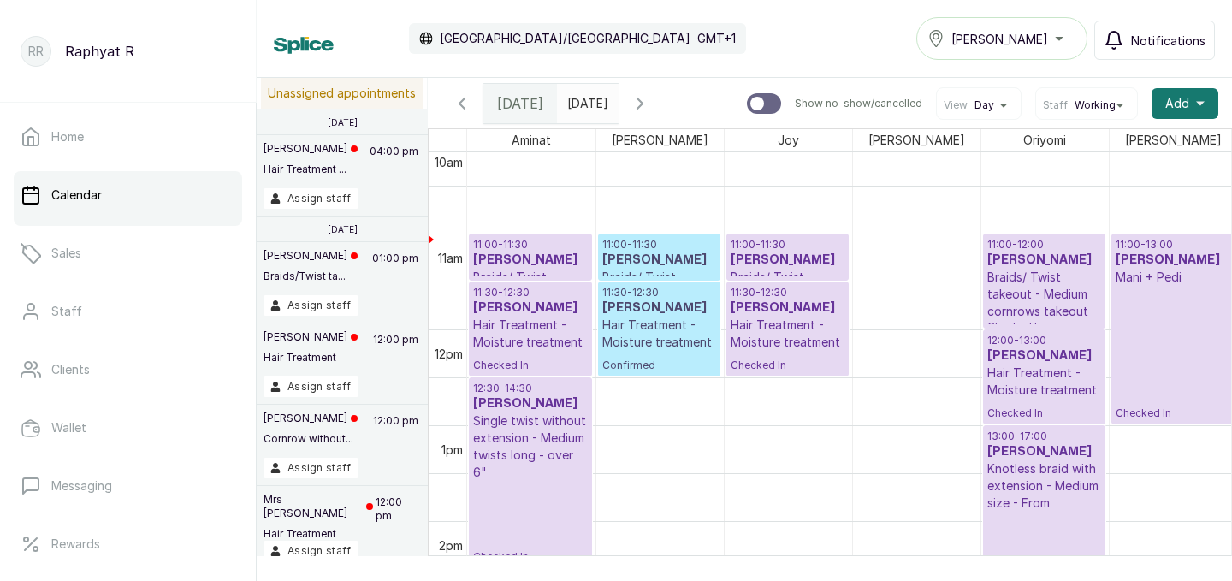
click at [631, 361] on span "Confirmed" at bounding box center [659, 366] width 114 height 14
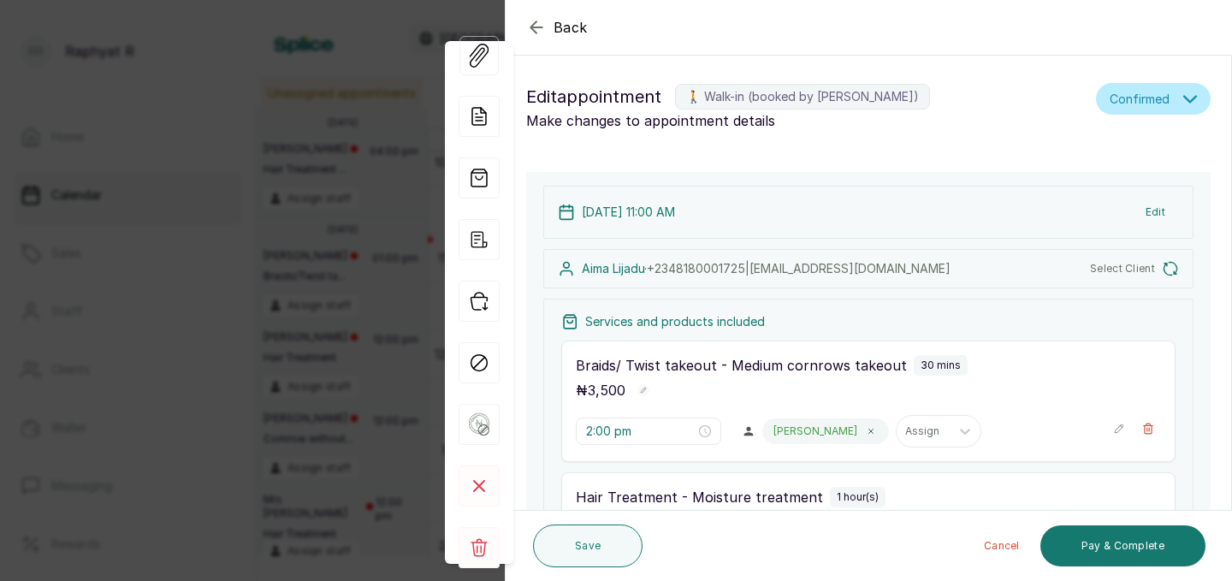
click at [472, 261] on div "View Forms Add note Add services and products View receipt Checkin Mark as no s…" at bounding box center [479, 302] width 68 height 614
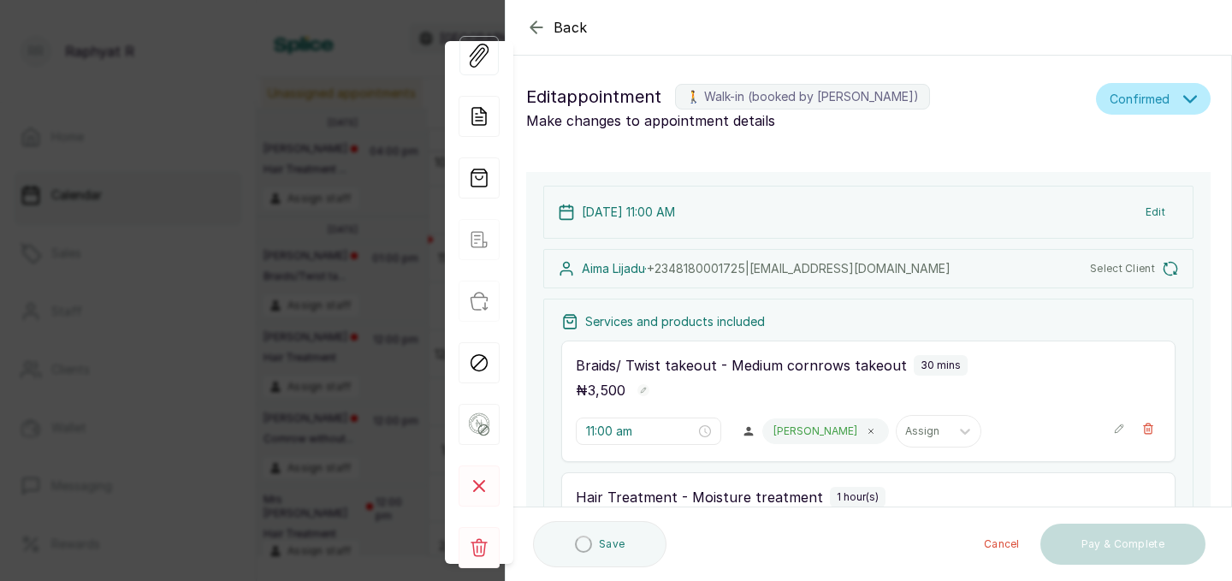
type input "11:00 am"
type input "11:30 am"
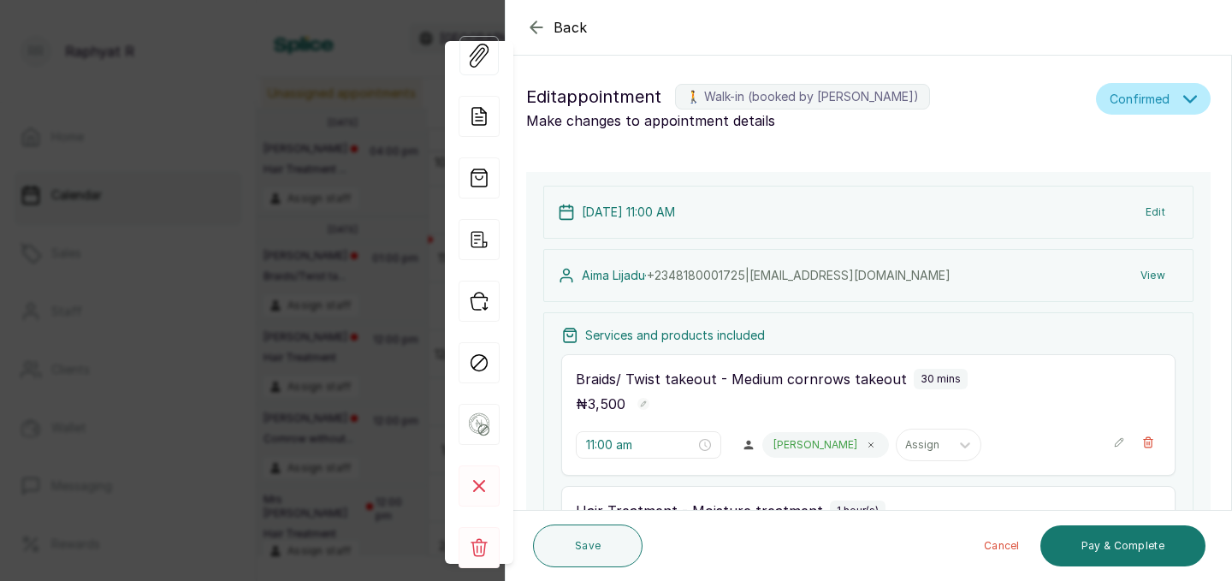
click at [364, 249] on div "Back Appointment Details Edit appointment 🚶 Walk-in (booked by Raphyat R) Make …" at bounding box center [616, 290] width 1232 height 581
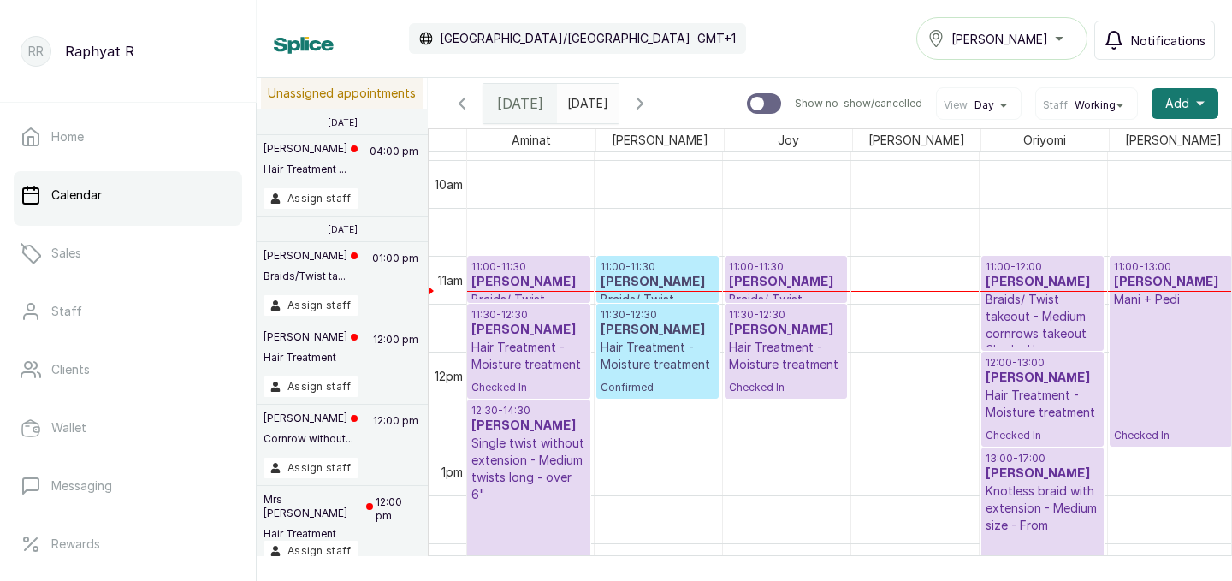
scroll to position [0, 2]
click at [664, 282] on h3 "[PERSON_NAME]" at bounding box center [658, 282] width 114 height 17
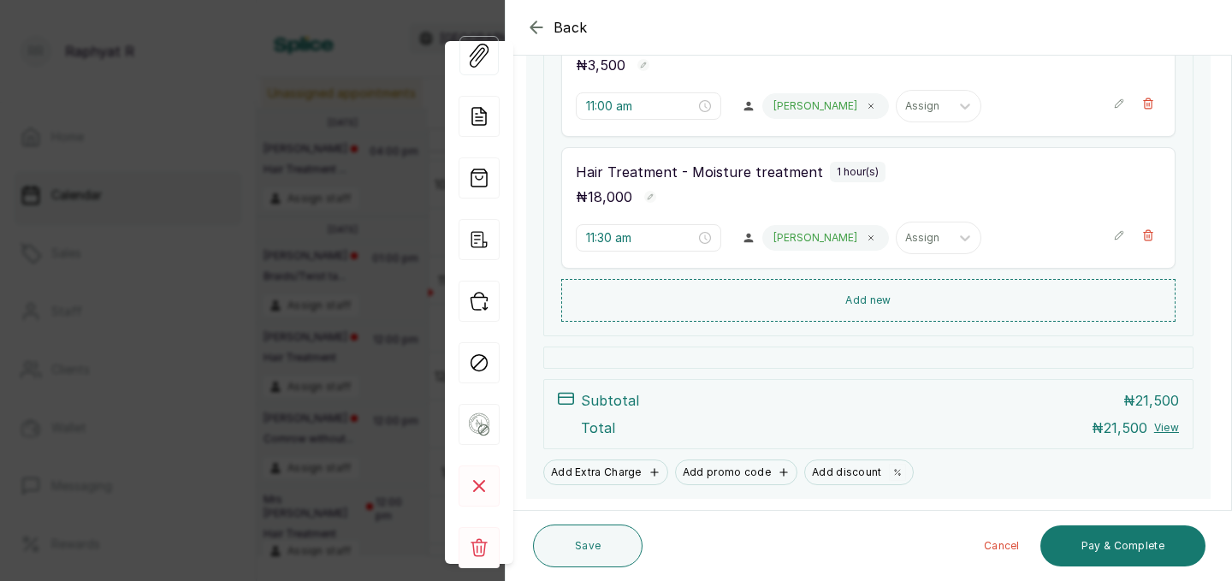
scroll to position [388, 0]
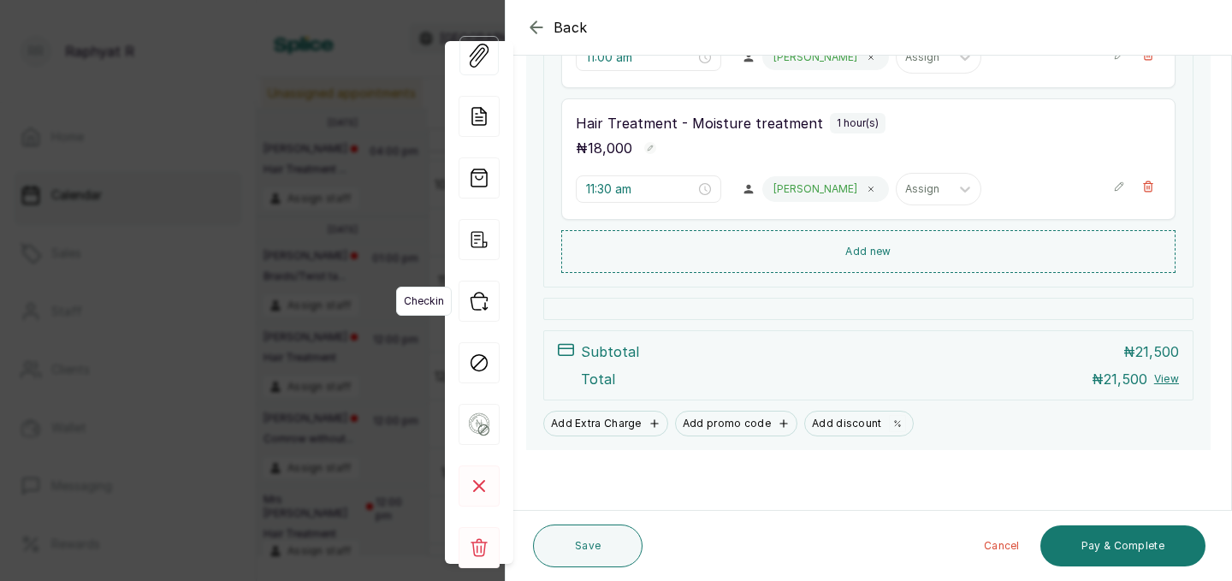
click at [479, 302] on icon "button" at bounding box center [479, 301] width 41 height 41
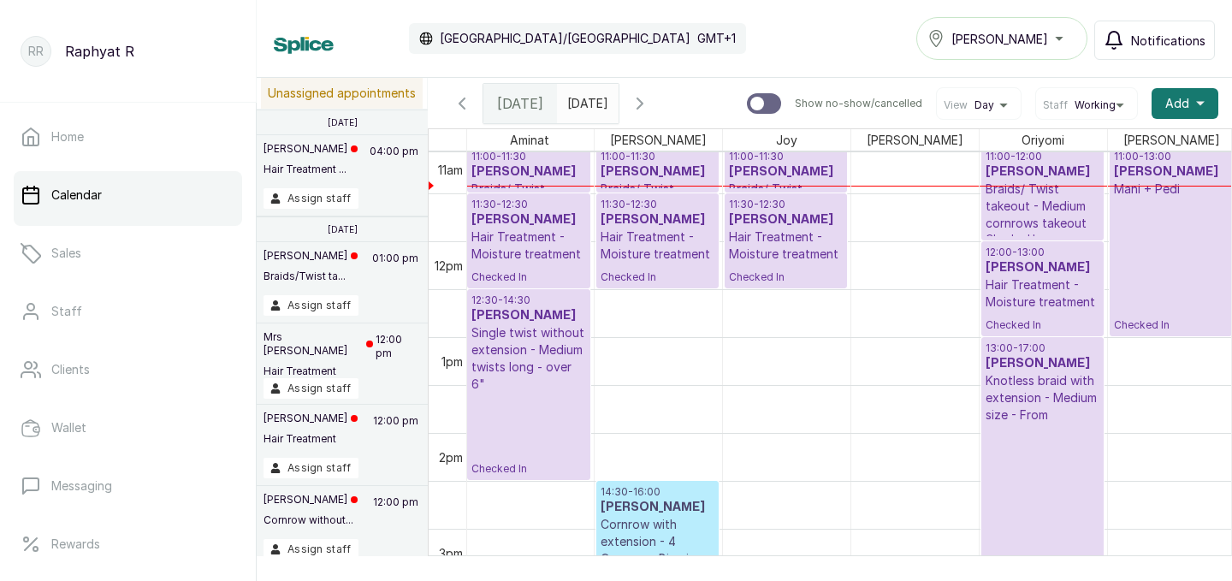
scroll to position [1076, 0]
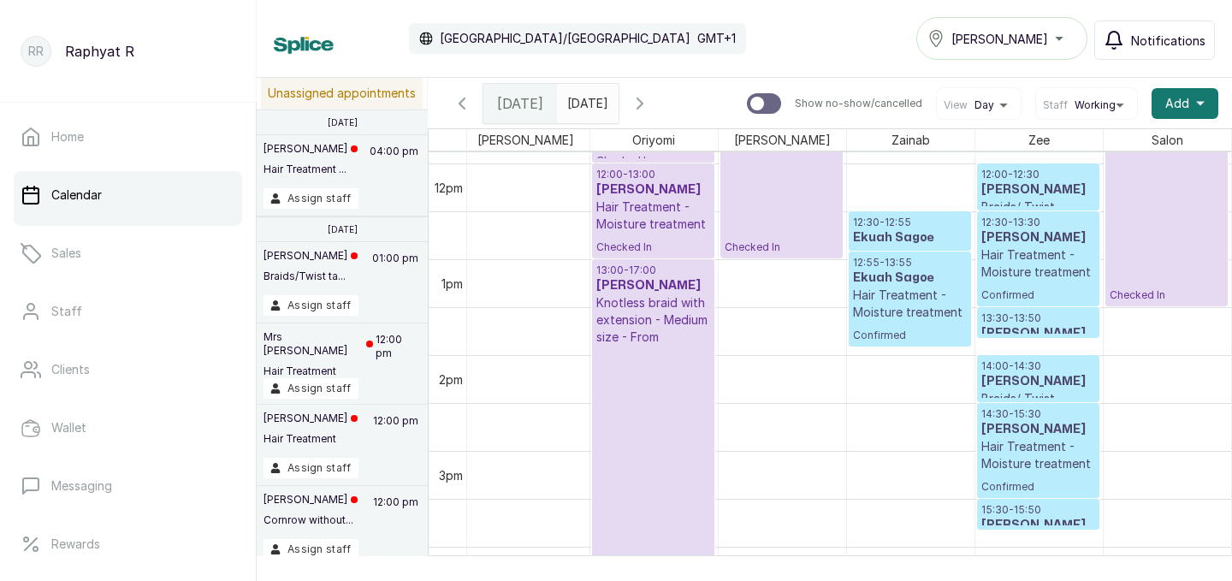
click at [914, 226] on p "12:30 - 12:55" at bounding box center [910, 223] width 114 height 14
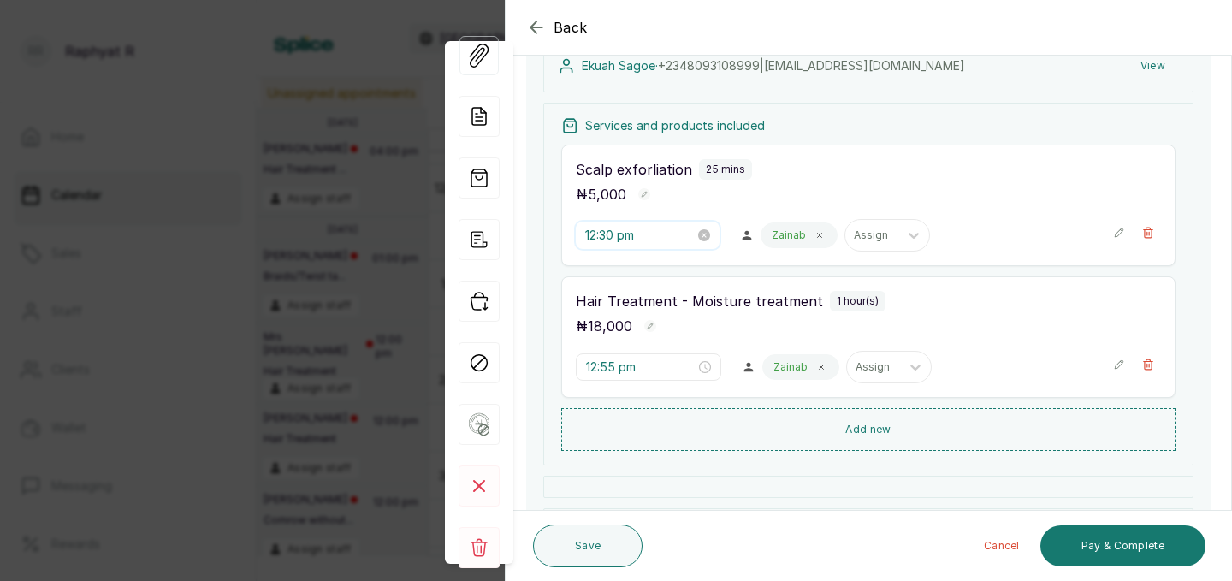
click at [616, 230] on input "12:30 pm" at bounding box center [640, 235] width 110 height 19
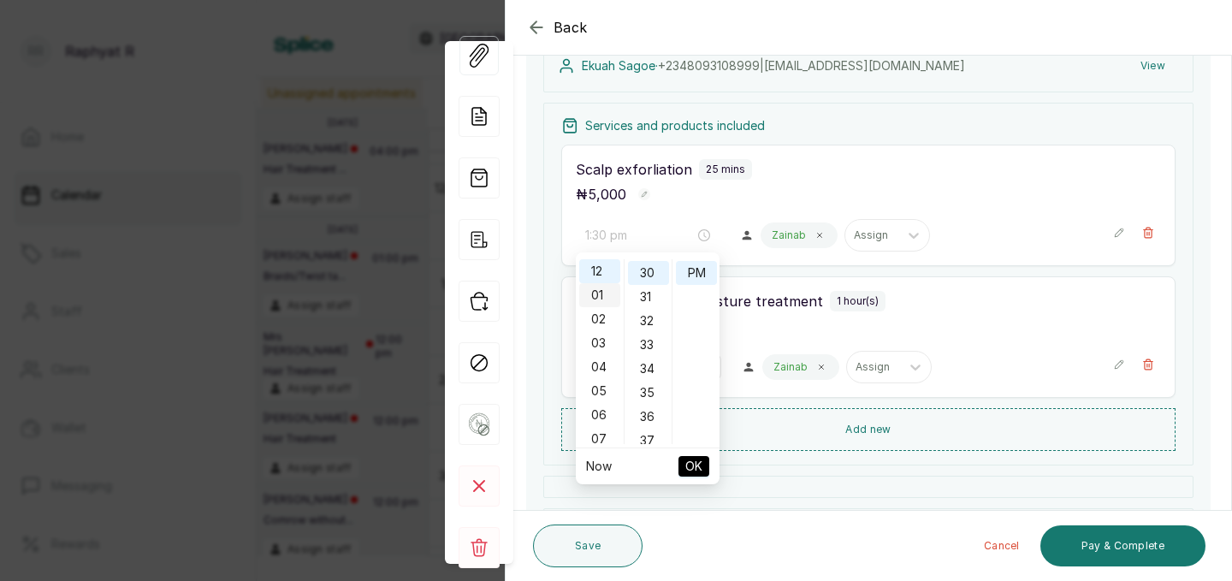
click at [601, 297] on div "01" at bounding box center [599, 295] width 41 height 24
click at [690, 463] on span "OK" at bounding box center [693, 466] width 17 height 33
type input "12:55 pm"
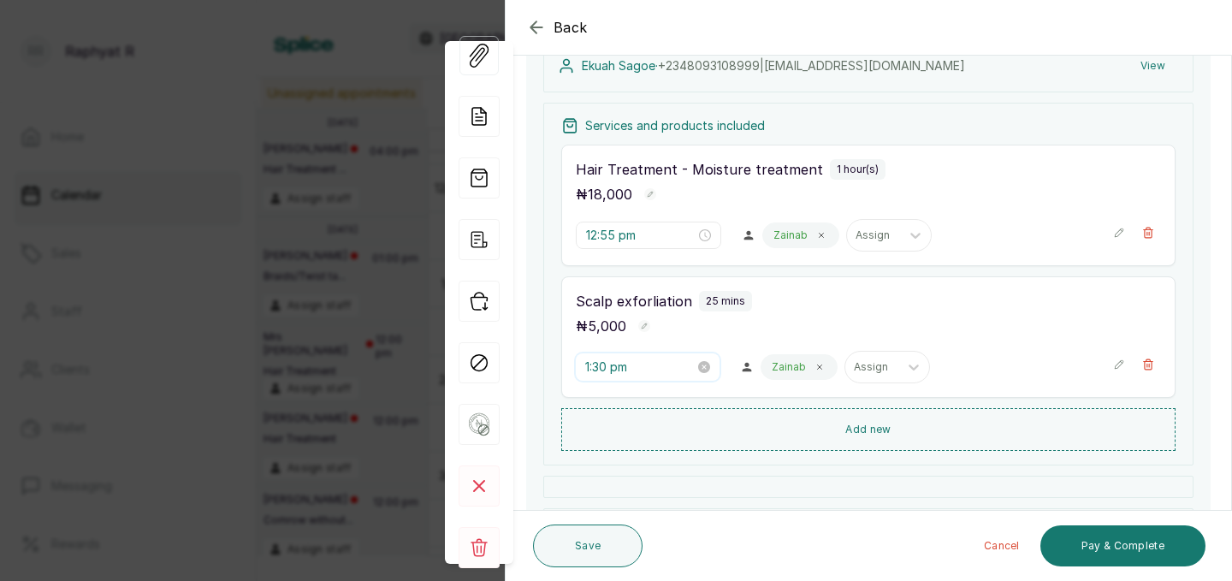
click at [623, 369] on input "1:30 pm" at bounding box center [640, 367] width 110 height 19
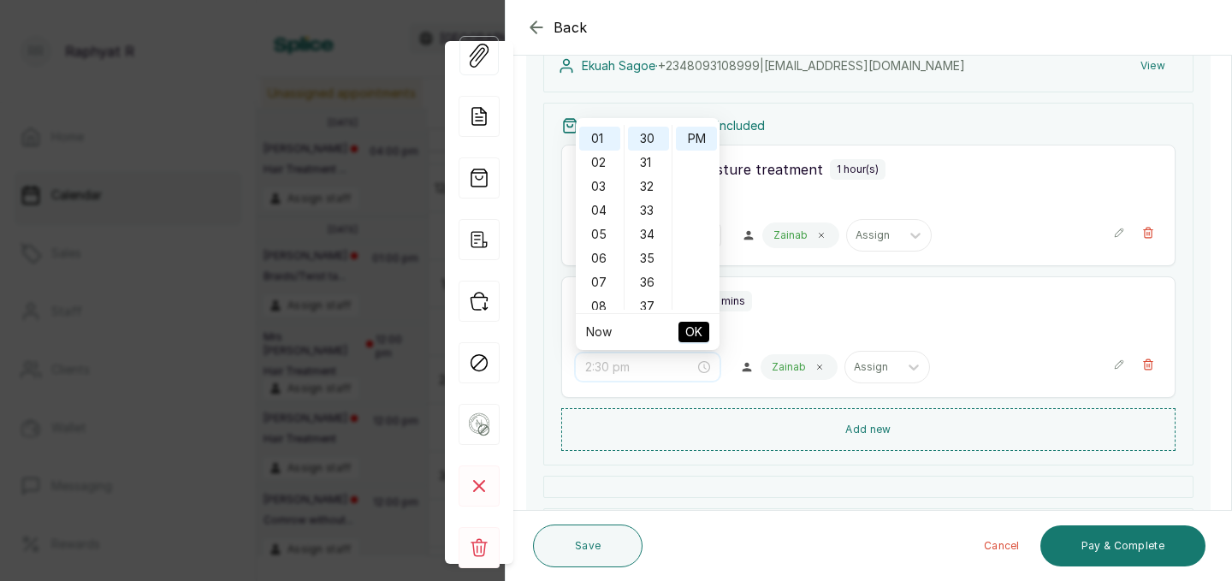
type input "1:30 pm"
click at [537, 205] on div "23 Aug 2025, 01:30 PM Edit Ekuah Sagoe · +234 8093108999 | ekuahsagoe@gmail.com…" at bounding box center [868, 295] width 685 height 666
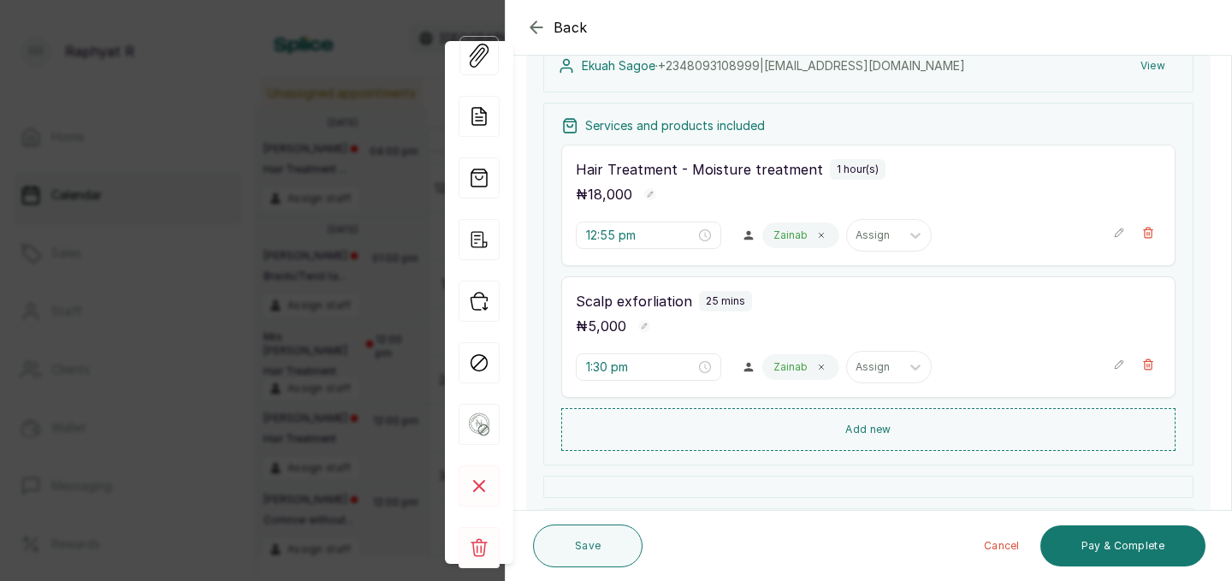
click at [1117, 230] on icon "button" at bounding box center [1119, 233] width 12 height 12
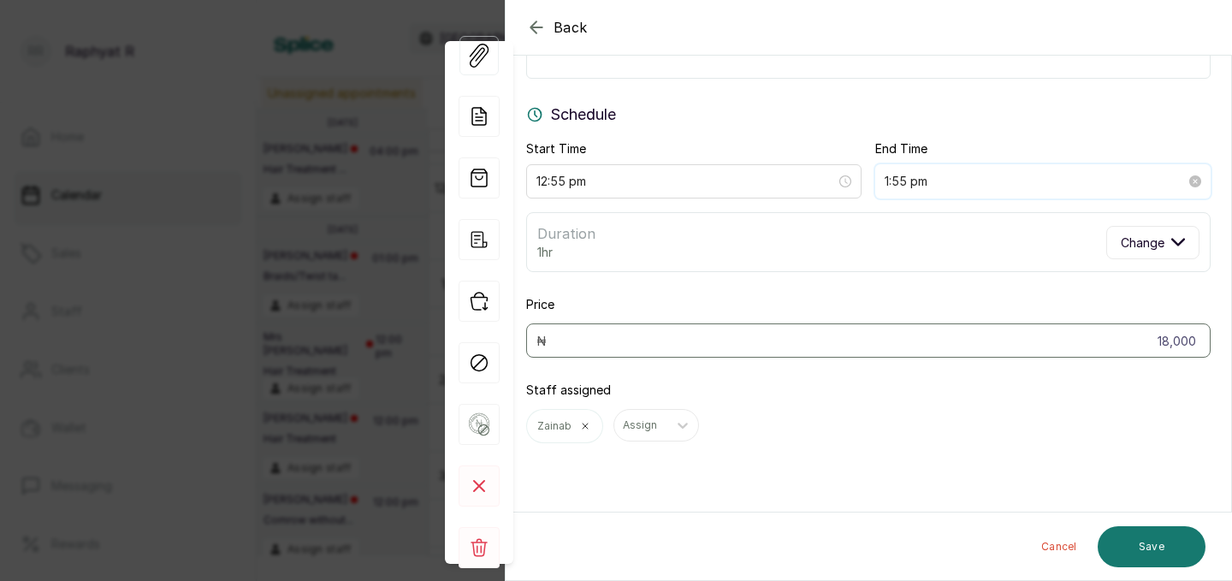
click at [920, 182] on input "1:55 pm" at bounding box center [1035, 181] width 301 height 19
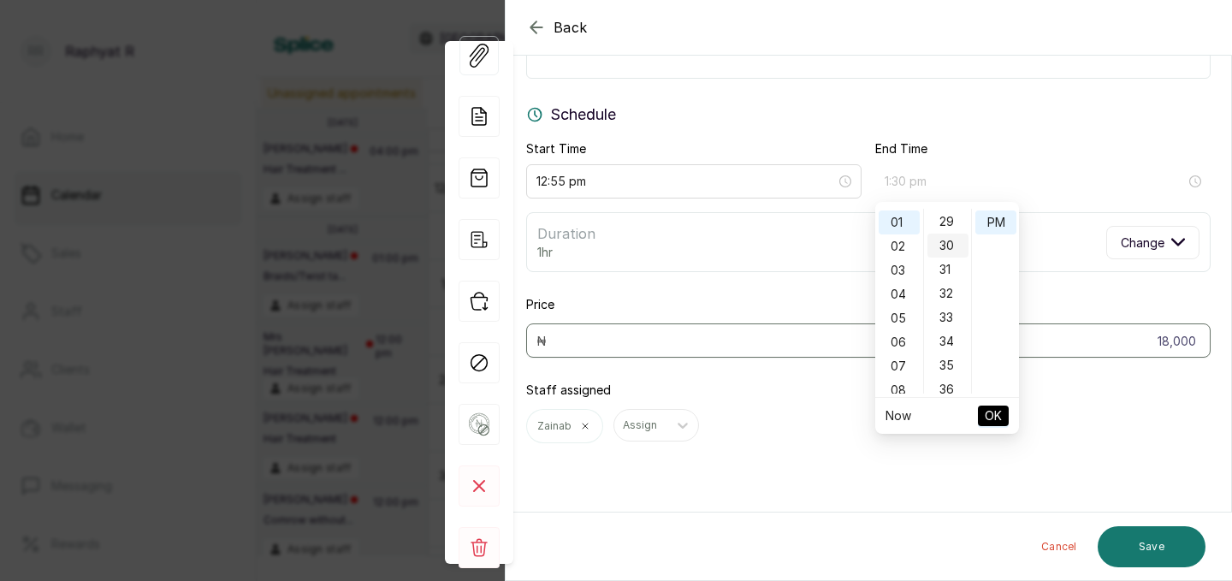
click at [949, 243] on div "30" at bounding box center [948, 246] width 41 height 24
type input "1:30 pm"
click at [988, 409] on span "OK" at bounding box center [993, 416] width 17 height 33
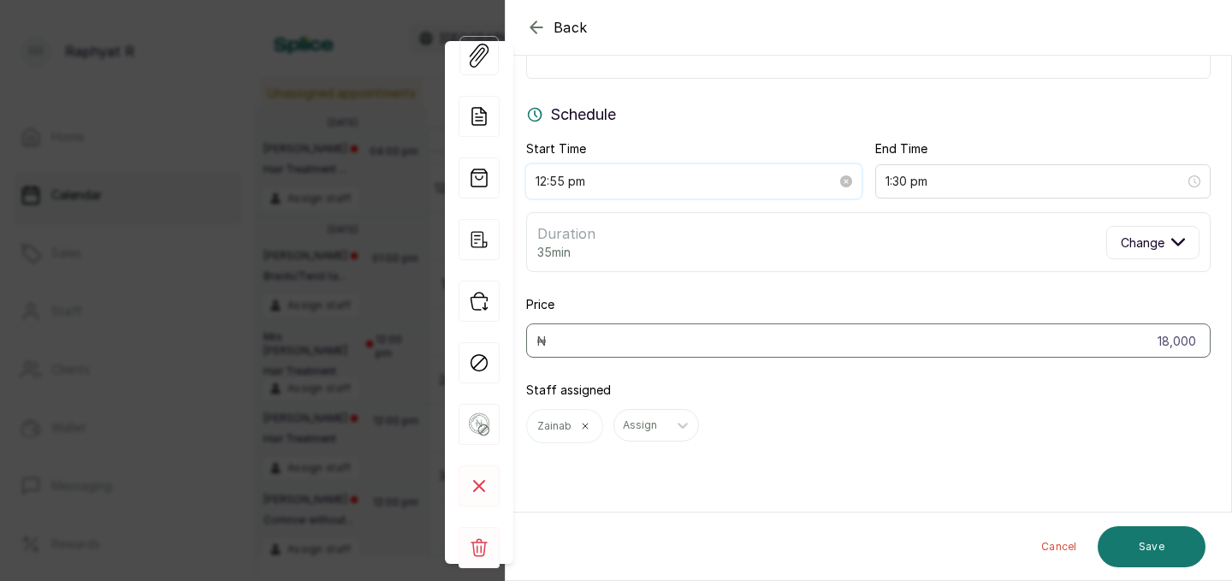
click at [572, 190] on input "12:55 pm" at bounding box center [686, 181] width 301 height 19
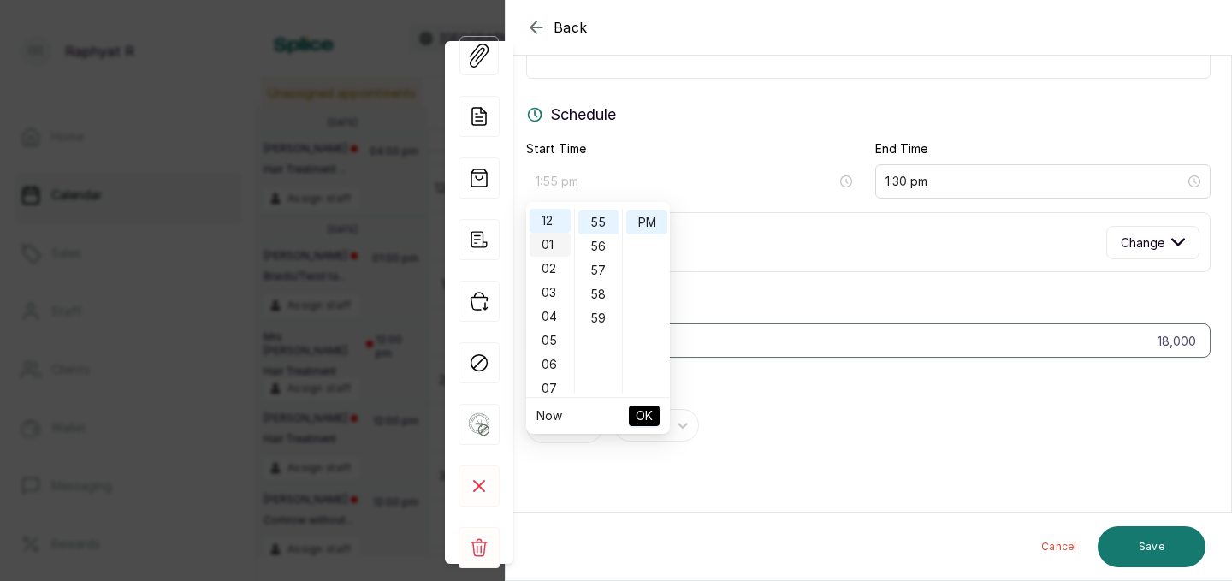
click at [553, 243] on div "01" at bounding box center [550, 245] width 41 height 24
click at [596, 218] on div "30" at bounding box center [598, 218] width 41 height 24
type input "1:30 pm"
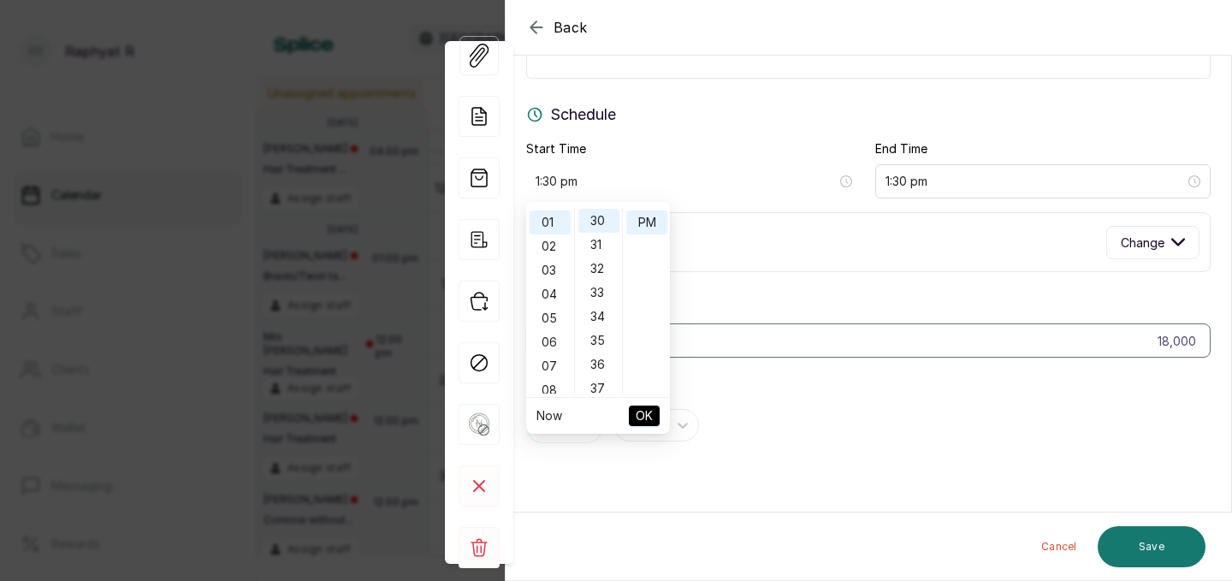
click at [644, 413] on span "OK" at bounding box center [644, 416] width 17 height 33
type input "2:05 pm"
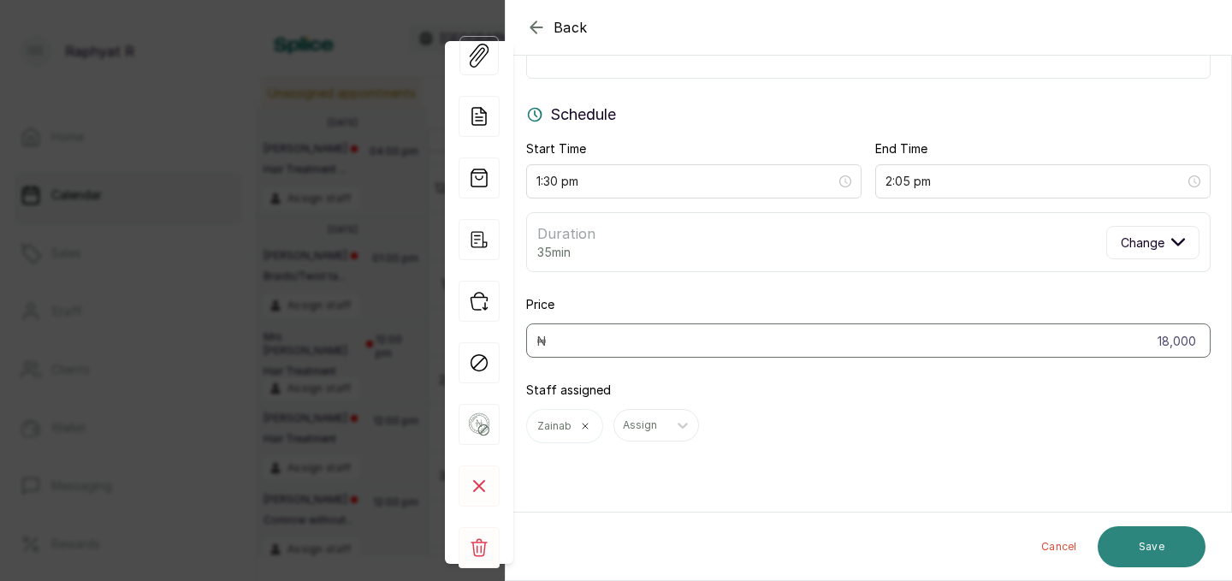
click at [1150, 534] on button "Save" at bounding box center [1152, 546] width 108 height 41
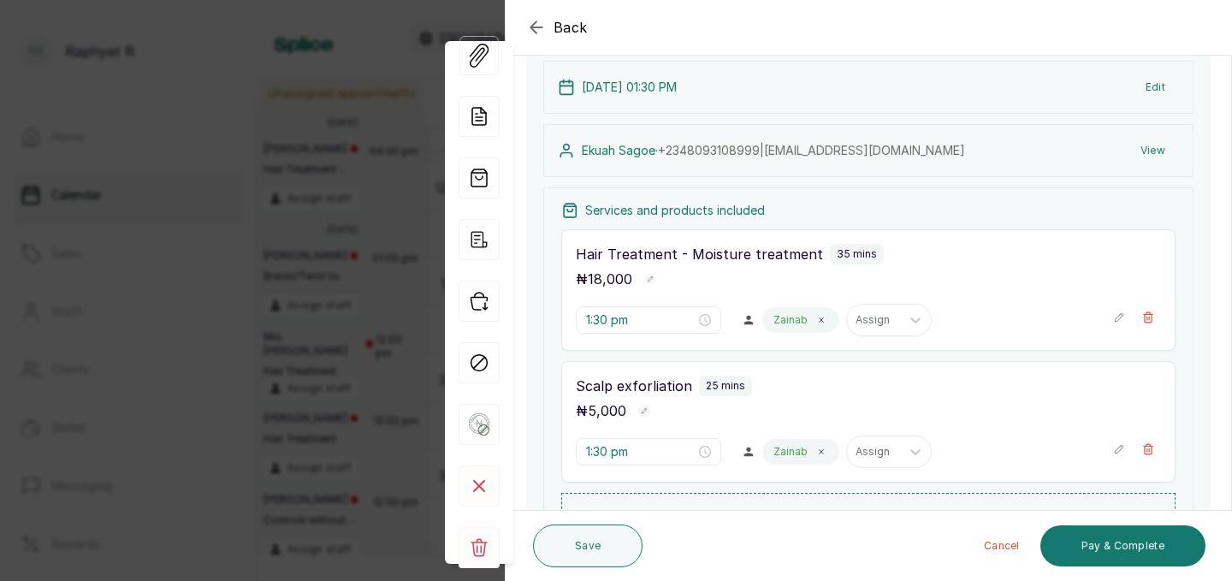
click at [1120, 317] on icon "button" at bounding box center [1119, 317] width 9 height 9
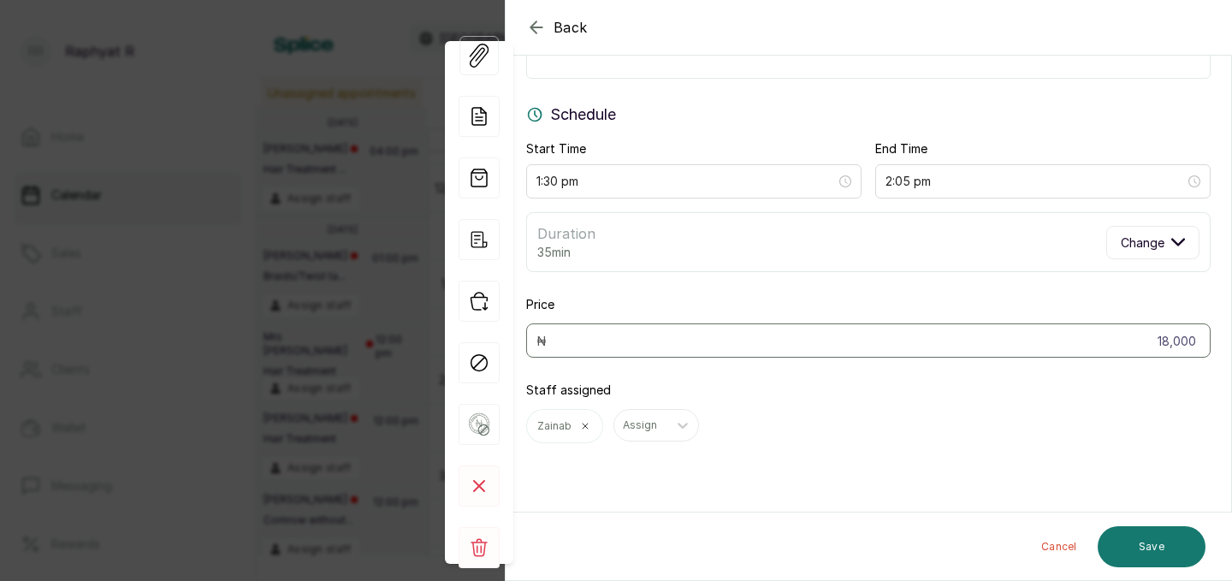
click at [541, 28] on icon "button" at bounding box center [536, 27] width 21 height 21
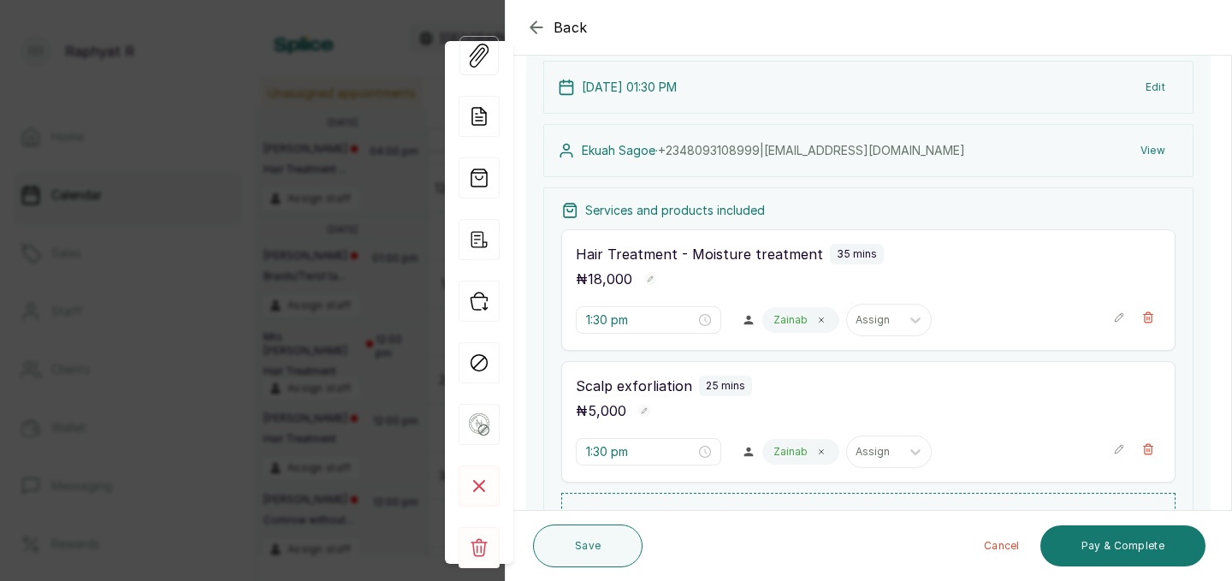
click at [1124, 451] on icon "button" at bounding box center [1119, 449] width 12 height 12
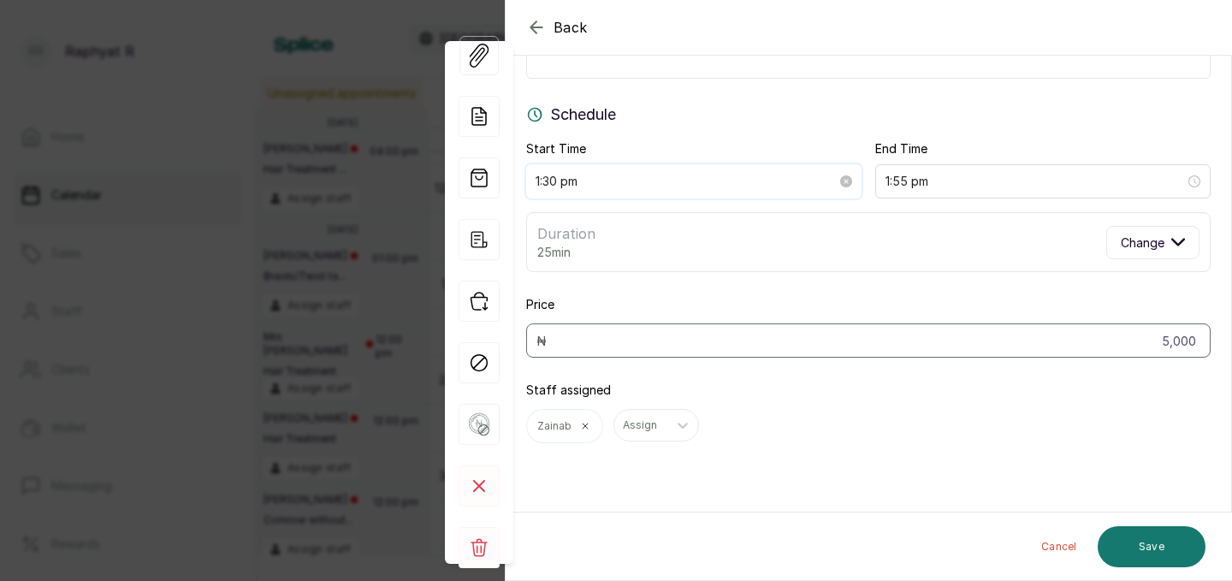
click at [561, 185] on input "1:30 pm" at bounding box center [686, 181] width 301 height 19
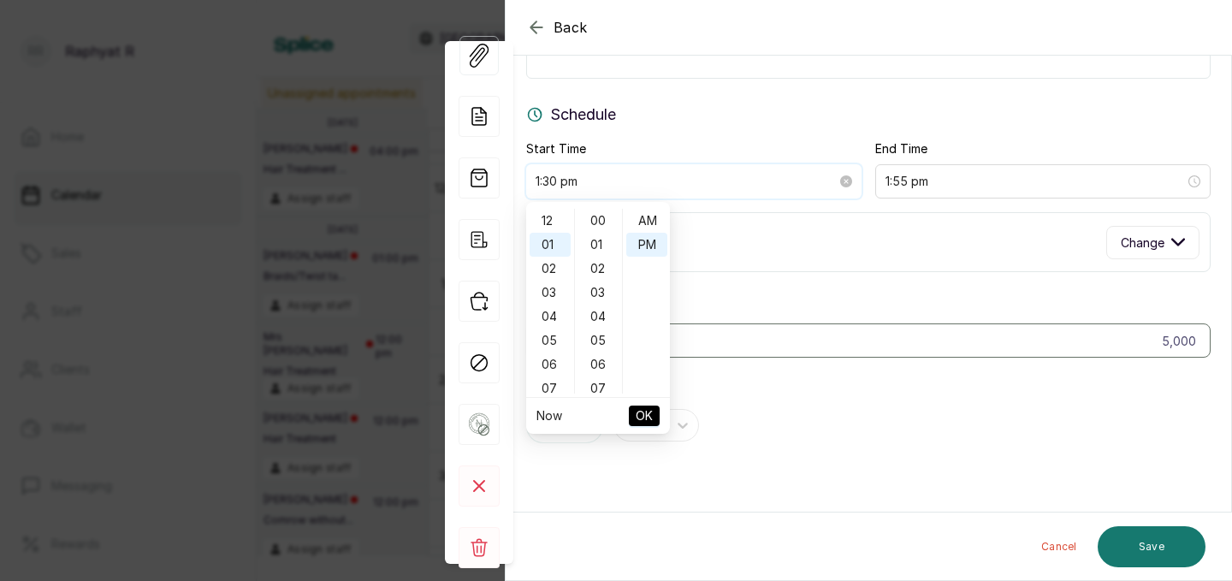
scroll to position [22, 0]
click at [554, 246] on div "02" at bounding box center [550, 246] width 41 height 24
click at [595, 235] on div "05" at bounding box center [598, 237] width 41 height 24
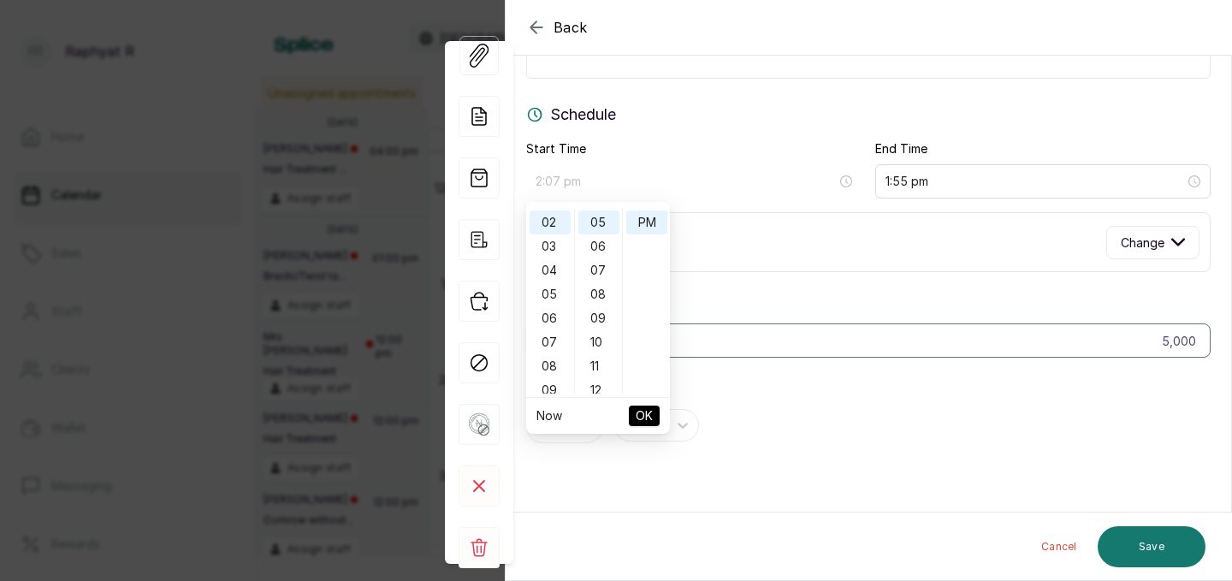
type input "2:05 pm"
click at [648, 411] on span "OK" at bounding box center [644, 416] width 17 height 33
type input "2:30 pm"
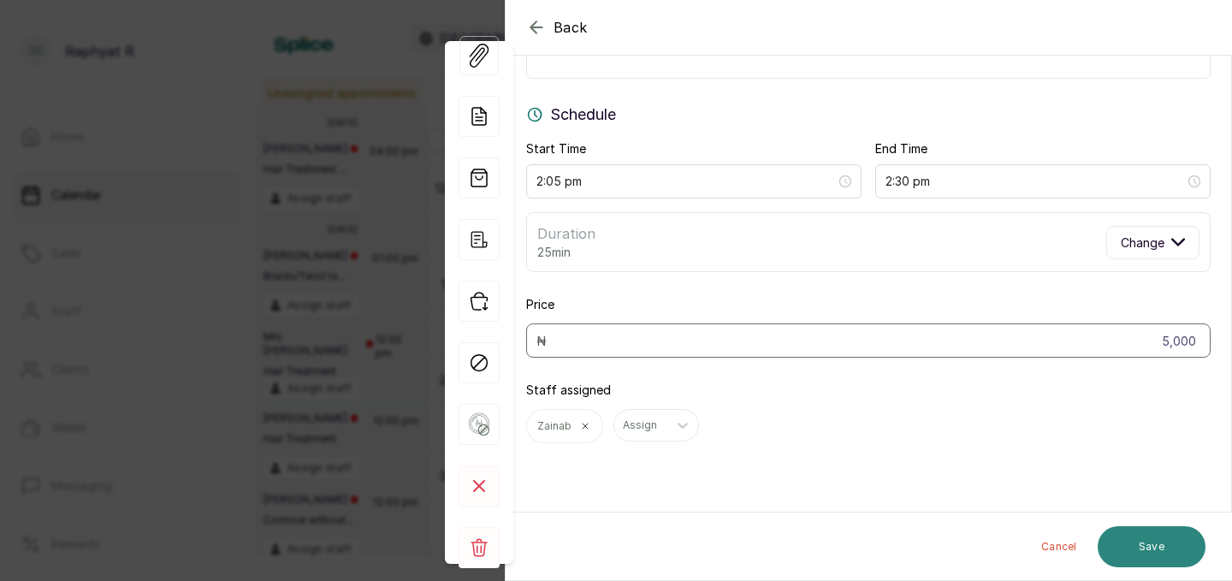
click at [1150, 541] on button "Save" at bounding box center [1152, 546] width 108 height 41
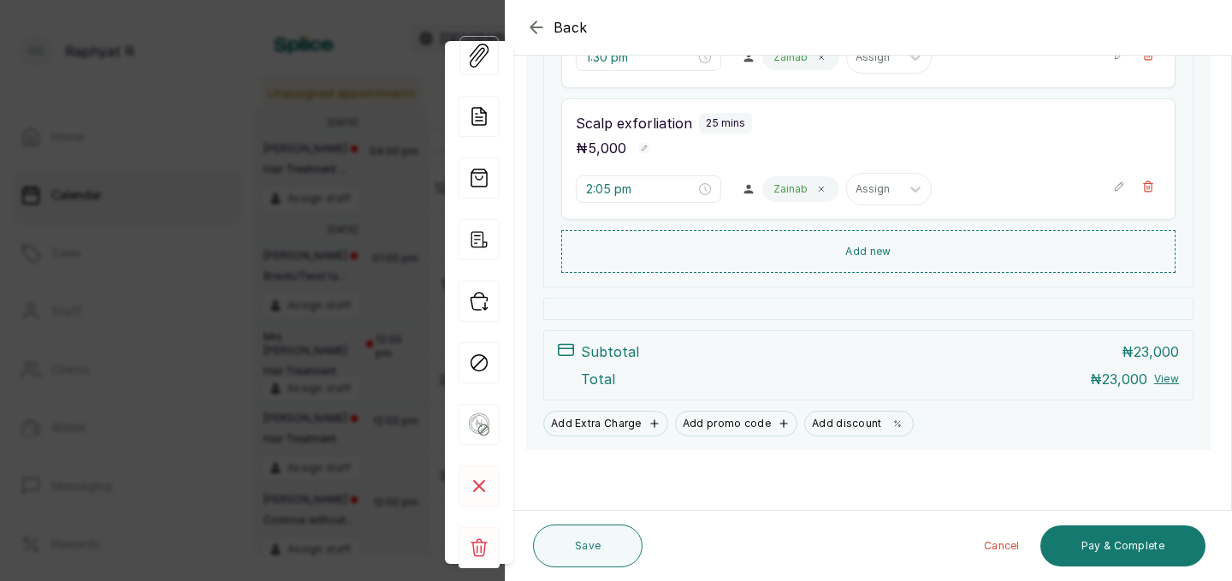
scroll to position [388, 0]
click at [584, 547] on button "Save" at bounding box center [588, 546] width 110 height 43
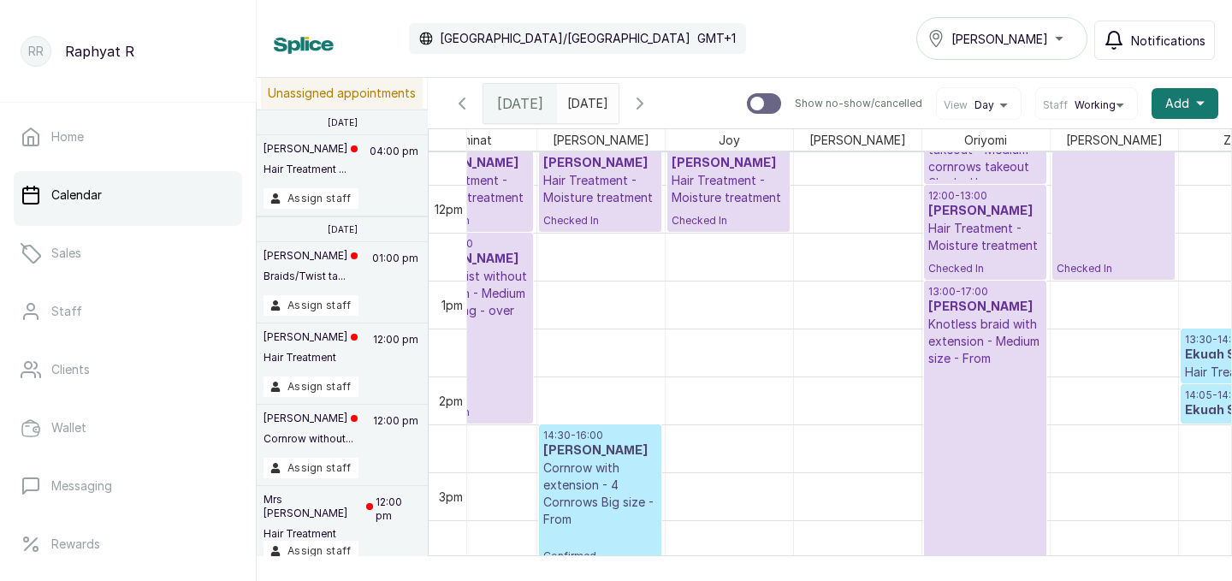
scroll to position [1088, 0]
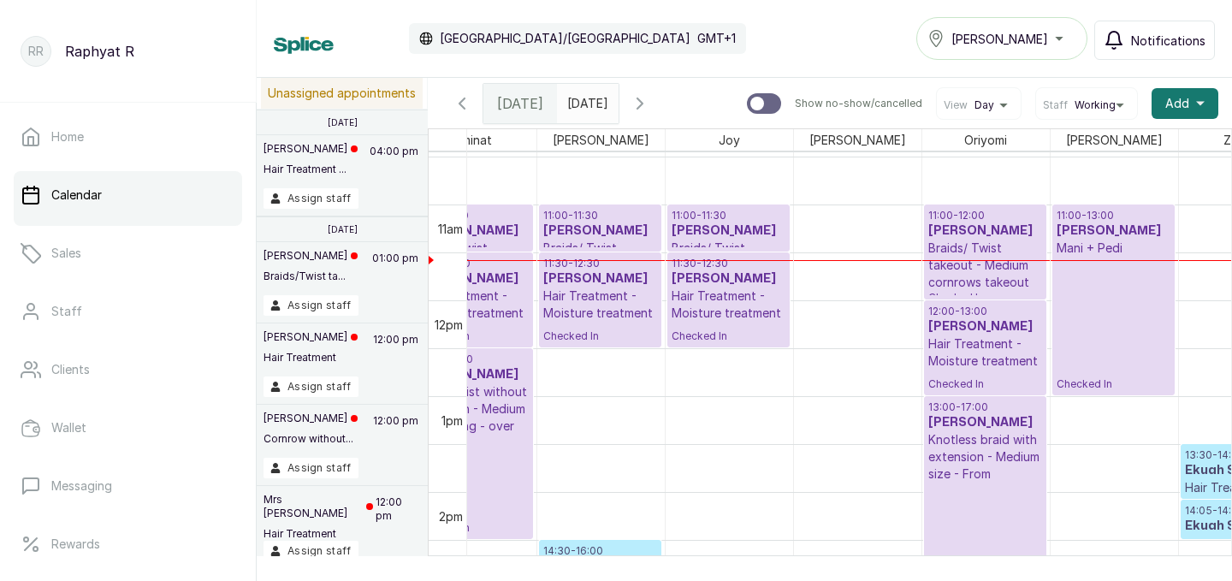
click at [1105, 277] on div "11:00 - 13:00 Onyinyechi Ekeledo Mani + Pedi Checked In" at bounding box center [1114, 300] width 114 height 182
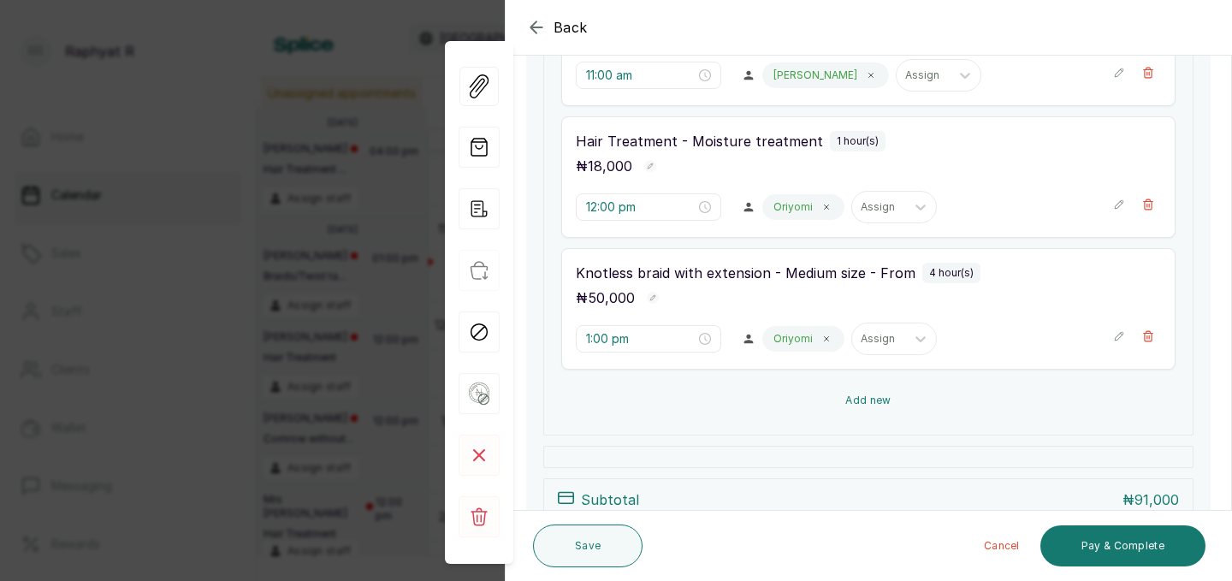
click at [919, 394] on button "Add new" at bounding box center [868, 400] width 614 height 41
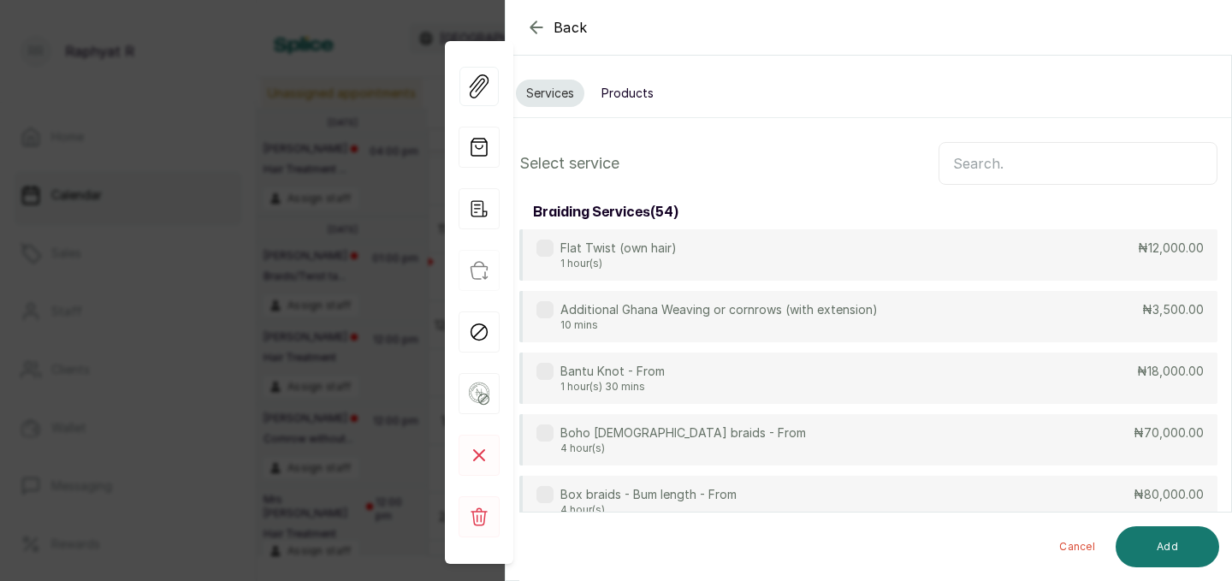
click at [956, 159] on input "text" at bounding box center [1078, 163] width 279 height 43
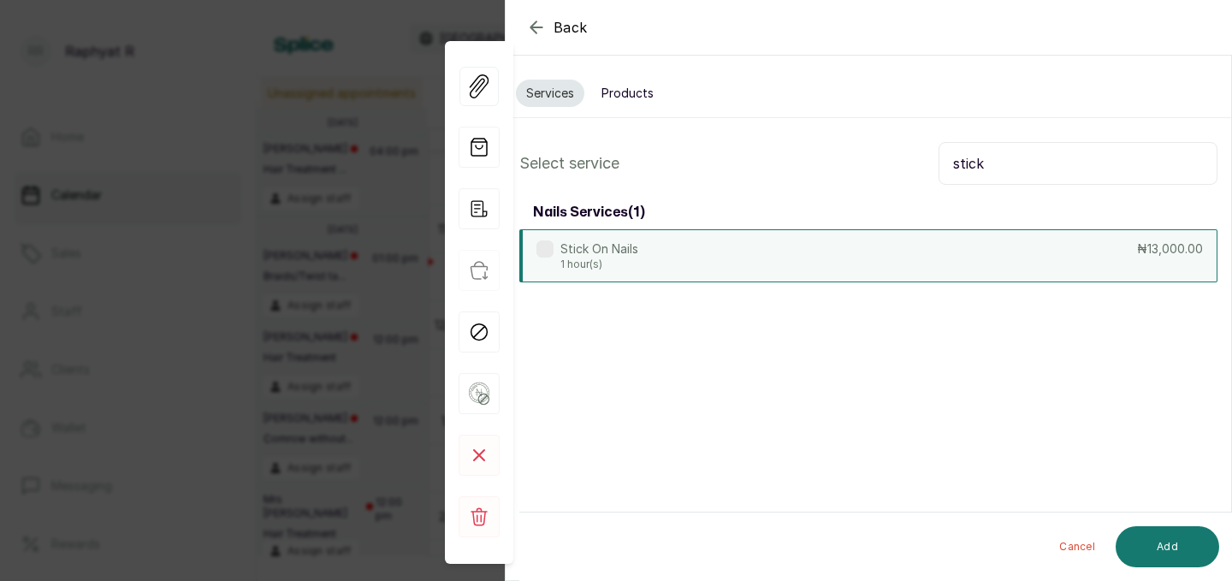
type input "stick"
click at [903, 252] on div "Stick On Nails 1 hour(s) ₦13,000.00" at bounding box center [868, 255] width 698 height 53
click at [1177, 537] on button "Add" at bounding box center [1168, 546] width 104 height 41
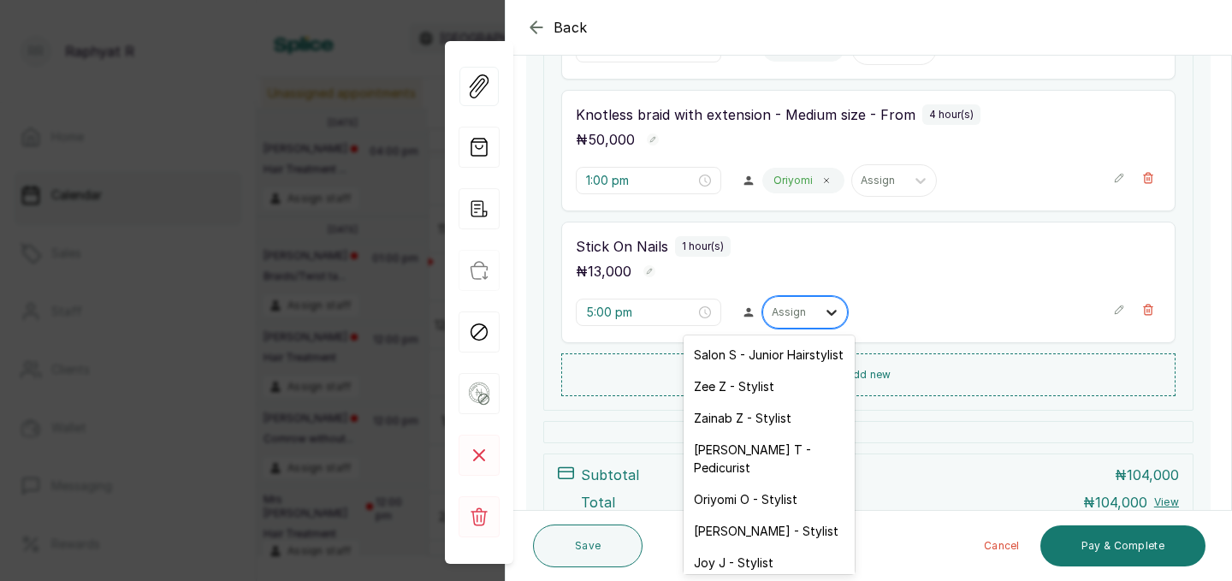
click at [823, 315] on icon at bounding box center [831, 312] width 17 height 17
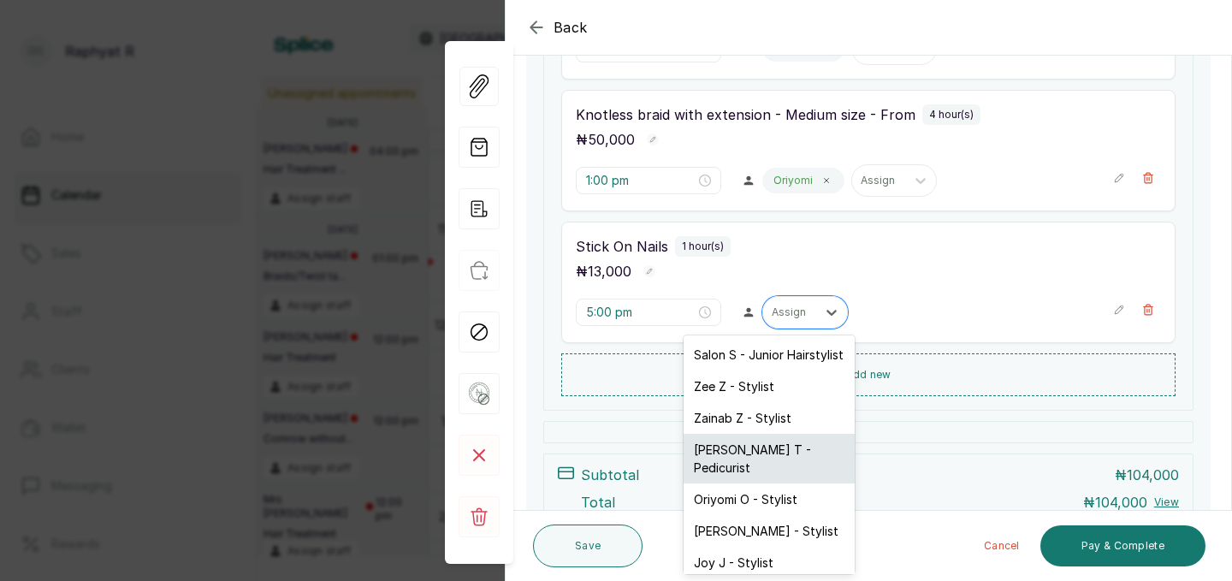
click at [774, 455] on div "Tope T - Pedicurist" at bounding box center [769, 459] width 171 height 50
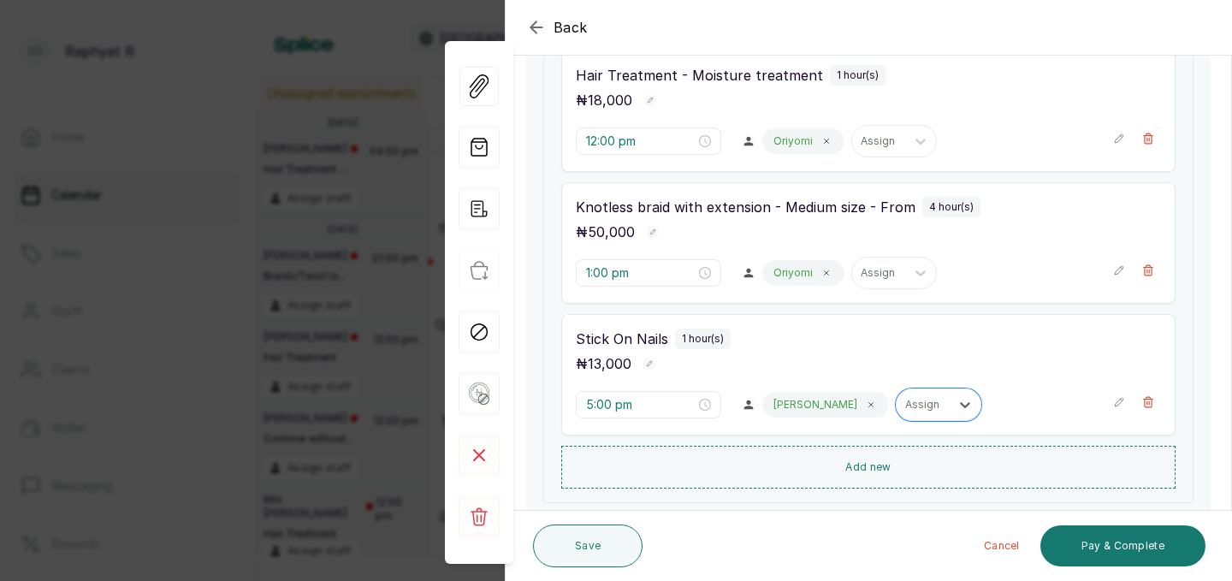
scroll to position [580, 0]
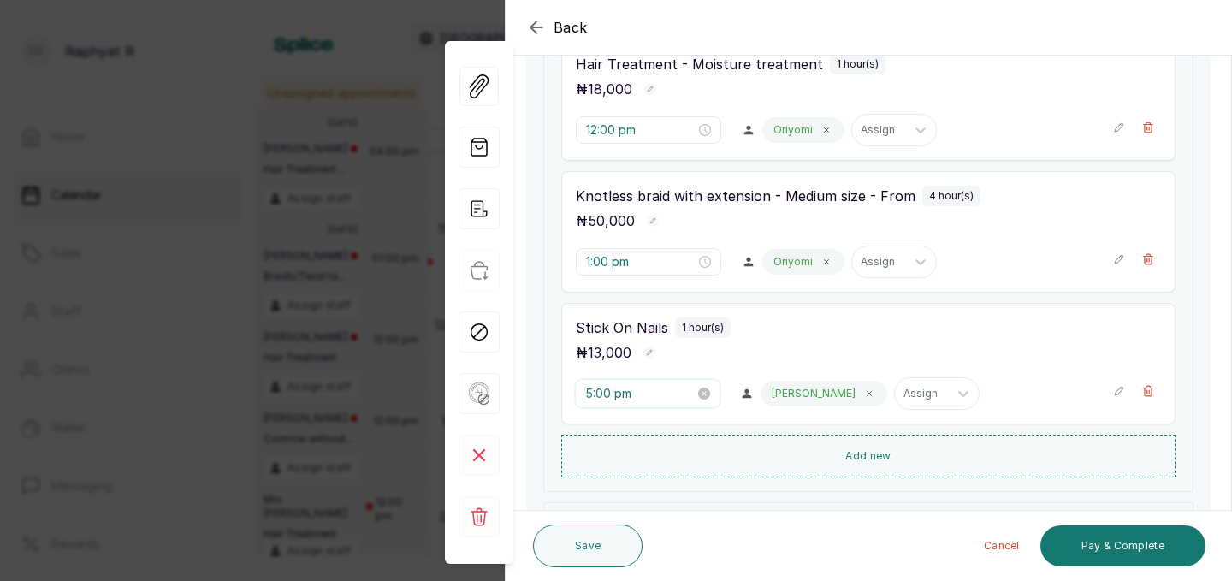
click at [613, 391] on input "5:00 pm" at bounding box center [640, 393] width 110 height 19
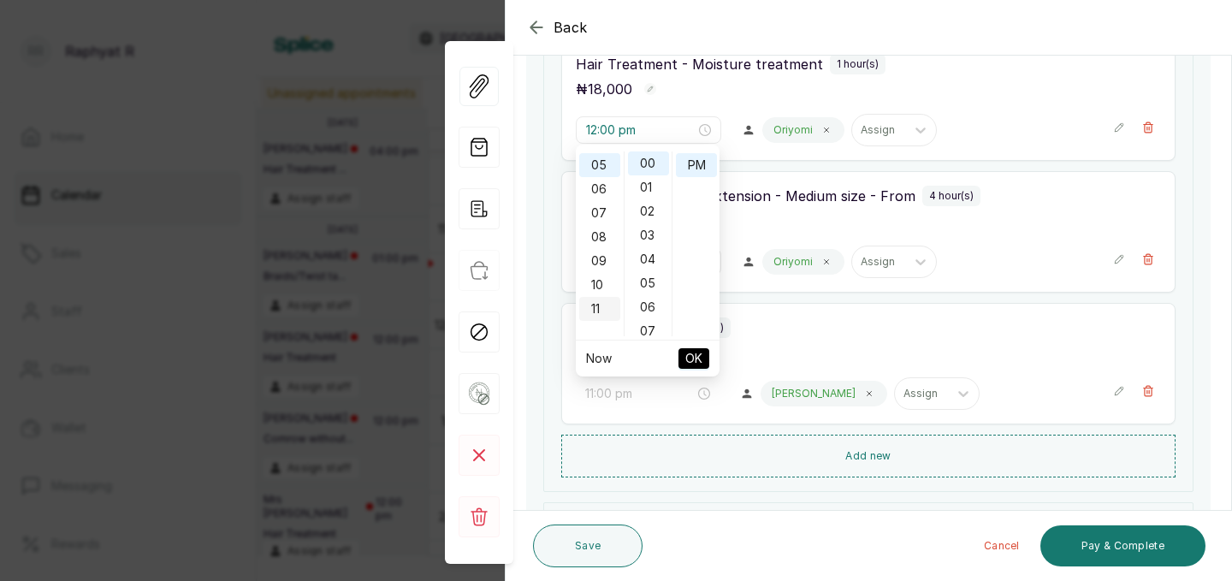
click at [596, 306] on div "11" at bounding box center [599, 309] width 41 height 24
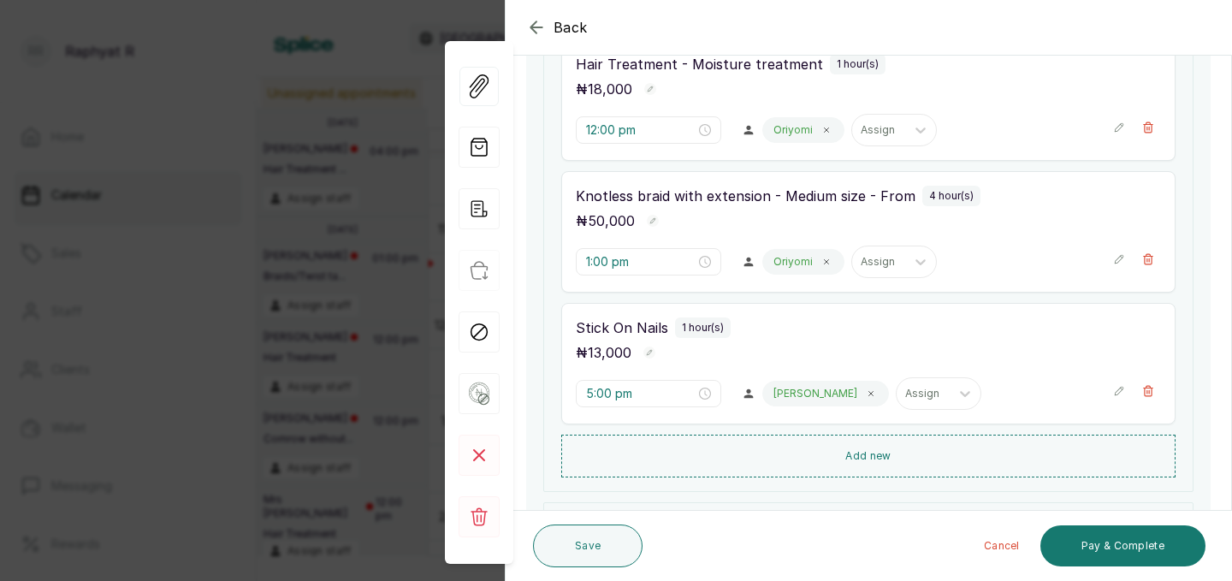
click at [545, 348] on div "Services and products included Braids/ Twist takeout - Medium cornrows takeout …" at bounding box center [868, 113] width 650 height 758
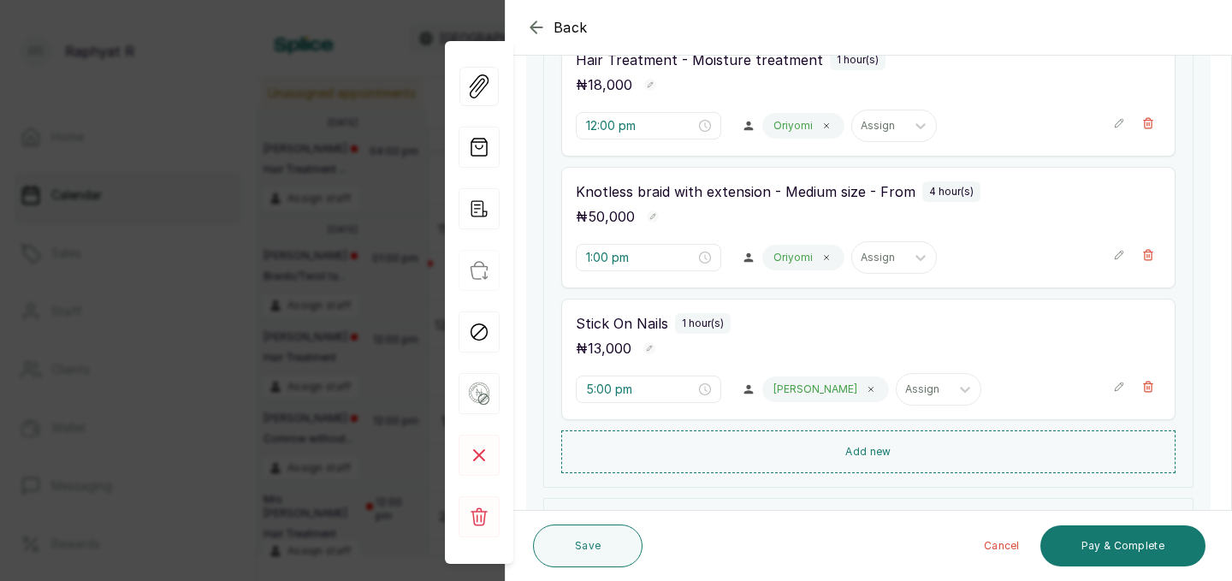
scroll to position [587, 0]
click at [604, 385] on input "5:00 pm" at bounding box center [640, 386] width 110 height 19
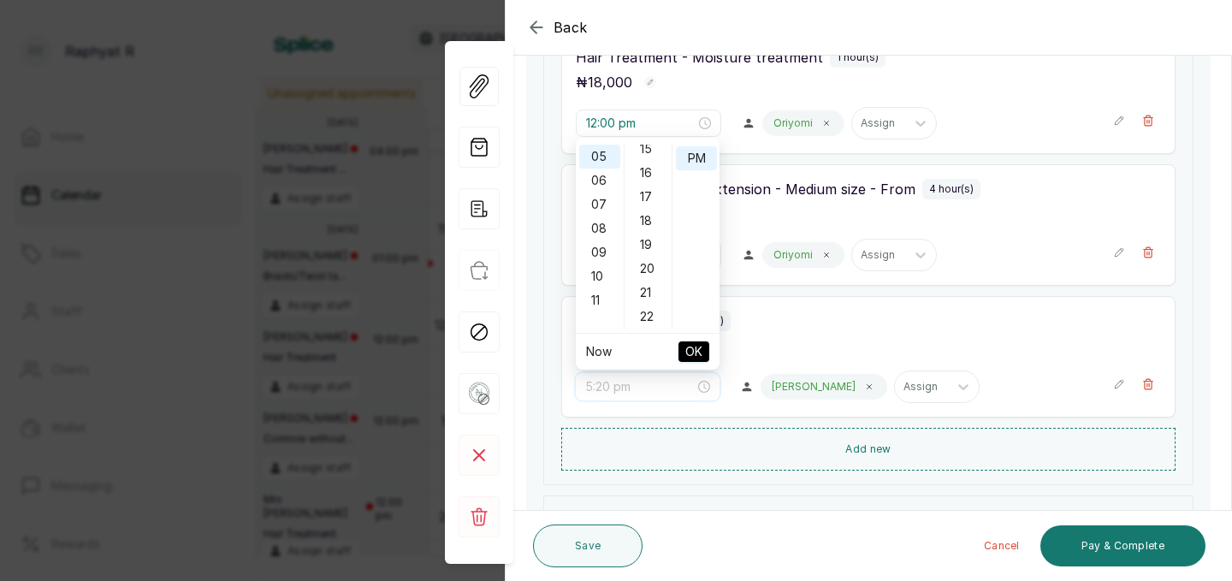
scroll to position [372, 0]
click at [597, 304] on div "11" at bounding box center [599, 300] width 41 height 24
click at [644, 274] on div "30" at bounding box center [648, 274] width 41 height 24
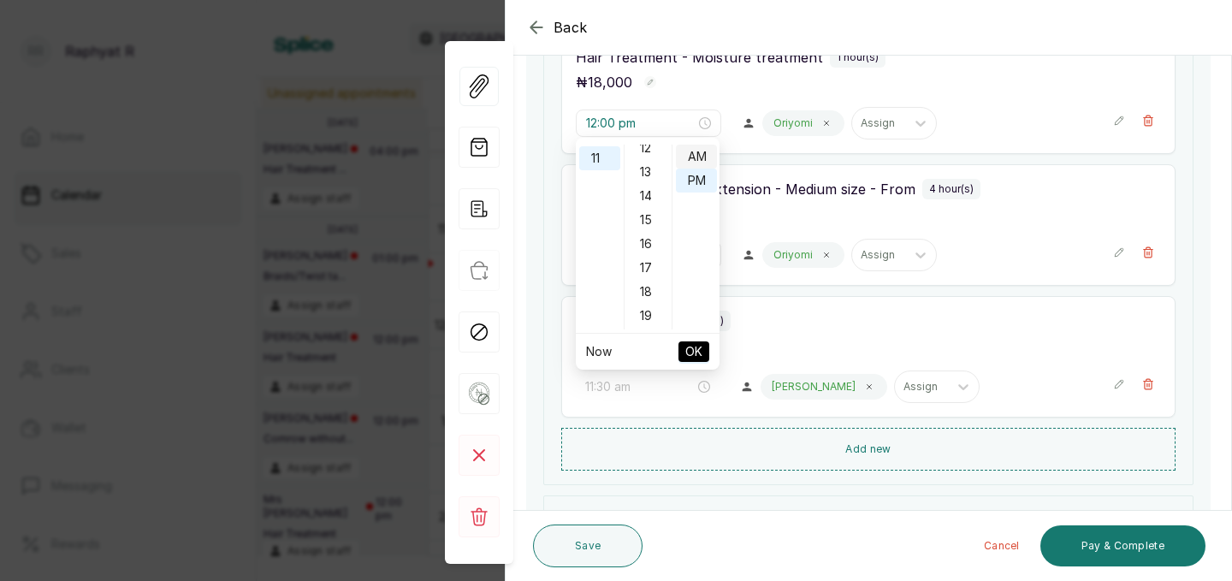
click at [699, 151] on div "AM" at bounding box center [696, 157] width 41 height 24
click at [649, 157] on div "30" at bounding box center [648, 160] width 41 height 24
click at [646, 155] on div "30" at bounding box center [648, 160] width 41 height 24
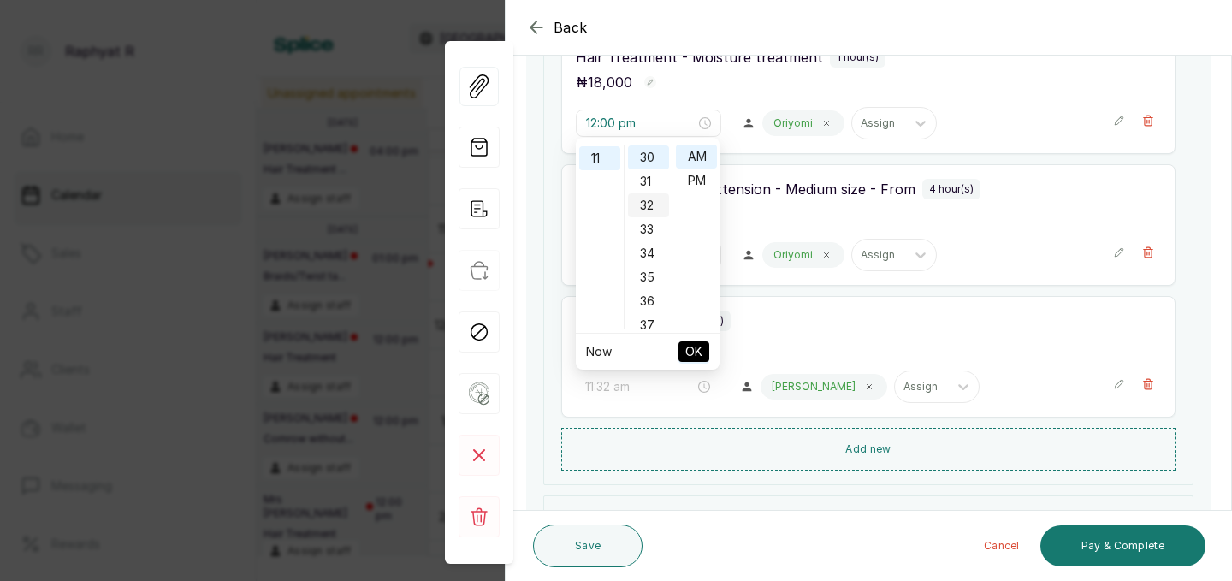
type input "11:30 am"
click at [693, 347] on span "OK" at bounding box center [693, 351] width 17 height 33
type input "11:30 am"
type input "12:00 pm"
type input "1:00 pm"
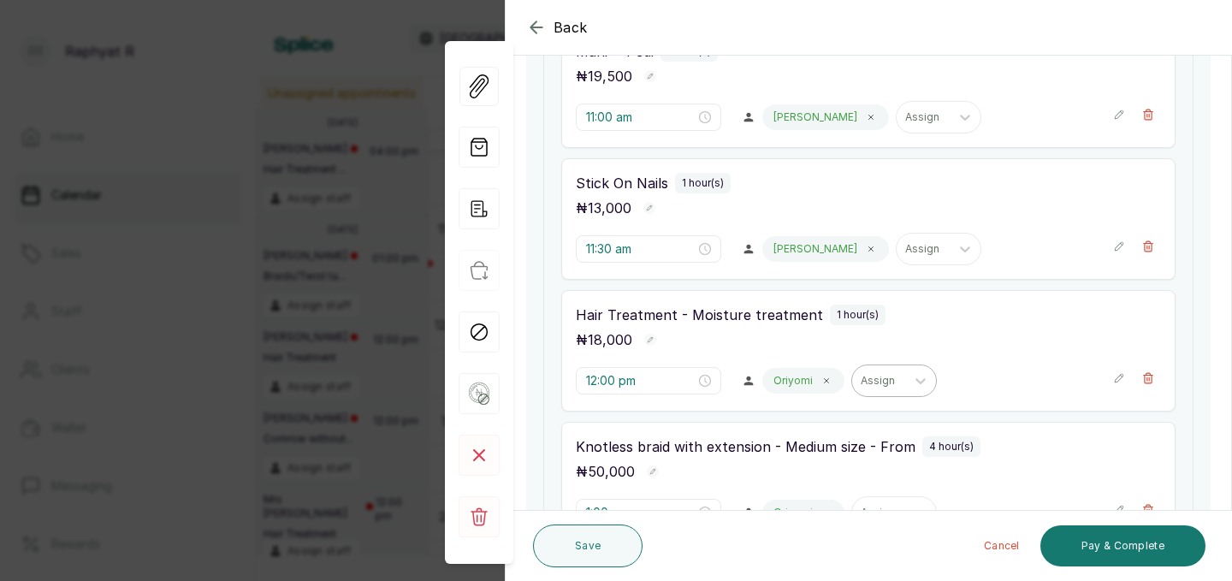
scroll to position [466, 0]
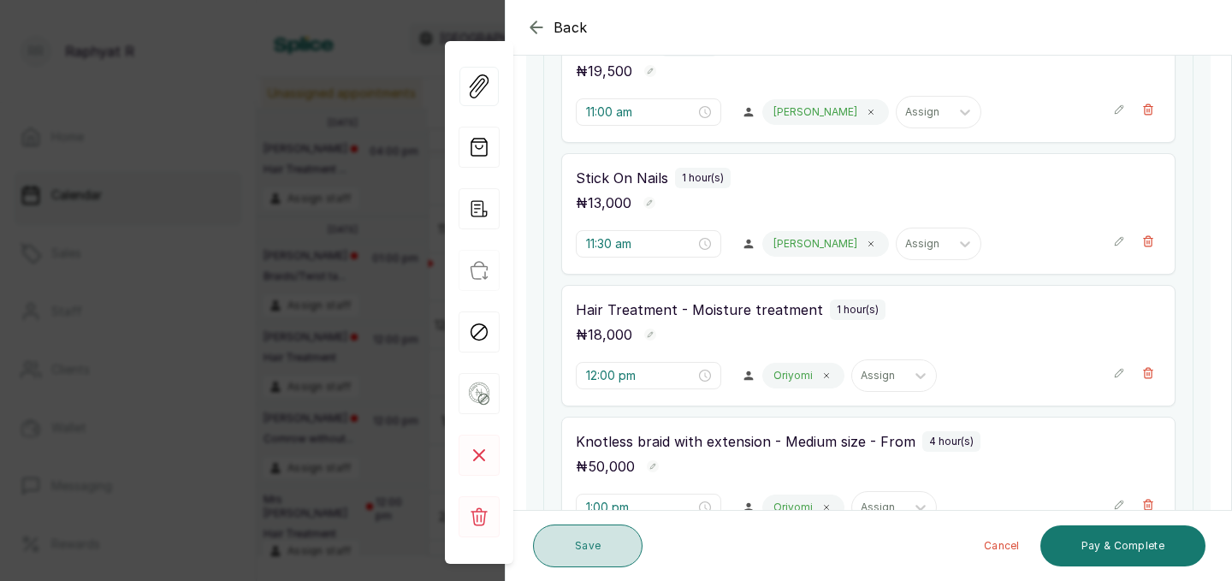
click at [589, 535] on button "Save" at bounding box center [588, 546] width 110 height 43
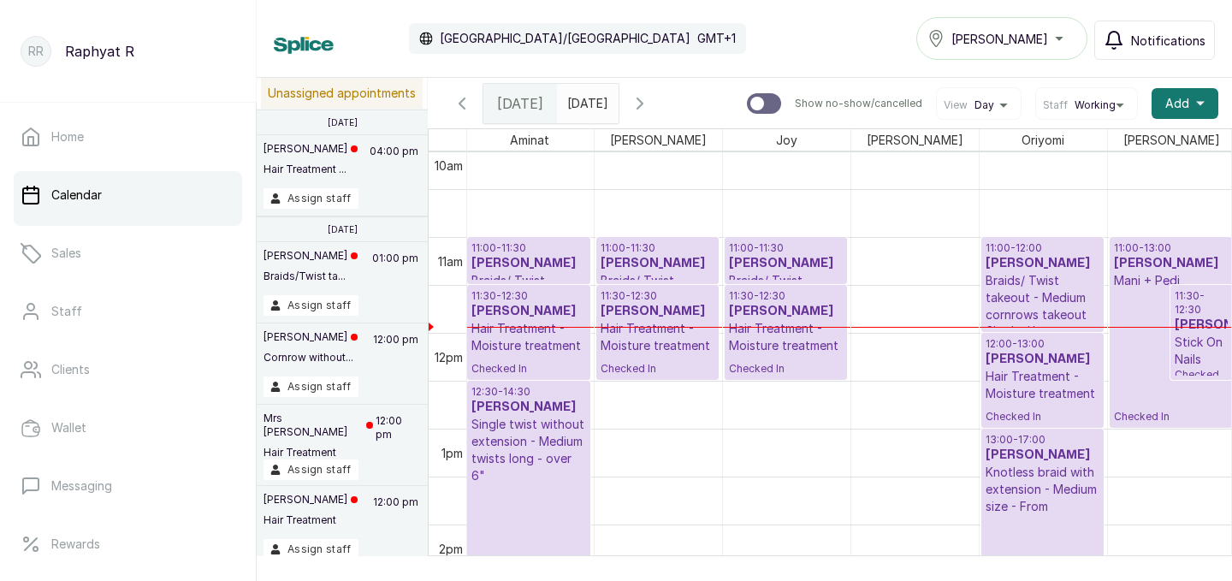
scroll to position [0, 391]
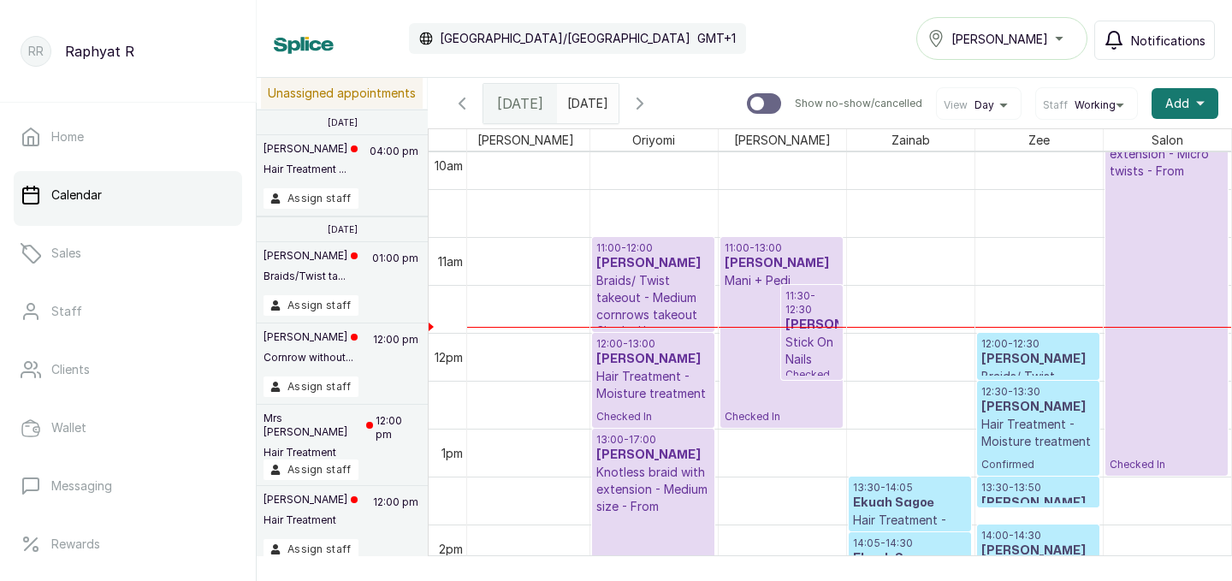
click at [1197, 255] on div "09:30 - 13:30 Aisosa Urhoghide Single twist without extension - Micro twists - …" at bounding box center [1167, 285] width 115 height 374
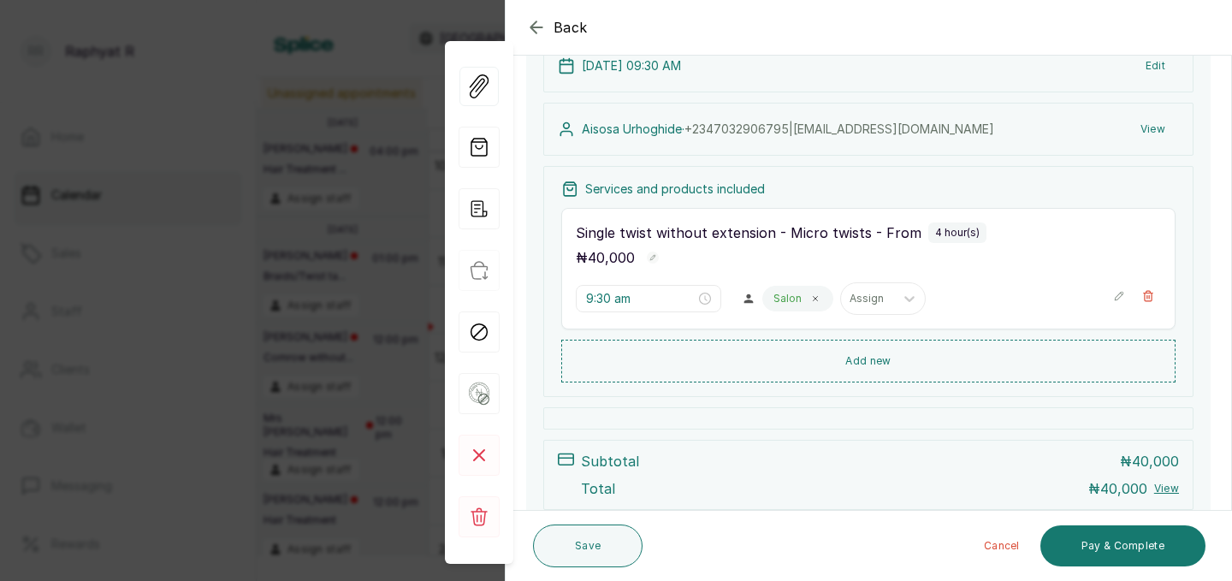
scroll to position [147, 0]
click at [527, 27] on icon "button" at bounding box center [536, 27] width 21 height 21
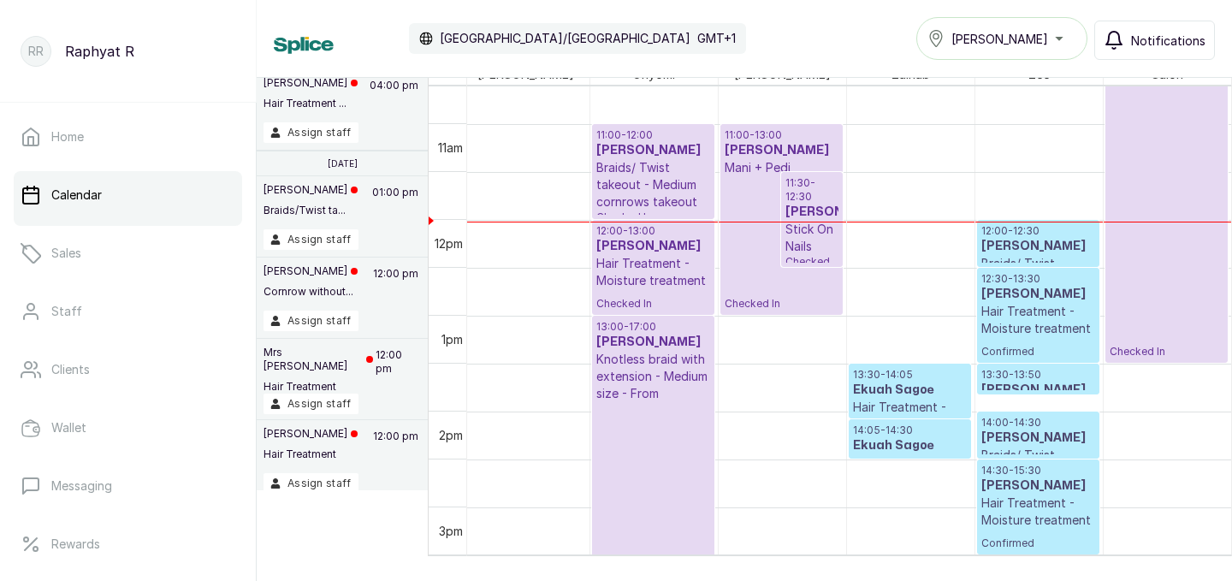
scroll to position [1017, 0]
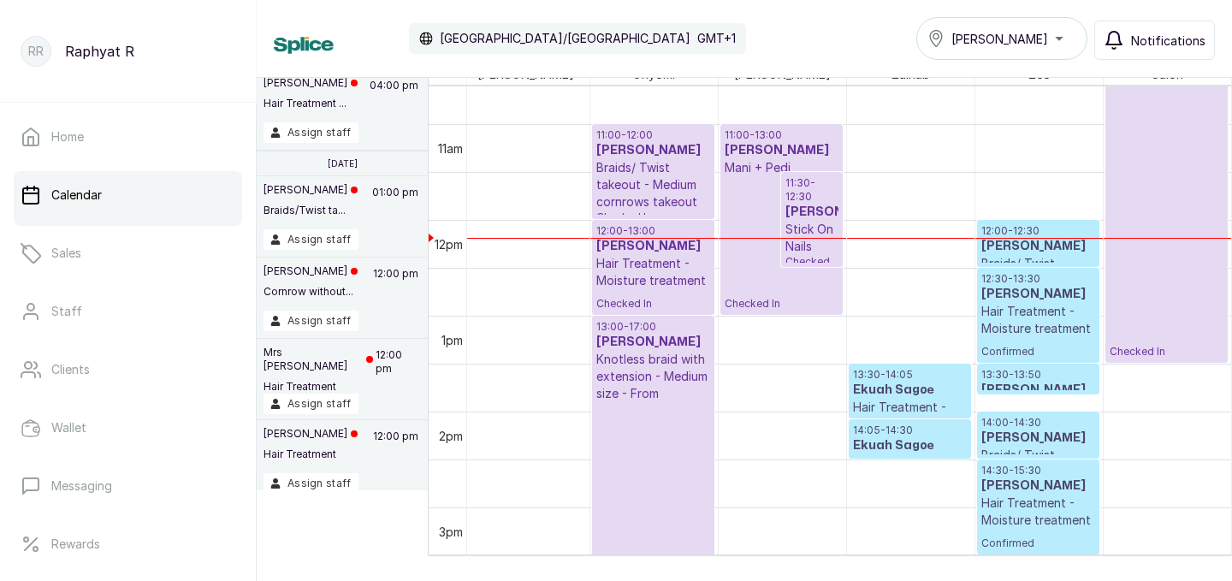
click at [714, 54] on div "Calendar Africa/Lagos GMT+1 Tasala Ikoyi Notifications" at bounding box center [744, 38] width 941 height 43
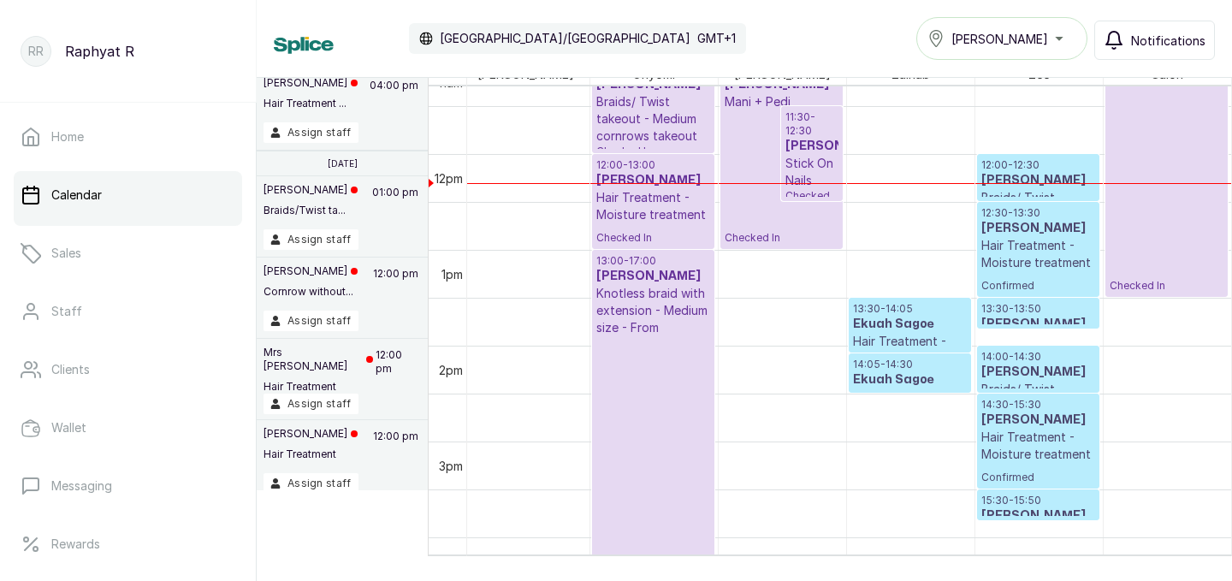
scroll to position [1083, 0]
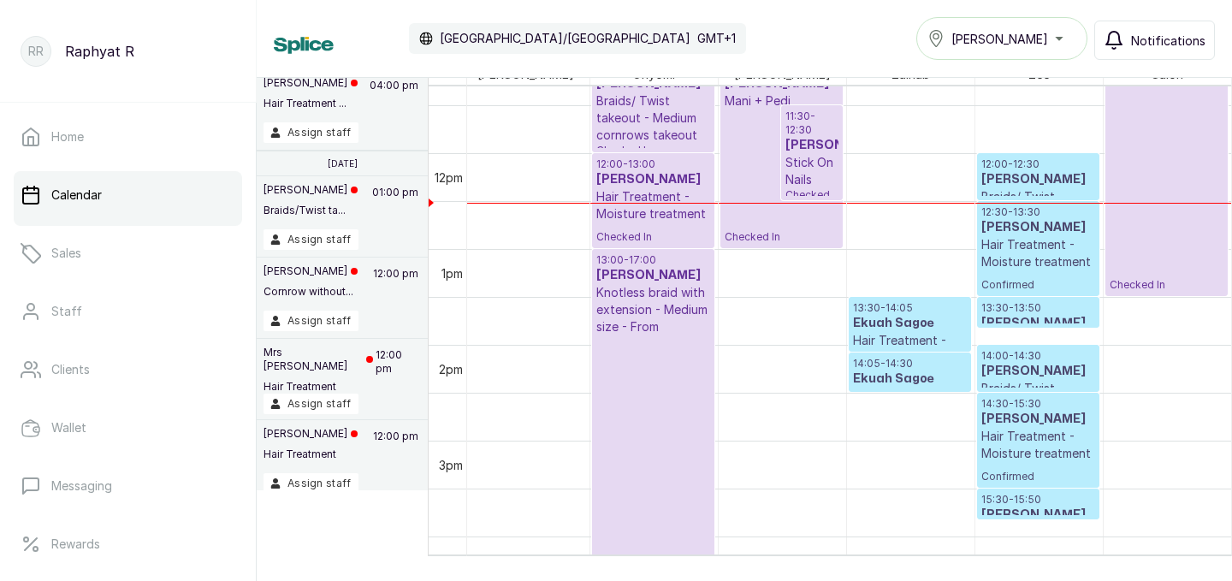
click at [1050, 363] on h3 "[PERSON_NAME]" at bounding box center [1038, 371] width 114 height 17
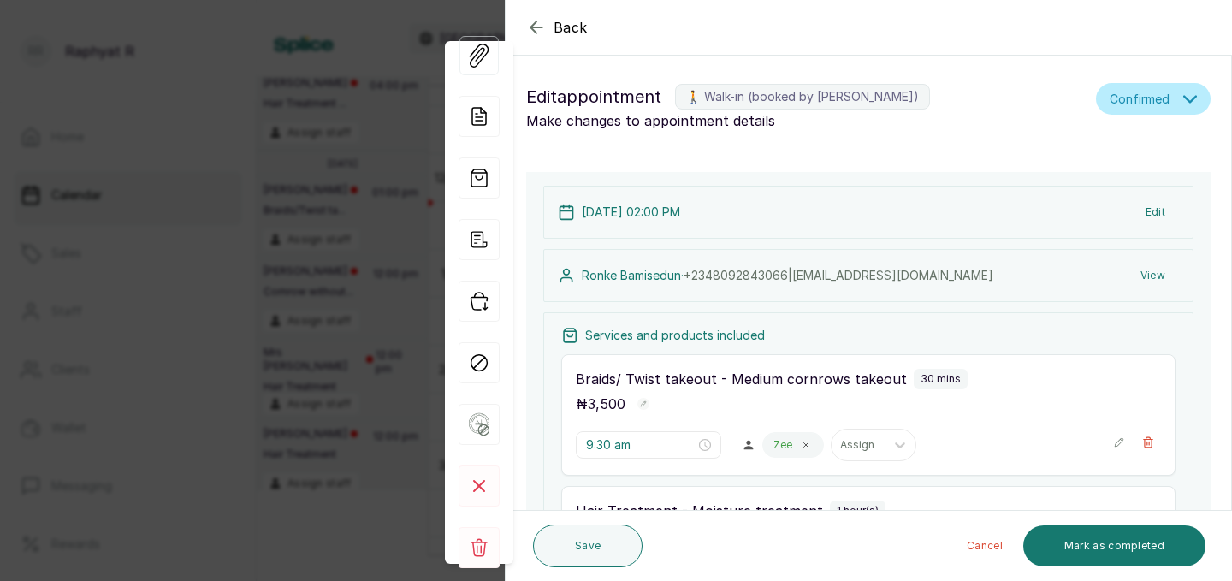
type input "2:00 pm"
click at [554, 21] on span "Back" at bounding box center [571, 27] width 34 height 21
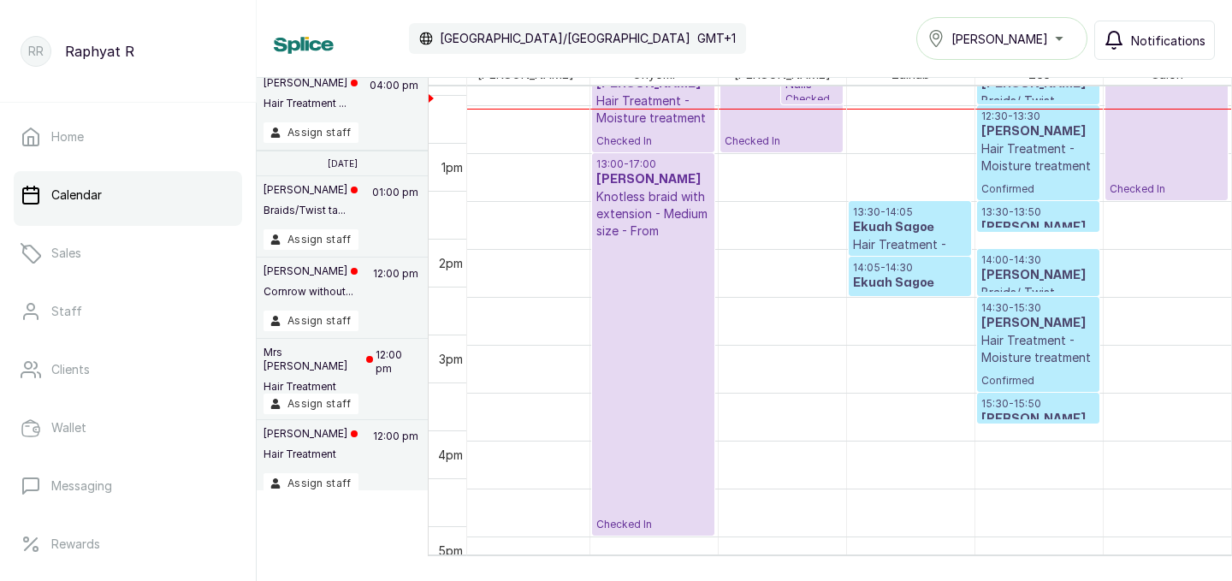
scroll to position [1179, 0]
click at [996, 45] on span "[PERSON_NAME]" at bounding box center [1000, 39] width 97 height 18
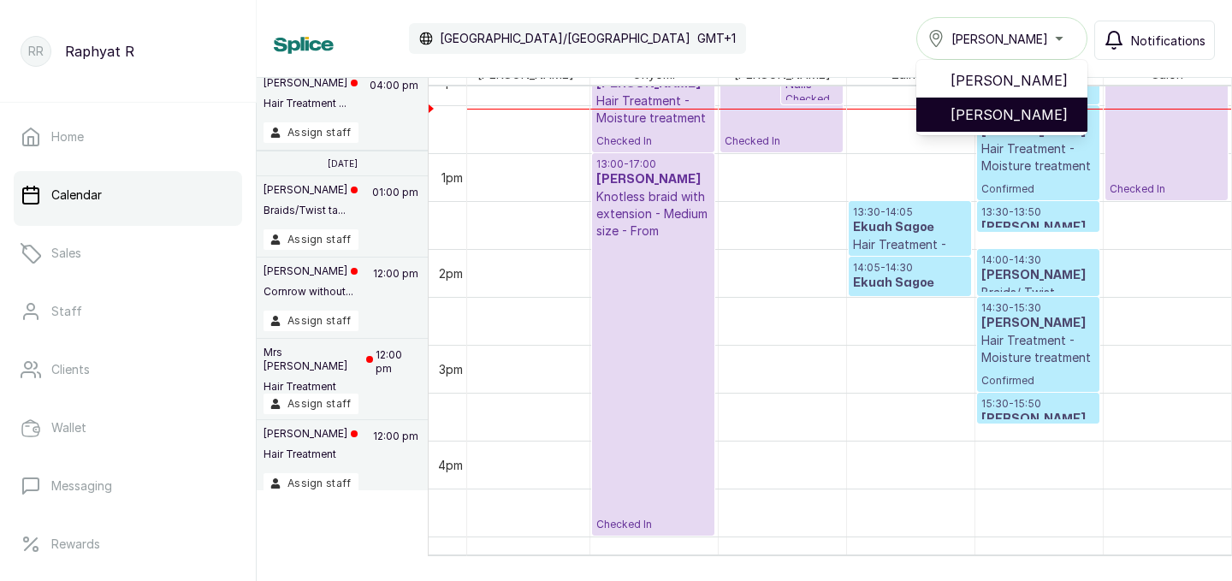
click at [989, 110] on span "Tasala Lekki" at bounding box center [1012, 114] width 123 height 21
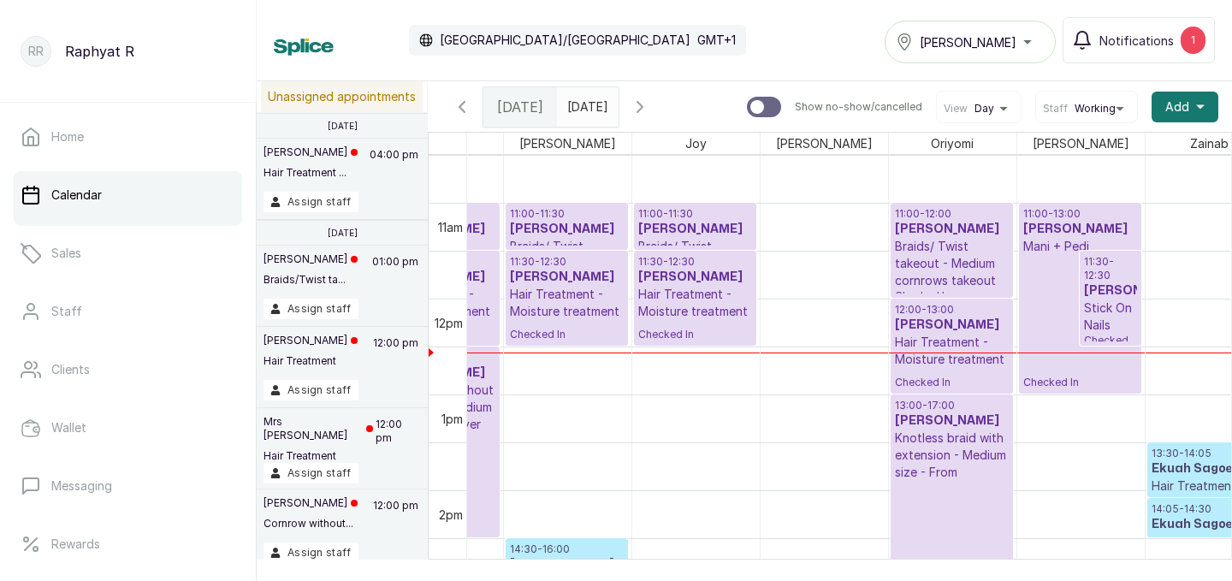
scroll to position [1007, 144]
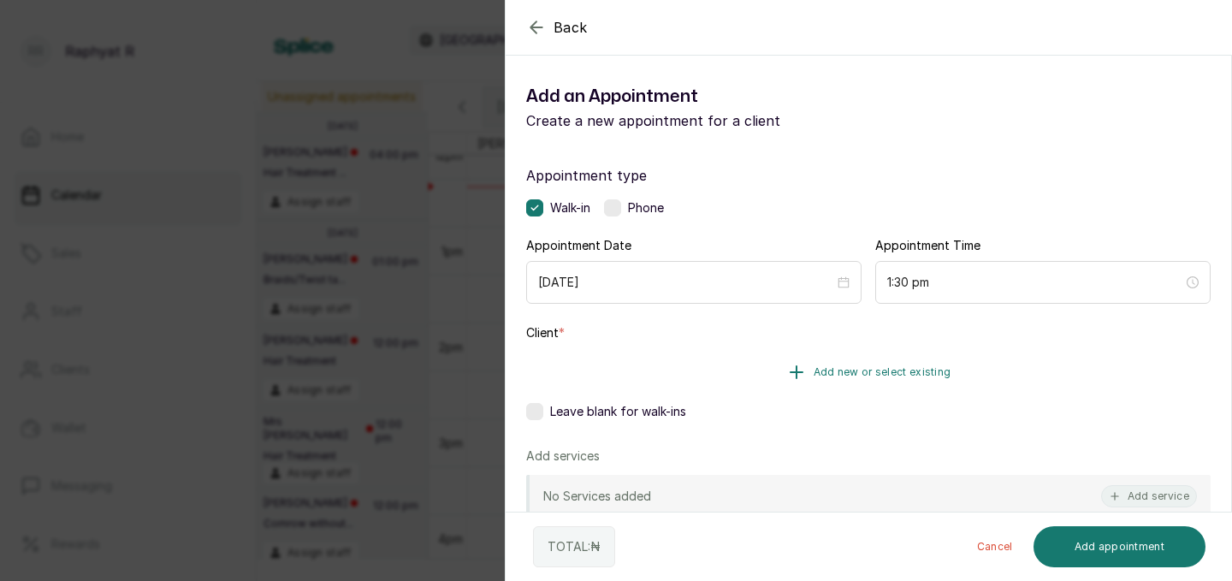
click at [964, 375] on button "Add new or select existing" at bounding box center [868, 372] width 685 height 48
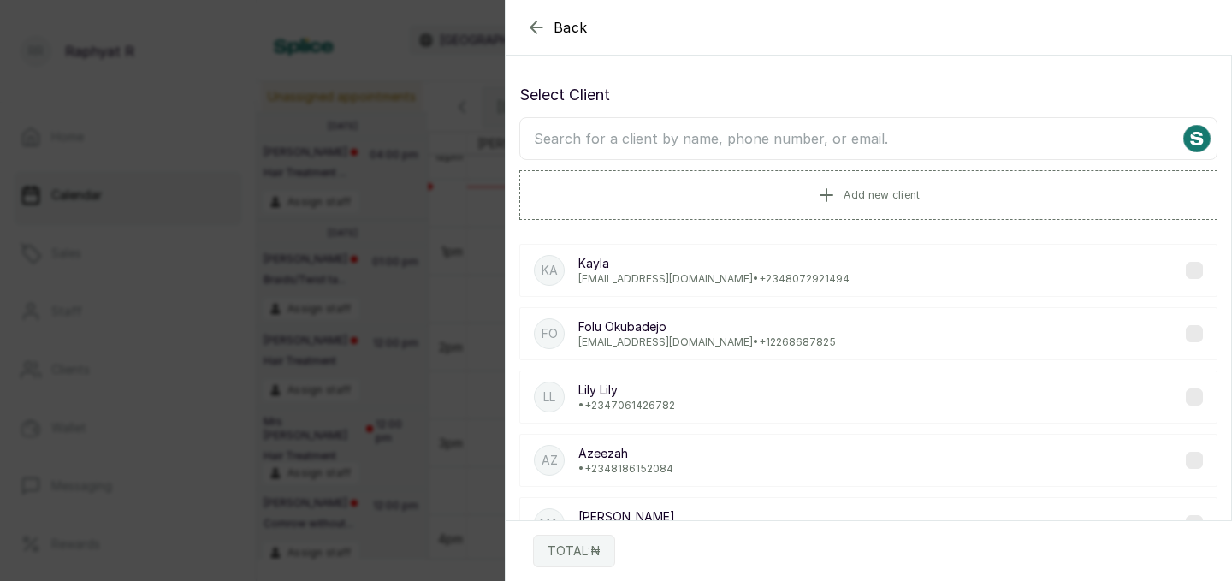
click at [837, 143] on input "text" at bounding box center [868, 138] width 698 height 43
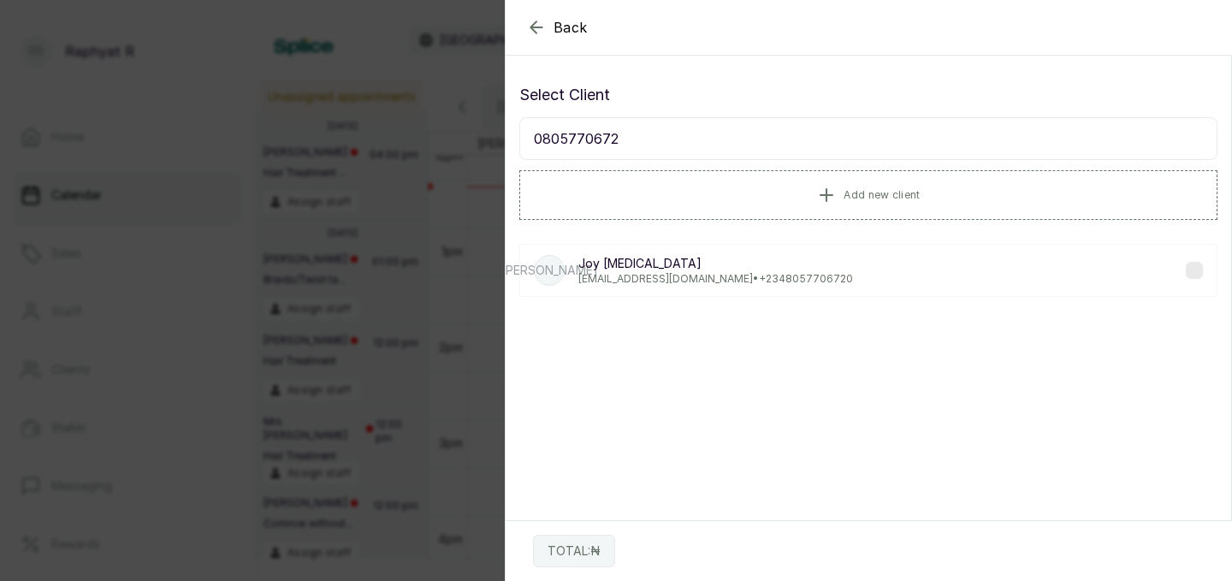
type input "08057706720"
click at [761, 266] on p "[PERSON_NAME][MEDICAL_DATA]" at bounding box center [715, 263] width 275 height 17
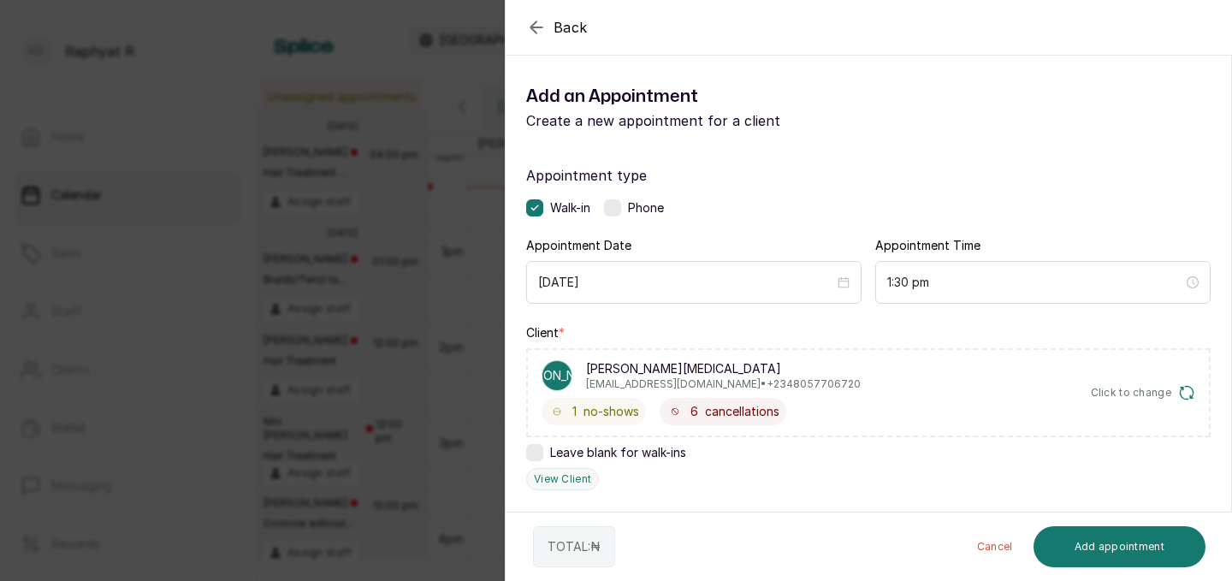
scroll to position [191, 0]
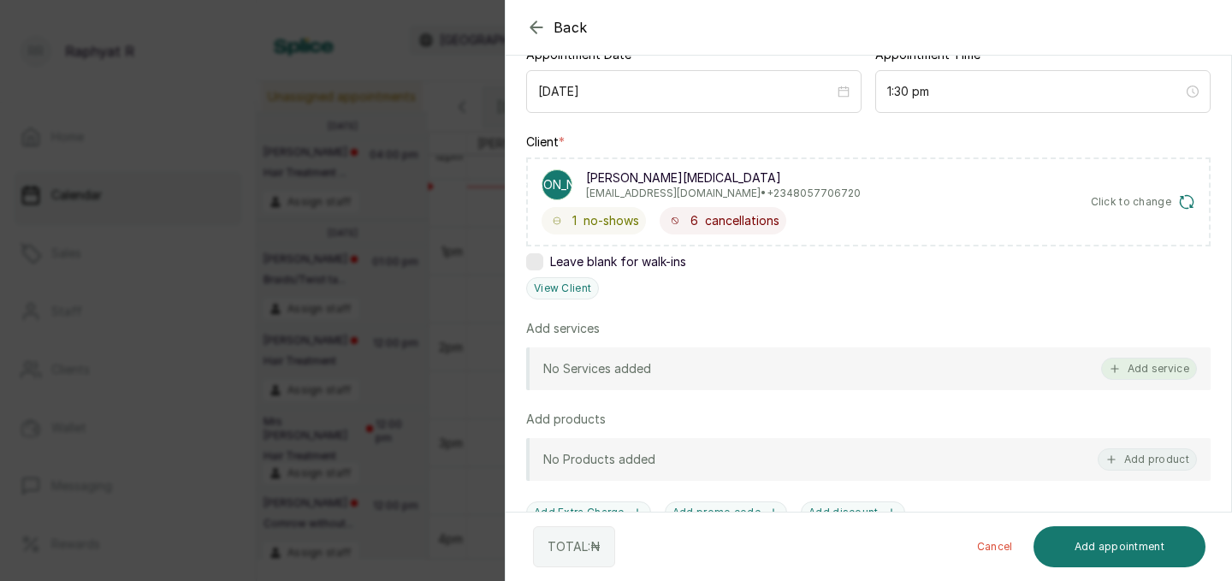
click at [1150, 368] on button "Add service" at bounding box center [1149, 369] width 96 height 22
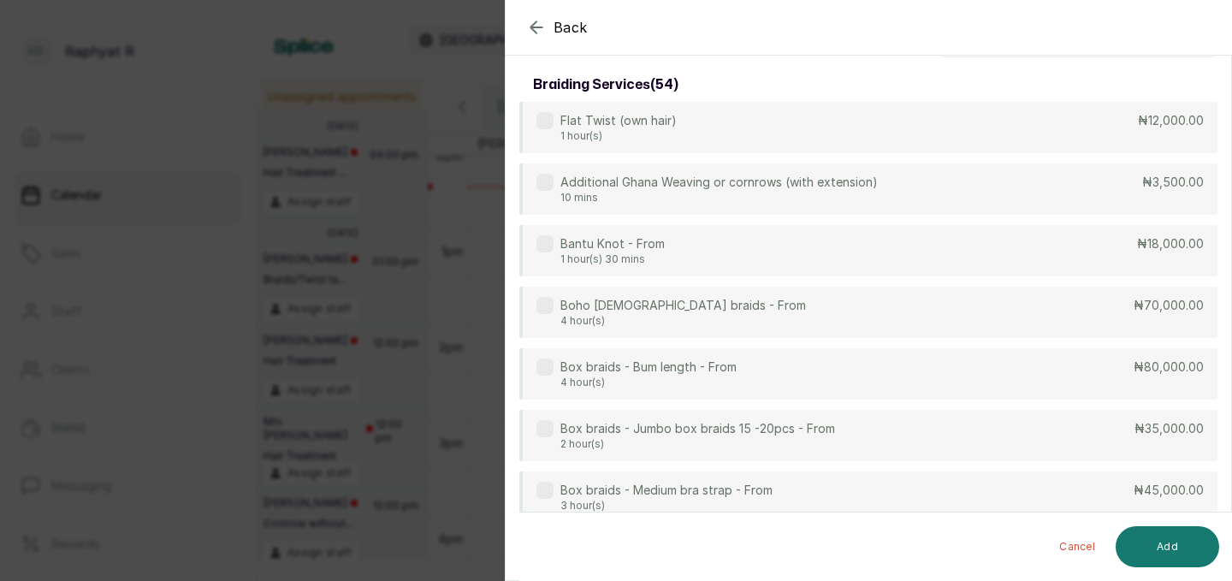
scroll to position [0, 0]
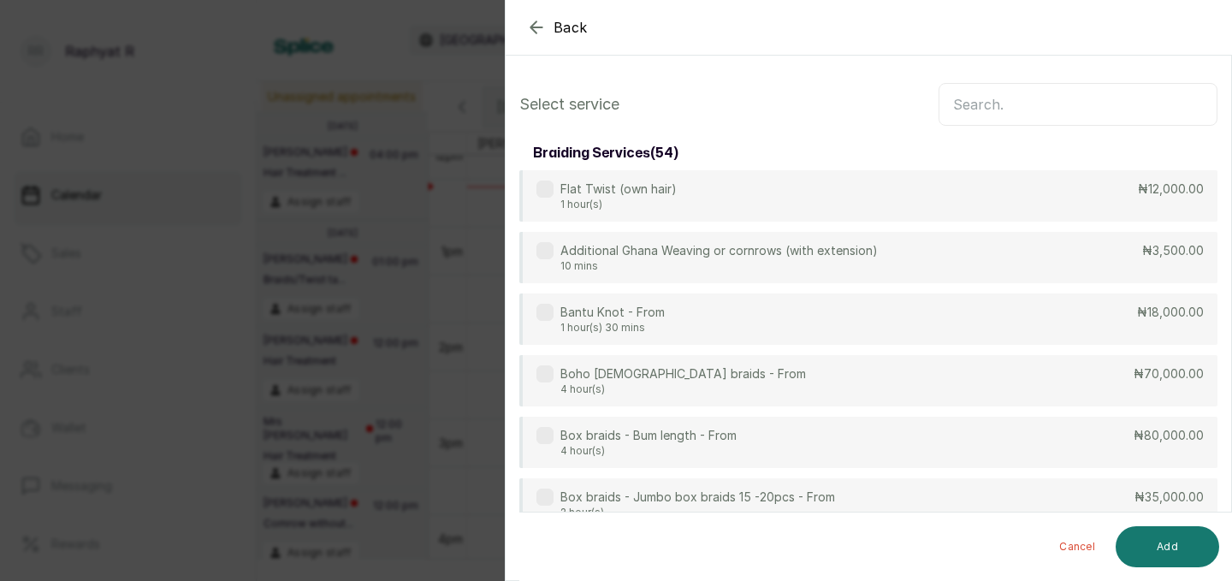
click at [953, 100] on input "text" at bounding box center [1078, 104] width 279 height 43
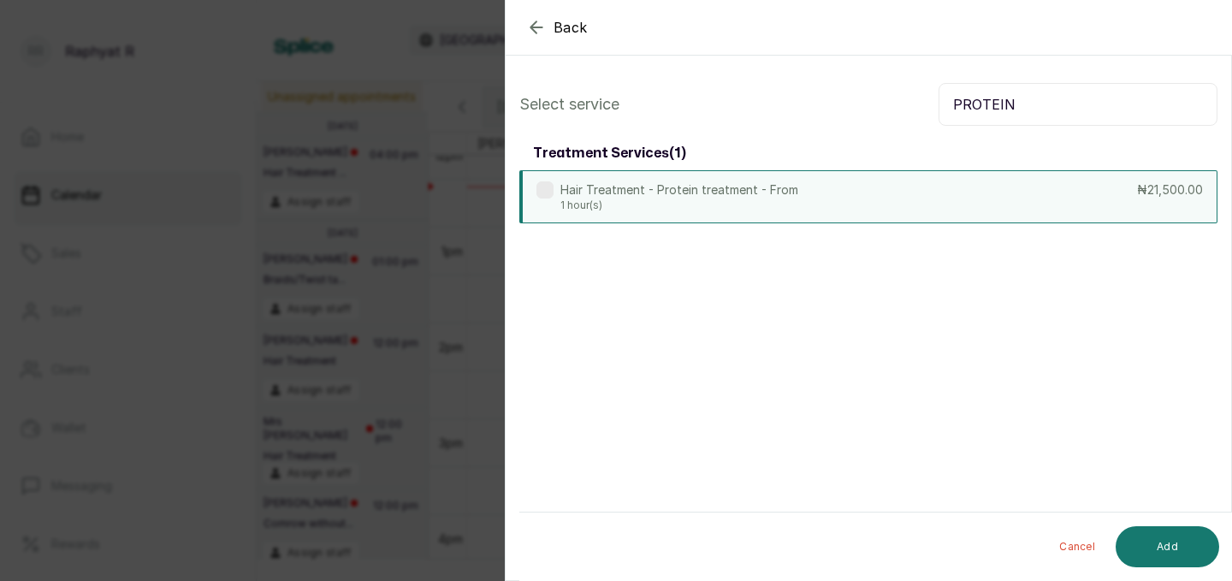
type input "PROTEIN"
click at [838, 201] on div "Hair Treatment - Protein treatment - From 1 hour(s) ₦21,500.00" at bounding box center [868, 196] width 698 height 53
click at [1025, 116] on input "PROTEIN" at bounding box center [1078, 104] width 279 height 43
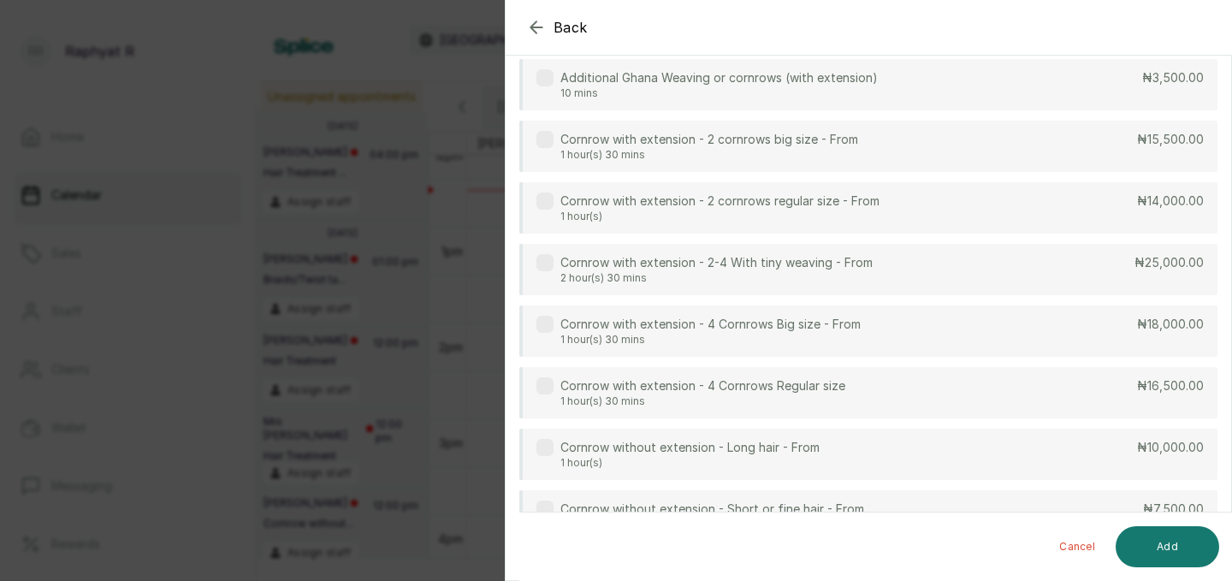
scroll to position [110, 0]
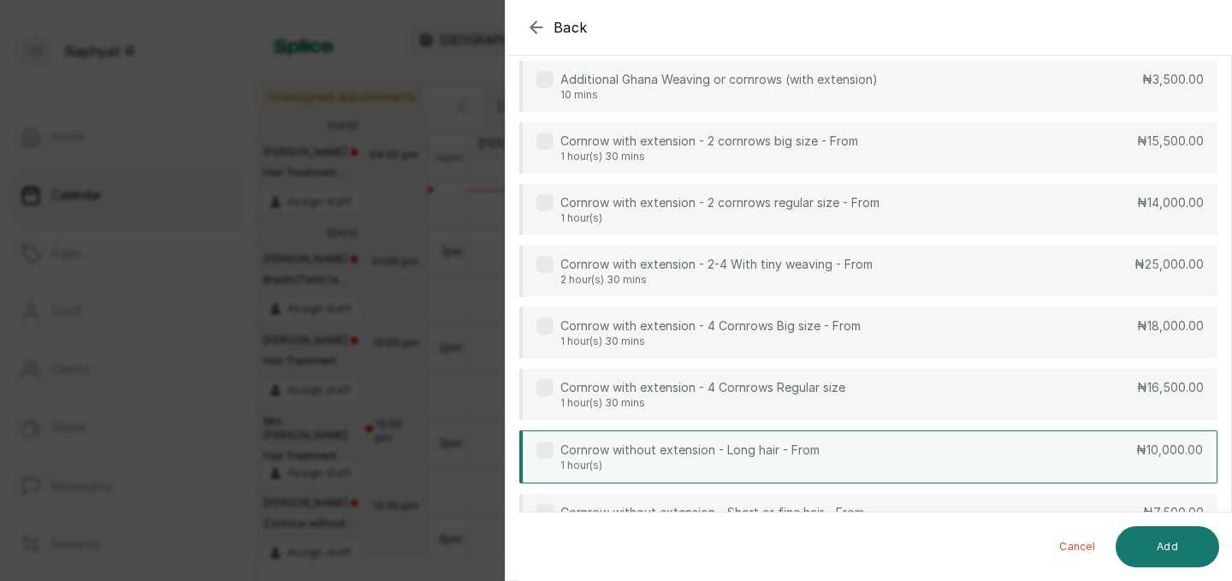
type input "CORN"
click at [975, 452] on div "Cornrow without extension - Long hair - From 1 hour(s) ₦10,000.00" at bounding box center [868, 456] width 698 height 53
click at [1186, 549] on button "Add" at bounding box center [1168, 546] width 104 height 41
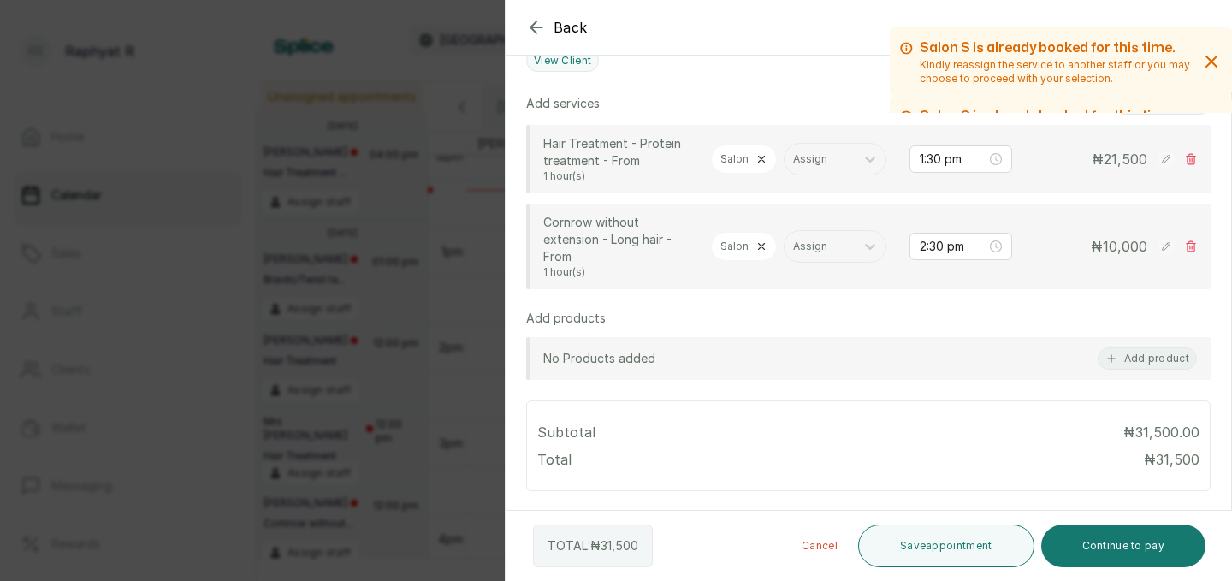
scroll to position [415, 0]
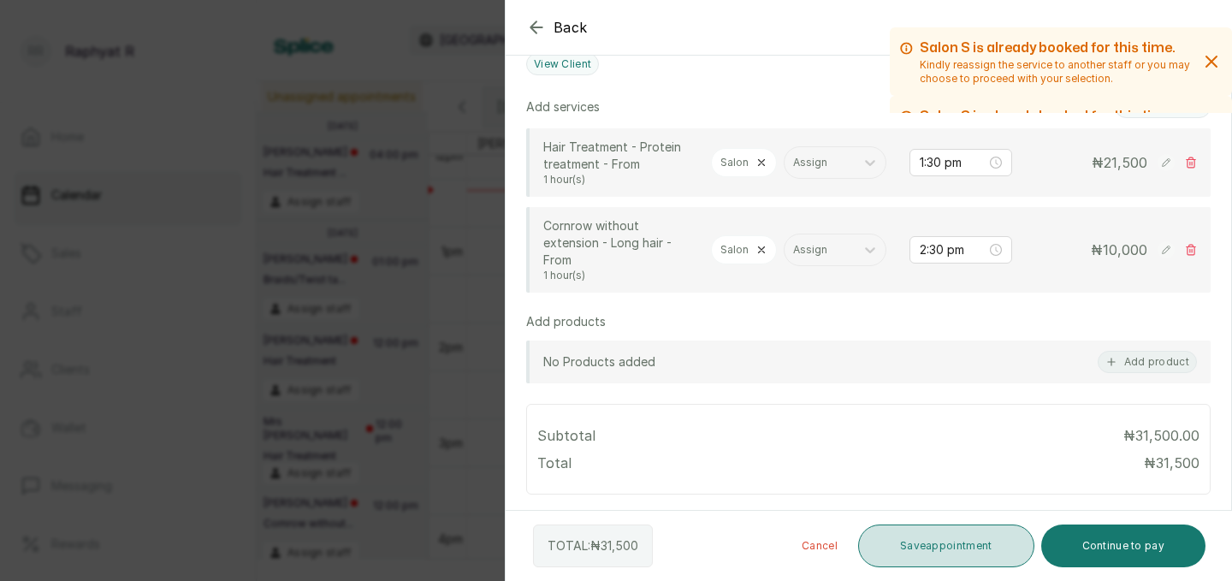
click at [933, 547] on button "Save appointment" at bounding box center [946, 546] width 176 height 43
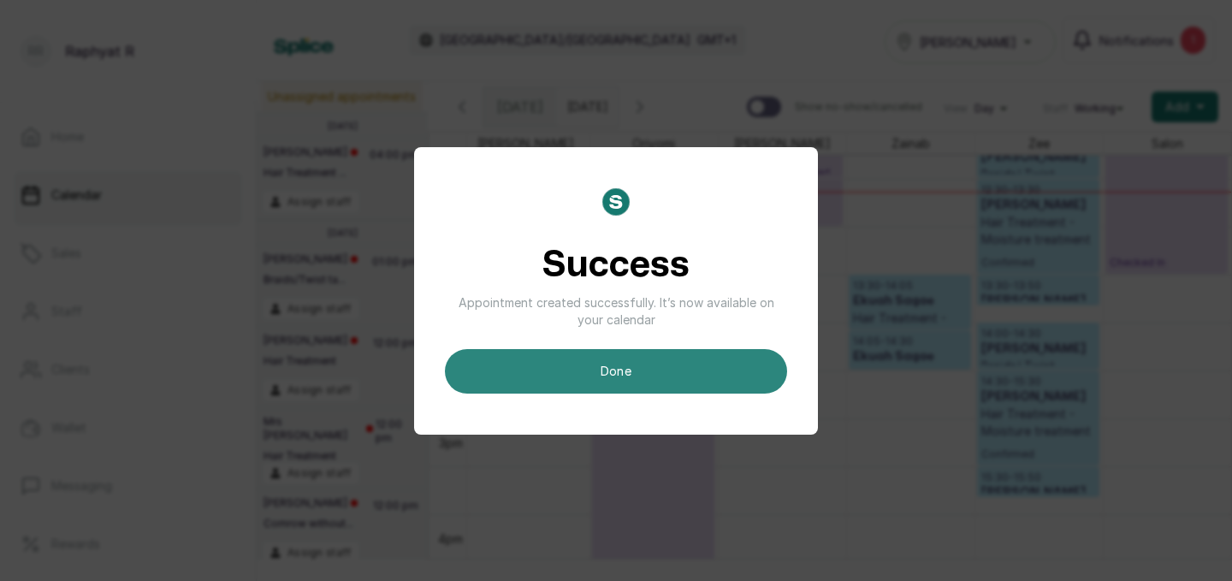
click at [709, 366] on button "done" at bounding box center [616, 371] width 342 height 44
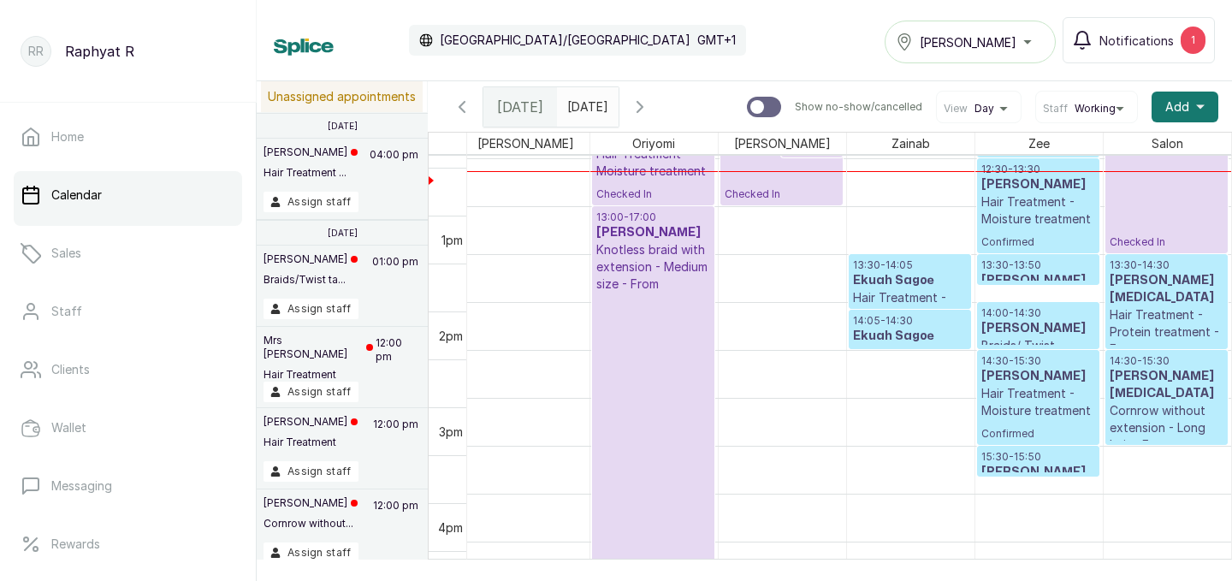
scroll to position [1195, 0]
click at [1183, 272] on h3 "[PERSON_NAME][MEDICAL_DATA]" at bounding box center [1167, 289] width 115 height 34
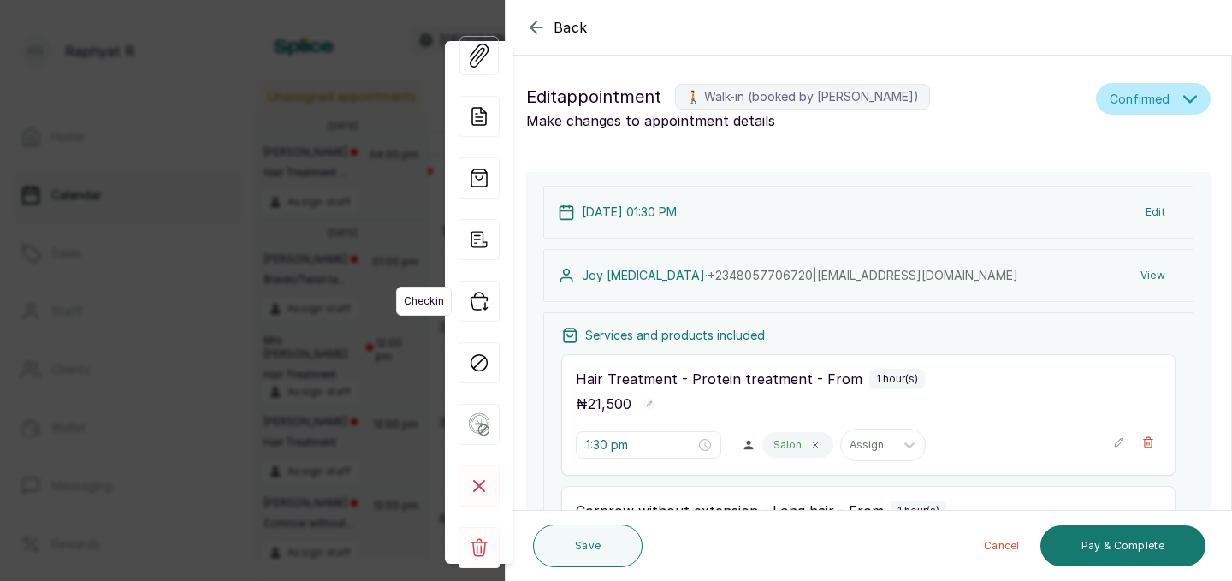
click at [482, 309] on icon "button" at bounding box center [479, 301] width 41 height 41
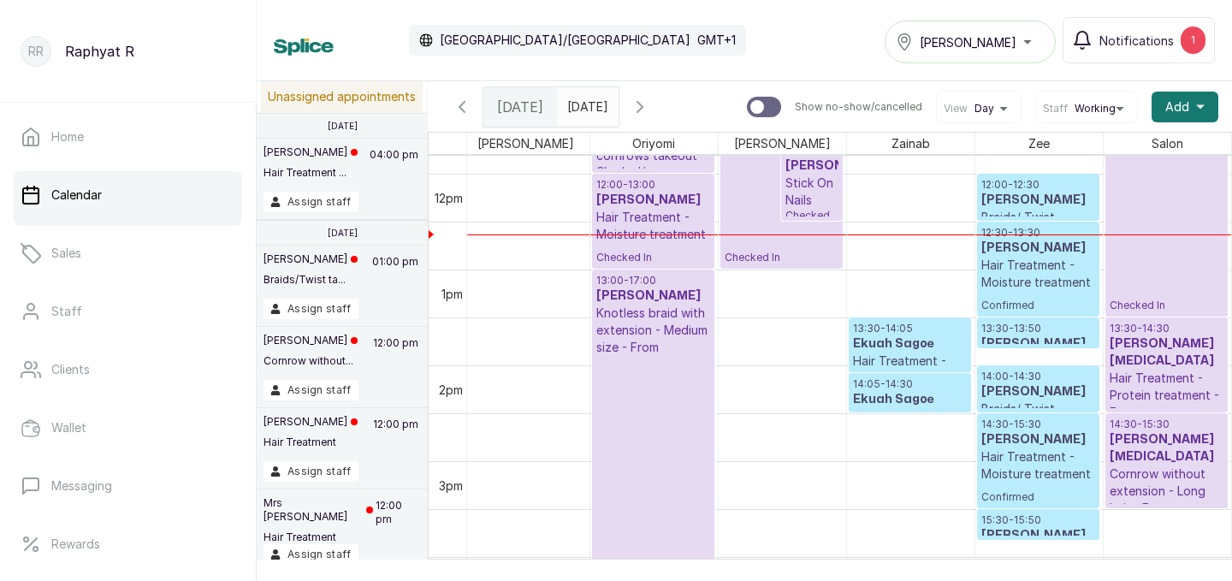
scroll to position [1118, 0]
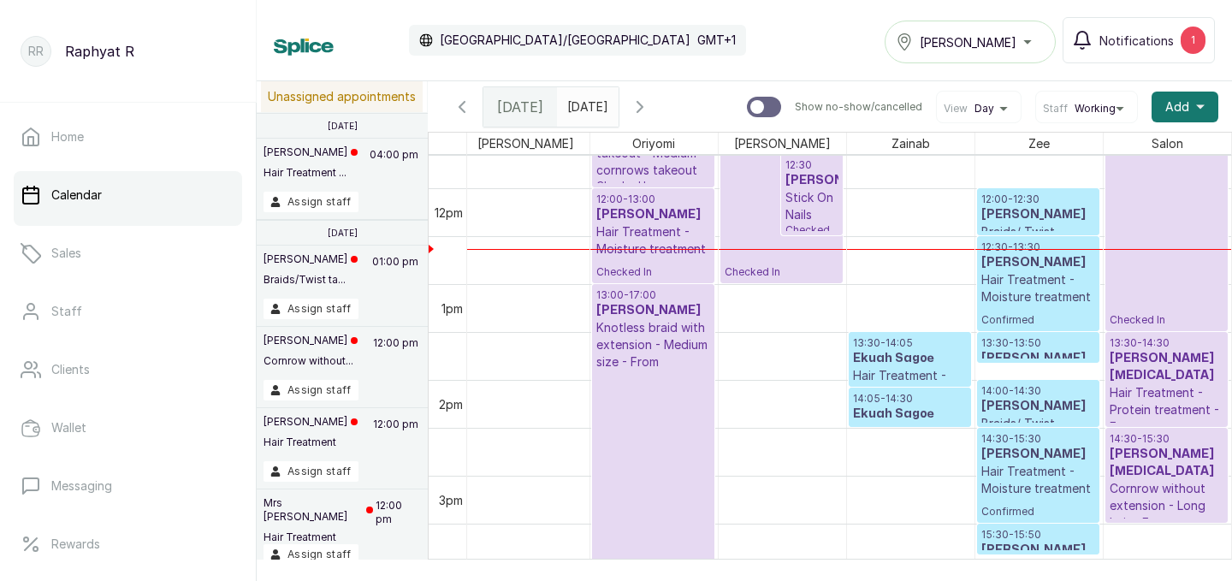
click at [1031, 395] on p "14:00 - 14:30" at bounding box center [1038, 391] width 114 height 14
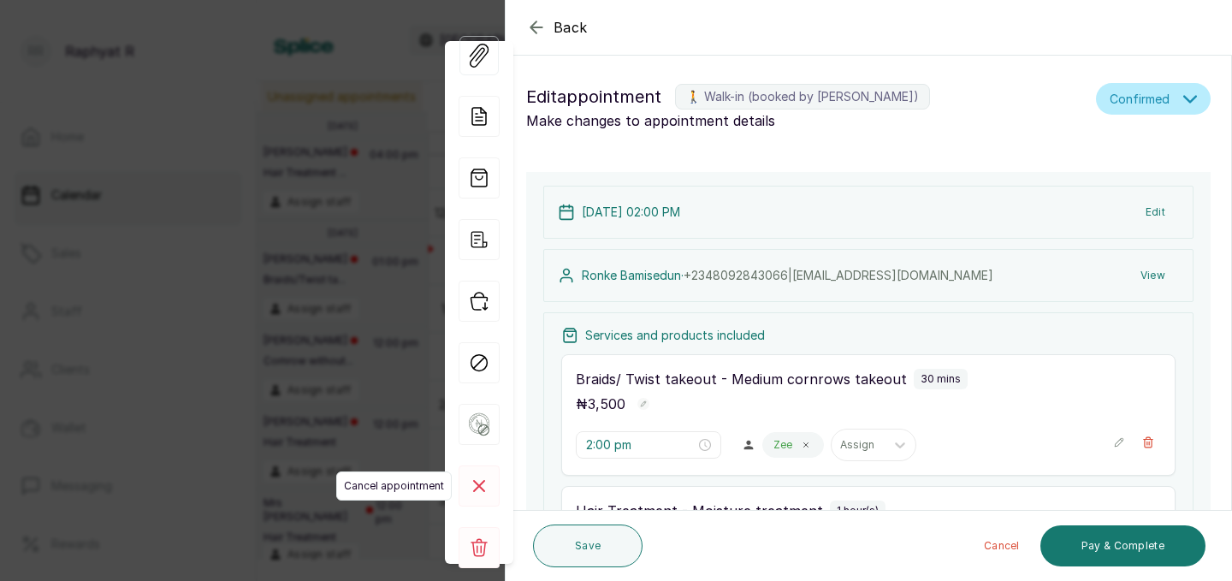
click at [478, 492] on rect at bounding box center [479, 485] width 41 height 41
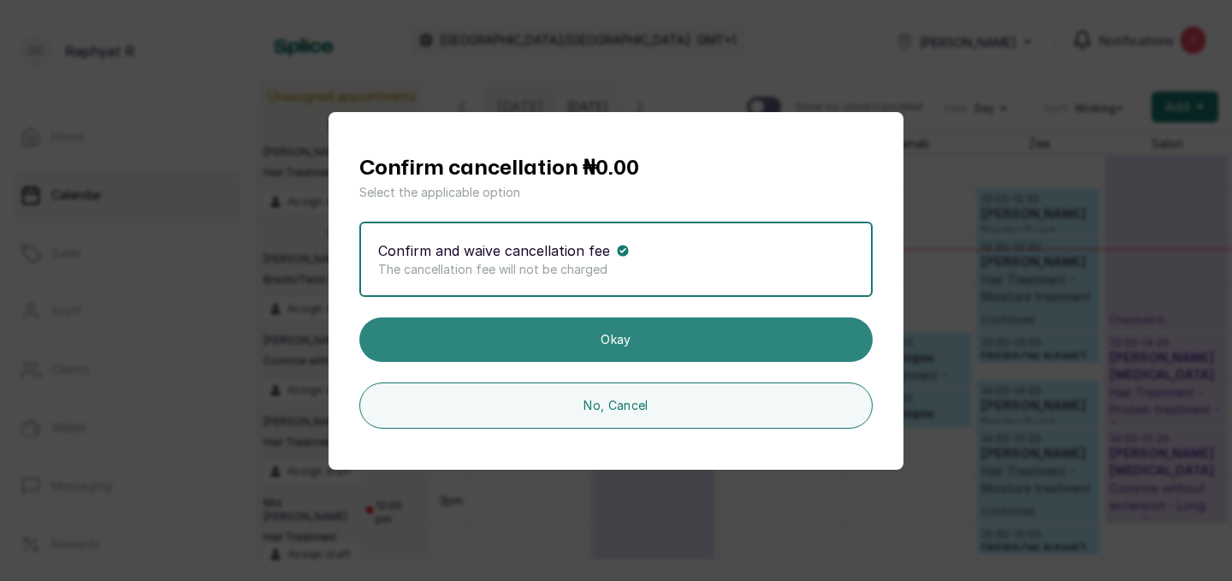
click at [637, 332] on button "Okay" at bounding box center [615, 339] width 513 height 44
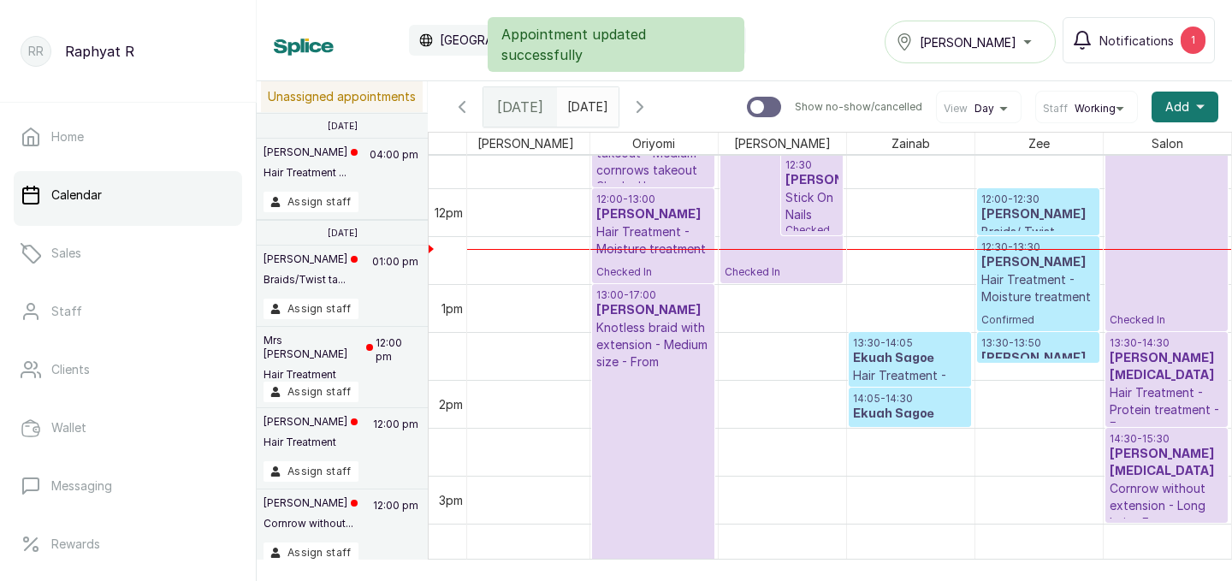
click at [995, 206] on h3 "[PERSON_NAME]" at bounding box center [1038, 214] width 114 height 17
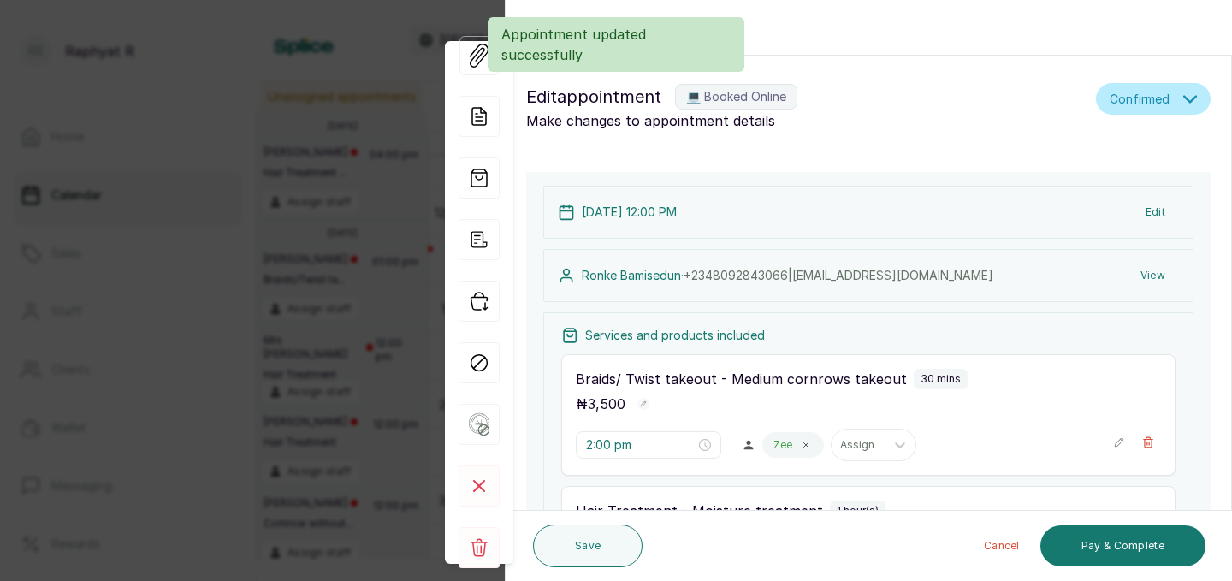
type input "12:00 pm"
type input "12:30 pm"
type input "1:30 pm"
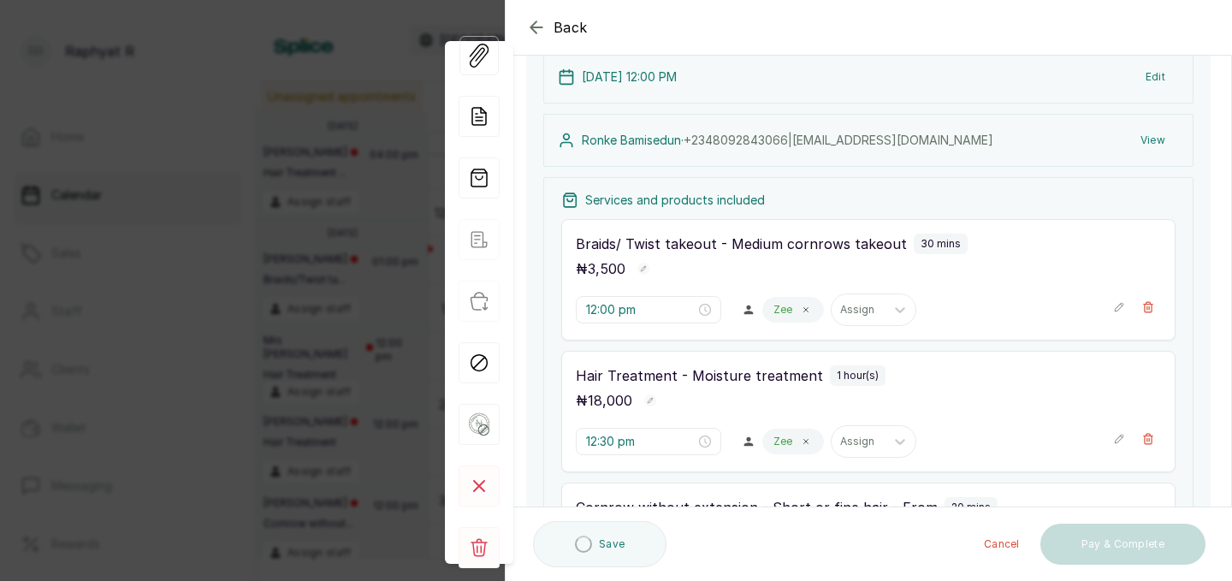
scroll to position [283, 0]
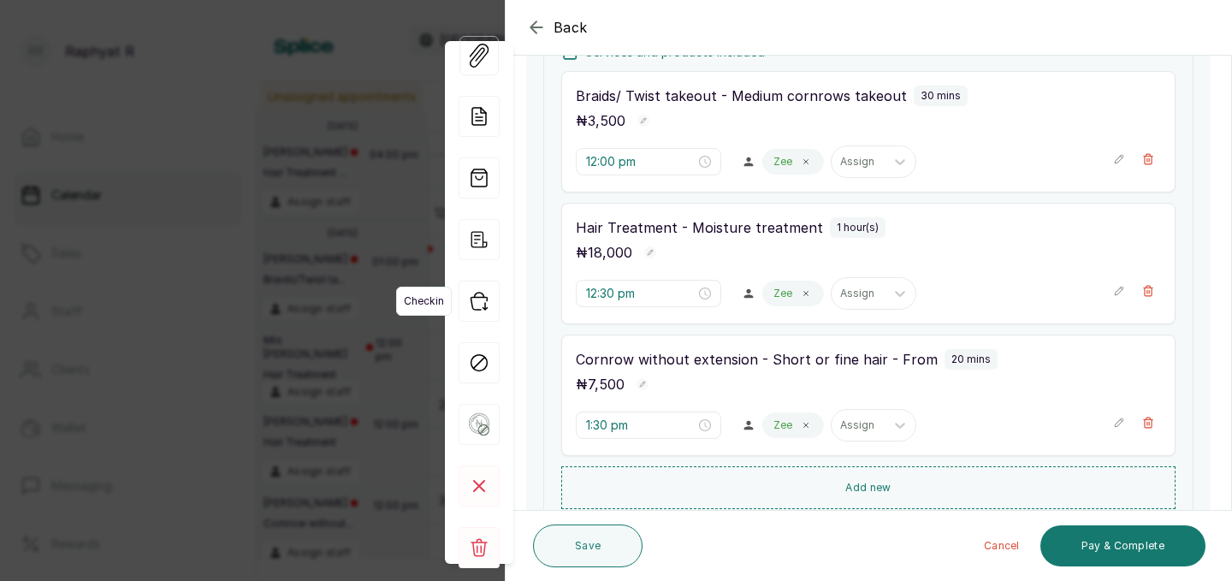
click at [478, 303] on icon "button" at bounding box center [479, 301] width 41 height 41
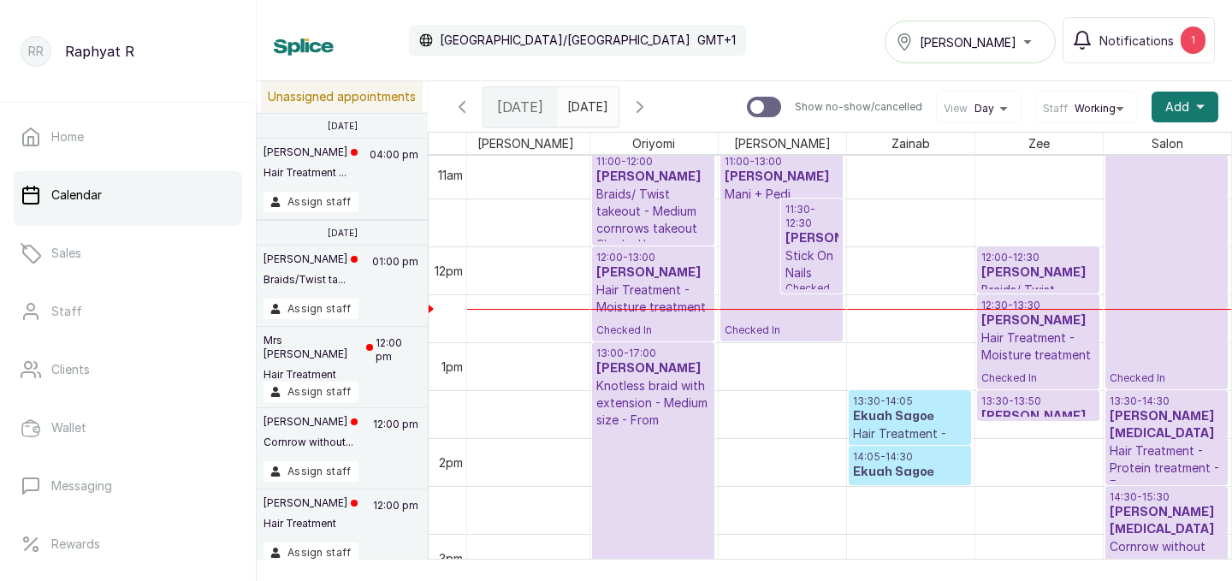
scroll to position [1130, 391]
drag, startPoint x: 1027, startPoint y: 416, endPoint x: 1027, endPoint y: 450, distance: 34.2
click at [1027, 450] on div "12:00 - 12:30 [PERSON_NAME] Braids/ Twist takeout - Medium cornrows takeout Che…" at bounding box center [1038, 246] width 127 height 2300
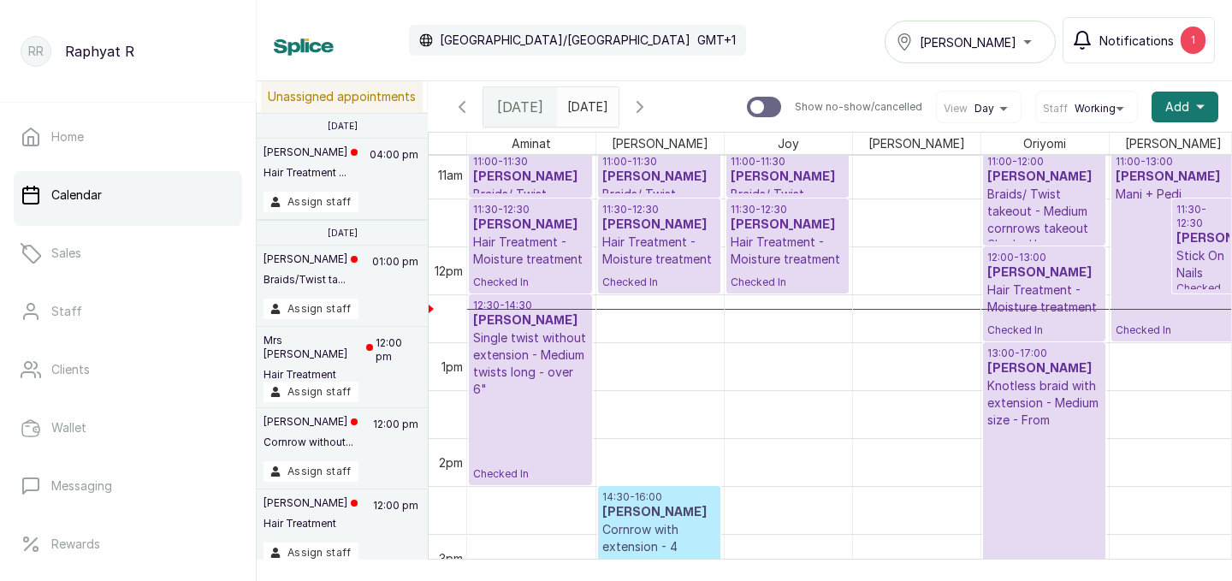
click at [1187, 48] on div "1" at bounding box center [1193, 40] width 25 height 27
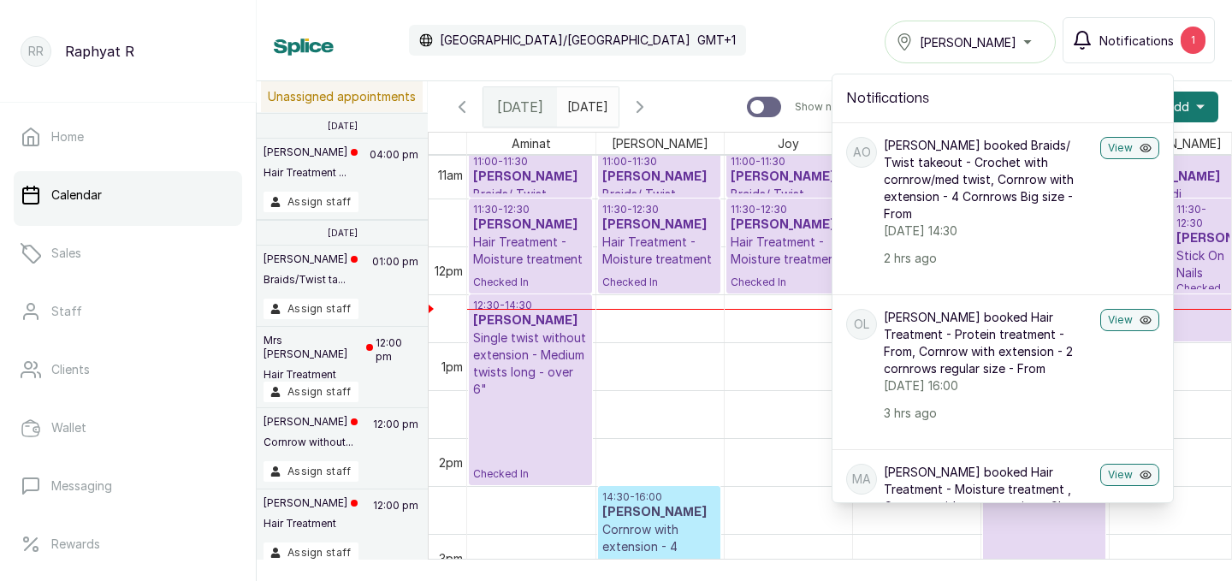
click at [825, 31] on div "Calendar [GEOGRAPHIC_DATA]/[GEOGRAPHIC_DATA] GMT+1 Tasala Ikoyi Notifications 1…" at bounding box center [744, 40] width 941 height 46
